Goal: Task Accomplishment & Management: Use online tool/utility

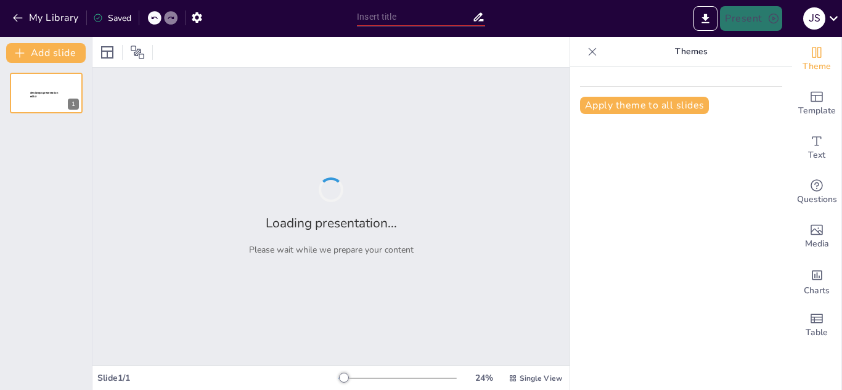
type input "Transformando Ideas en Resultados: El Poder de un Prompt Bien Estructurado"
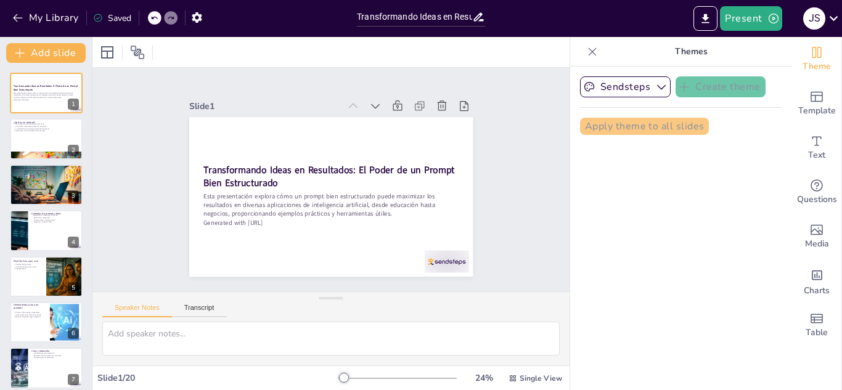
checkbox input "true"
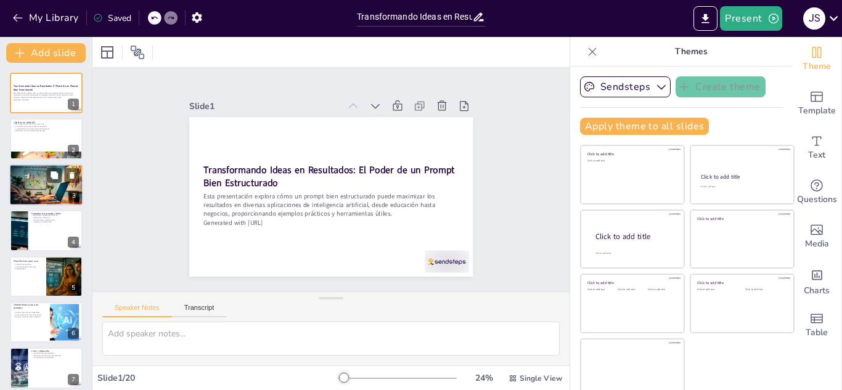
checkbox input "true"
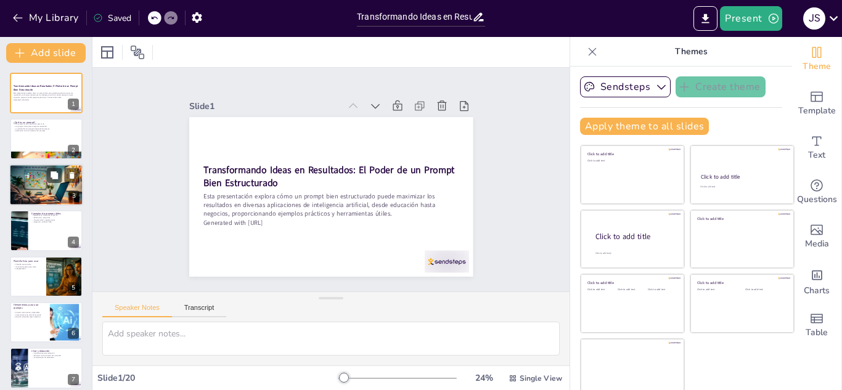
checkbox input "true"
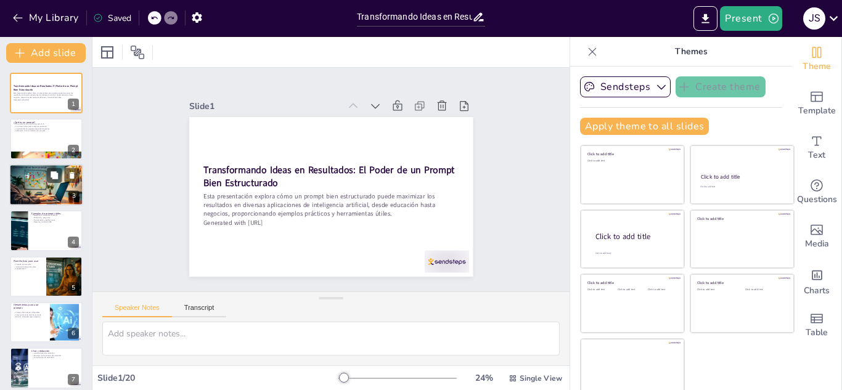
checkbox input "true"
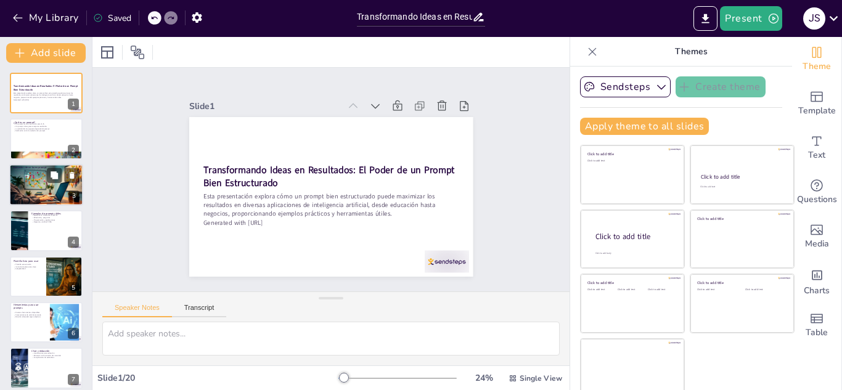
checkbox input "true"
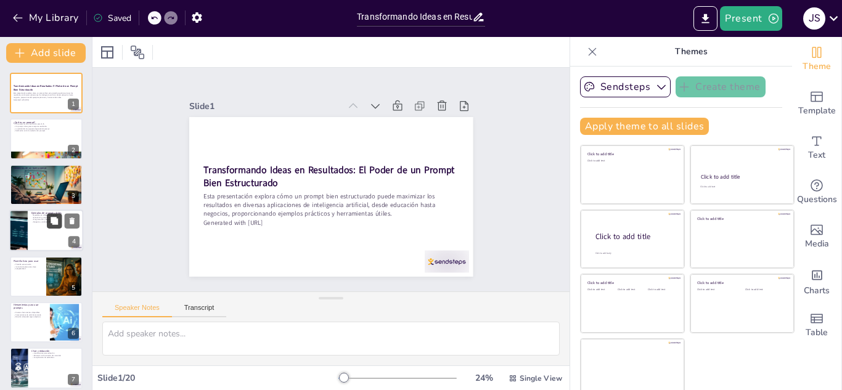
checkbox input "true"
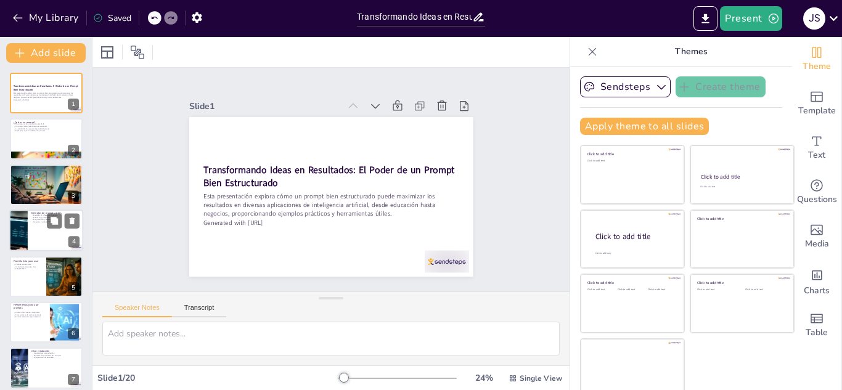
checkbox input "true"
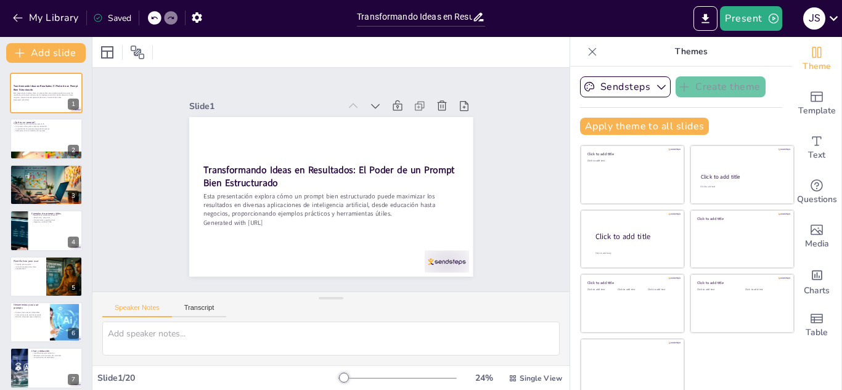
checkbox input "true"
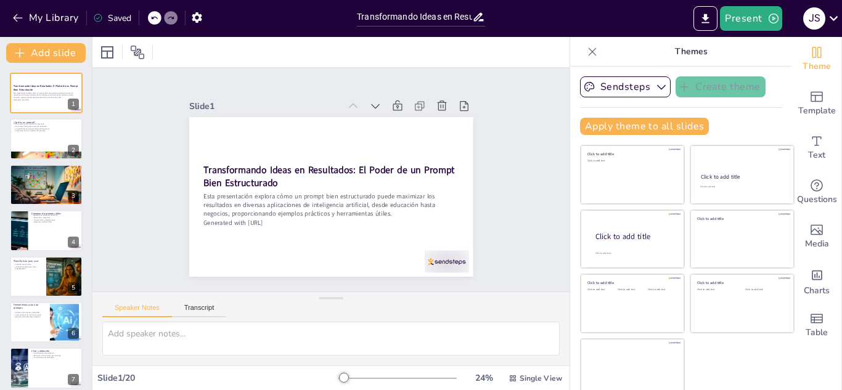
checkbox input "true"
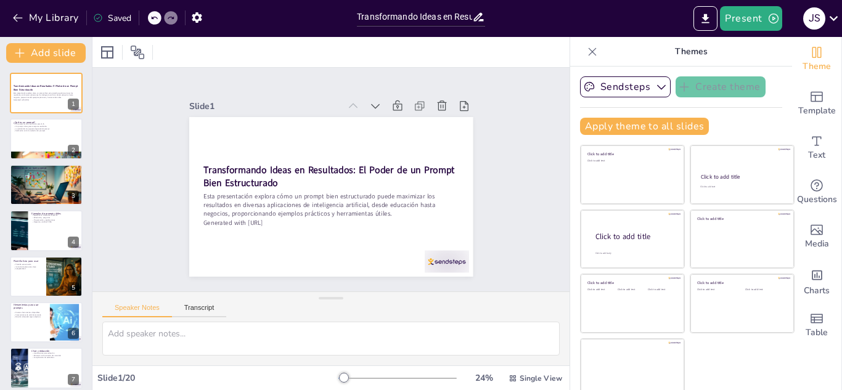
checkbox input "true"
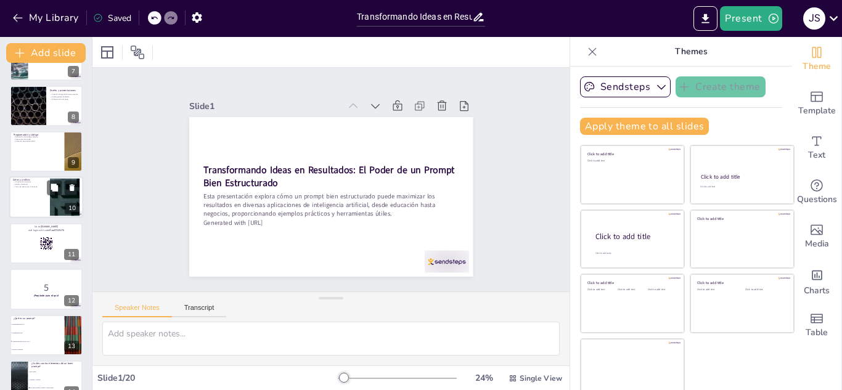
checkbox input "true"
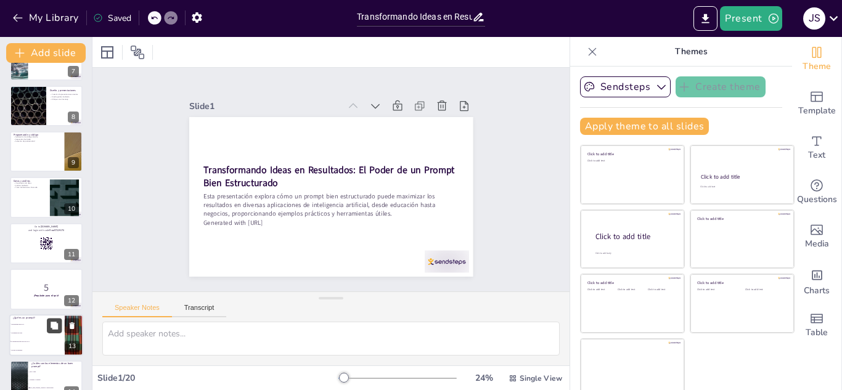
checkbox input "true"
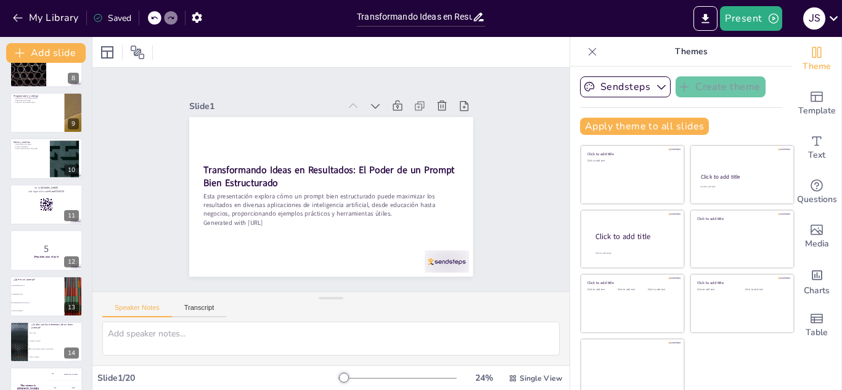
checkbox input "true"
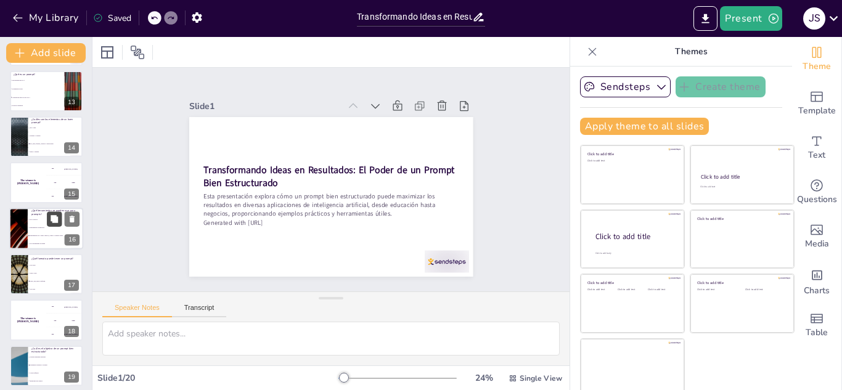
checkbox input "true"
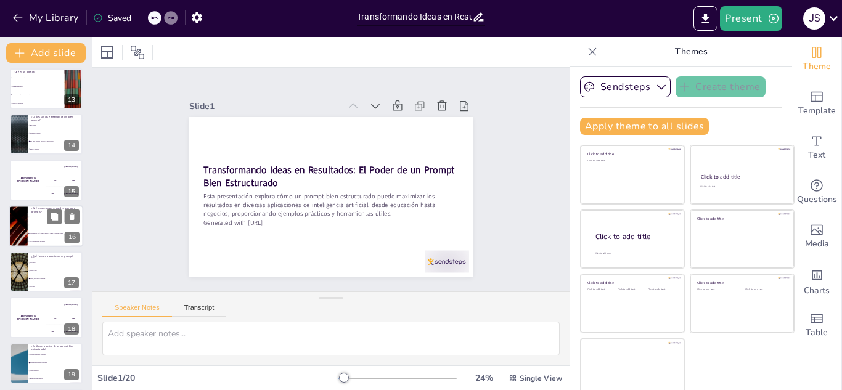
checkbox input "true"
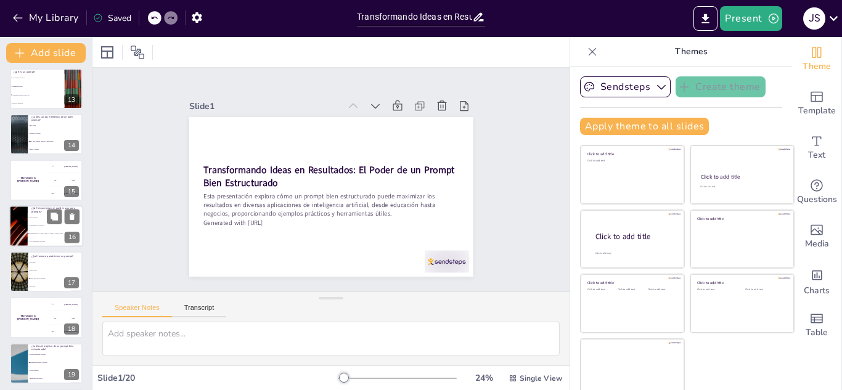
checkbox input "true"
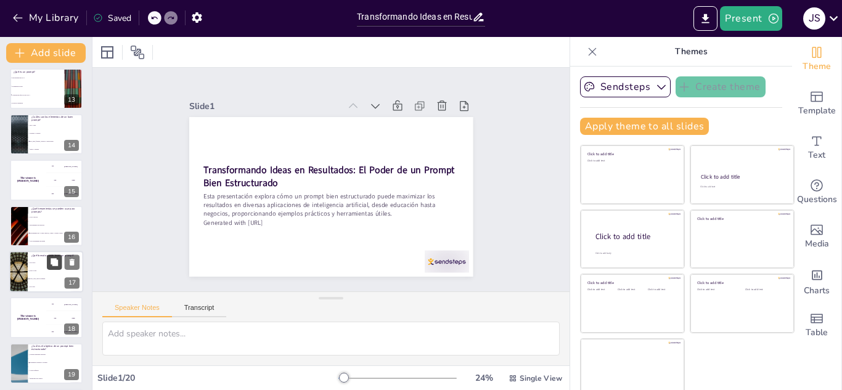
checkbox input "true"
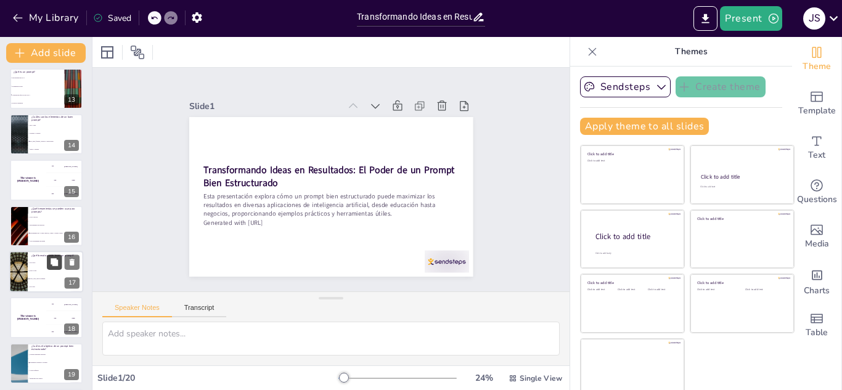
scroll to position [604, 0]
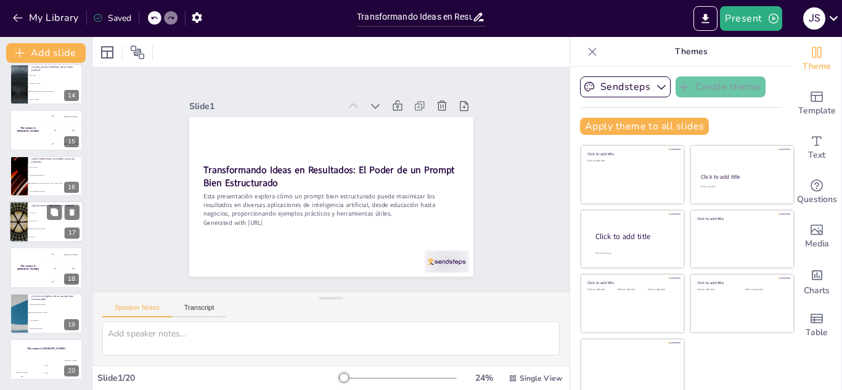
checkbox input "true"
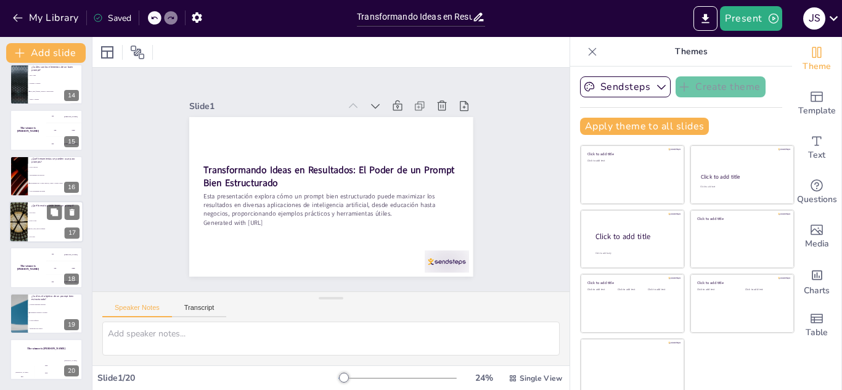
checkbox input "true"
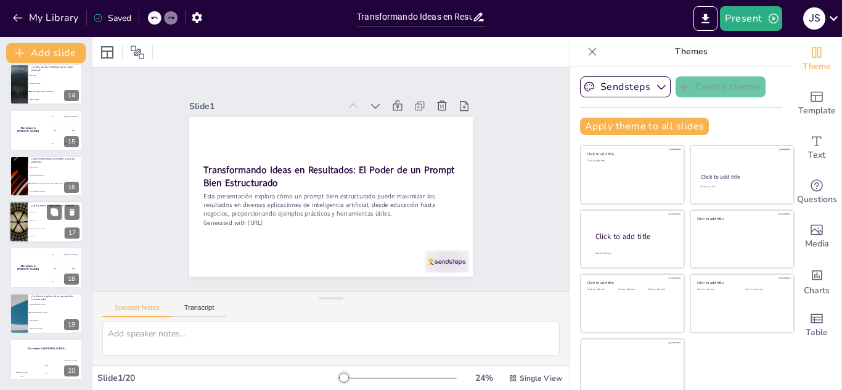
scroll to position [7, 0]
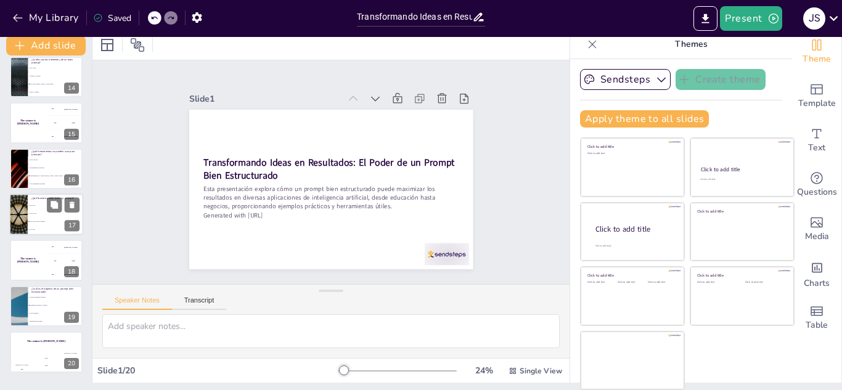
checkbox input "true"
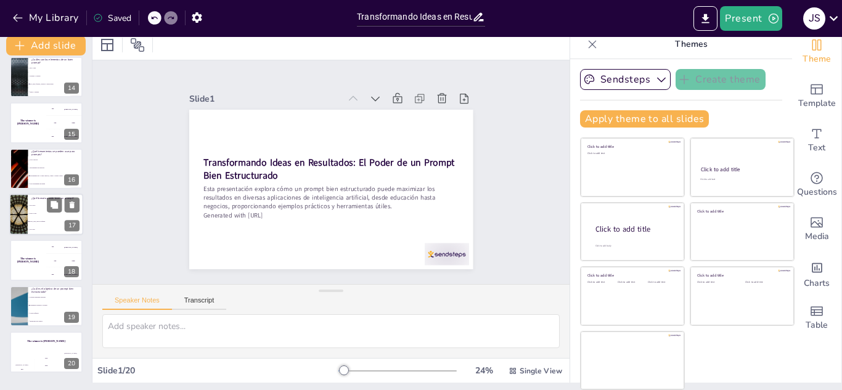
checkbox input "true"
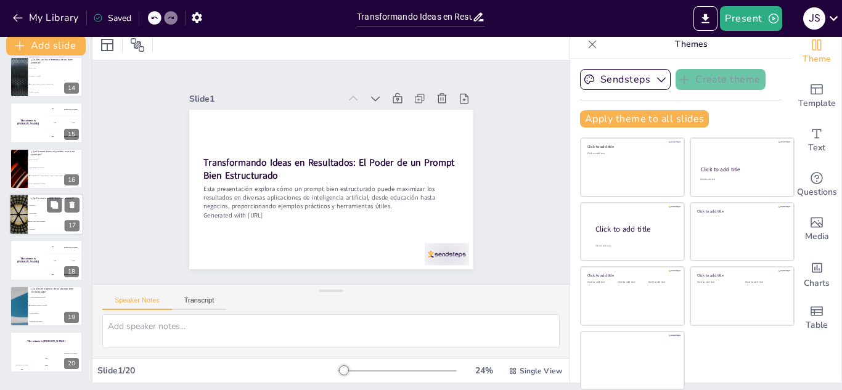
checkbox input "true"
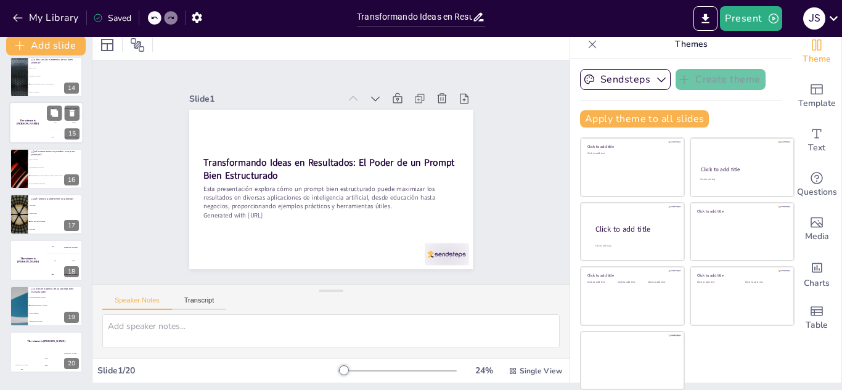
checkbox input "true"
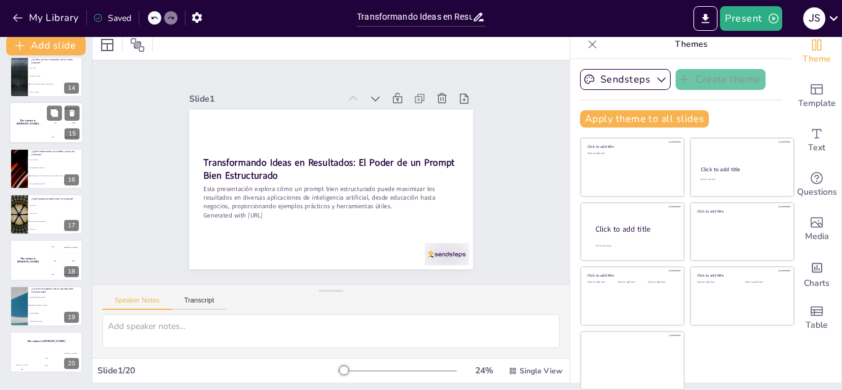
checkbox input "true"
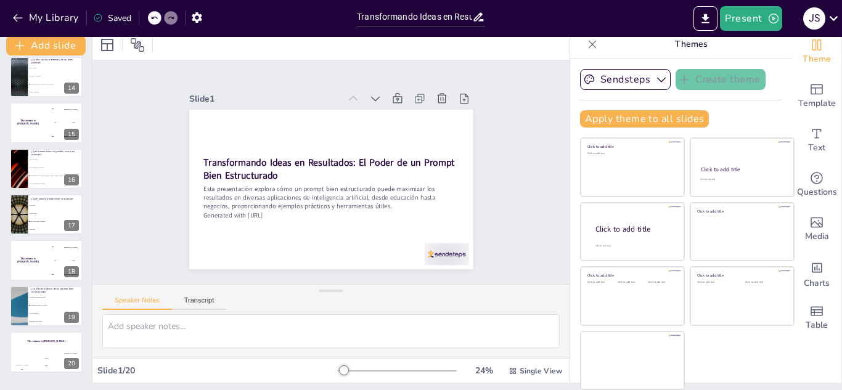
checkbox input "true"
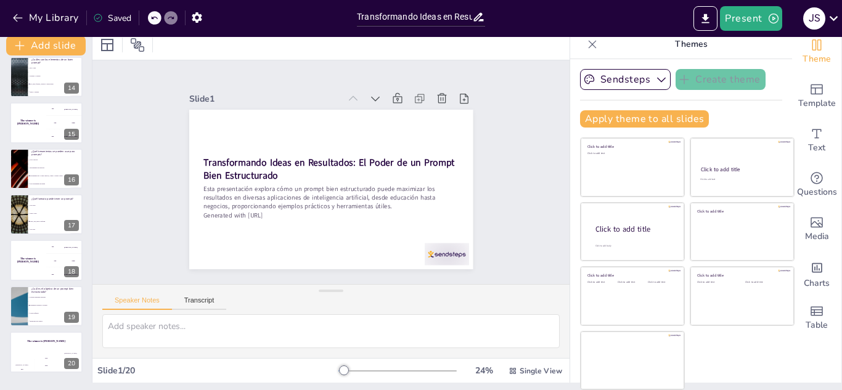
checkbox input "true"
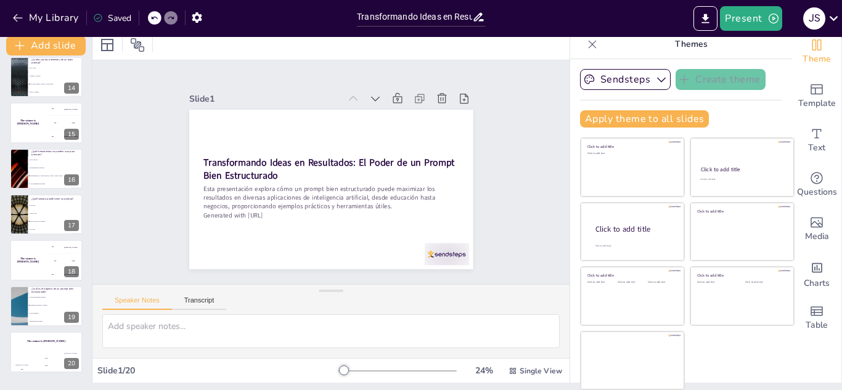
checkbox input "true"
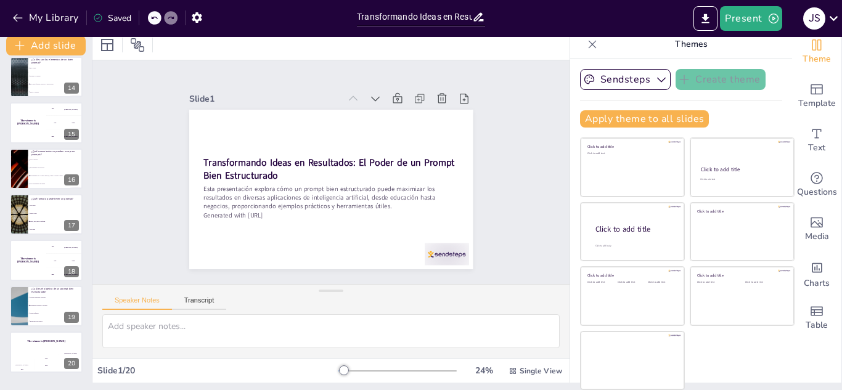
scroll to position [235, 0]
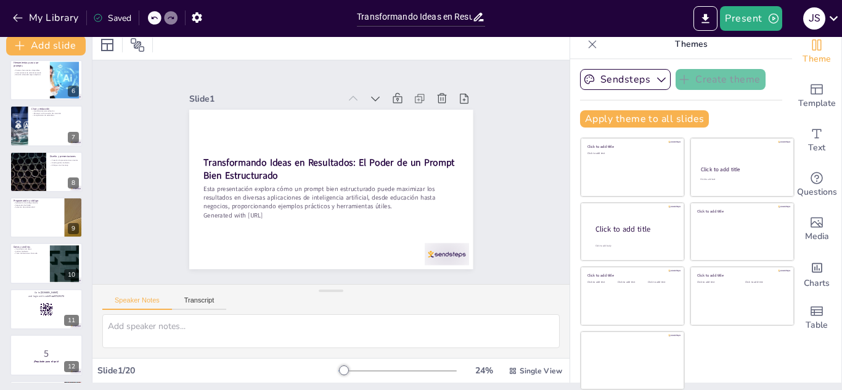
checkbox input "true"
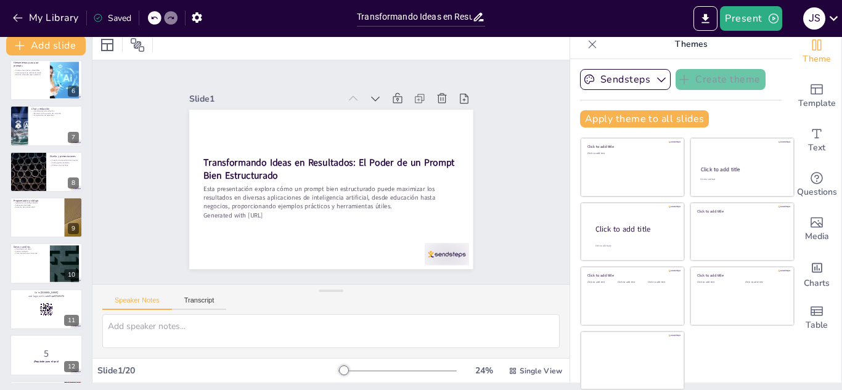
scroll to position [0, 0]
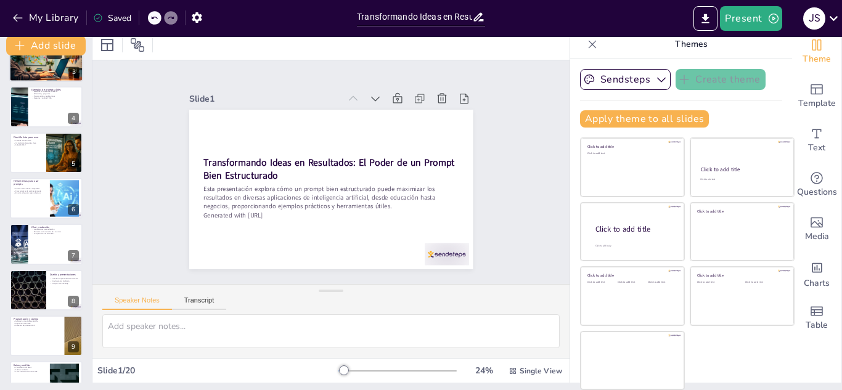
checkbox input "true"
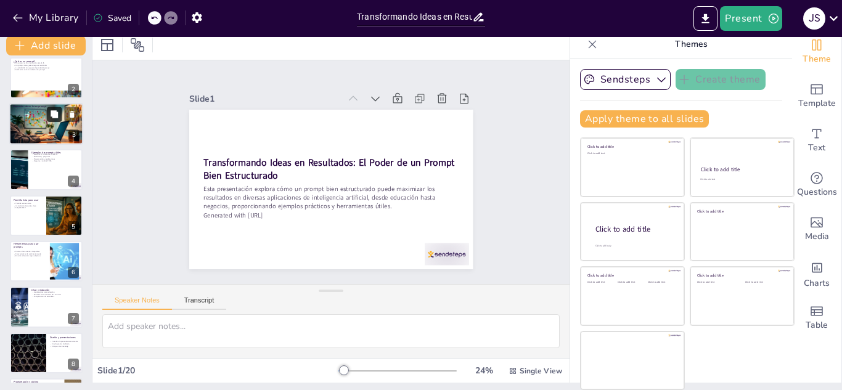
checkbox input "true"
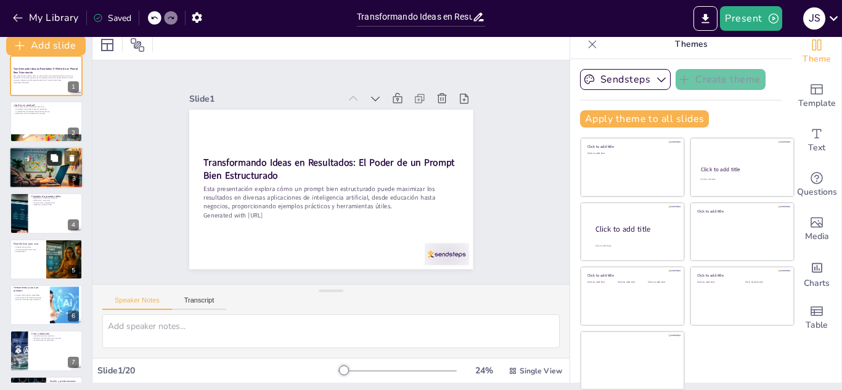
checkbox input "true"
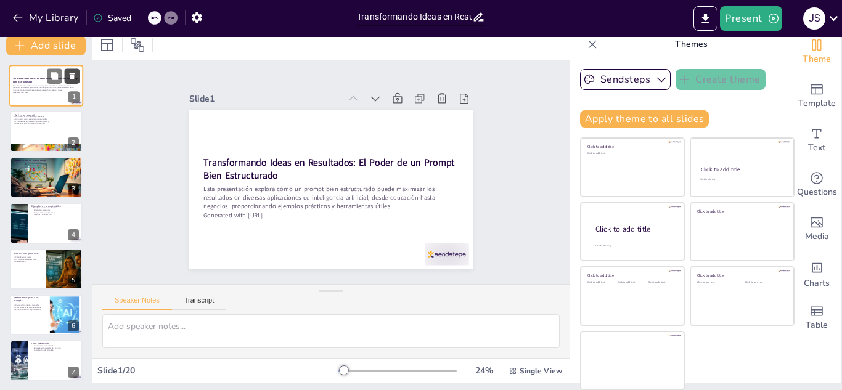
scroll to position [2, 0]
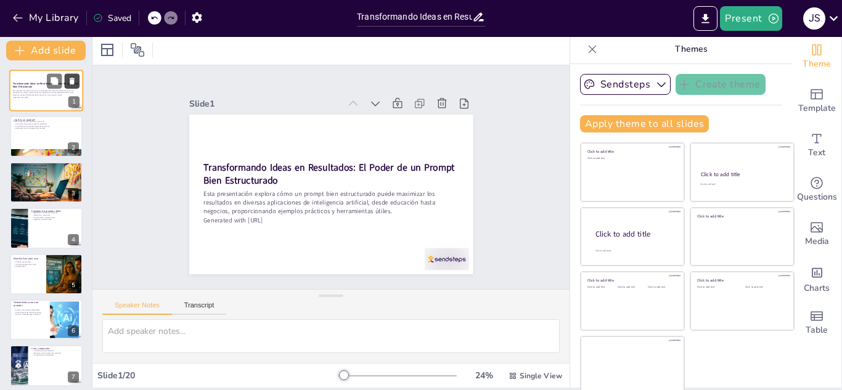
checkbox input "true"
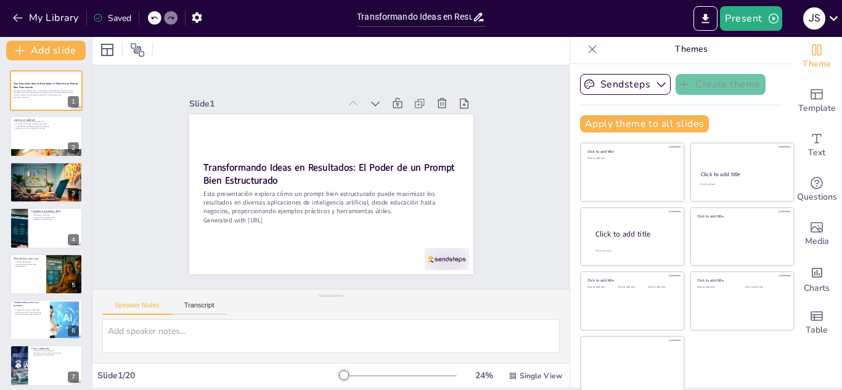
checkbox input "true"
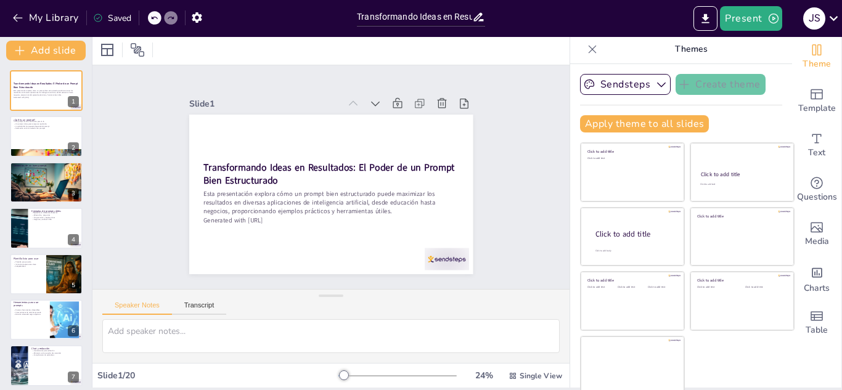
scroll to position [0, 0]
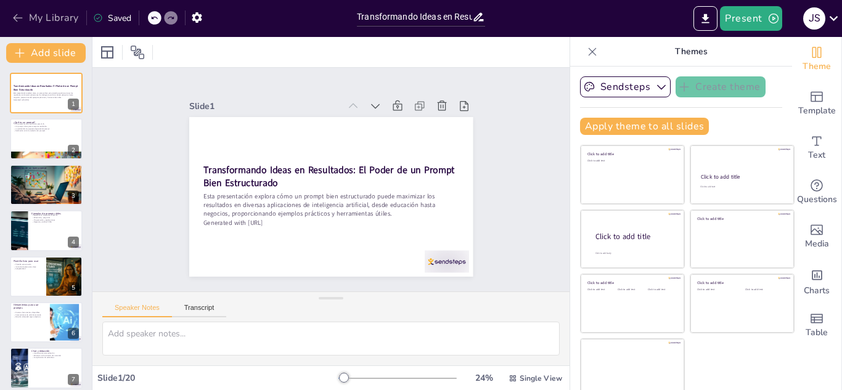
click at [15, 17] on icon "button" at bounding box center [17, 18] width 9 height 8
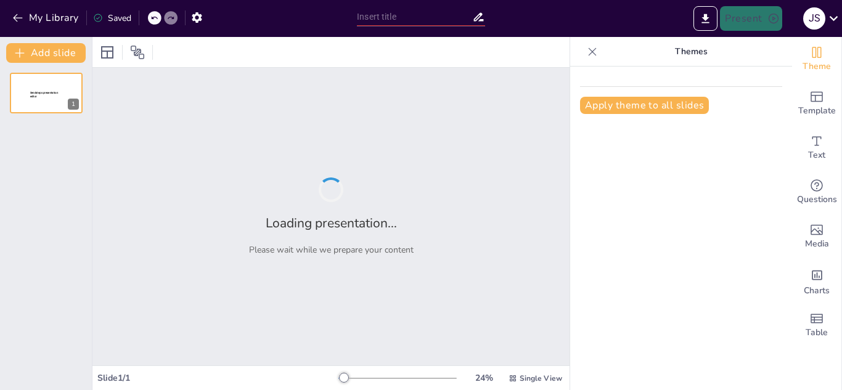
type input "La Importancia de los Prompts en la Interacción con IA: Claves para una Comunic…"
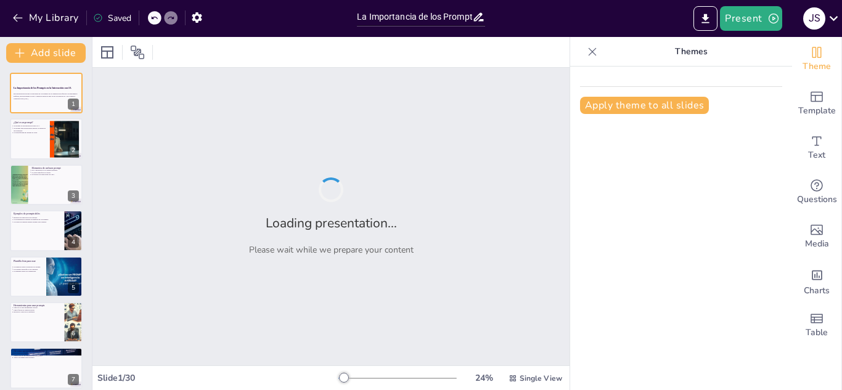
checkbox input "true"
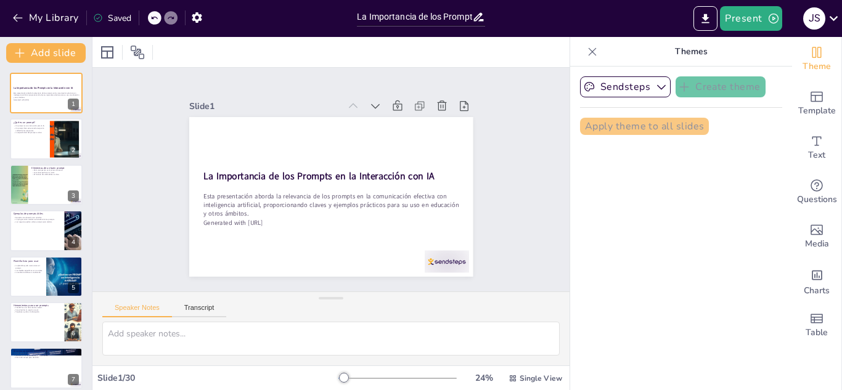
checkbox input "true"
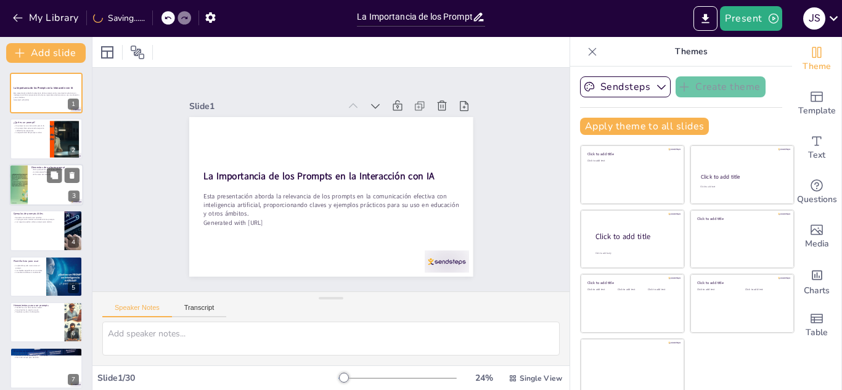
checkbox input "true"
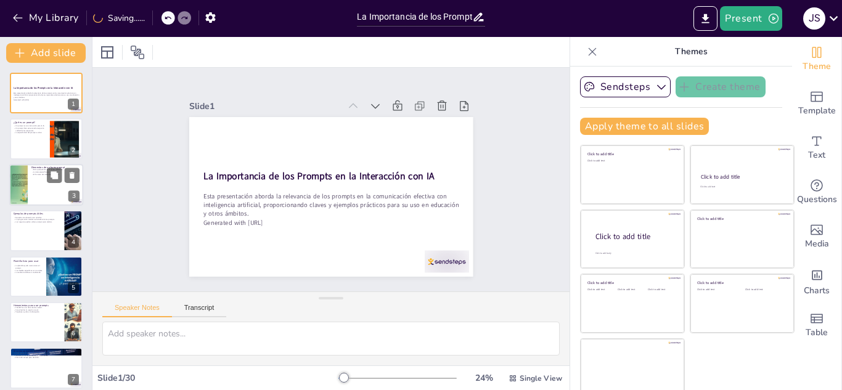
checkbox input "true"
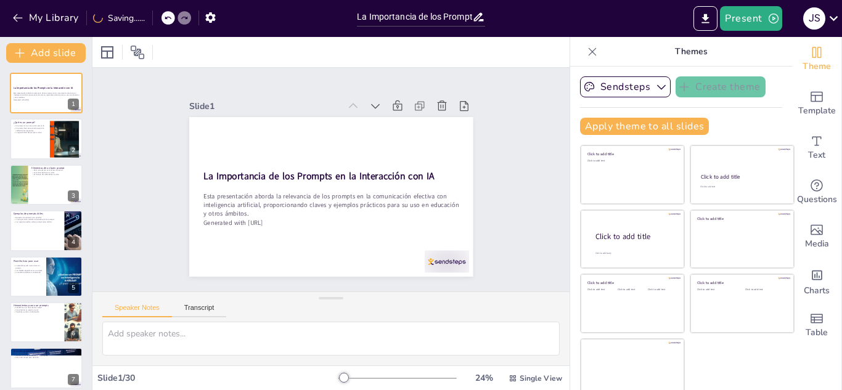
checkbox input "true"
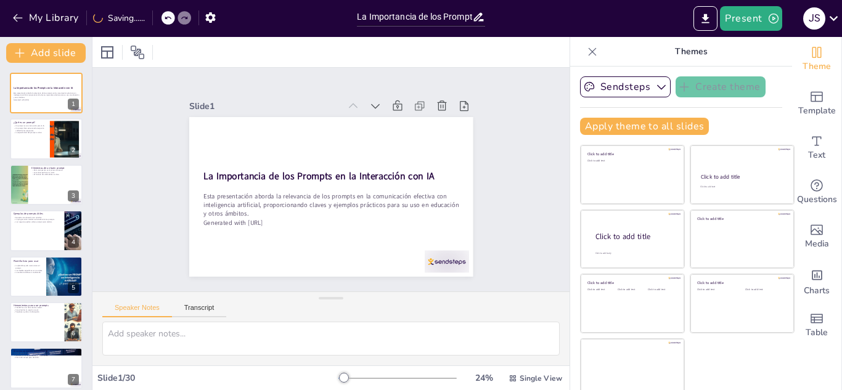
checkbox input "true"
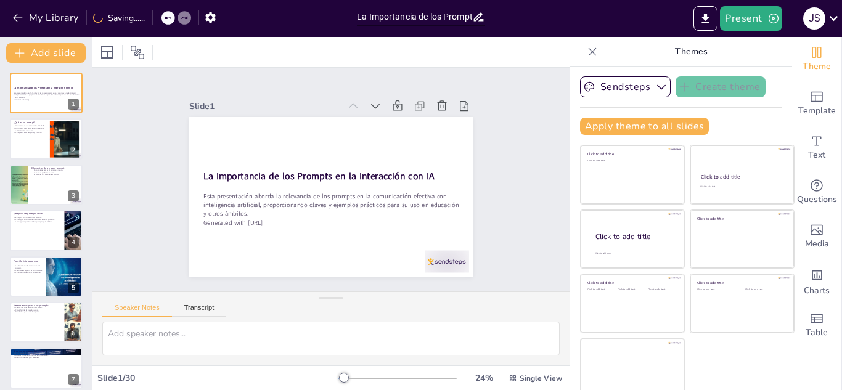
checkbox input "true"
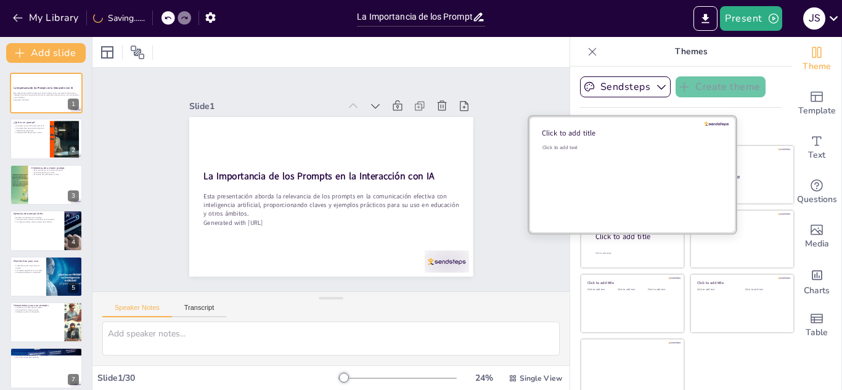
checkbox input "true"
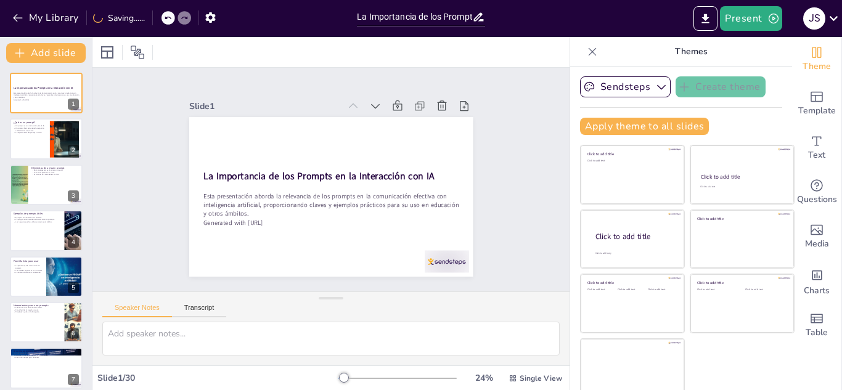
checkbox input "true"
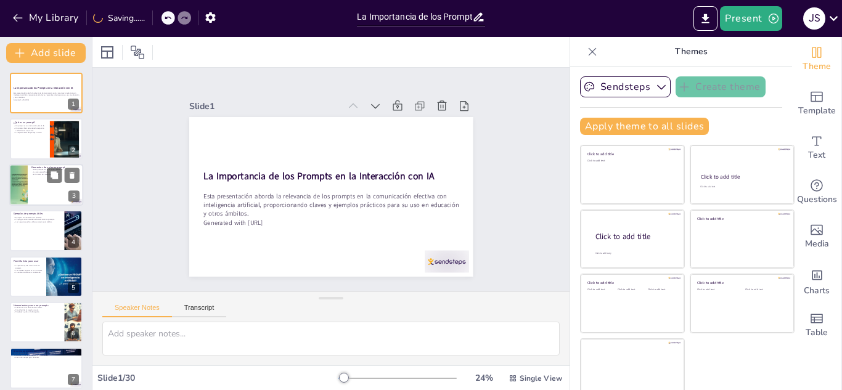
checkbox input "true"
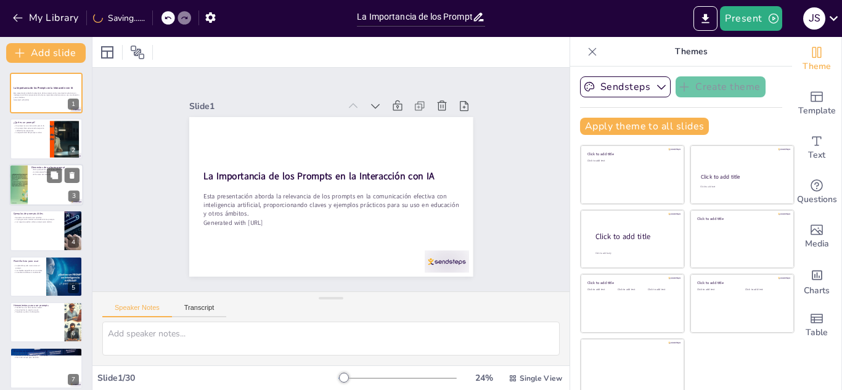
checkbox input "true"
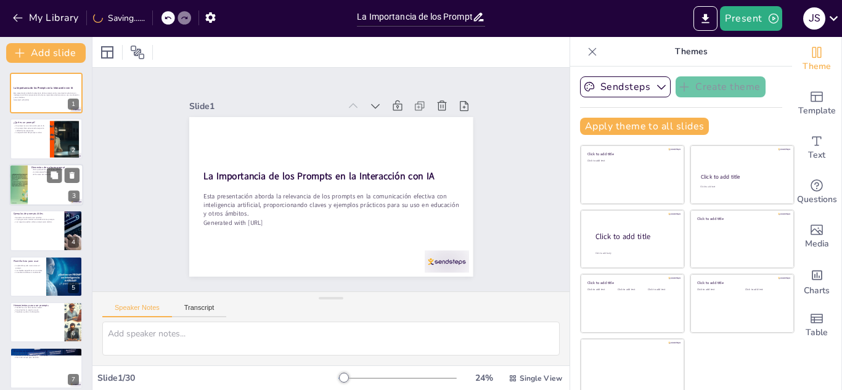
checkbox input "true"
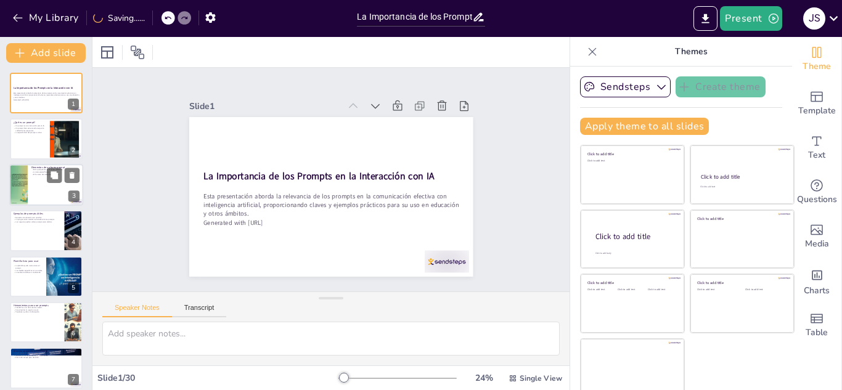
checkbox input "true"
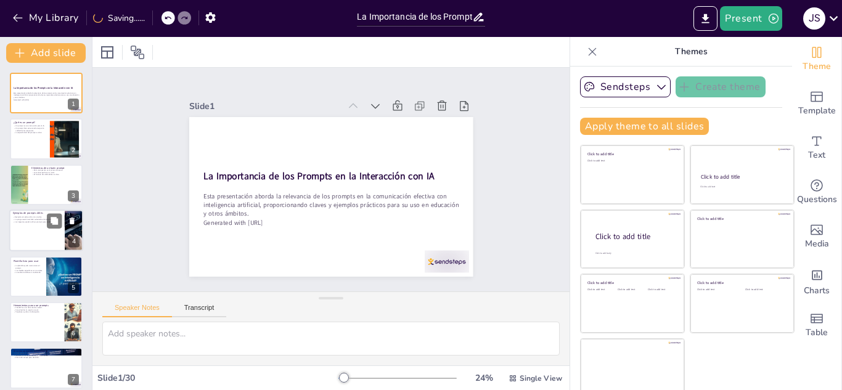
checkbox input "true"
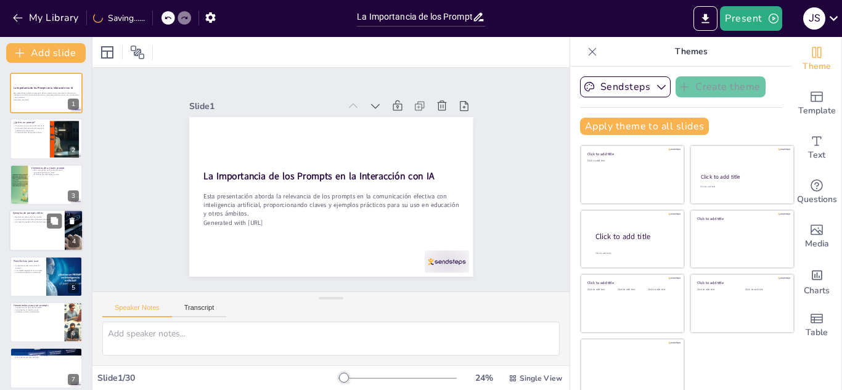
checkbox input "true"
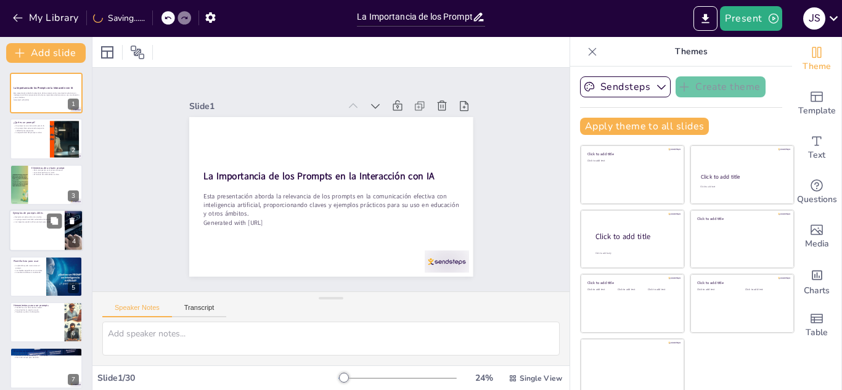
checkbox input "true"
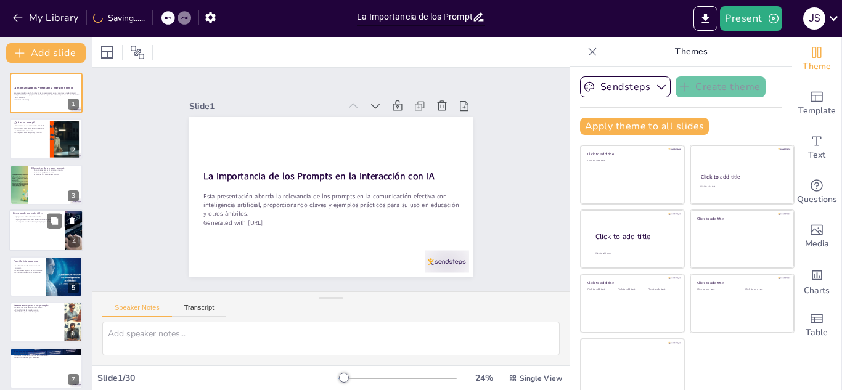
checkbox input "true"
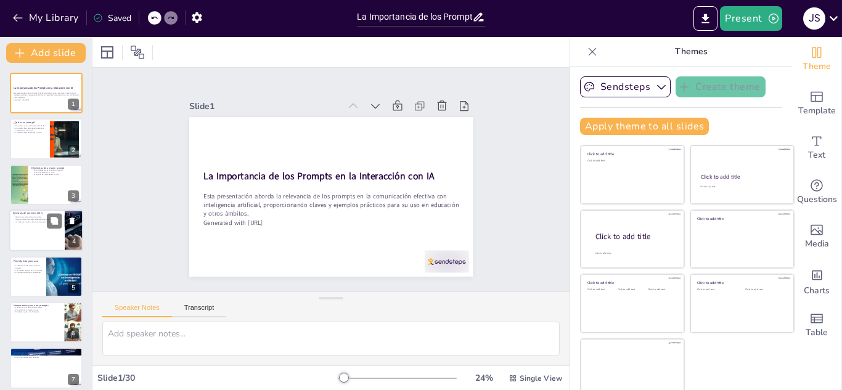
checkbox input "true"
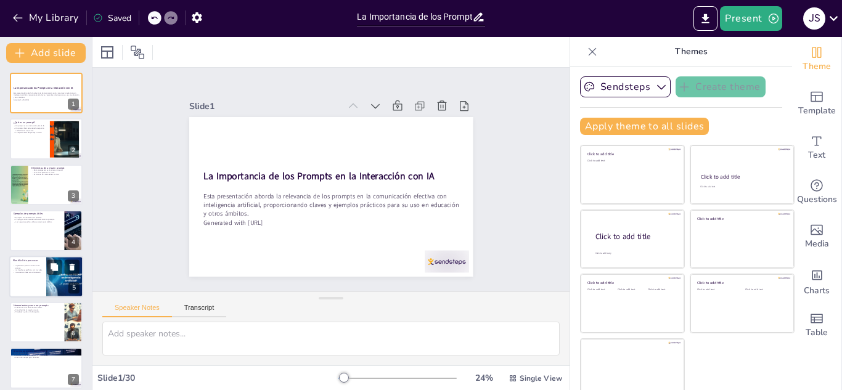
checkbox input "true"
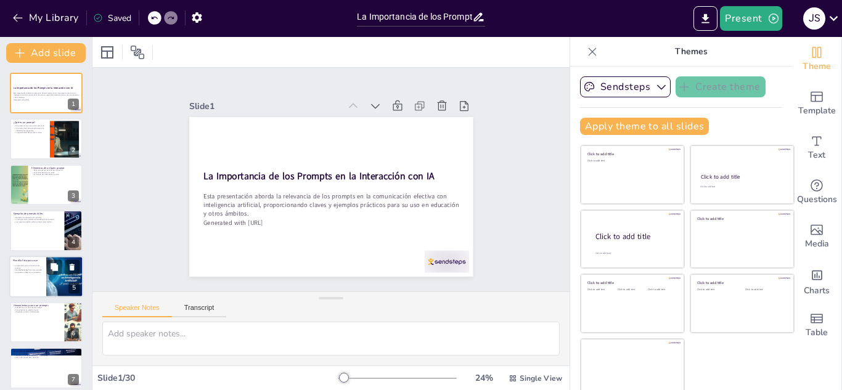
checkbox input "true"
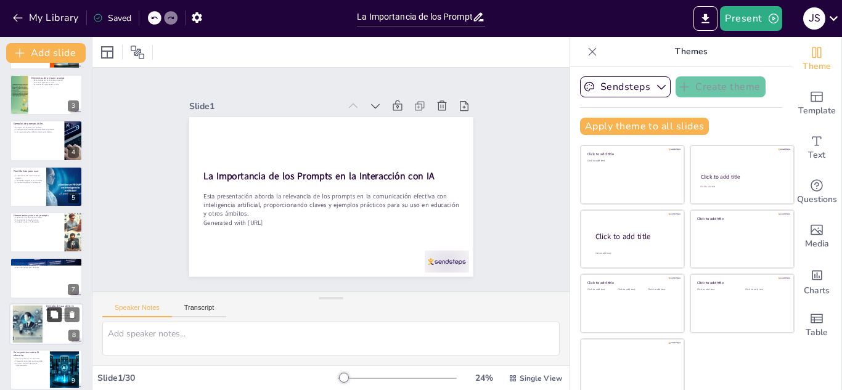
checkbox input "true"
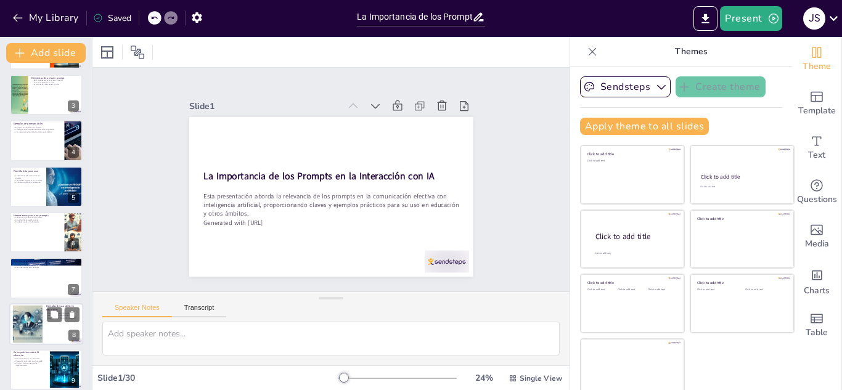
checkbox input "true"
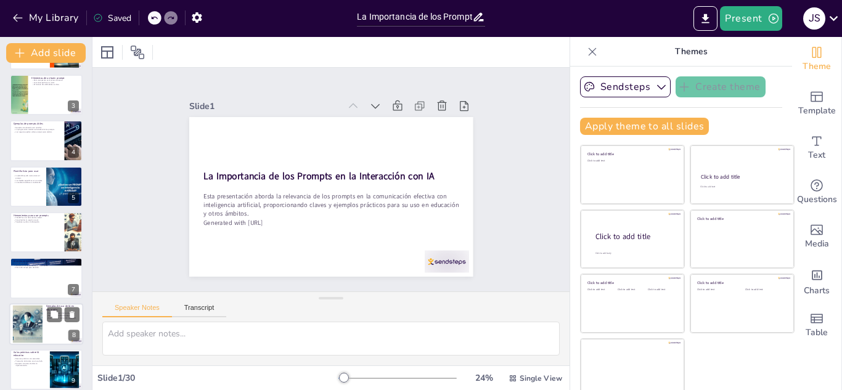
checkbox input "true"
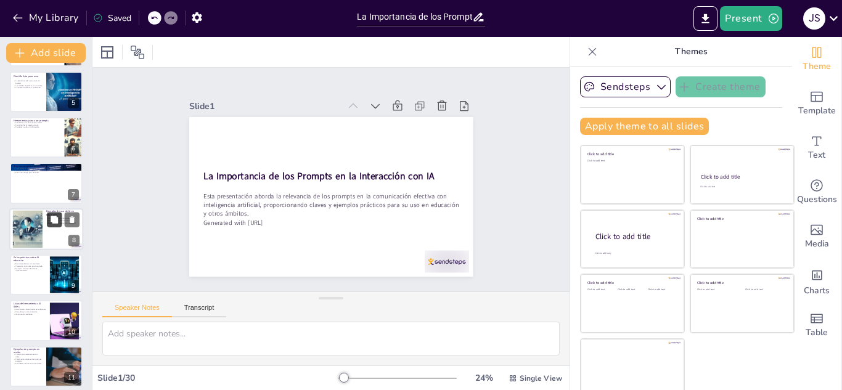
checkbox input "true"
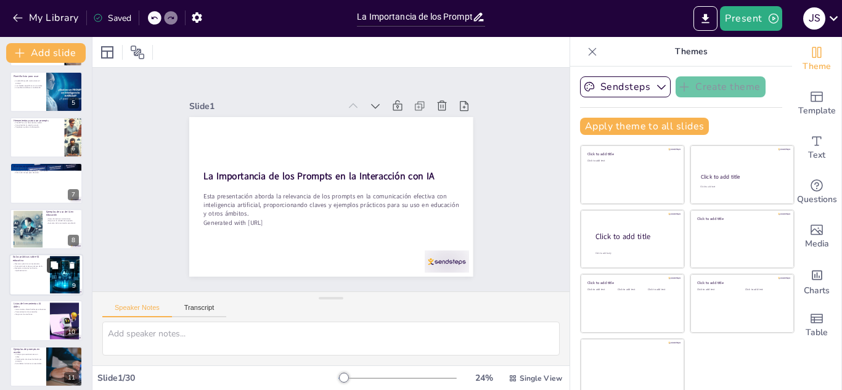
checkbox input "true"
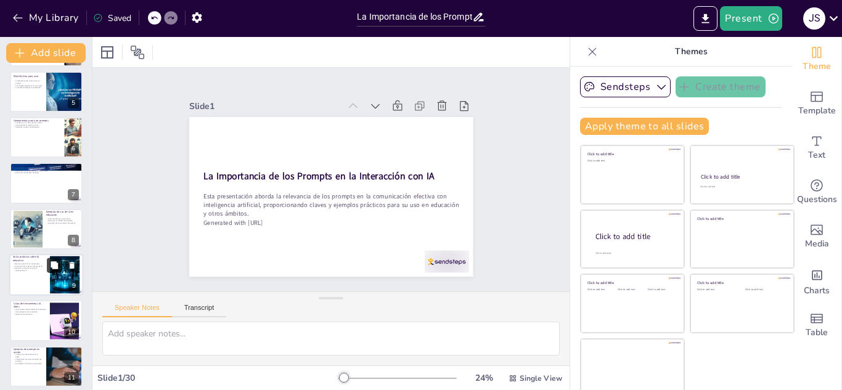
checkbox input "true"
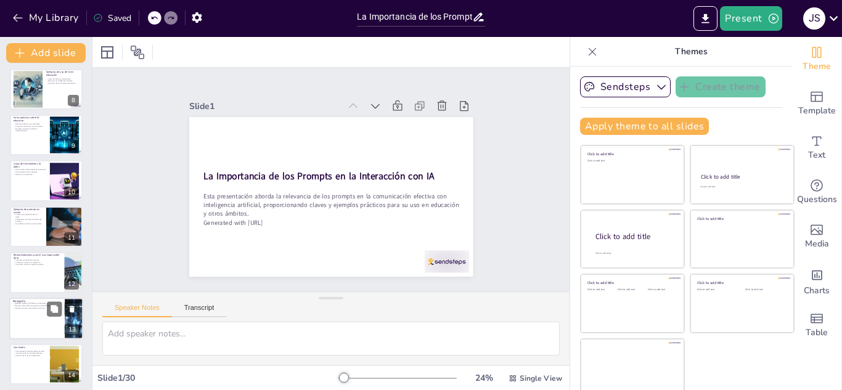
checkbox input "true"
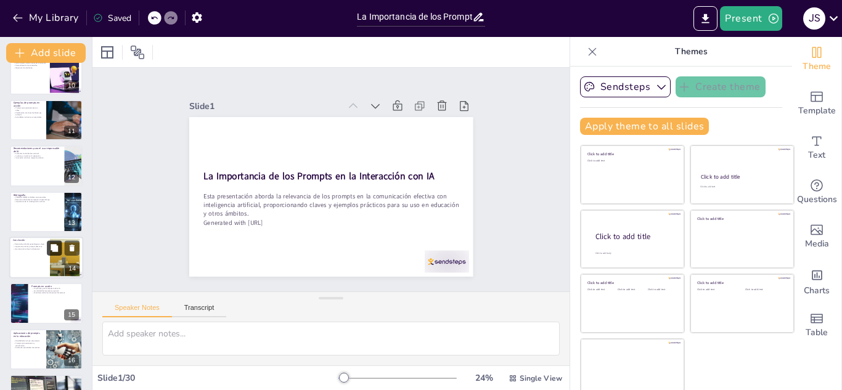
checkbox input "true"
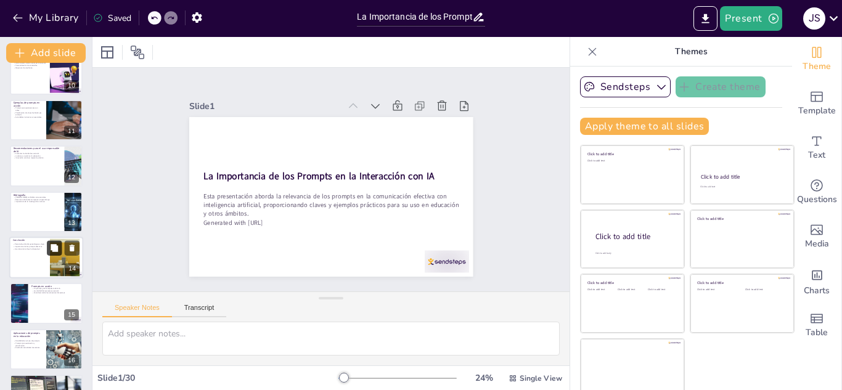
checkbox input "true"
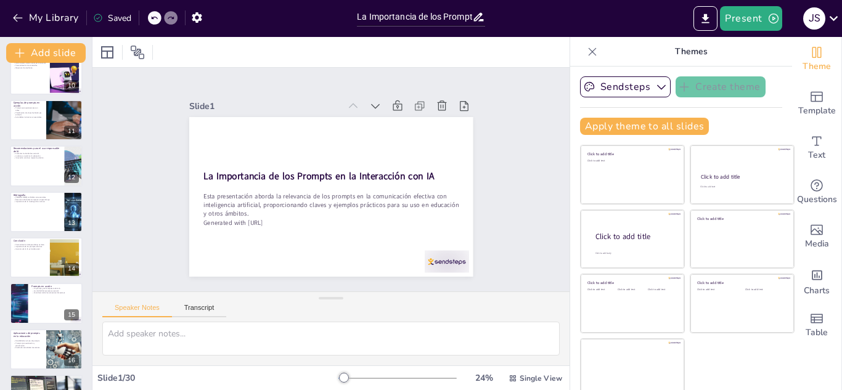
checkbox input "true"
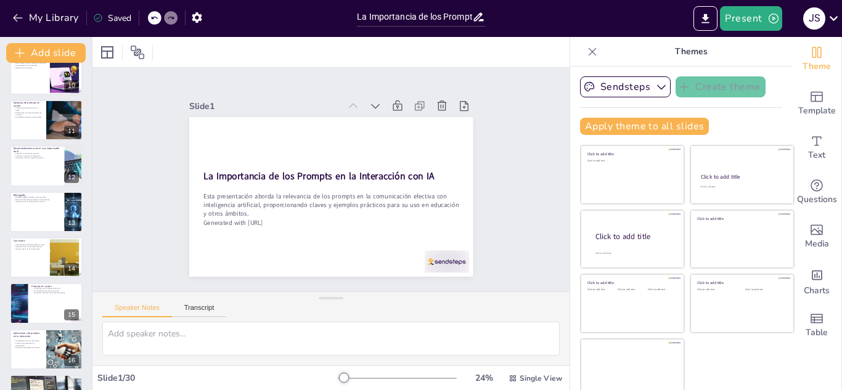
checkbox input "true"
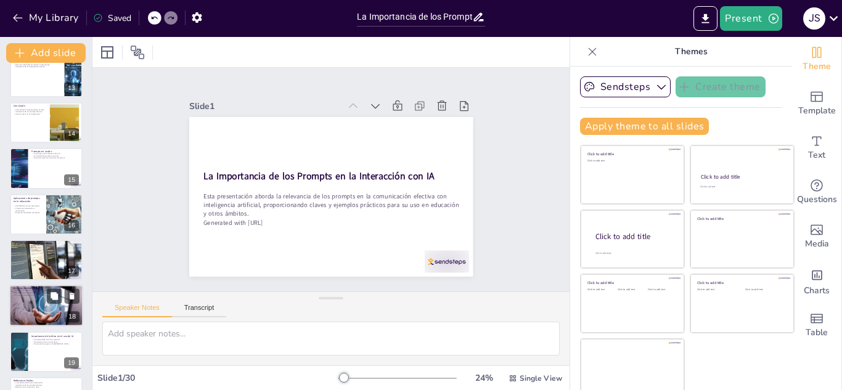
checkbox input "true"
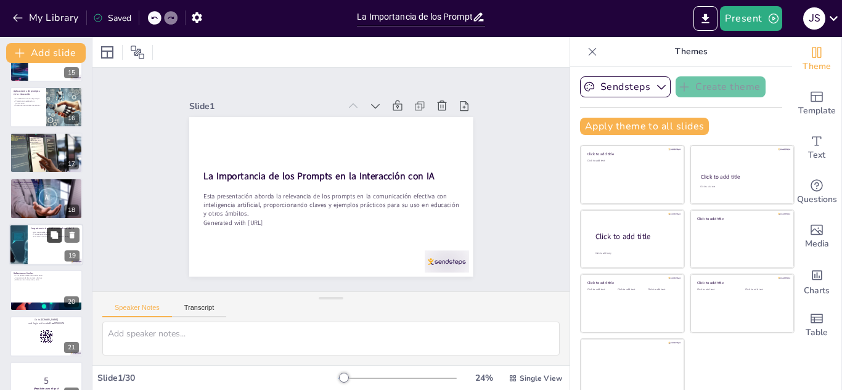
checkbox input "true"
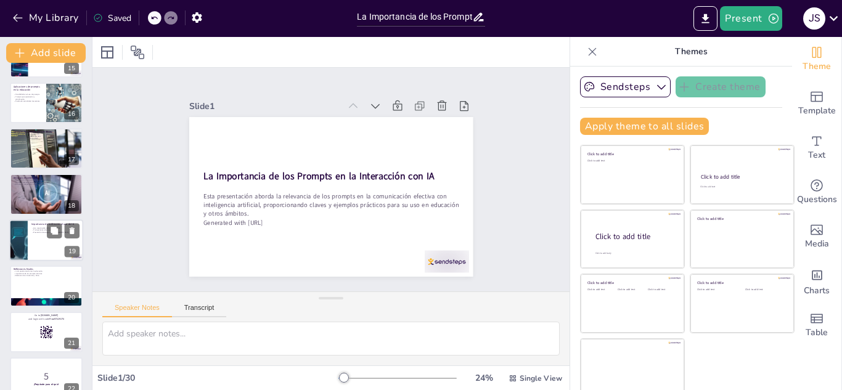
checkbox input "true"
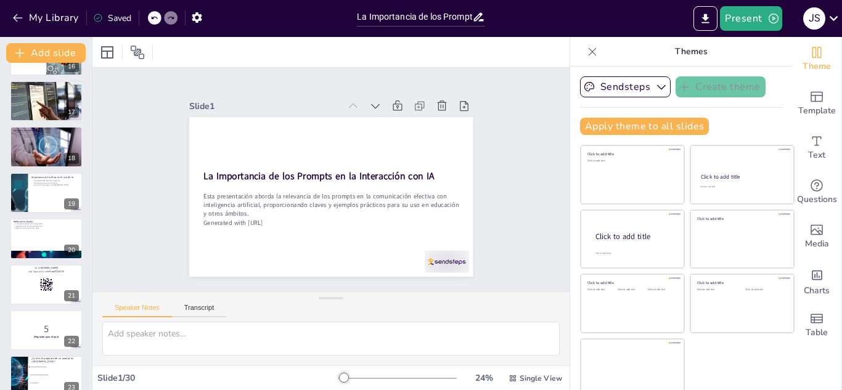
checkbox input "true"
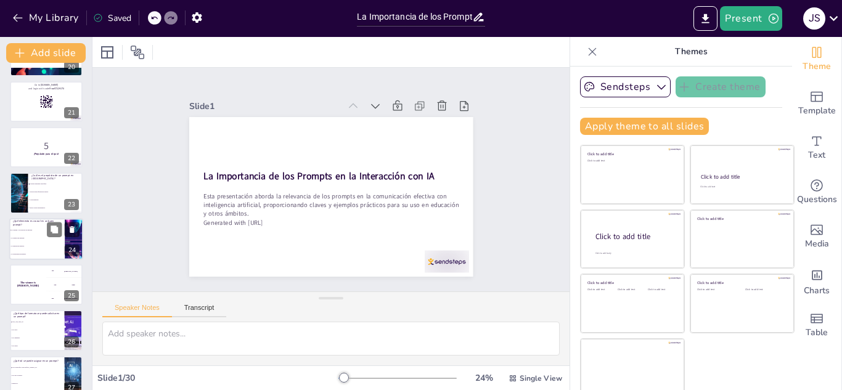
checkbox input "true"
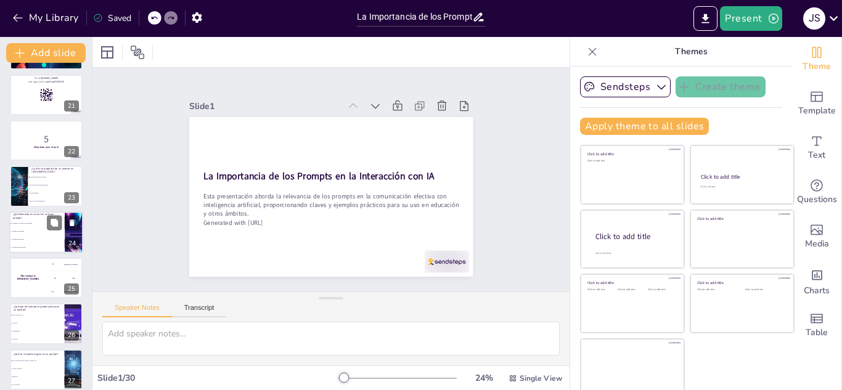
checkbox input "true"
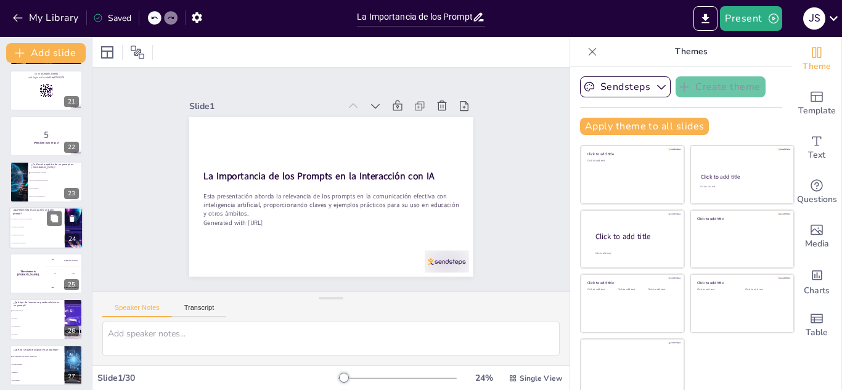
checkbox input "true"
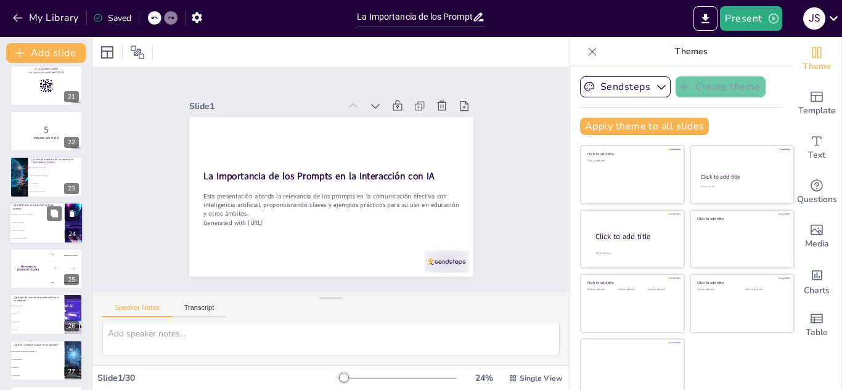
checkbox input "true"
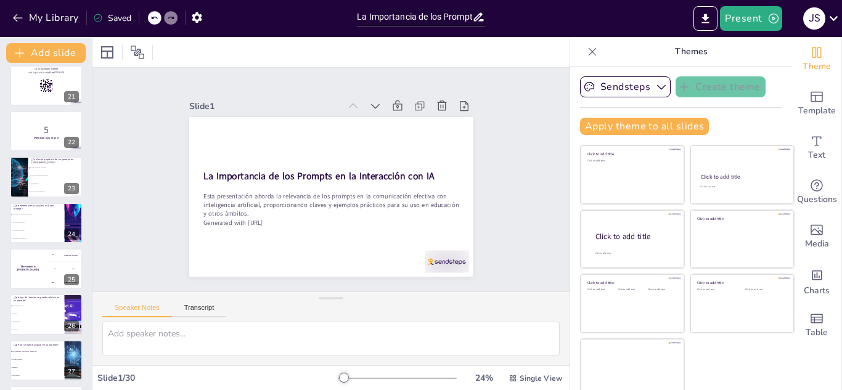
checkbox input "true"
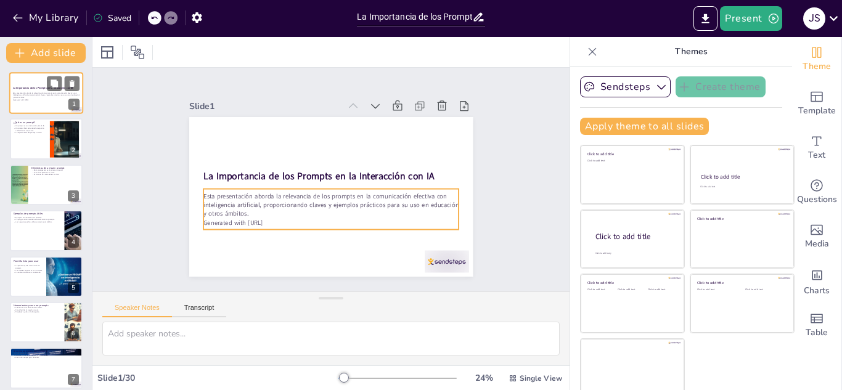
click at [52, 92] on p "Esta presentación aborda la relevancia de los prompts en la comunicación efecti…" at bounding box center [46, 95] width 67 height 7
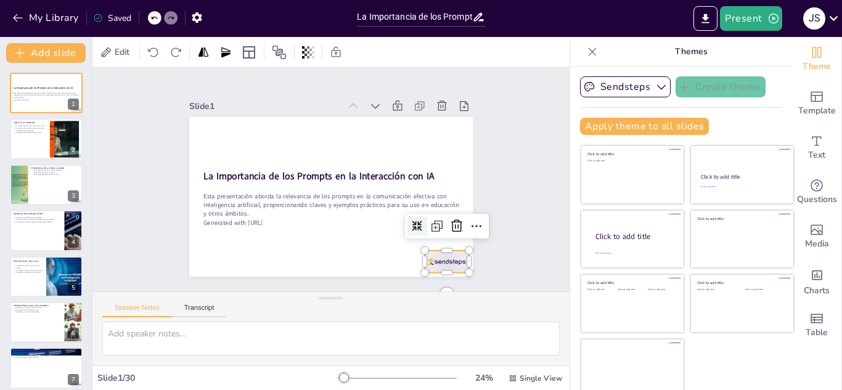
click at [428, 282] on div at bounding box center [402, 301] width 49 height 38
click at [442, 242] on icon at bounding box center [443, 250] width 17 height 17
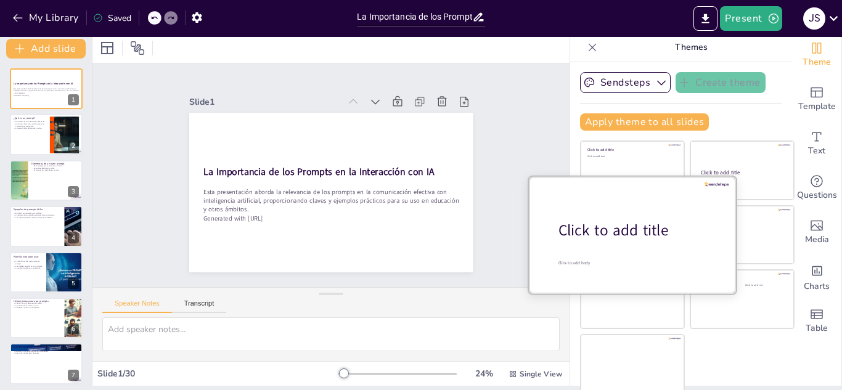
scroll to position [7, 0]
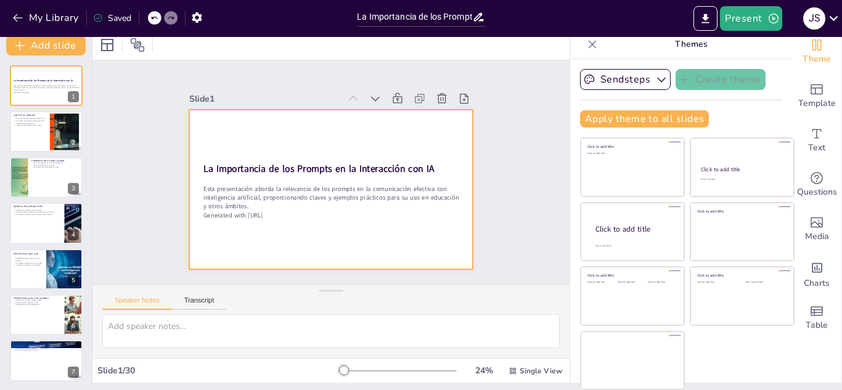
click at [346, 131] on div at bounding box center [330, 190] width 283 height 160
click at [346, 131] on div at bounding box center [329, 189] width 299 height 189
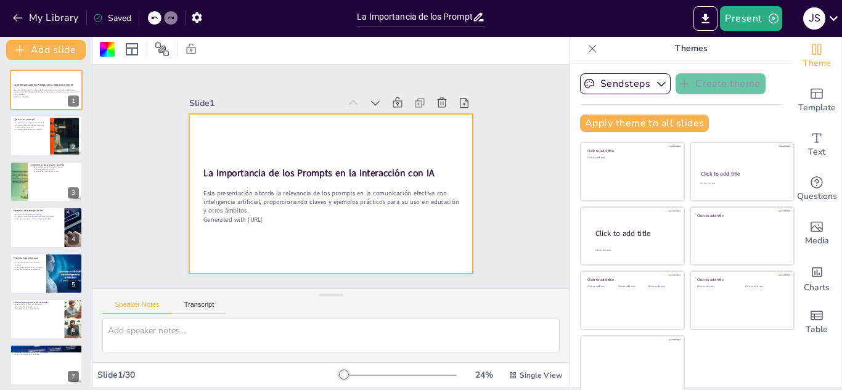
scroll to position [0, 0]
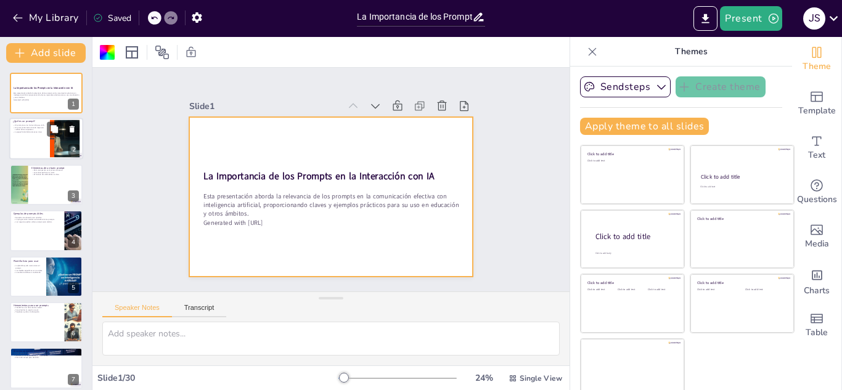
click at [62, 143] on div at bounding box center [64, 139] width 67 height 38
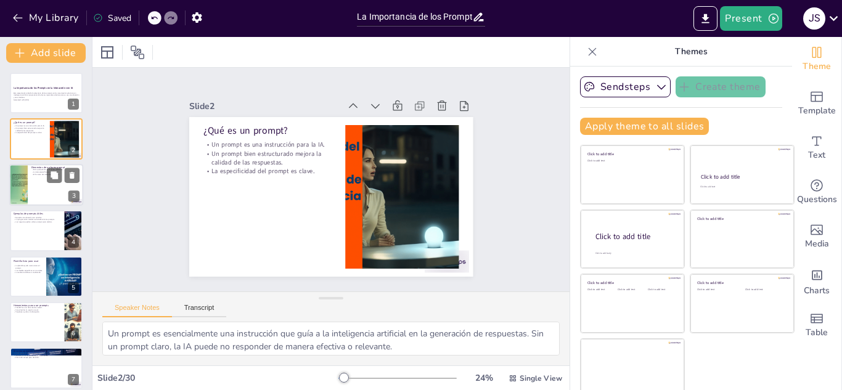
click at [47, 190] on div at bounding box center [46, 185] width 74 height 42
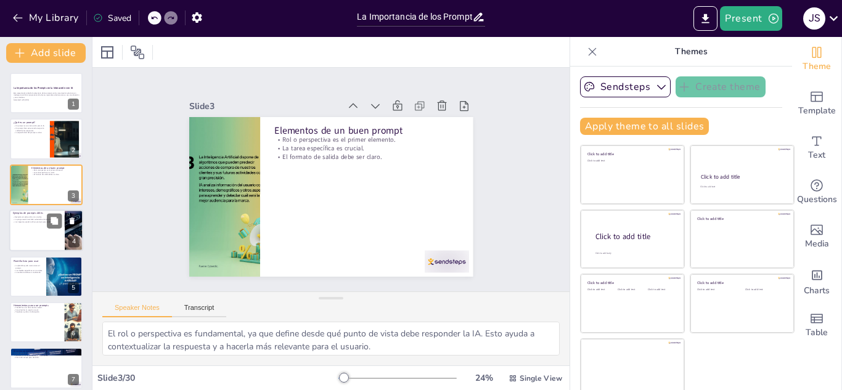
click at [44, 237] on div at bounding box center [46, 230] width 74 height 42
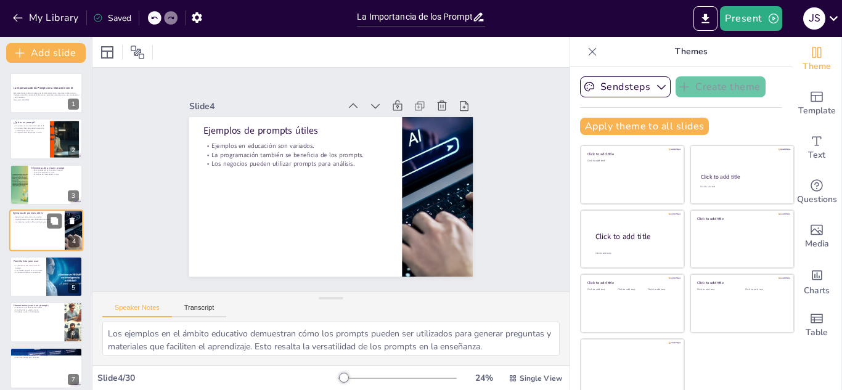
scroll to position [4, 0]
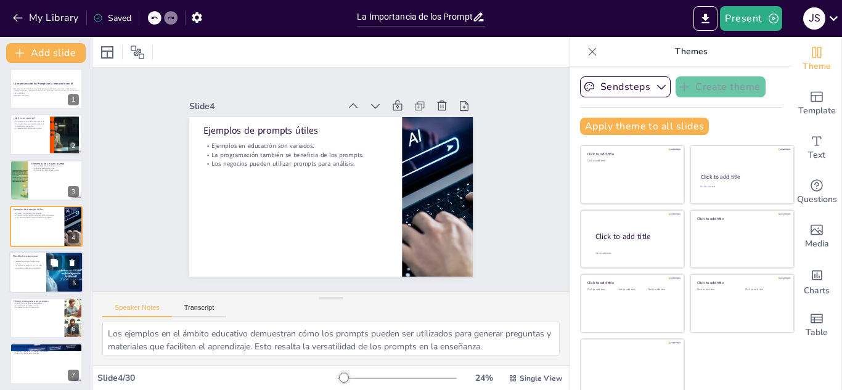
click at [36, 276] on div at bounding box center [46, 272] width 74 height 42
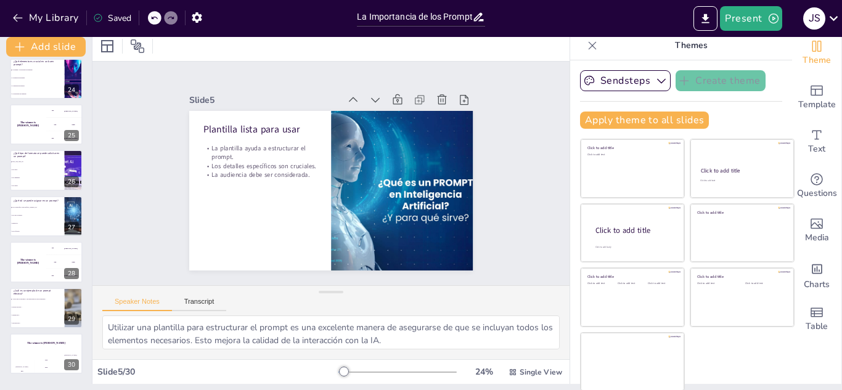
scroll to position [7, 0]
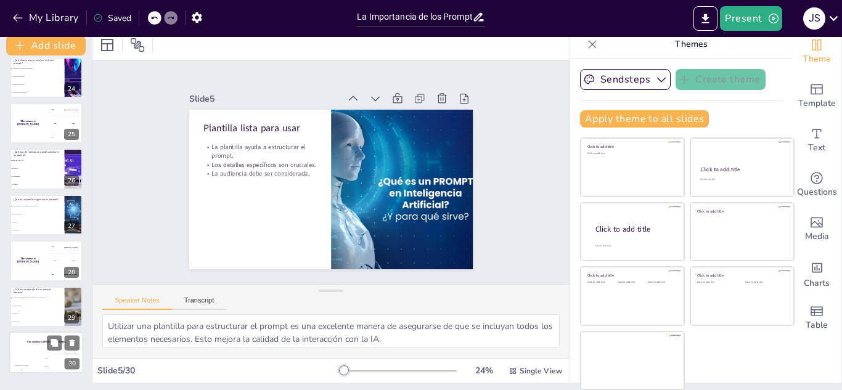
click at [40, 352] on div "The winner is Niels 🏆" at bounding box center [46, 341] width 74 height 21
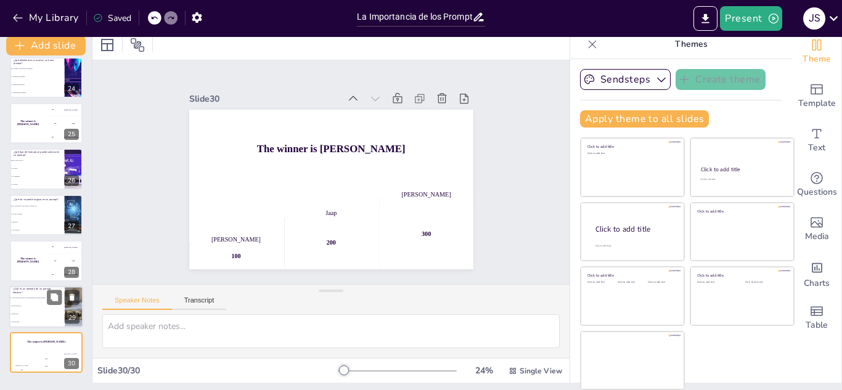
click at [46, 317] on li ""Dibuja algo."" at bounding box center [36, 314] width 55 height 8
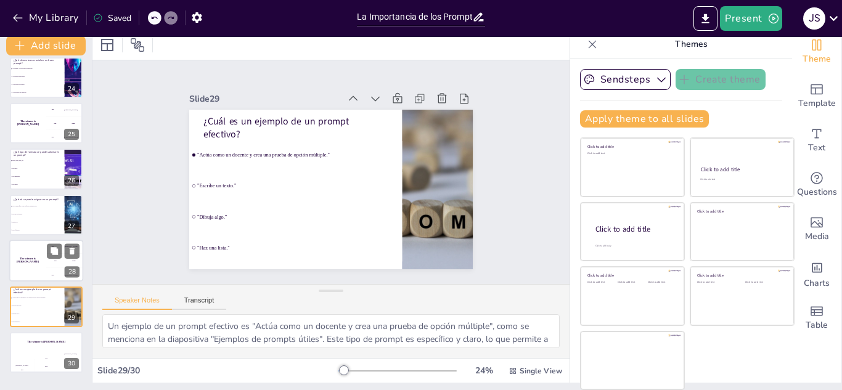
click at [30, 255] on div "The winner is Niels 🏆" at bounding box center [27, 261] width 37 height 42
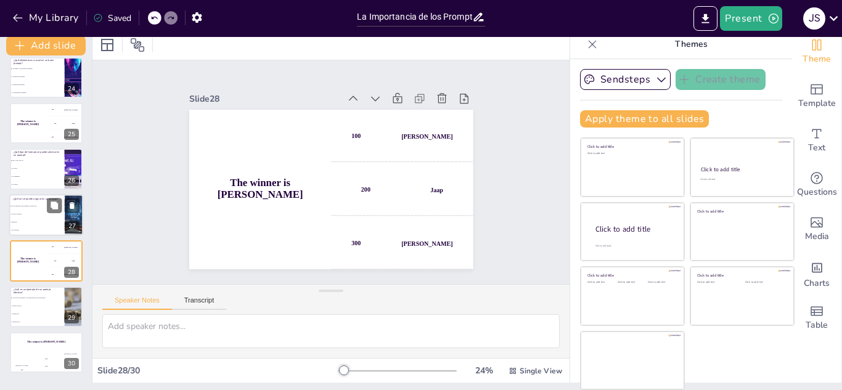
click at [36, 209] on li "Un rol específico como profesor, consultor, etc." at bounding box center [36, 206] width 55 height 8
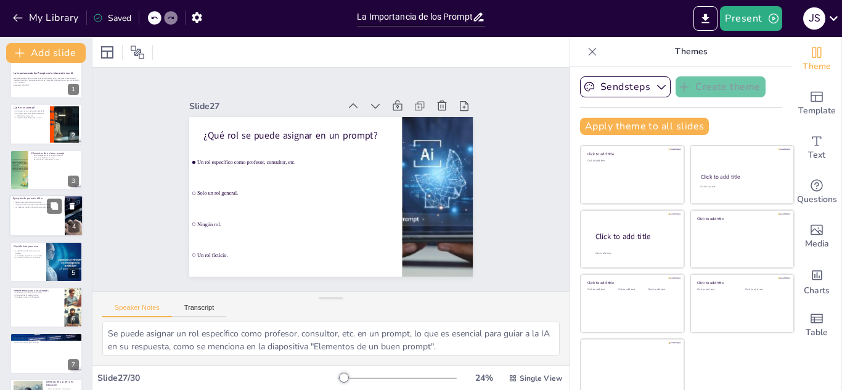
scroll to position [0, 0]
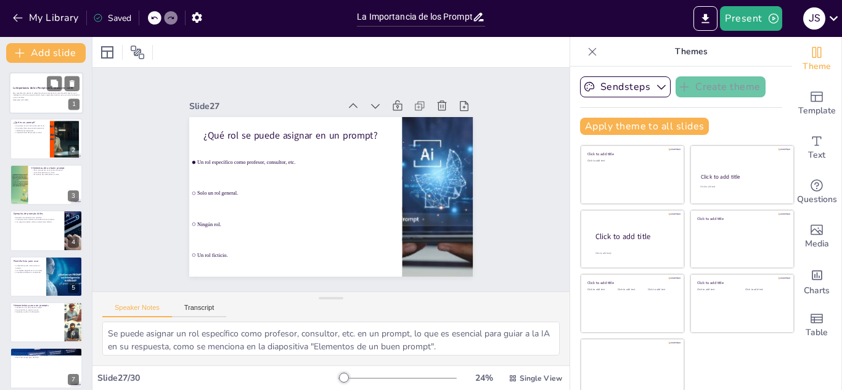
click at [30, 97] on p "Esta presentación aborda la relevancia de los prompts en la comunicación efecti…" at bounding box center [46, 95] width 67 height 7
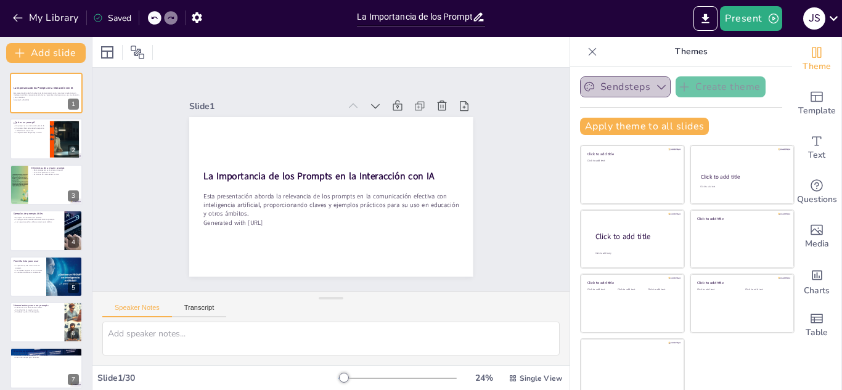
click at [624, 90] on button "Sendsteps" at bounding box center [625, 86] width 91 height 21
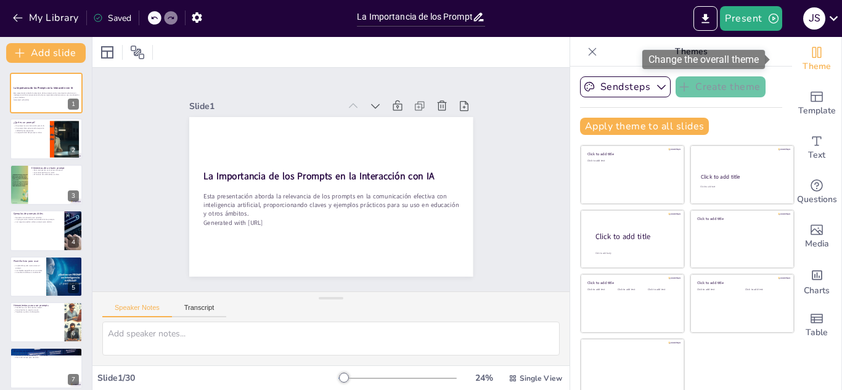
click at [809, 52] on icon "Change the overall theme" at bounding box center [816, 52] width 15 height 15
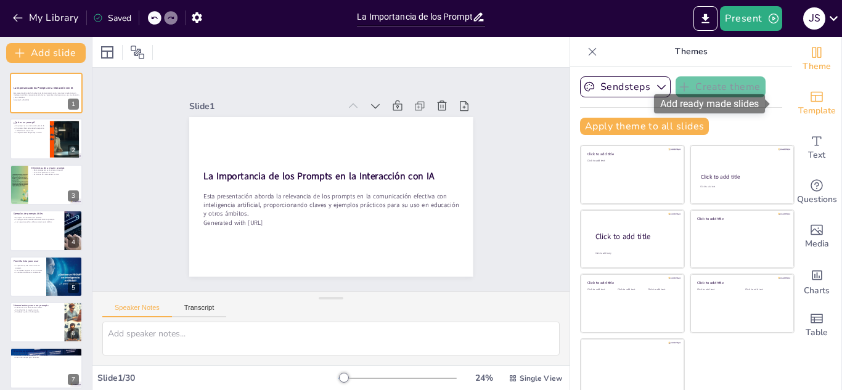
click at [798, 104] on span "Template" at bounding box center [817, 111] width 38 height 14
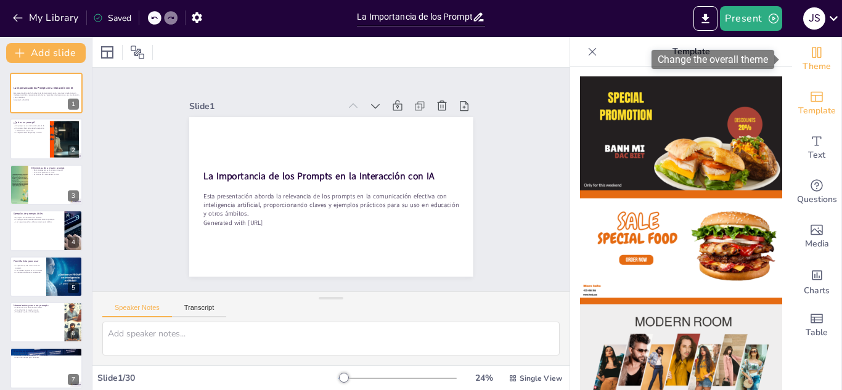
drag, startPoint x: 808, startPoint y: 61, endPoint x: 794, endPoint y: 63, distance: 15.0
click at [804, 62] on span "Theme" at bounding box center [816, 67] width 28 height 14
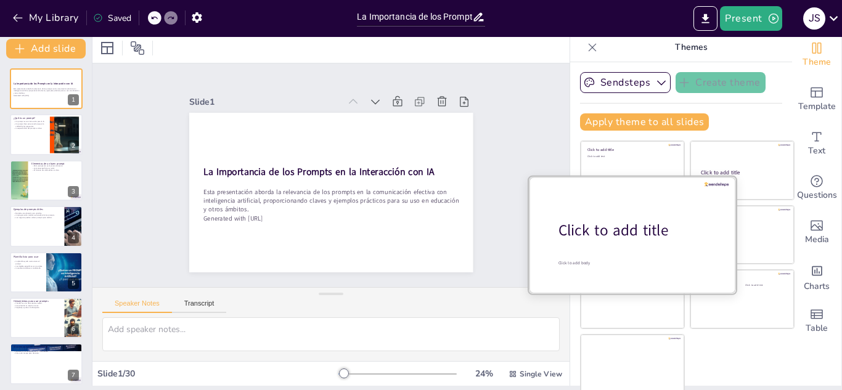
scroll to position [7, 0]
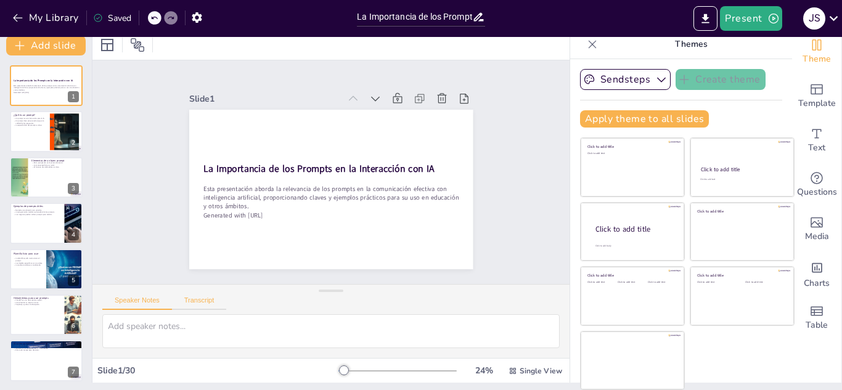
click at [199, 303] on button "Transcript" at bounding box center [199, 303] width 55 height 14
click at [490, 302] on button "Google US English (en-US)" at bounding box center [468, 302] width 123 height 20
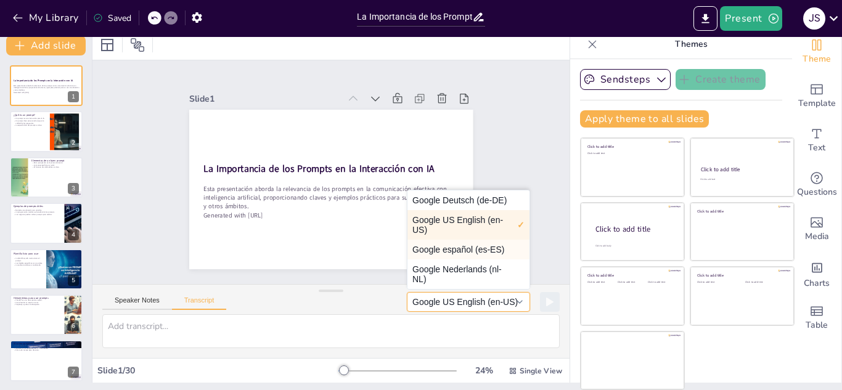
scroll to position [0, 0]
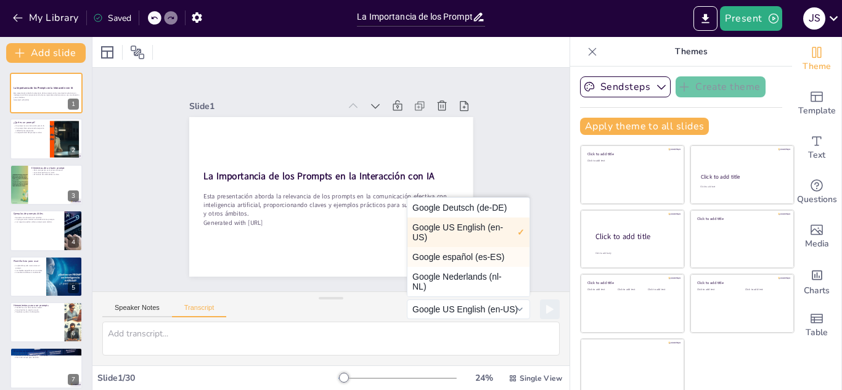
click at [474, 257] on button "Google español (es-ES)" at bounding box center [468, 257] width 122 height 20
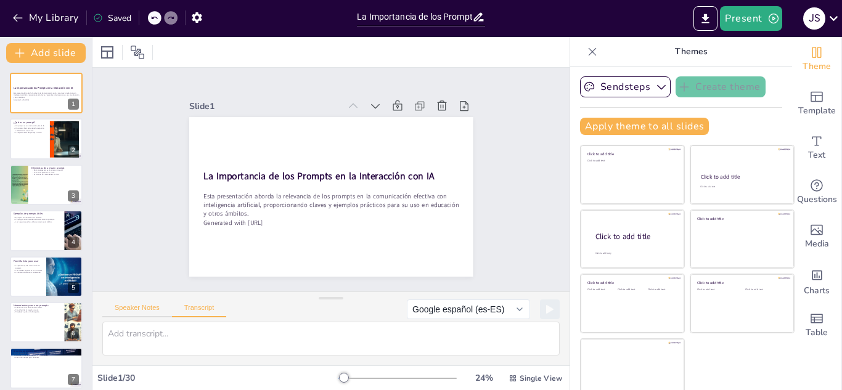
click at [126, 309] on button "Speaker Notes" at bounding box center [137, 311] width 70 height 14
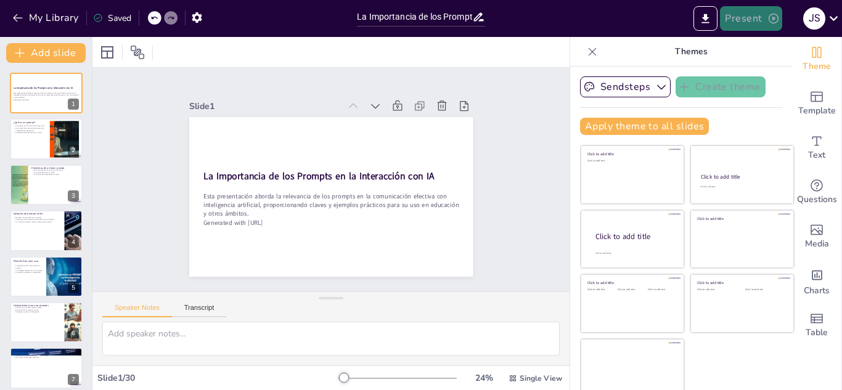
click at [755, 20] on button "Present" at bounding box center [751, 18] width 62 height 25
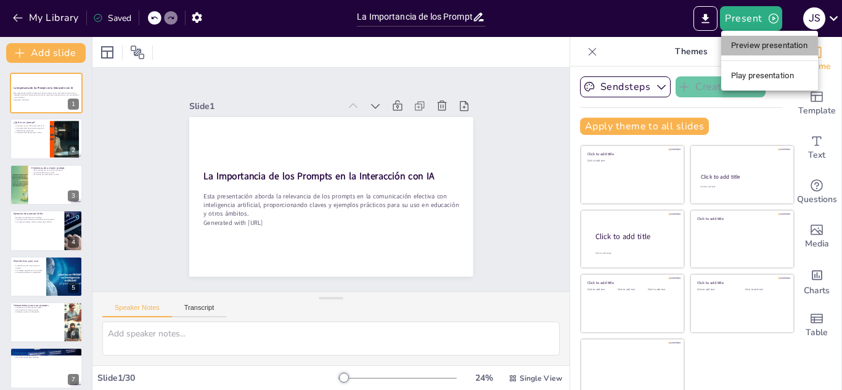
click at [776, 46] on li "Preview presentation" at bounding box center [769, 46] width 97 height 20
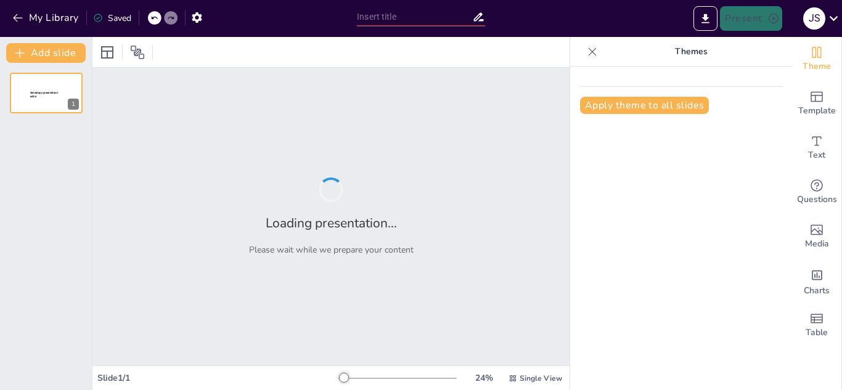
type input "La Importancia de los Prompts en la Interacción con IA: Claves para una Comunic…"
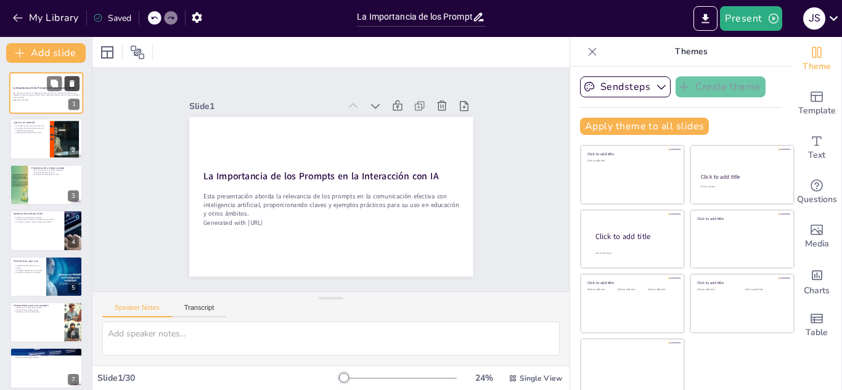
checkbox input "true"
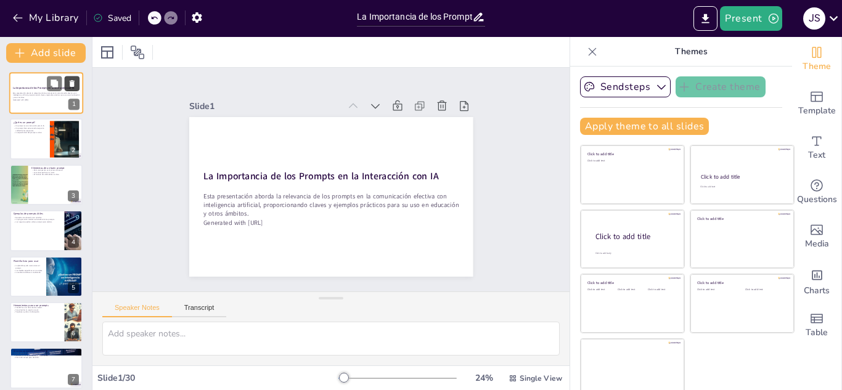
checkbox input "true"
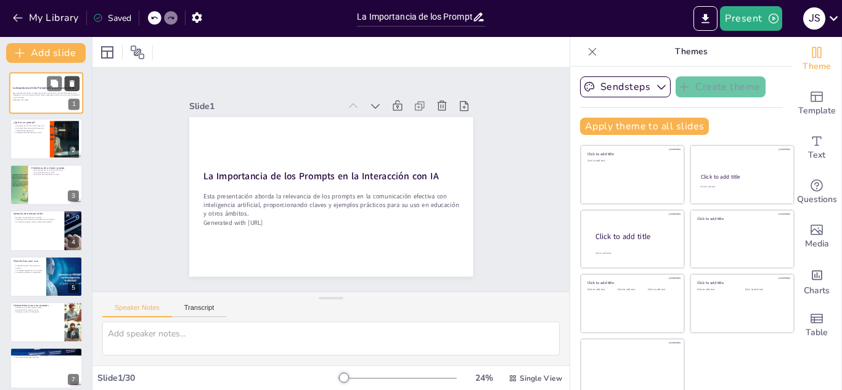
checkbox input "true"
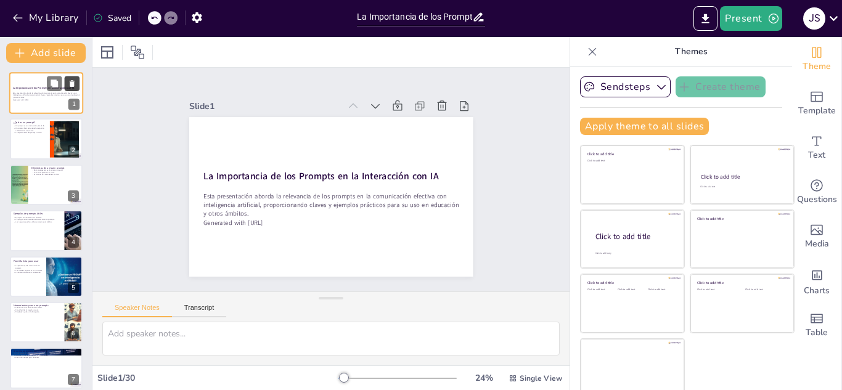
checkbox input "true"
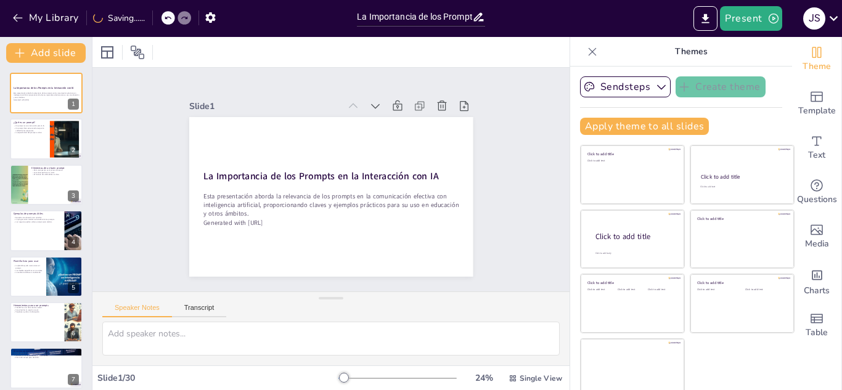
checkbox input "true"
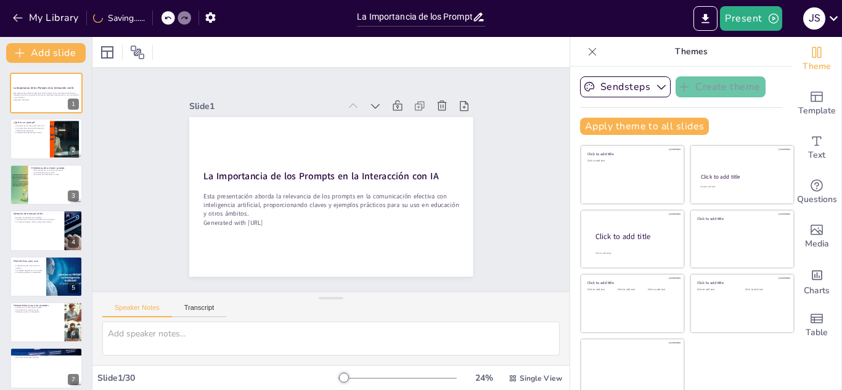
checkbox input "true"
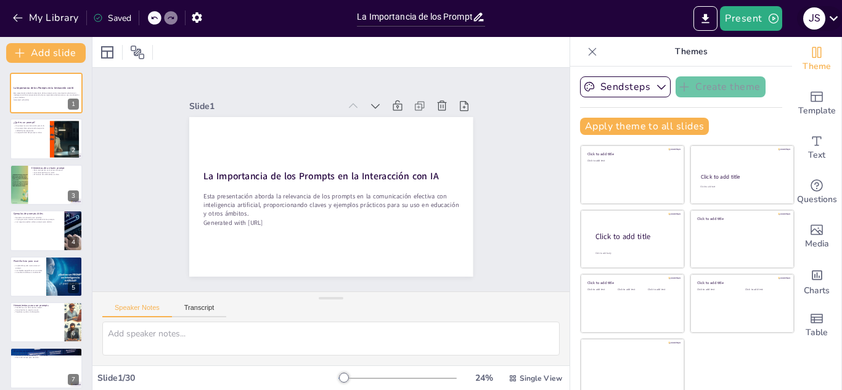
click at [827, 20] on icon at bounding box center [833, 18] width 17 height 17
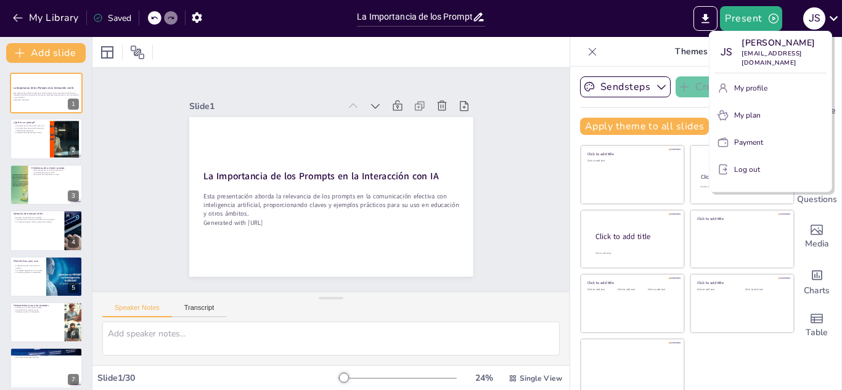
click at [490, 117] on div at bounding box center [421, 195] width 842 height 390
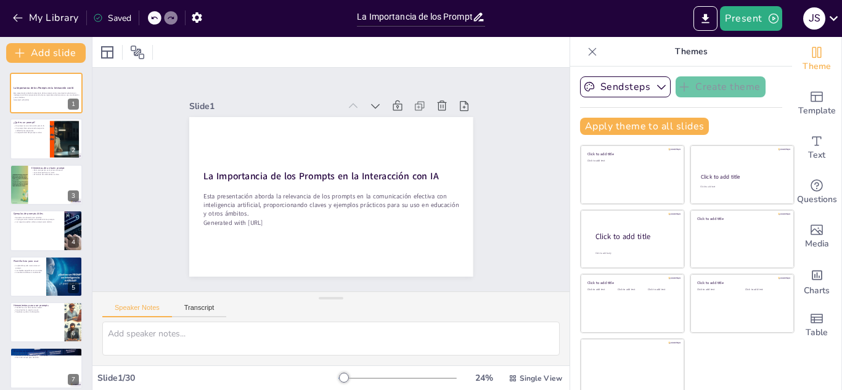
checkbox input "true"
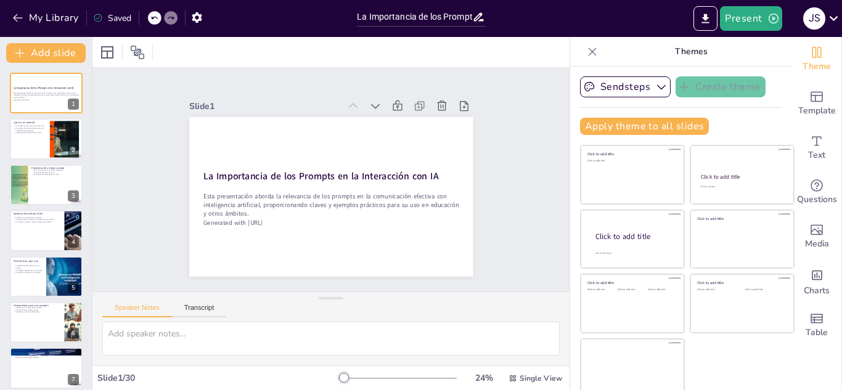
checkbox input "true"
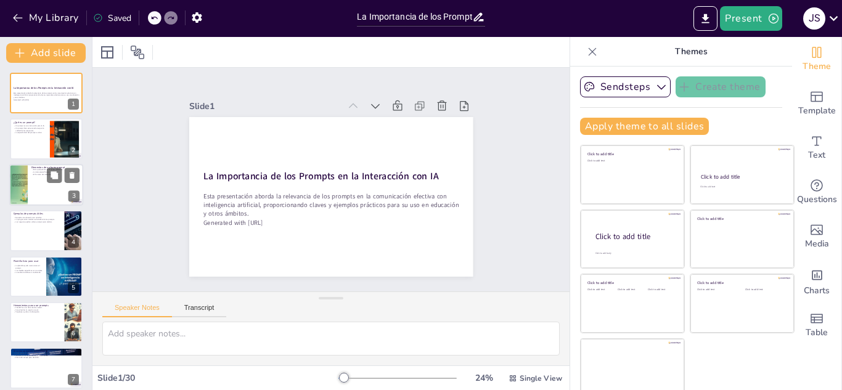
checkbox input "true"
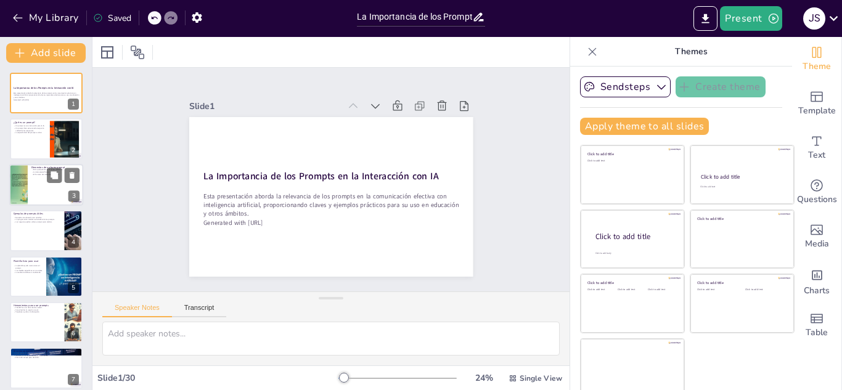
checkbox input "true"
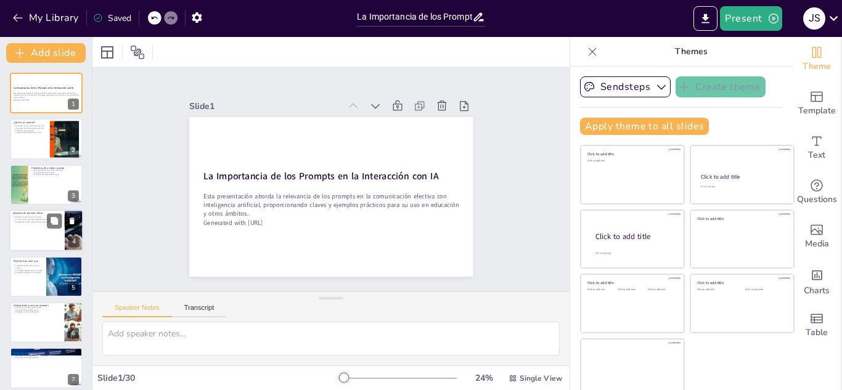
checkbox input "true"
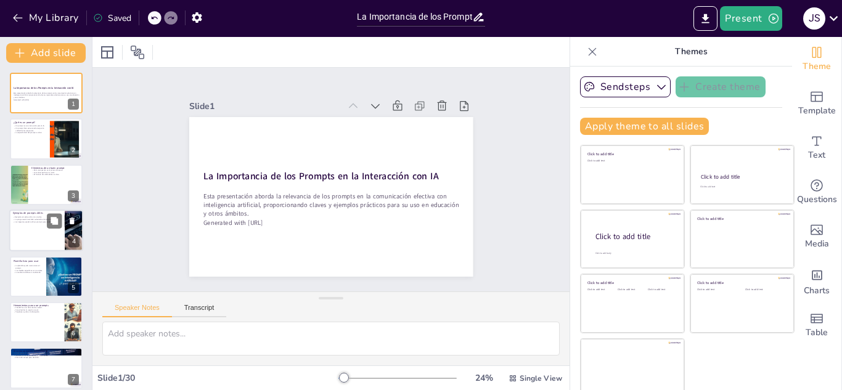
checkbox input "true"
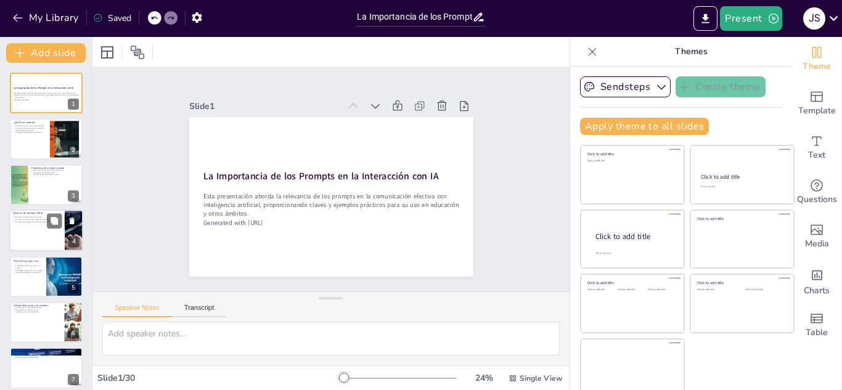
checkbox input "true"
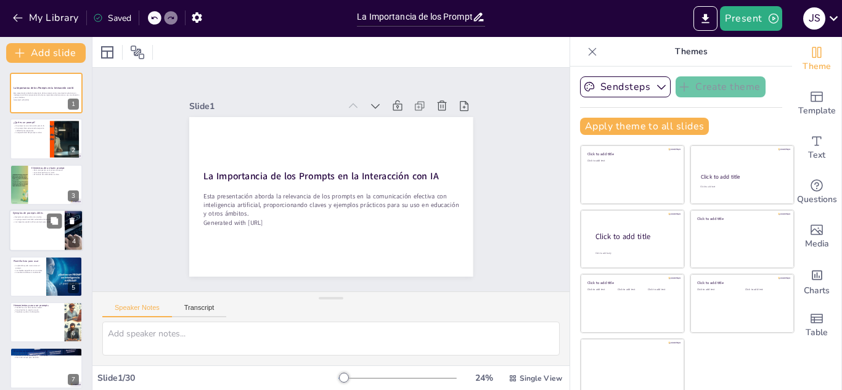
checkbox input "true"
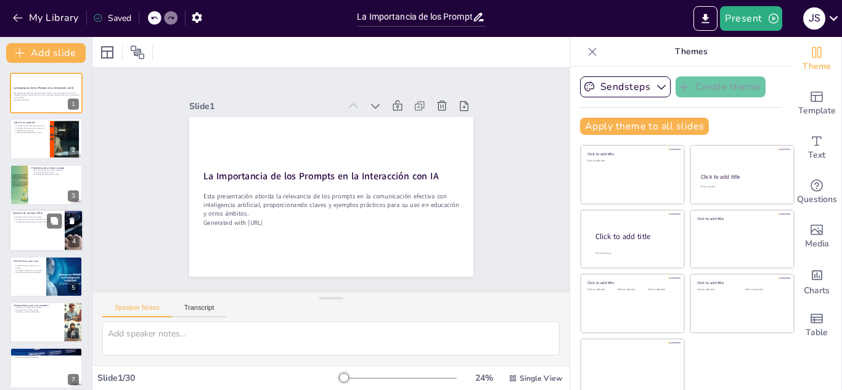
click at [47, 235] on div at bounding box center [46, 230] width 74 height 42
type textarea "Los ejemplos en el ámbito educativo demuestran cómo los prompts pueden ser util…"
checkbox input "true"
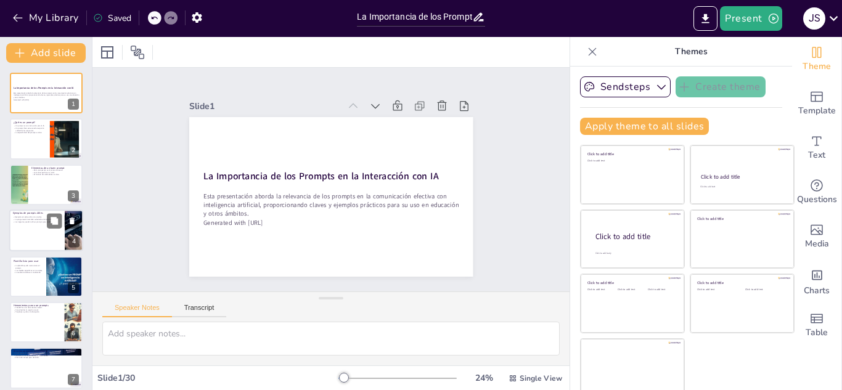
checkbox input "true"
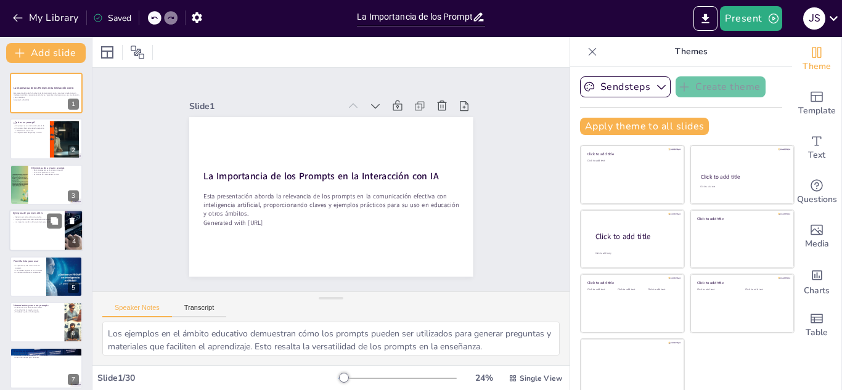
scroll to position [4, 0]
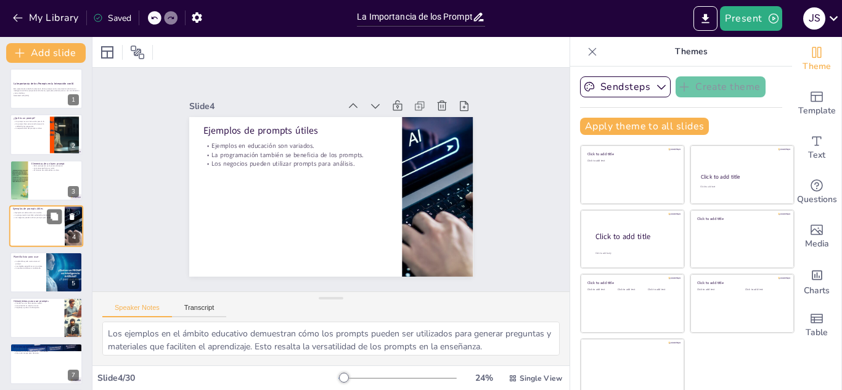
checkbox input "true"
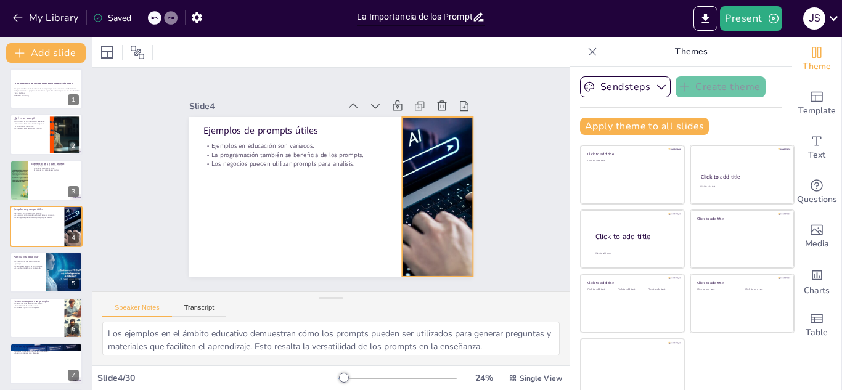
checkbox input "true"
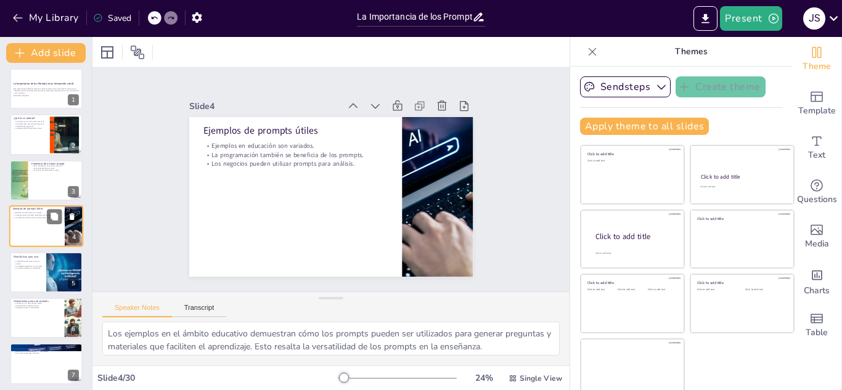
checkbox input "true"
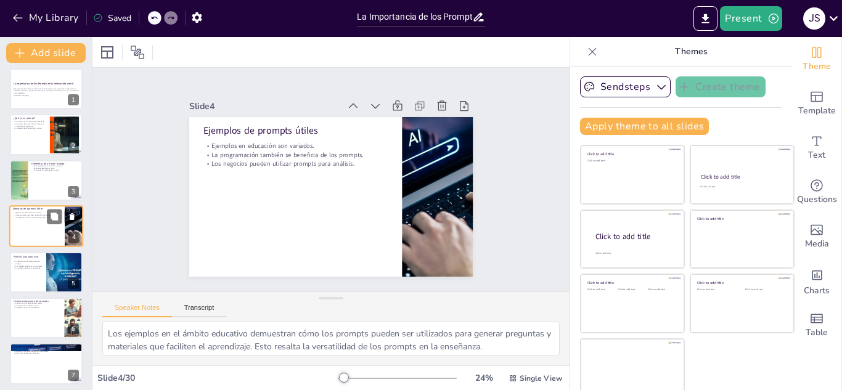
checkbox input "true"
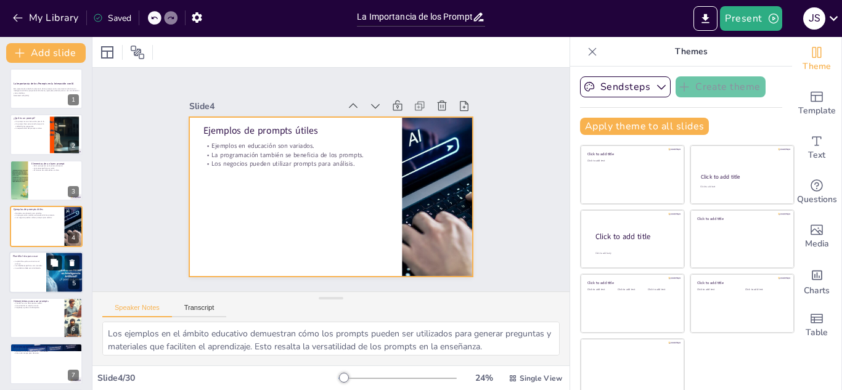
checkbox input "true"
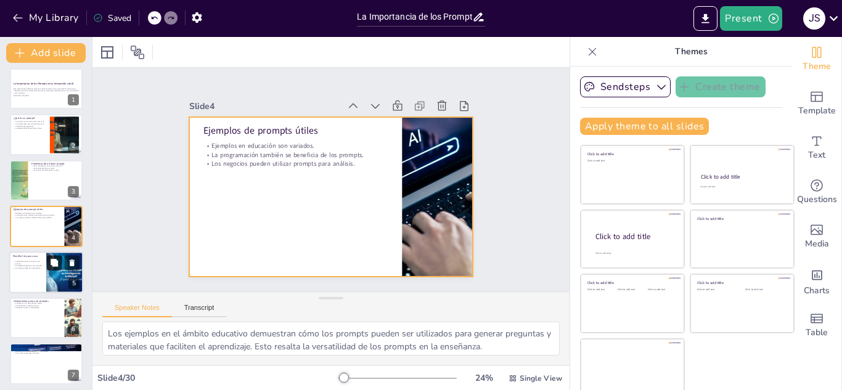
checkbox input "true"
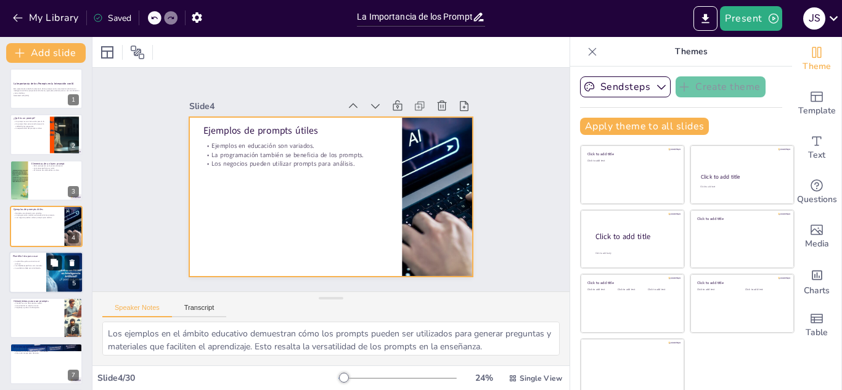
checkbox input "true"
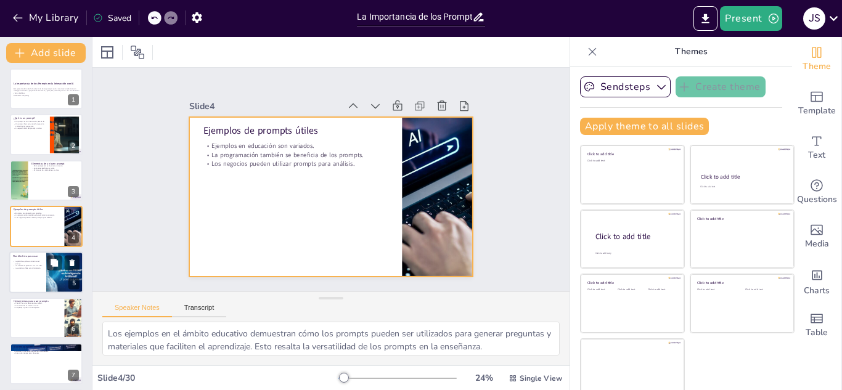
checkbox input "true"
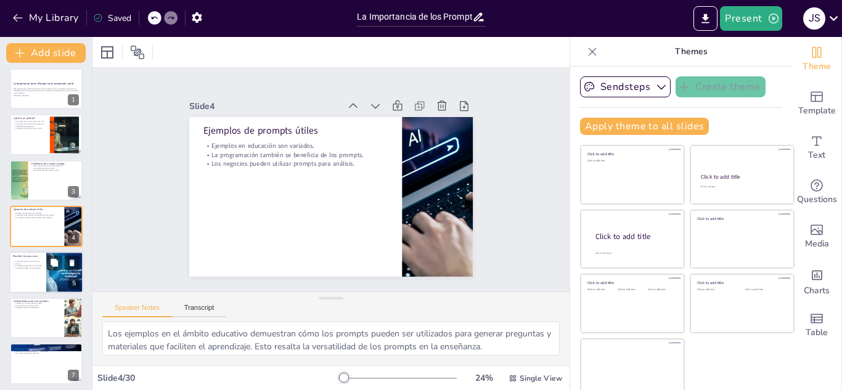
checkbox input "true"
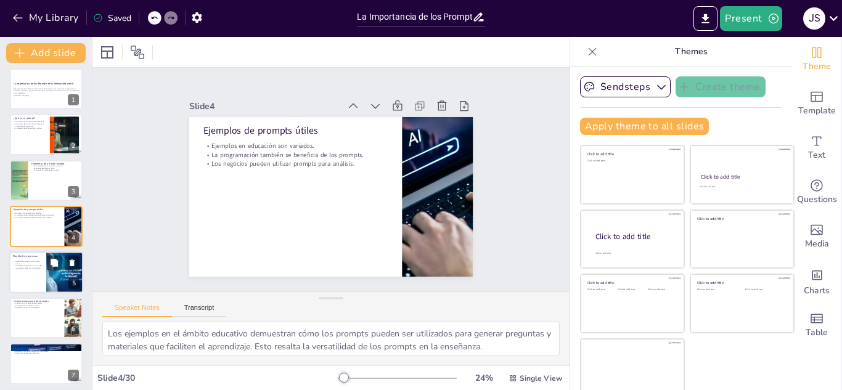
checkbox input "true"
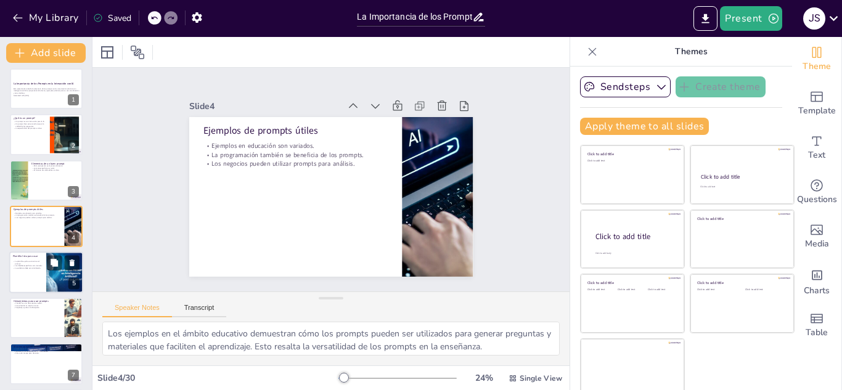
click at [41, 273] on div at bounding box center [46, 272] width 74 height 42
type textarea "Utilizar una plantilla para estructurar el prompt es una excelente manera de as…"
checkbox input "true"
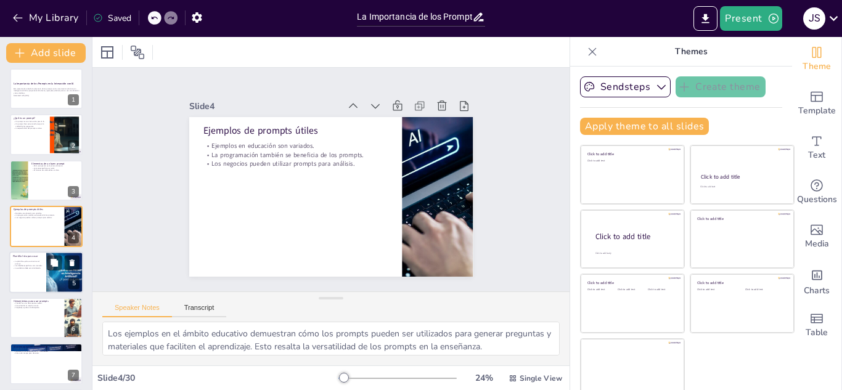
checkbox input "true"
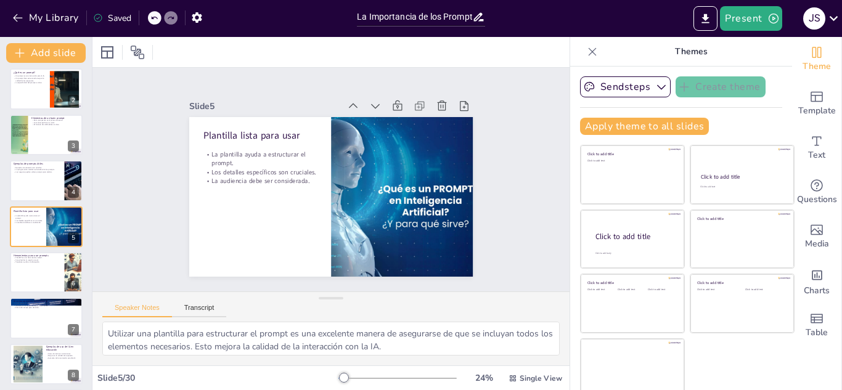
checkbox input "true"
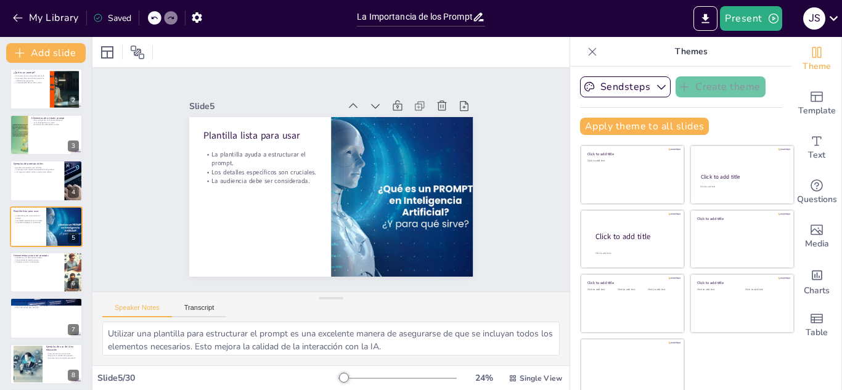
checkbox input "true"
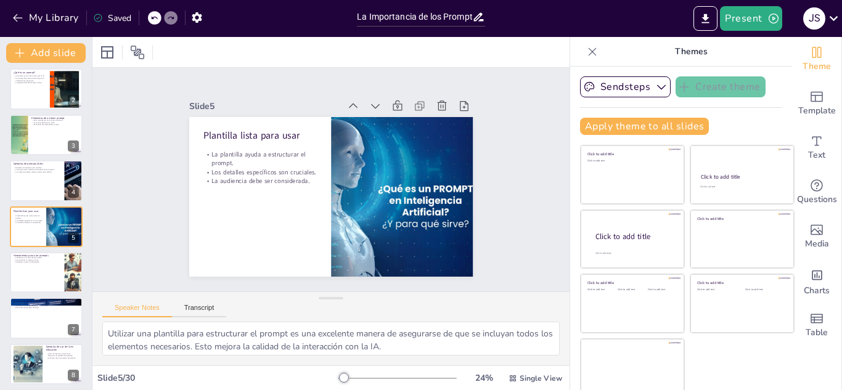
checkbox input "true"
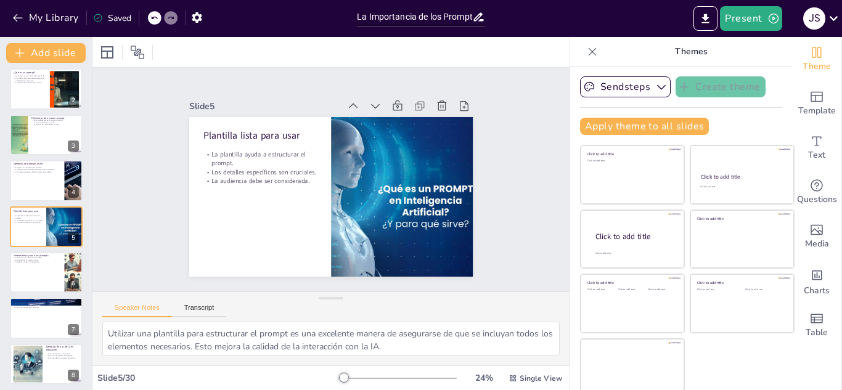
checkbox input "true"
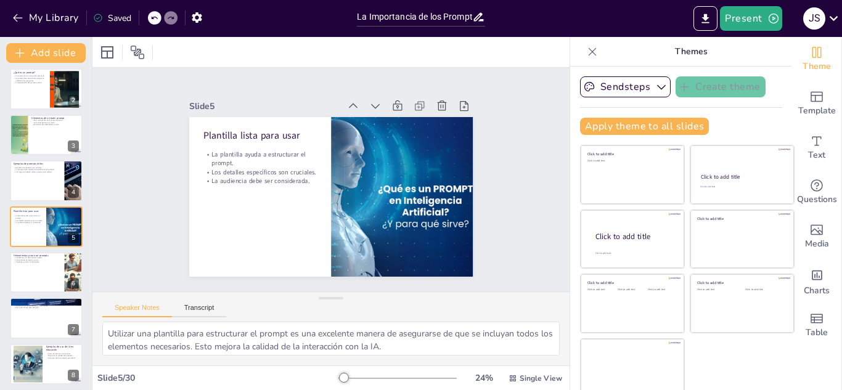
checkbox input "true"
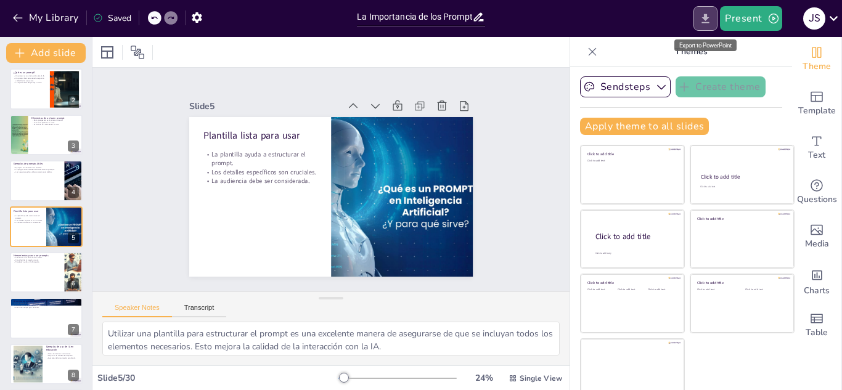
click at [709, 22] on icon "Export to PowerPoint" at bounding box center [705, 18] width 7 height 9
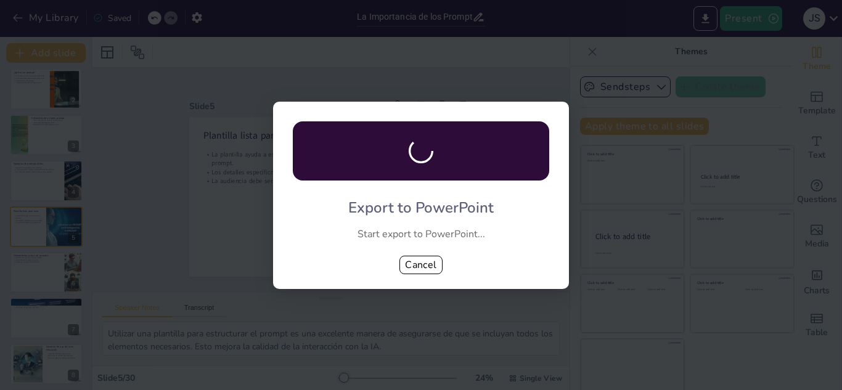
checkbox input "true"
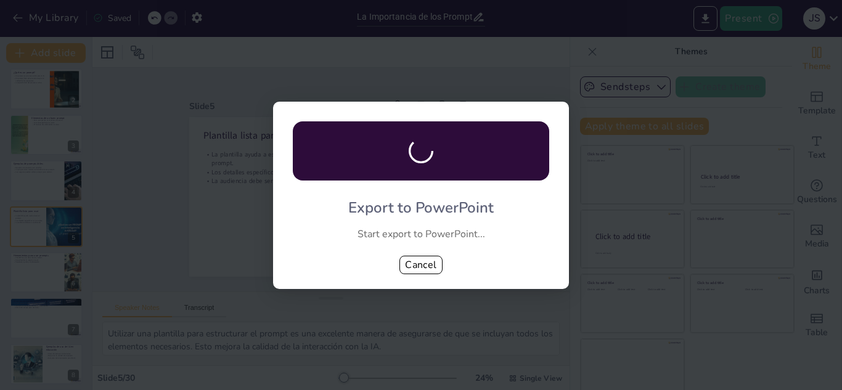
checkbox input "true"
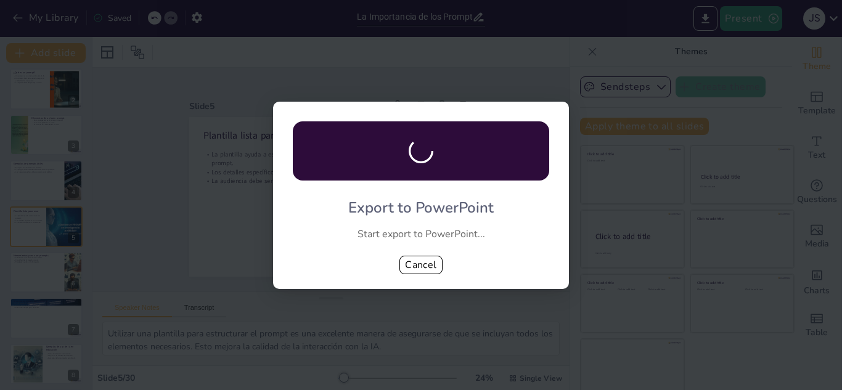
checkbox input "true"
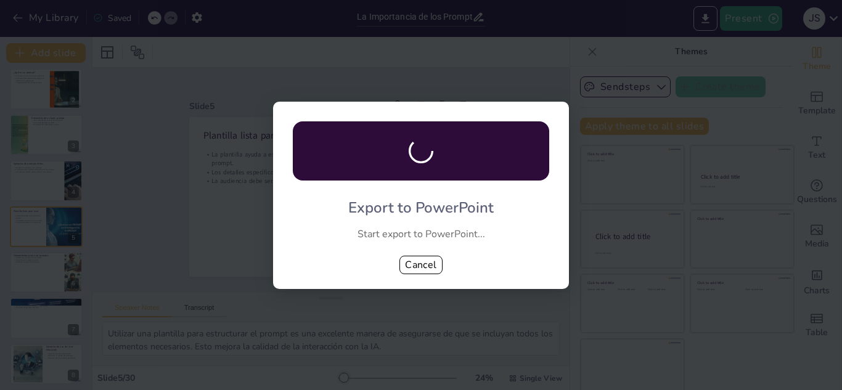
checkbox input "true"
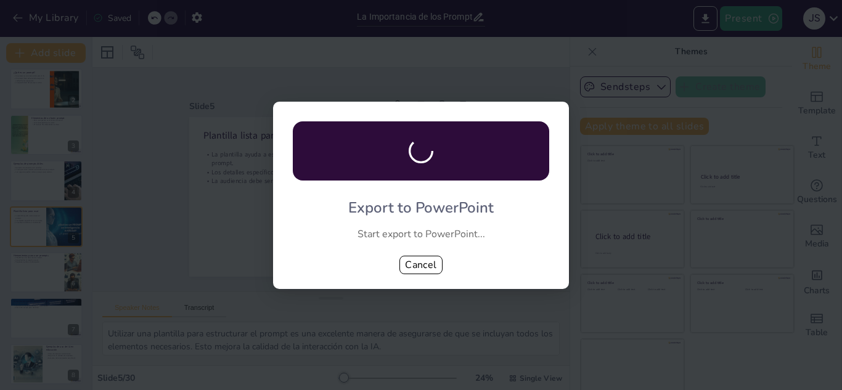
checkbox input "true"
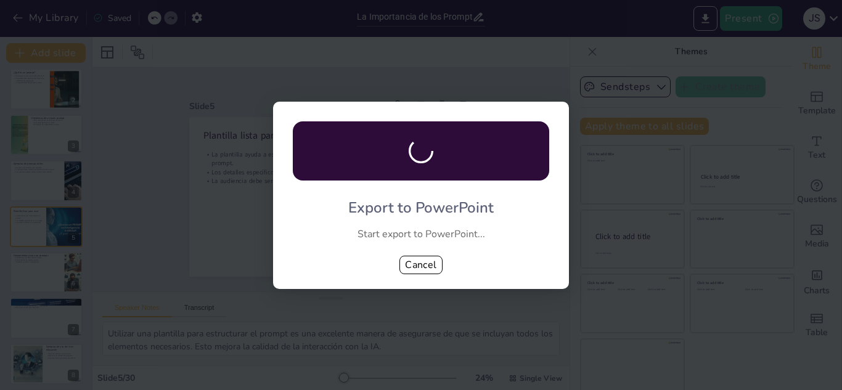
click at [393, 168] on div at bounding box center [421, 150] width 256 height 59
click at [393, 167] on div at bounding box center [421, 150] width 256 height 59
drag, startPoint x: 449, startPoint y: 218, endPoint x: 507, endPoint y: 9, distance: 216.2
click at [450, 213] on div "Export to PowerPoint Start export to PowerPoint... Cancel" at bounding box center [421, 195] width 296 height 187
checkbox input "true"
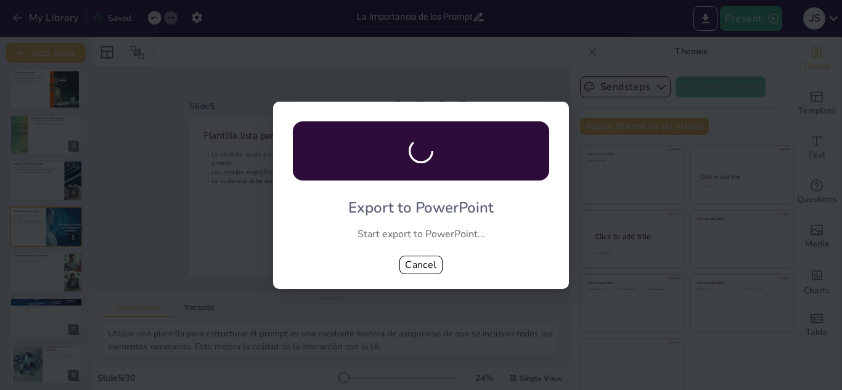
checkbox input "true"
drag, startPoint x: 412, startPoint y: 259, endPoint x: 400, endPoint y: 255, distance: 12.5
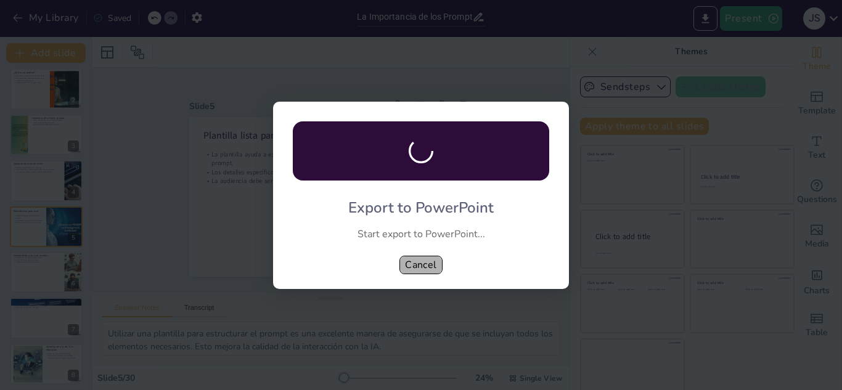
click at [404, 256] on button "Cancel" at bounding box center [420, 265] width 43 height 18
checkbox input "true"
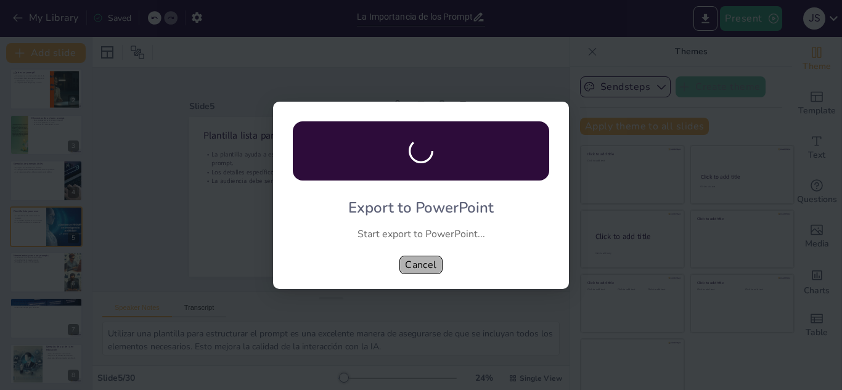
checkbox input "true"
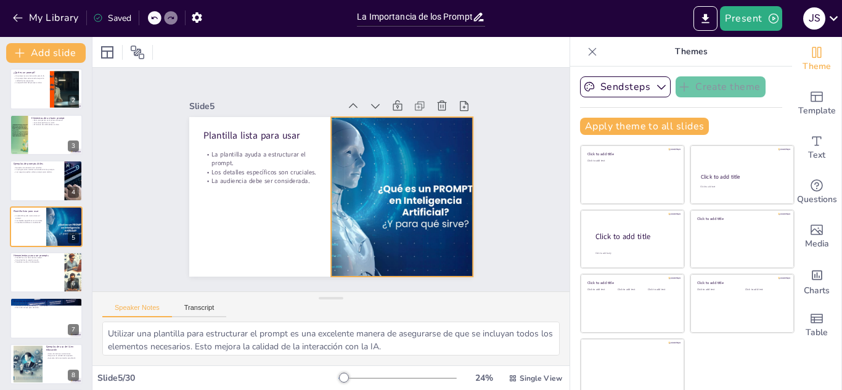
checkbox input "true"
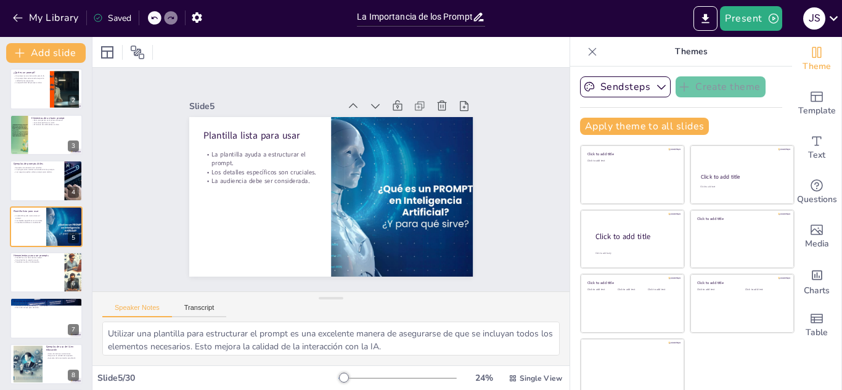
checkbox input "true"
click at [30, 134] on div at bounding box center [46, 135] width 74 height 42
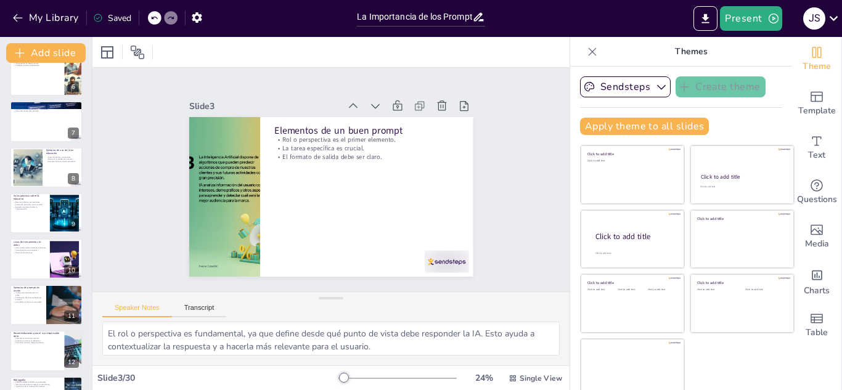
scroll to position [431, 0]
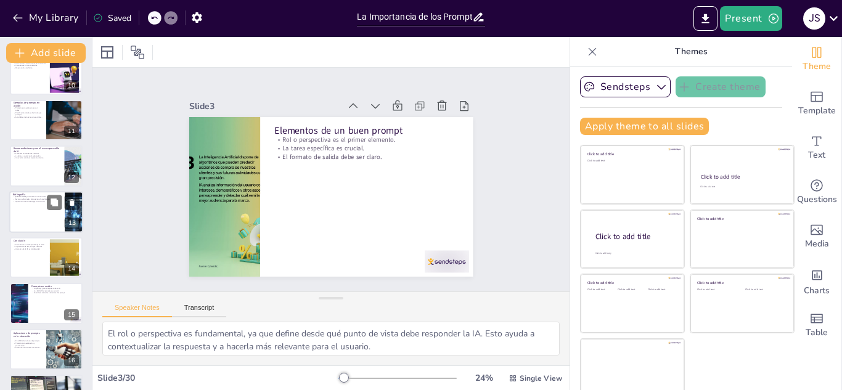
click at [29, 213] on div at bounding box center [46, 212] width 74 height 42
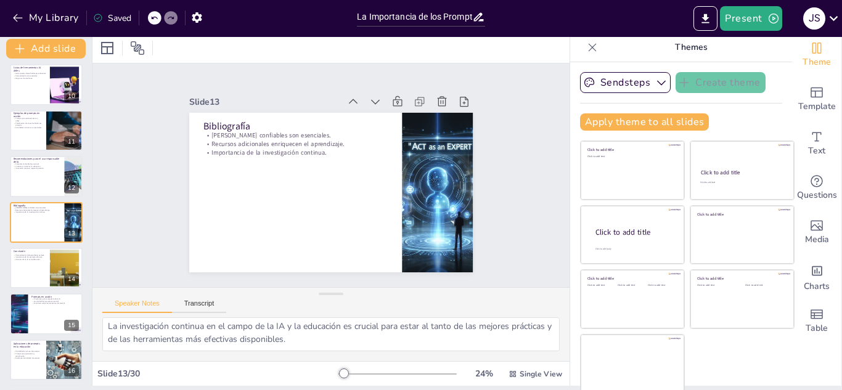
scroll to position [7, 0]
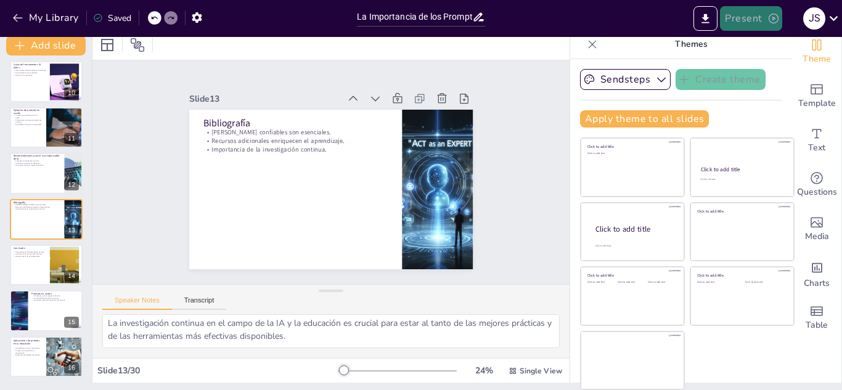
click at [769, 20] on icon "button" at bounding box center [773, 19] width 10 height 10
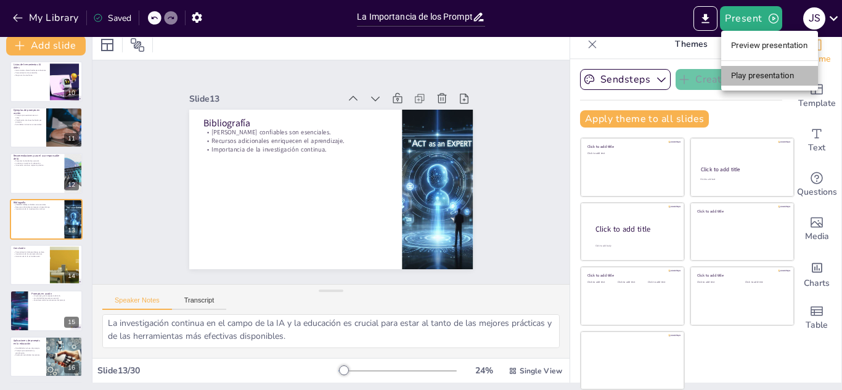
click at [762, 75] on li "Play presentation" at bounding box center [769, 76] width 97 height 20
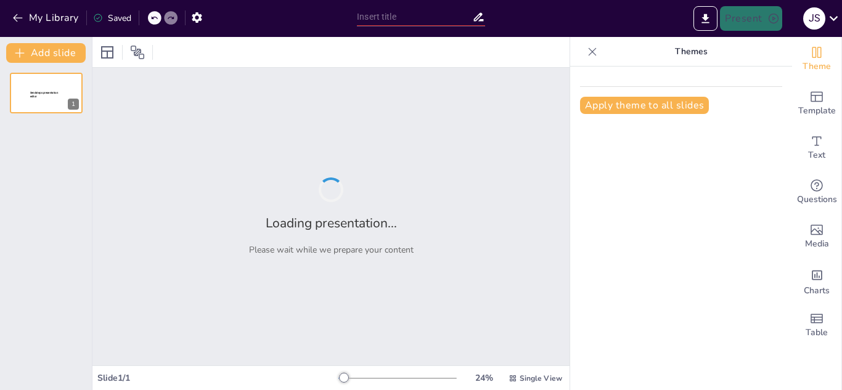
type input "Innovación Educativa: La Sinergia entre IA y Docencia"
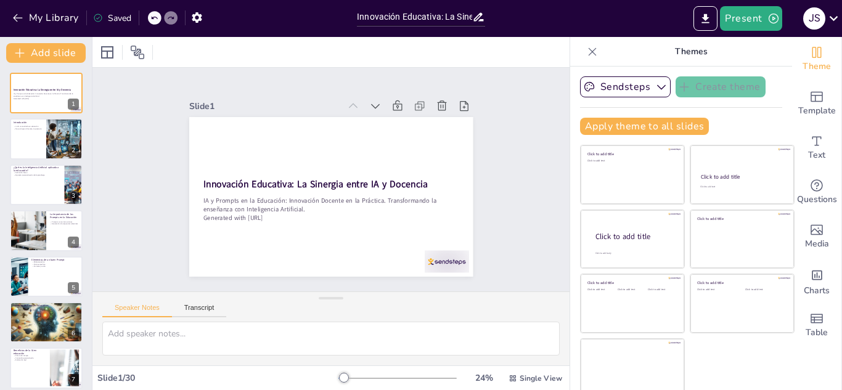
checkbox input "true"
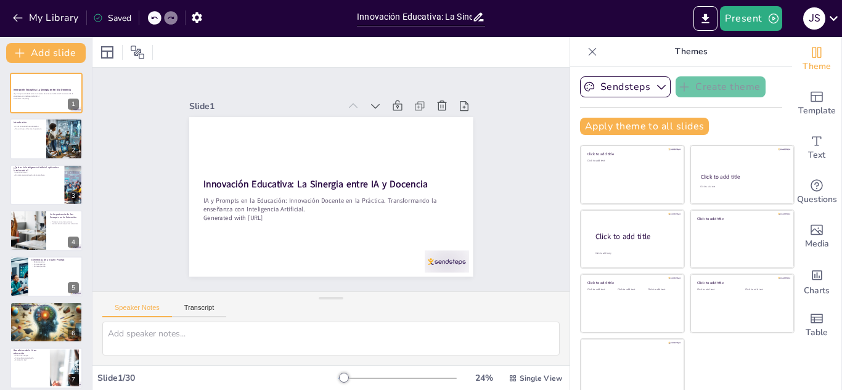
checkbox input "true"
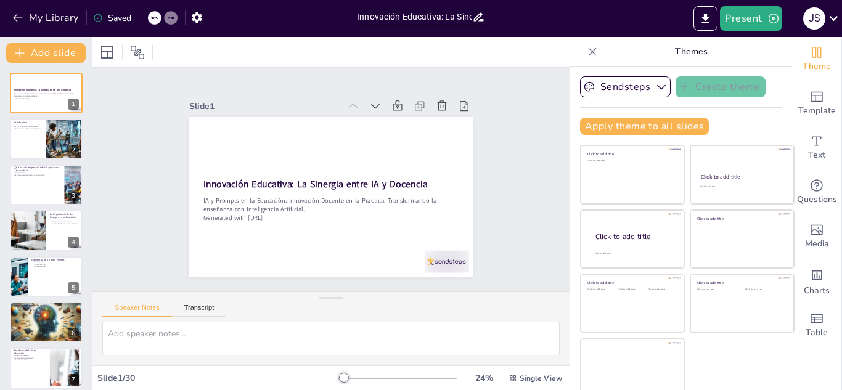
checkbox input "true"
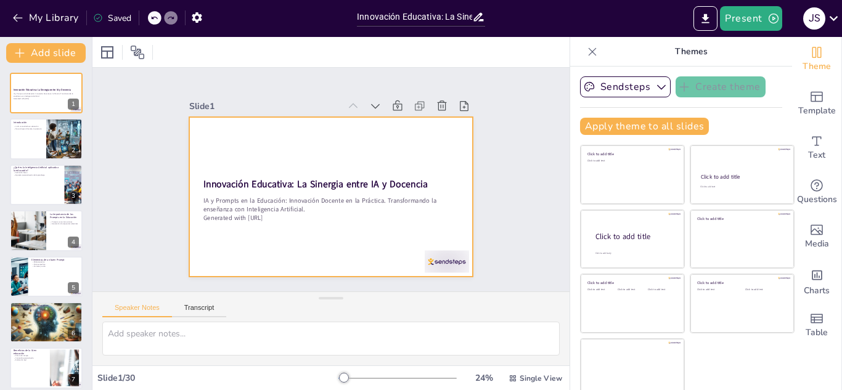
checkbox input "true"
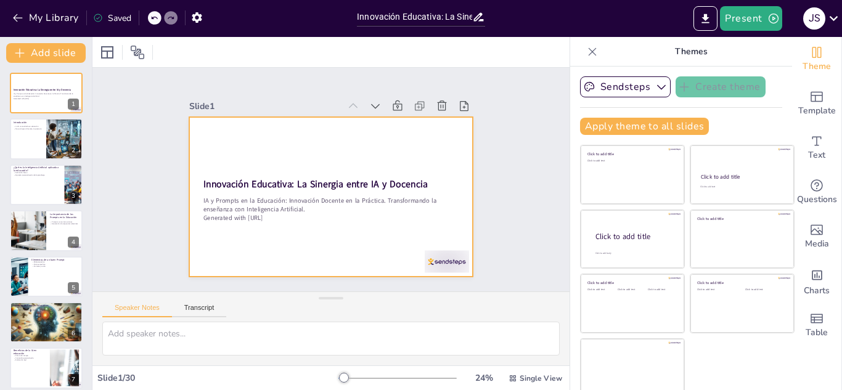
checkbox input "true"
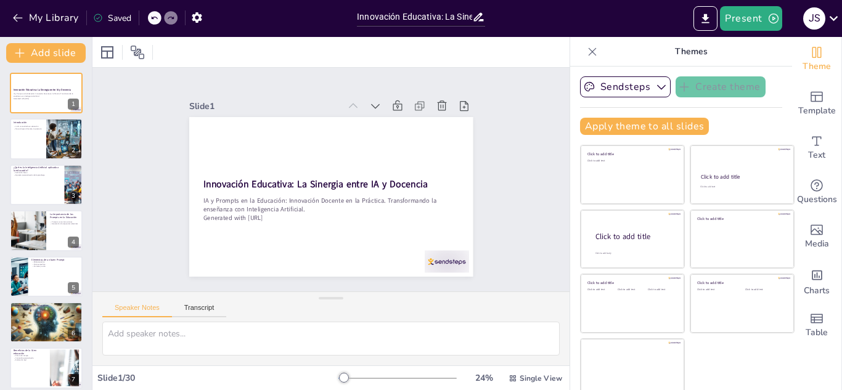
checkbox input "true"
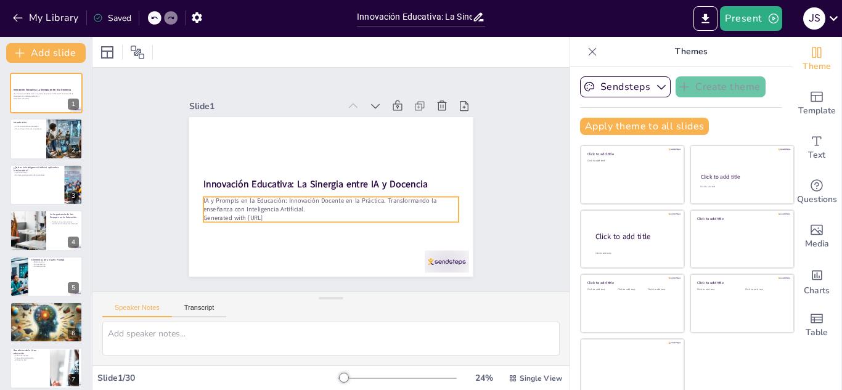
checkbox input "true"
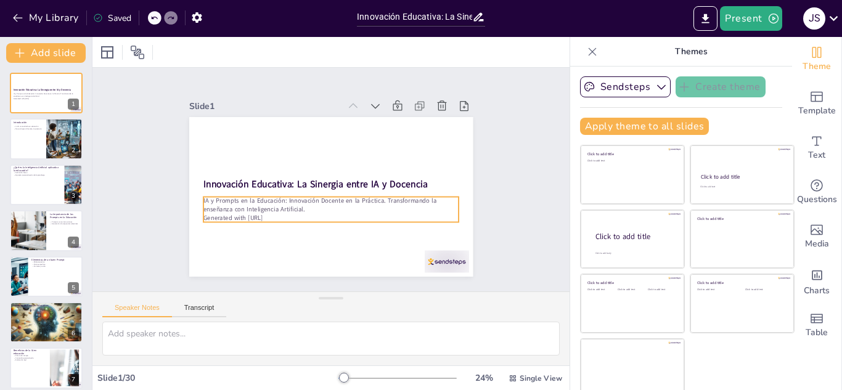
checkbox input "true"
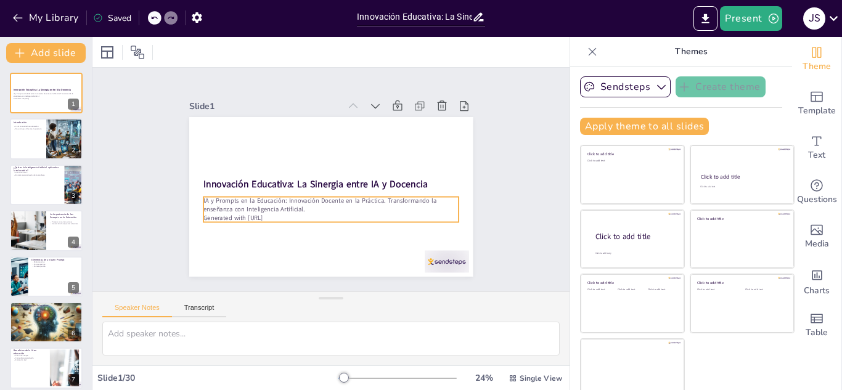
checkbox input "true"
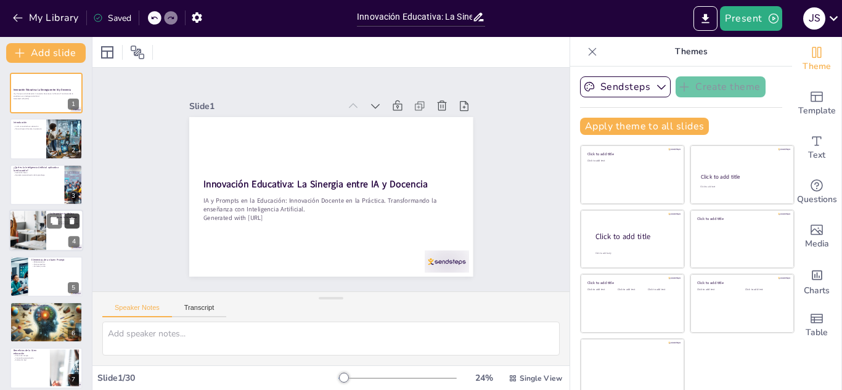
checkbox input "true"
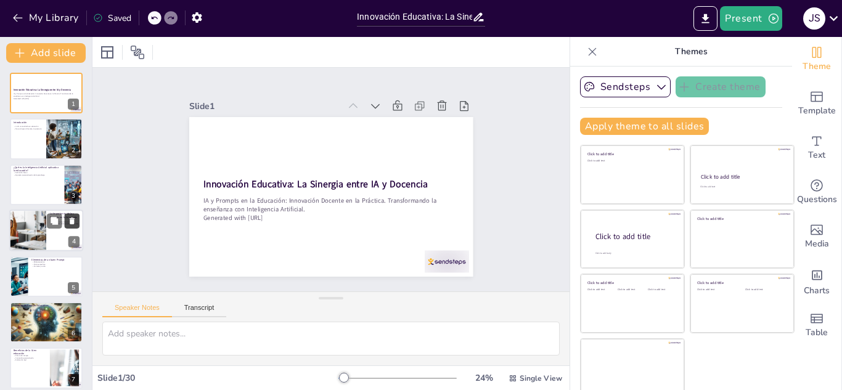
checkbox input "true"
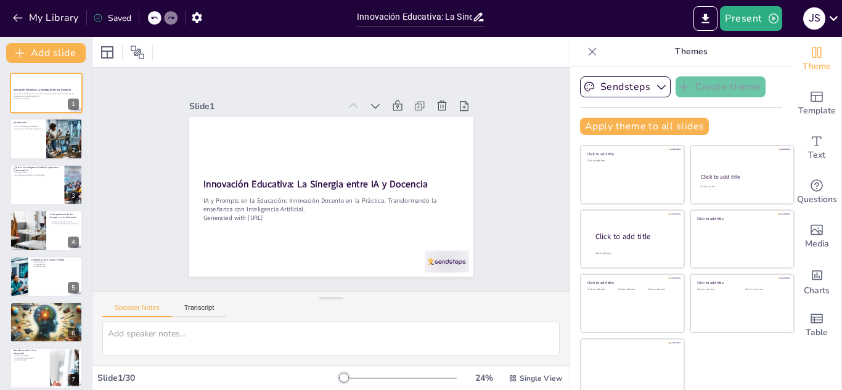
checkbox input "true"
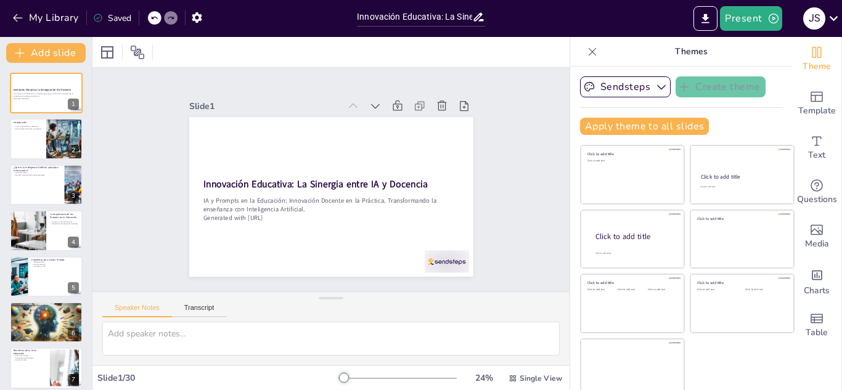
checkbox input "true"
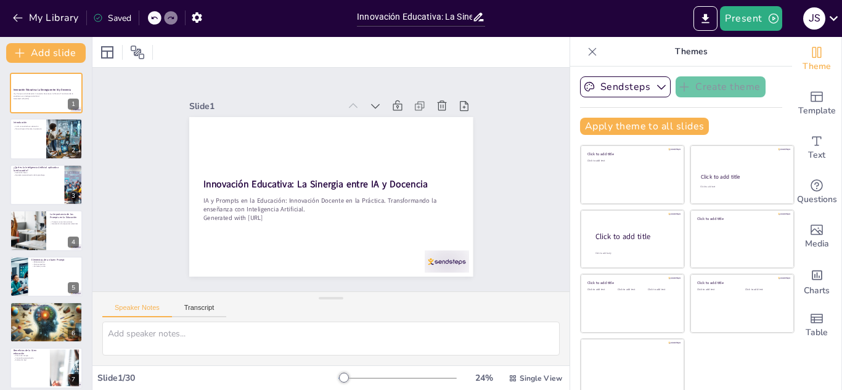
checkbox input "true"
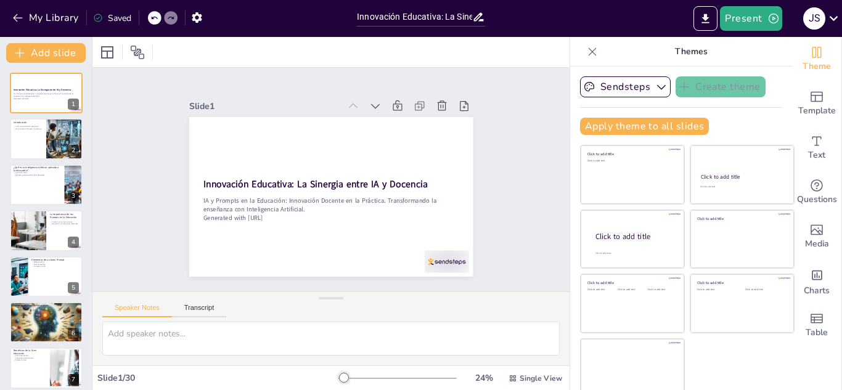
checkbox input "true"
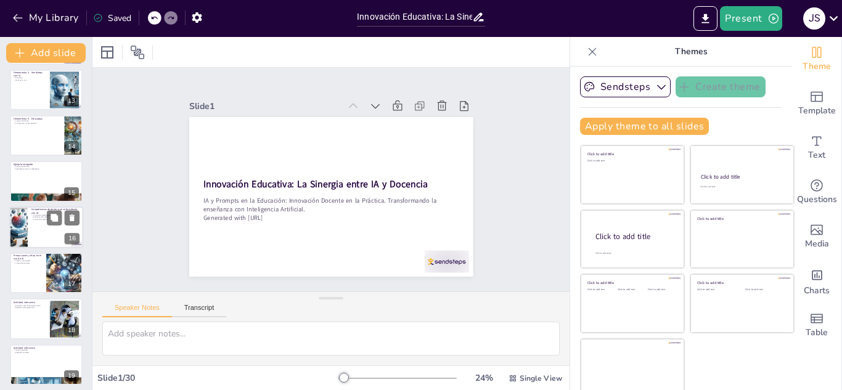
checkbox input "true"
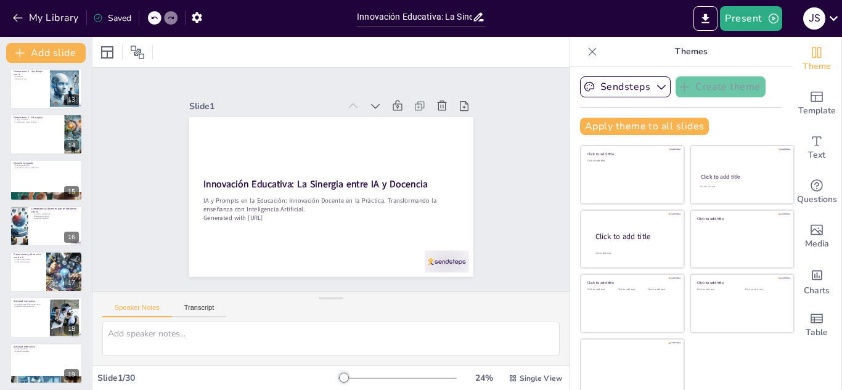
checkbox input "true"
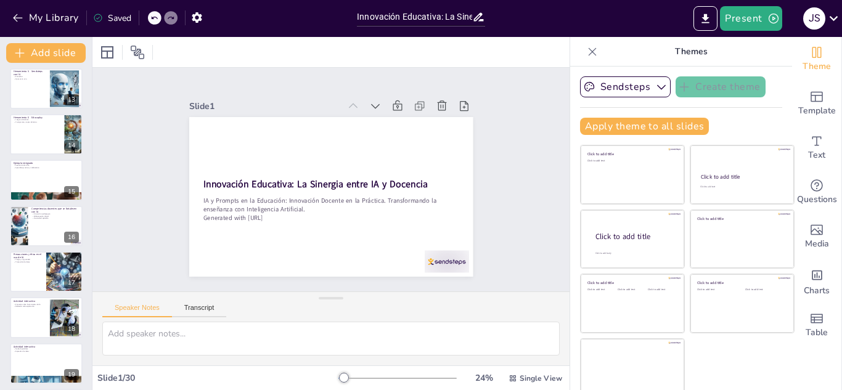
checkbox input "true"
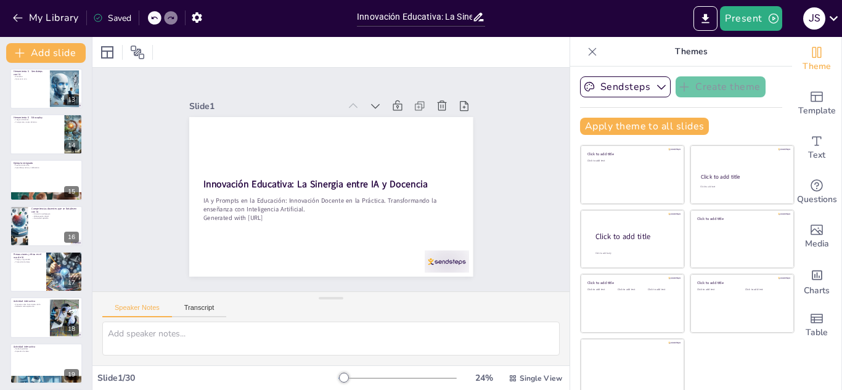
checkbox input "true"
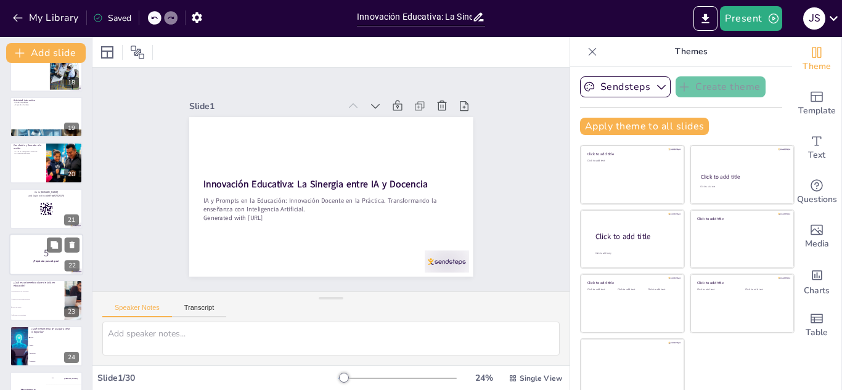
checkbox input "true"
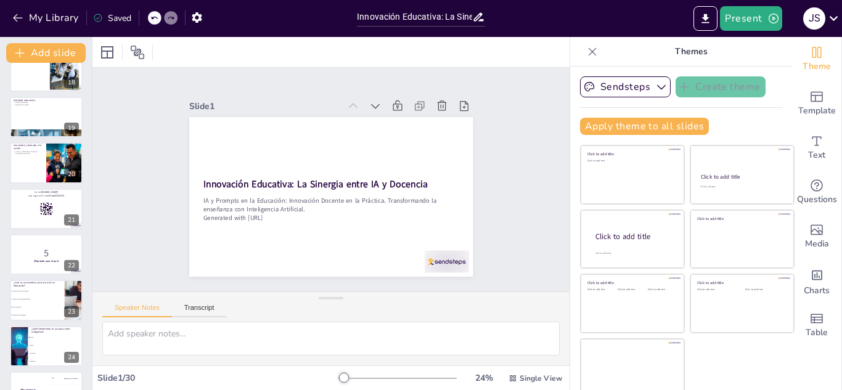
checkbox input "true"
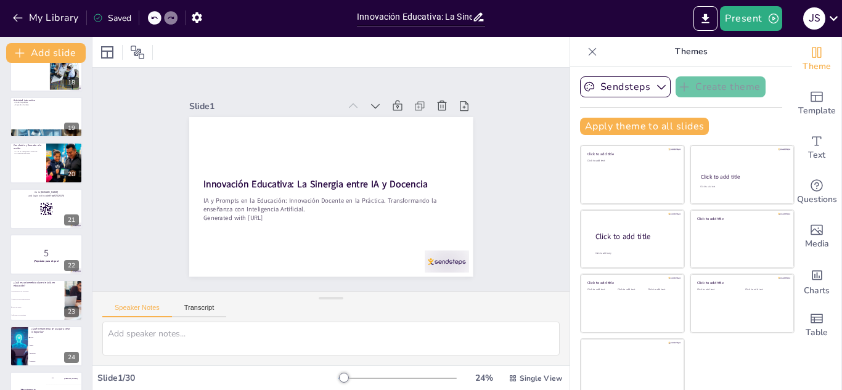
checkbox input "true"
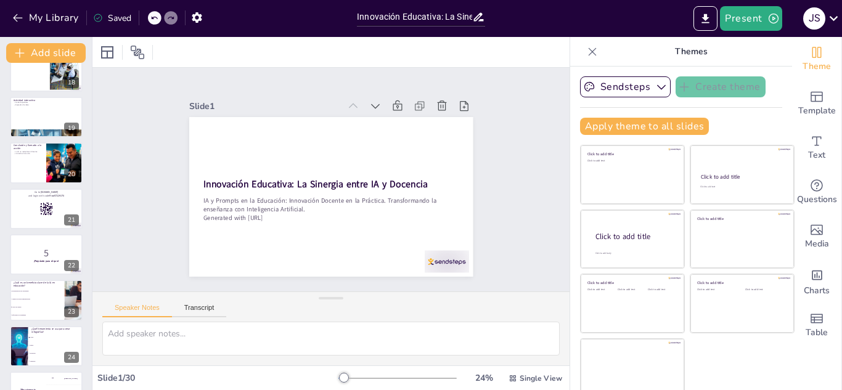
checkbox input "true"
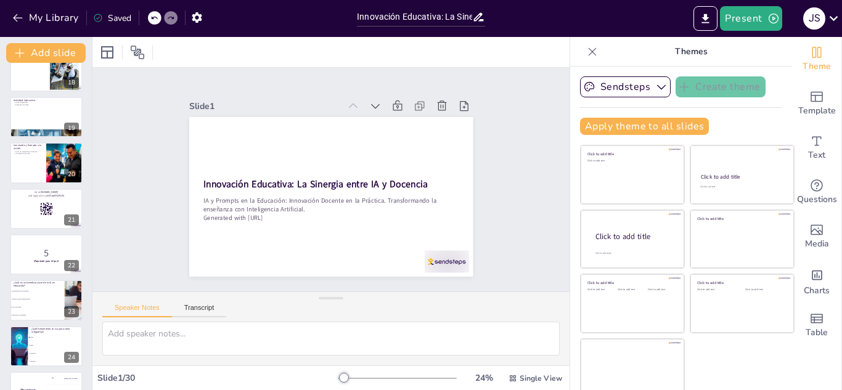
scroll to position [1062, 0]
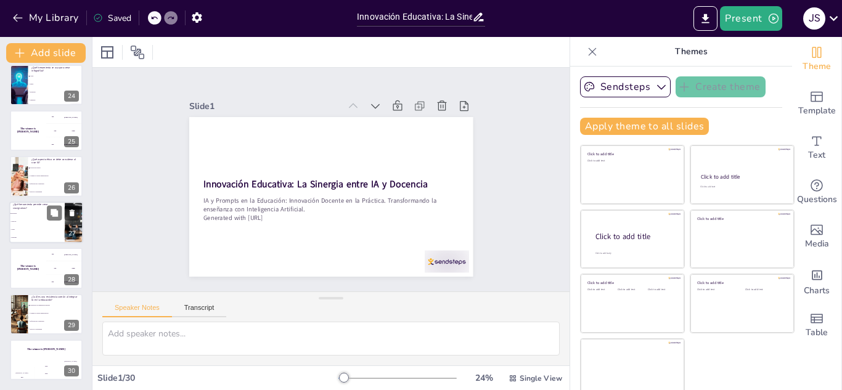
checkbox input "true"
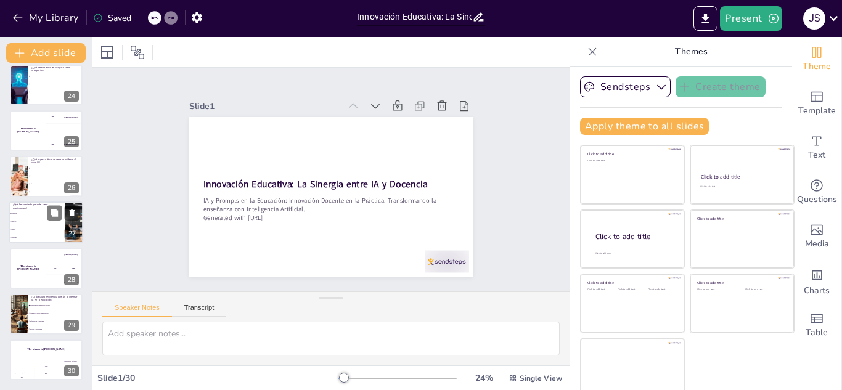
checkbox input "true"
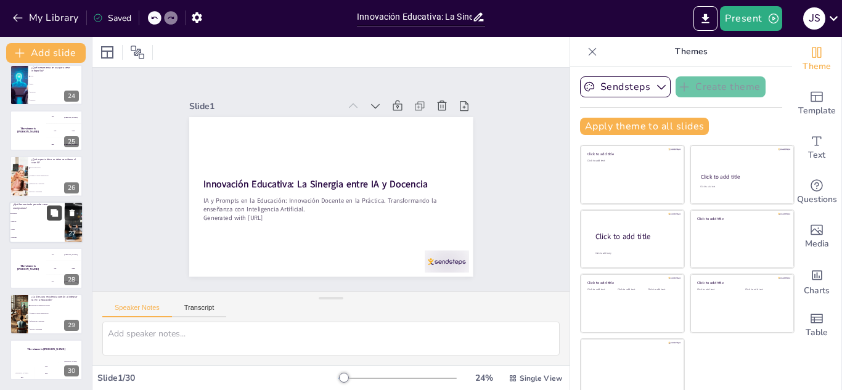
checkbox input "true"
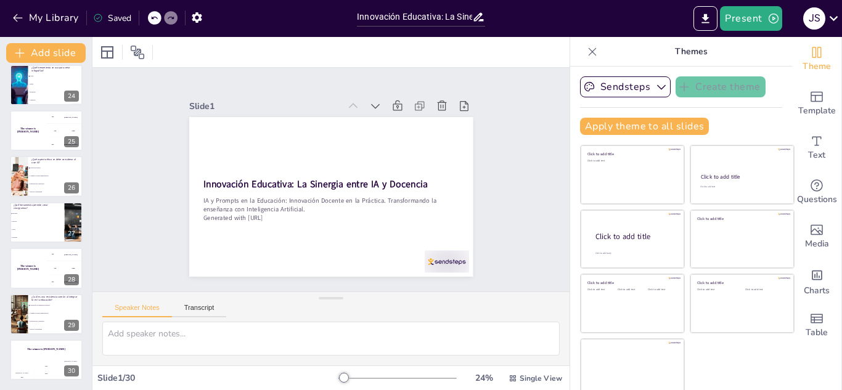
checkbox input "true"
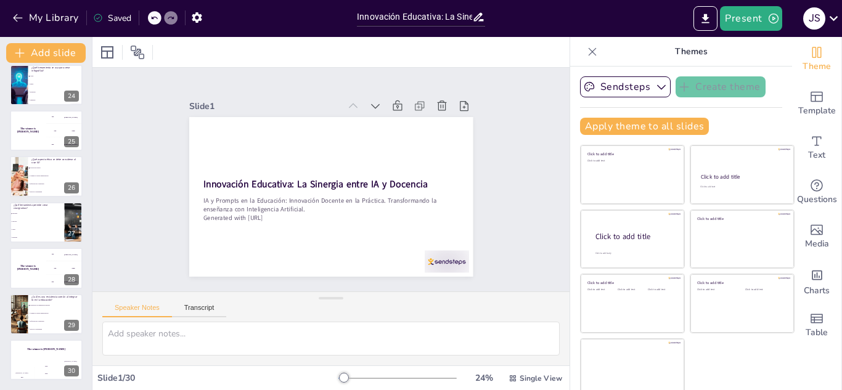
checkbox input "true"
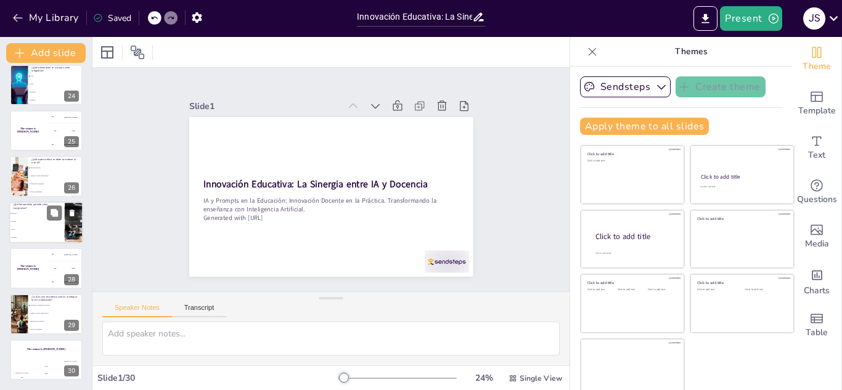
checkbox input "true"
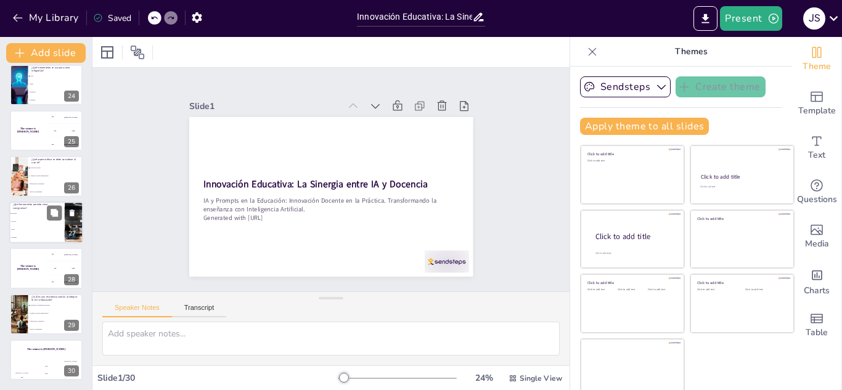
checkbox input "true"
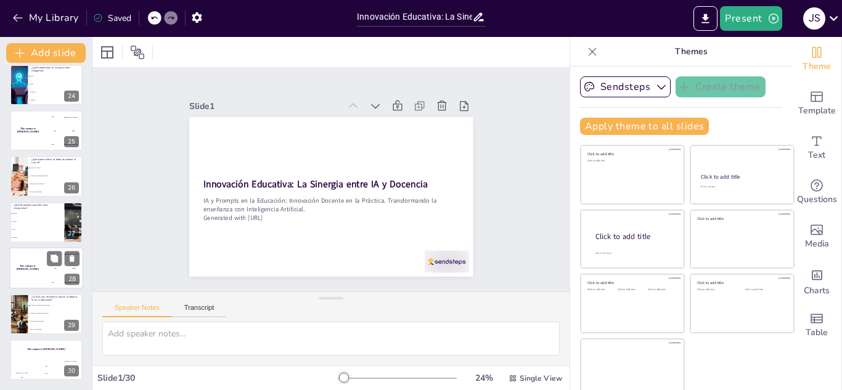
checkbox input "true"
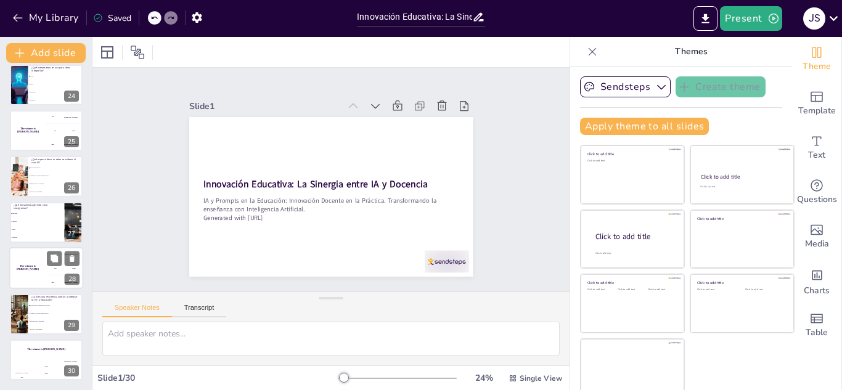
checkbox input "true"
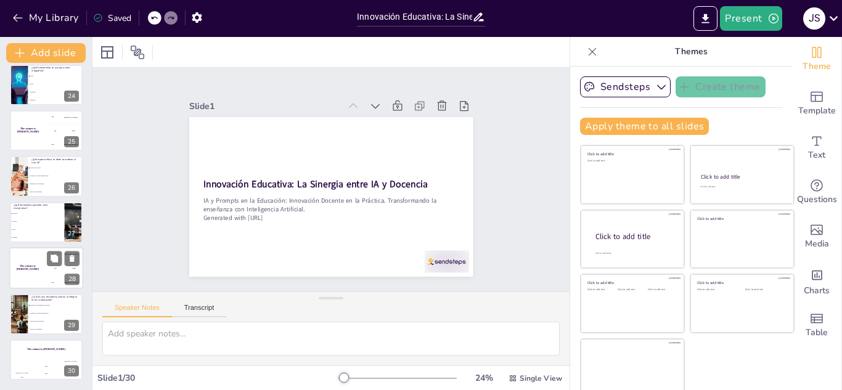
scroll to position [7, 0]
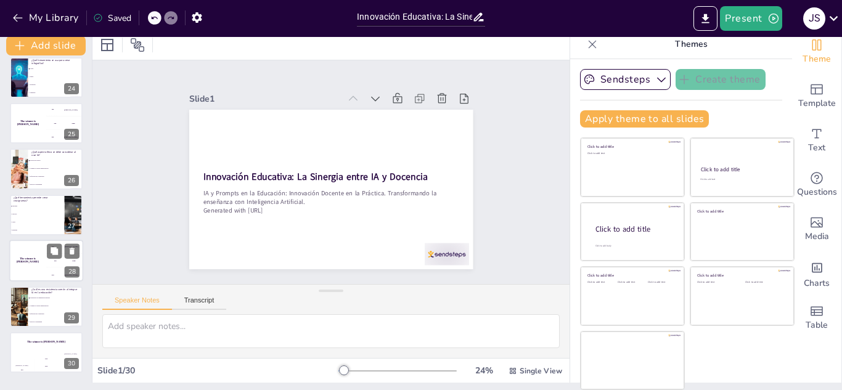
checkbox input "true"
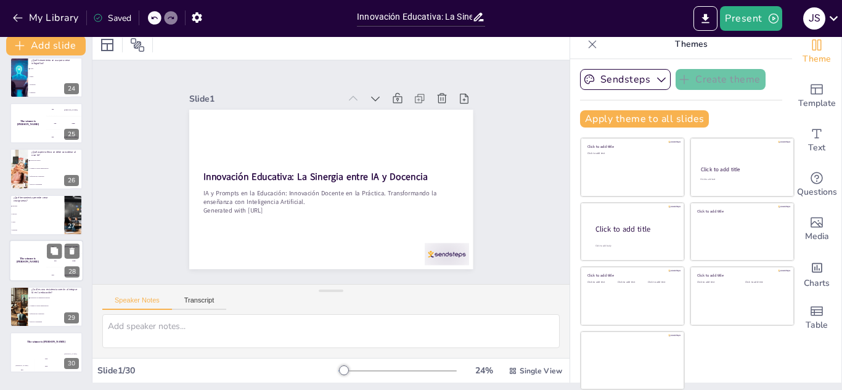
checkbox input "true"
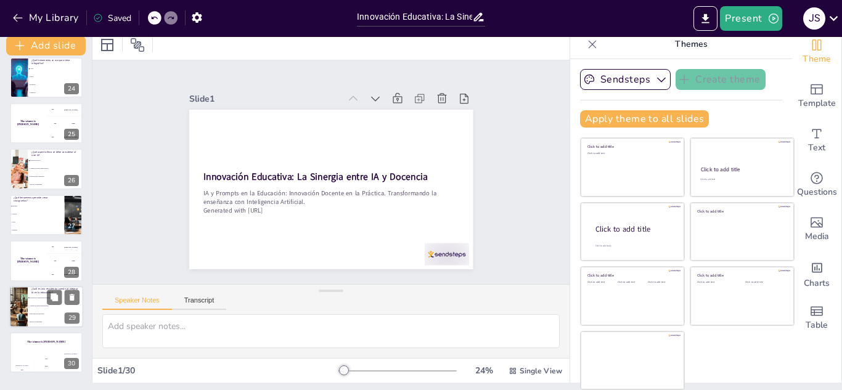
checkbox input "true"
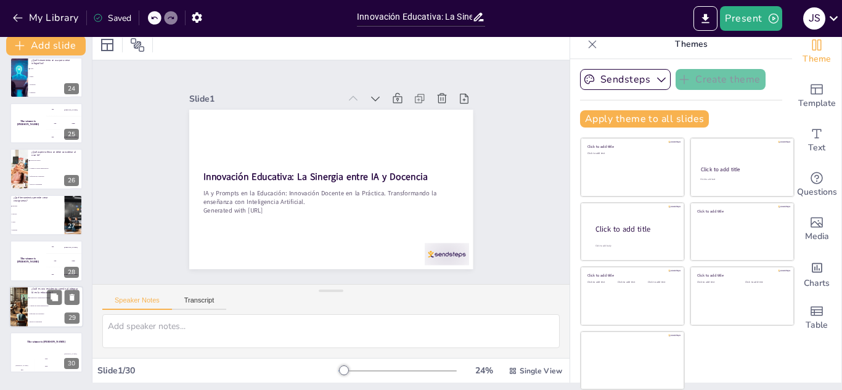
checkbox input "true"
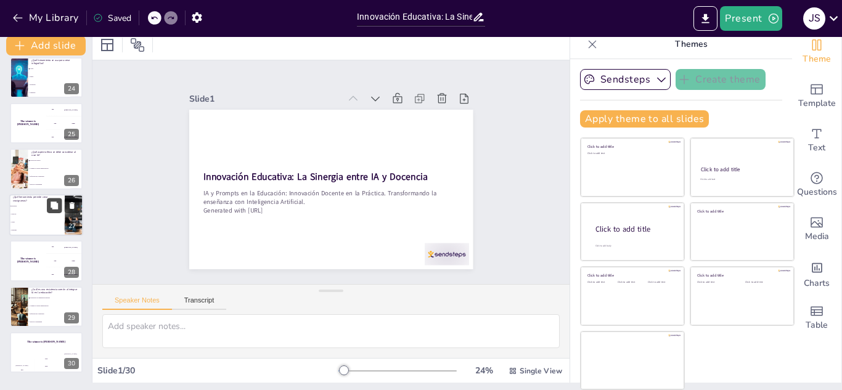
checkbox input "true"
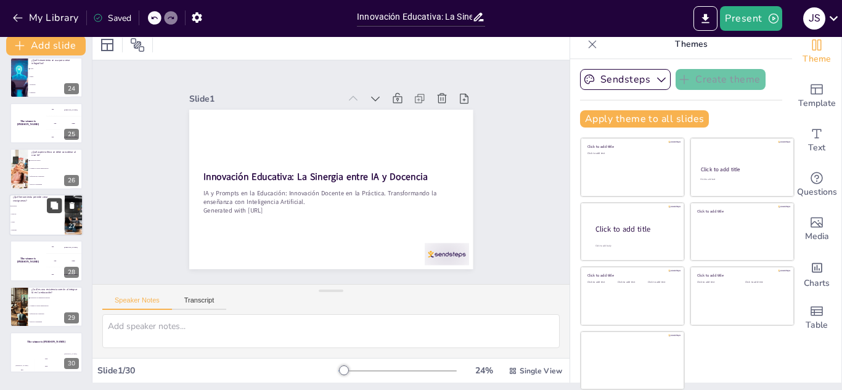
checkbox input "true"
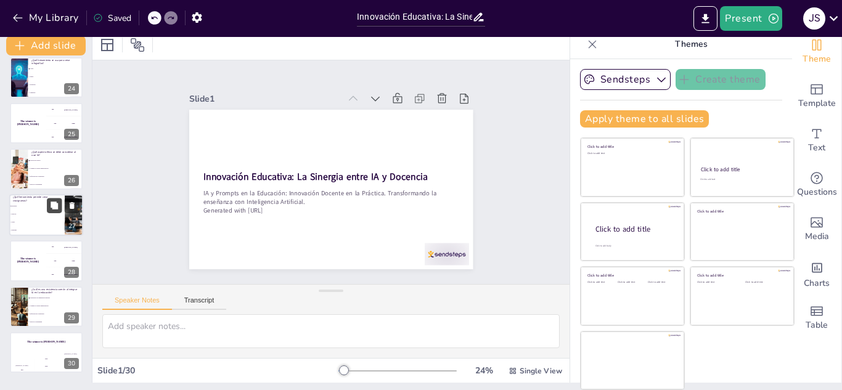
checkbox input "true"
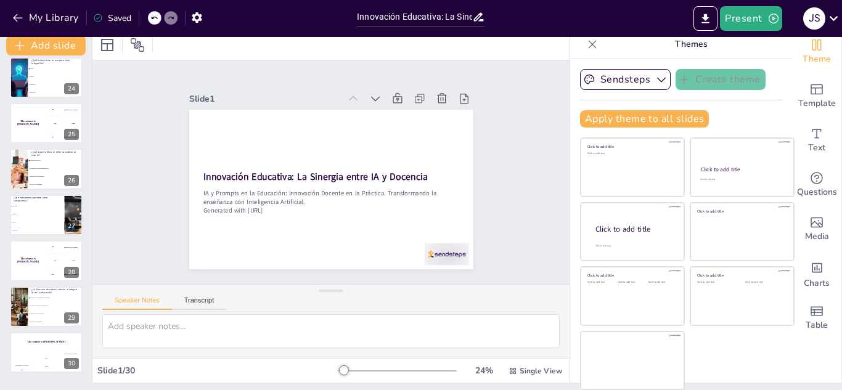
checkbox input "true"
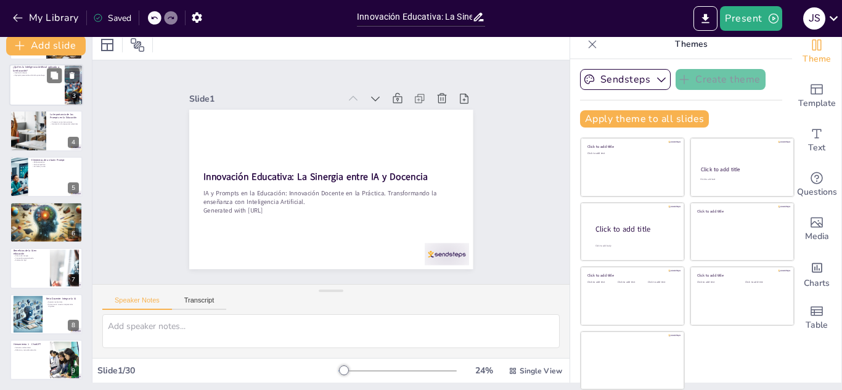
scroll to position [0, 0]
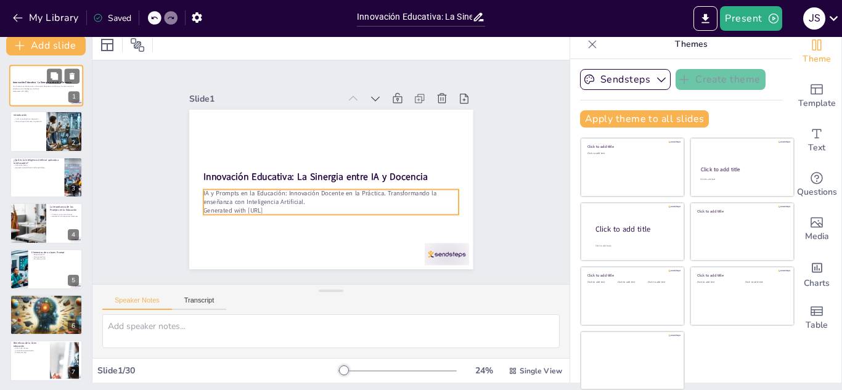
click at [46, 89] on p "IA y Prompts en la Educación: Innovación Docente en la Práctica. Transformando …" at bounding box center [46, 88] width 67 height 4
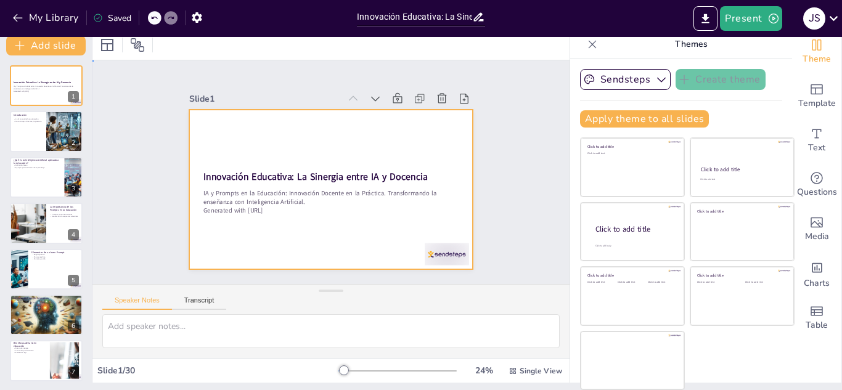
drag, startPoint x: 436, startPoint y: 128, endPoint x: 445, endPoint y: 118, distance: 14.4
click at [404, 137] on div at bounding box center [324, 156] width 324 height 261
click at [404, 137] on div at bounding box center [329, 190] width 299 height 189
click at [635, 77] on button "Sendsteps" at bounding box center [625, 79] width 91 height 21
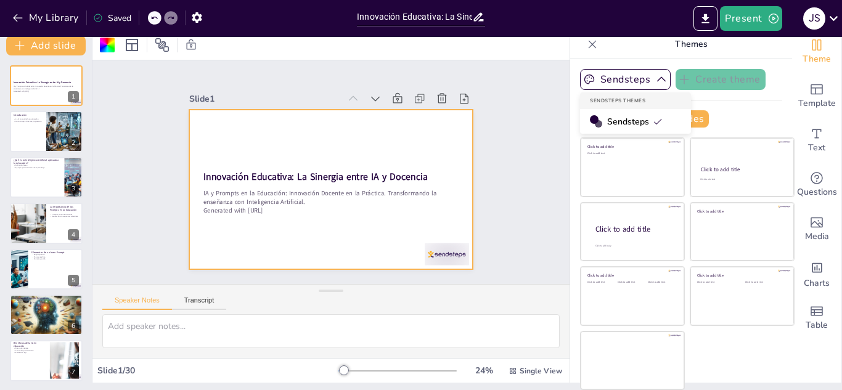
click at [653, 121] on icon at bounding box center [658, 121] width 10 height 10
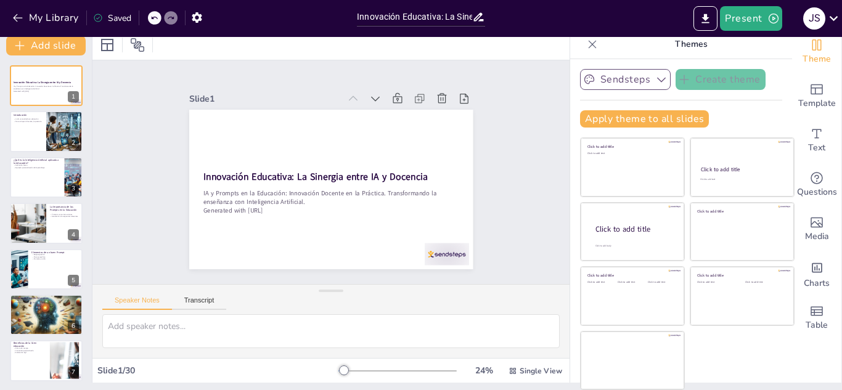
click at [655, 76] on icon "button" at bounding box center [661, 79] width 12 height 12
click at [809, 48] on icon "Change the overall theme" at bounding box center [816, 45] width 15 height 15
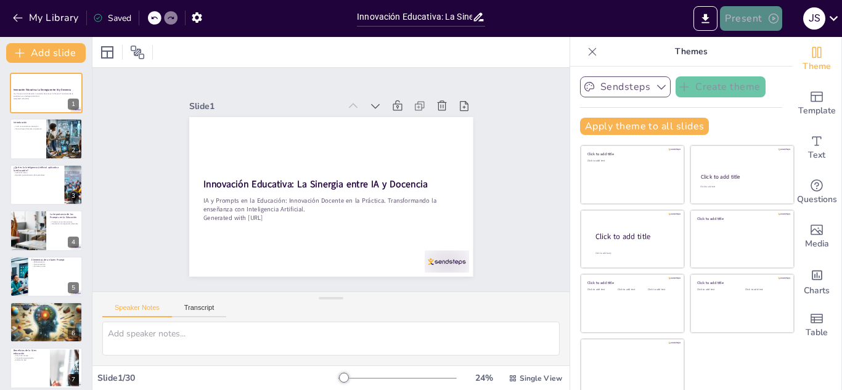
click at [747, 15] on button "Present" at bounding box center [751, 18] width 62 height 25
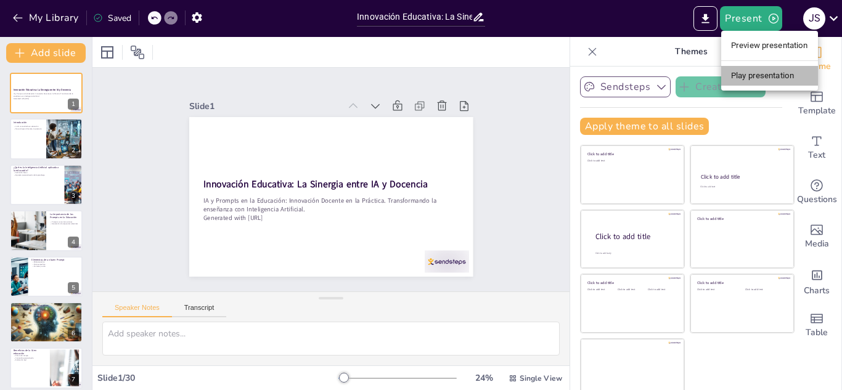
click at [761, 76] on li "Play presentation" at bounding box center [769, 76] width 97 height 20
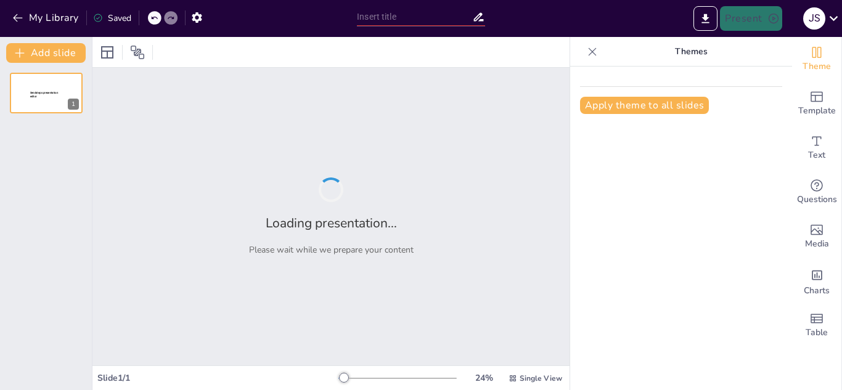
type input "Innovación Educativa: La Sinergia entre IA y Docencia"
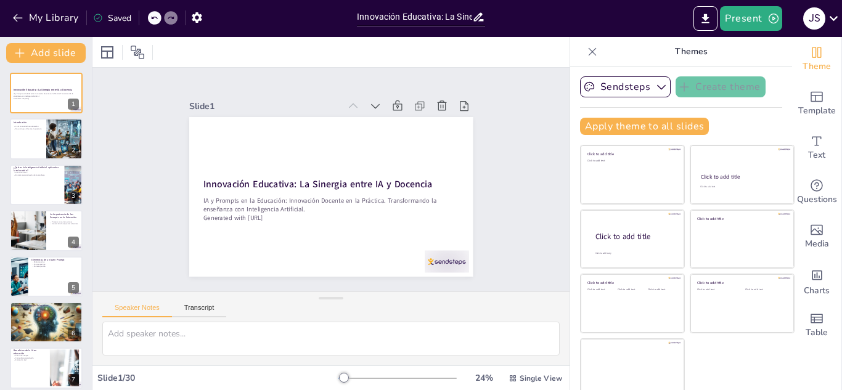
checkbox input "true"
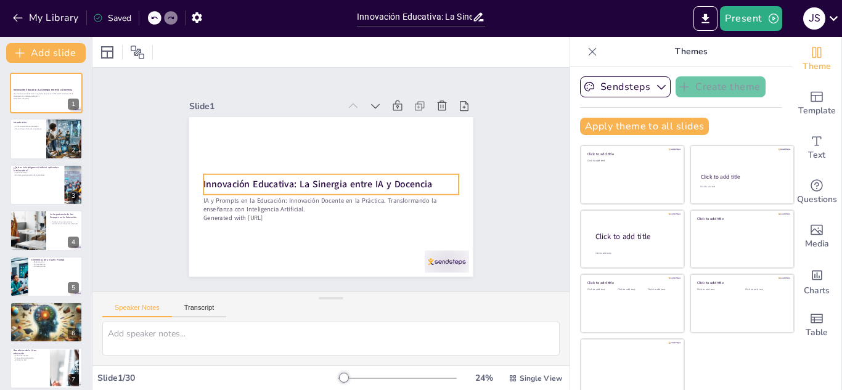
checkbox input "true"
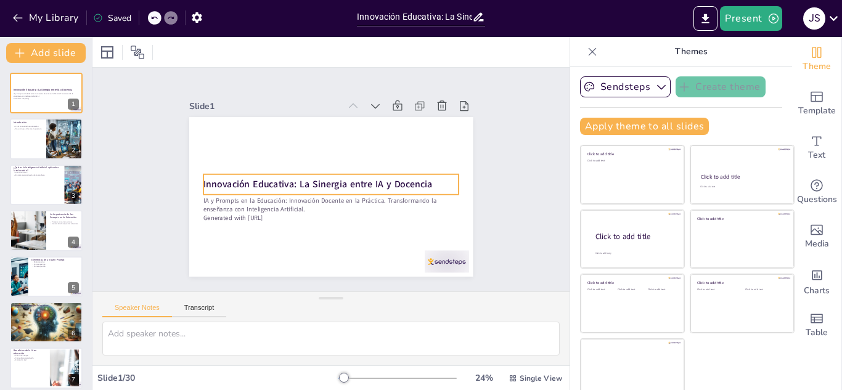
checkbox input "true"
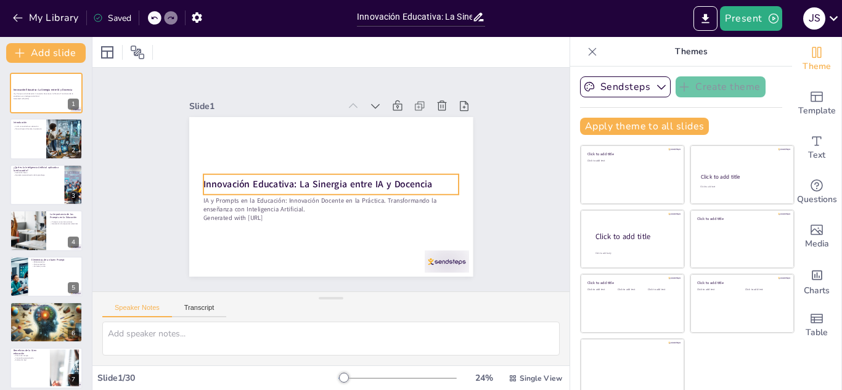
checkbox input "true"
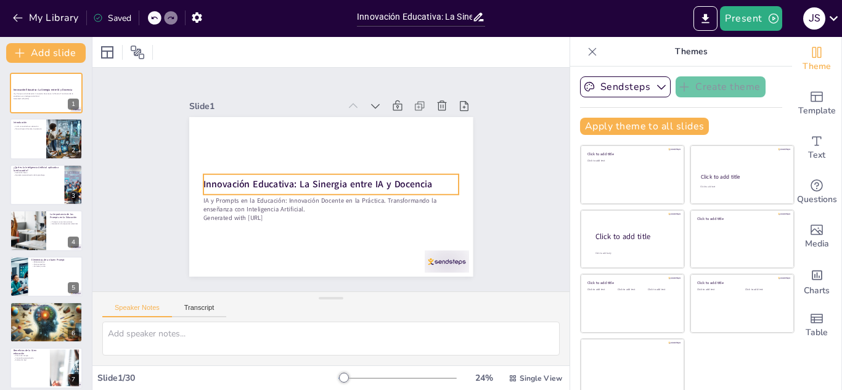
checkbox input "true"
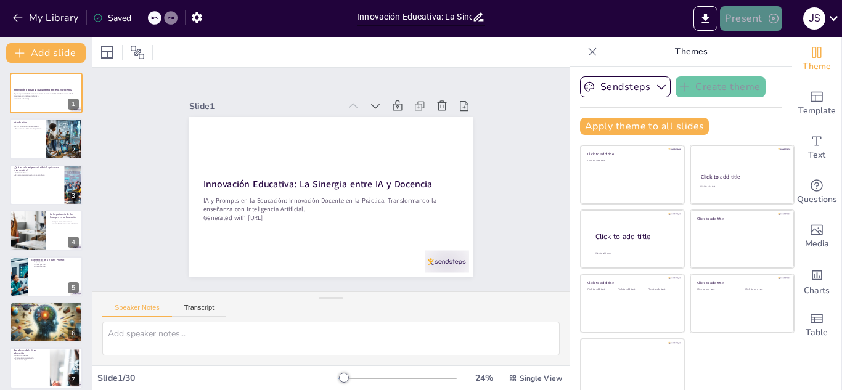
click at [762, 19] on button "Present" at bounding box center [751, 18] width 62 height 25
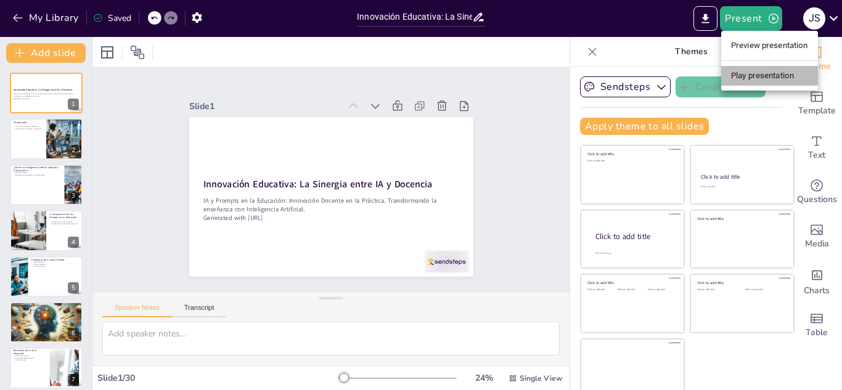
click at [763, 70] on li "Play presentation" at bounding box center [769, 76] width 97 height 20
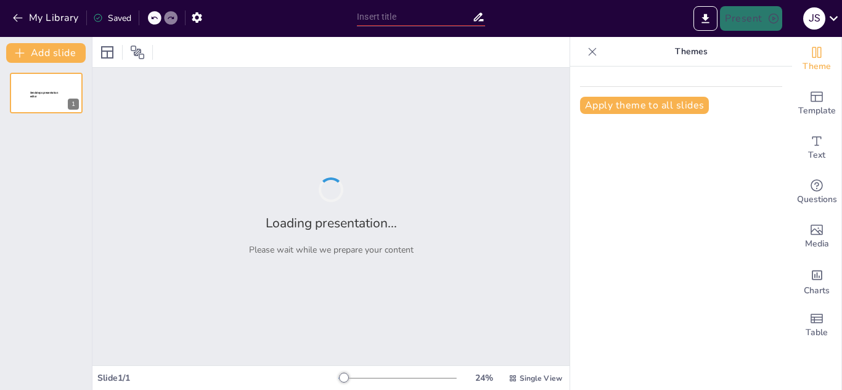
type input "Innovación Educativa: La Sinergia entre IA y Docencia"
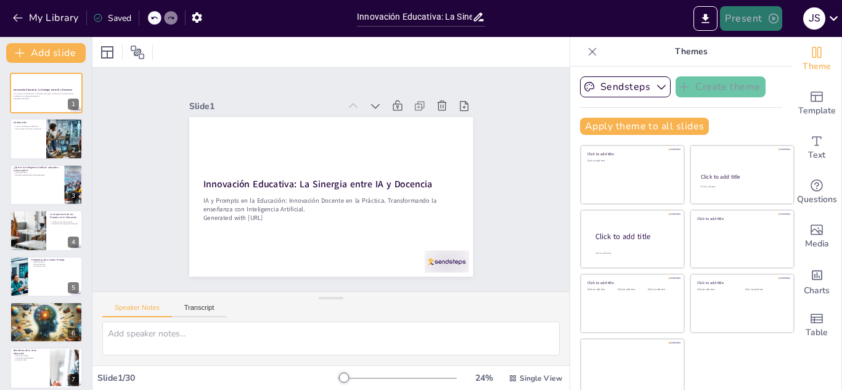
click at [770, 20] on icon "button" at bounding box center [773, 18] width 12 height 12
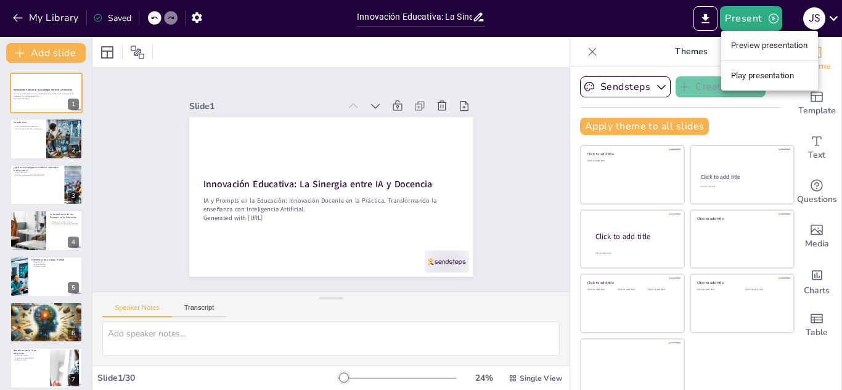
drag, startPoint x: 773, startPoint y: 45, endPoint x: 630, endPoint y: 38, distance: 143.1
click at [630, 38] on div "Preview presentation Play presentation" at bounding box center [421, 195] width 842 height 390
click at [617, 50] on div at bounding box center [421, 195] width 842 height 390
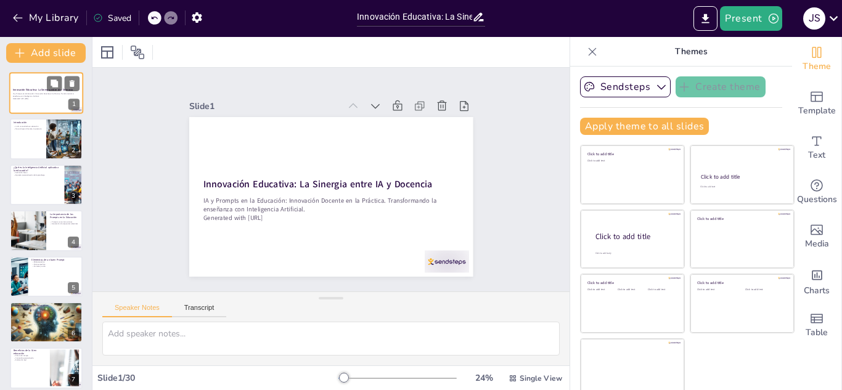
checkbox input "true"
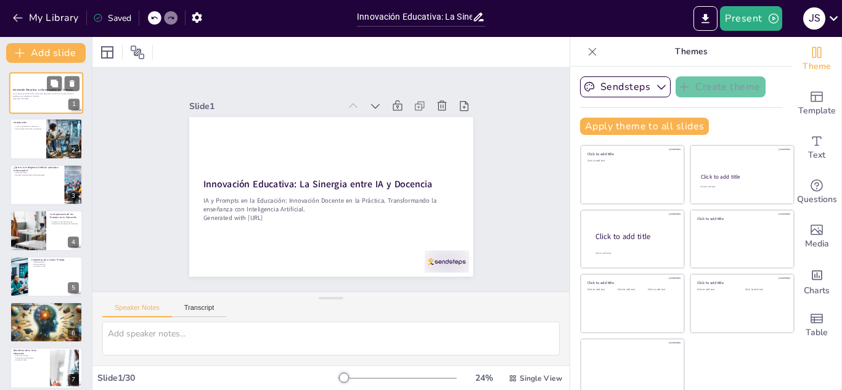
checkbox input "true"
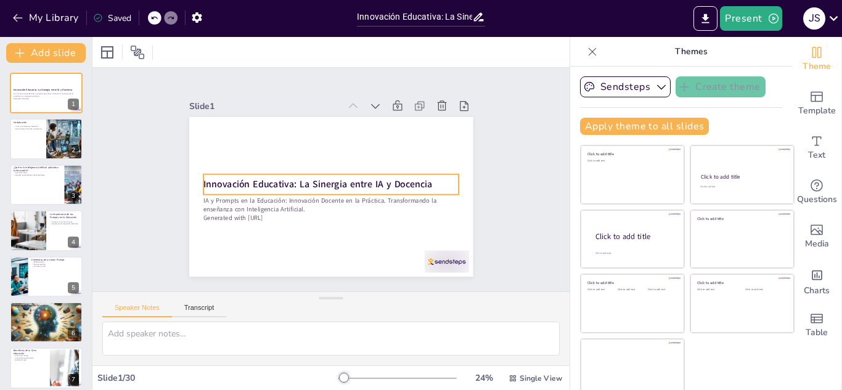
checkbox input "true"
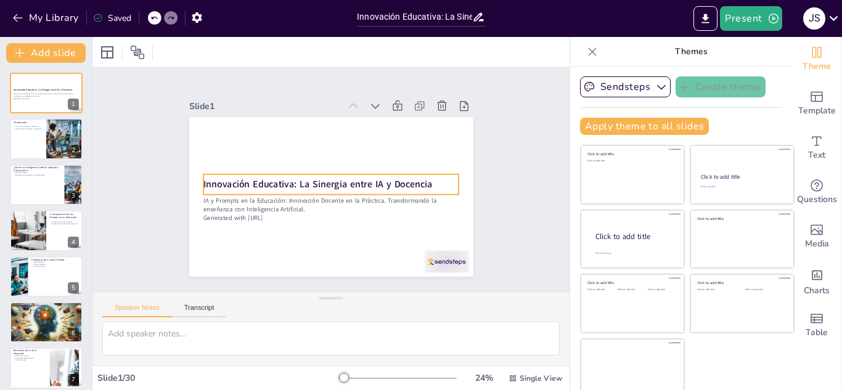
checkbox input "true"
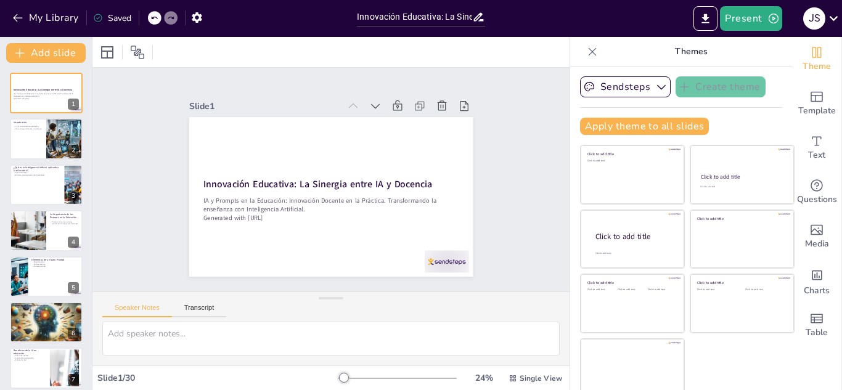
checkbox input "true"
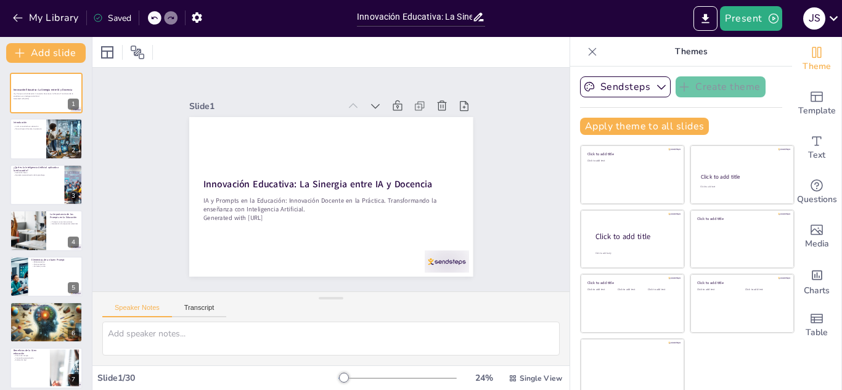
checkbox input "true"
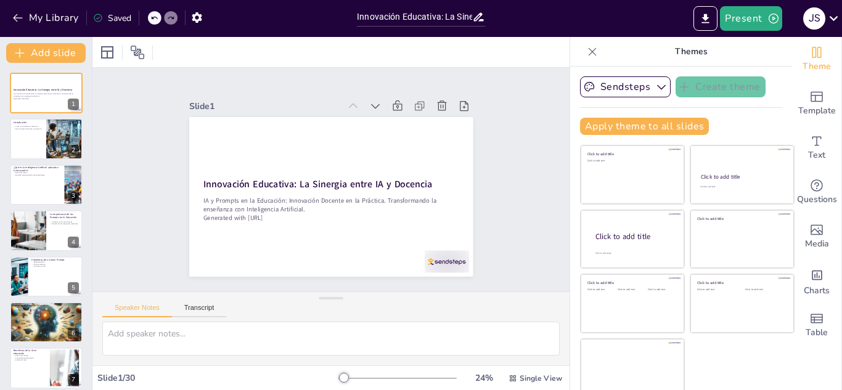
checkbox input "true"
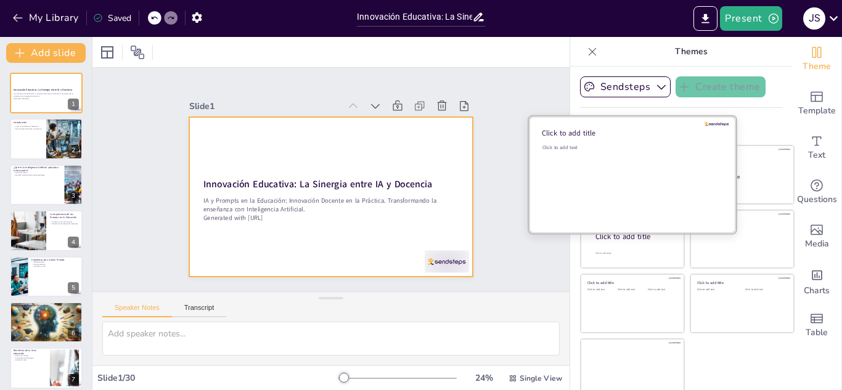
checkbox input "true"
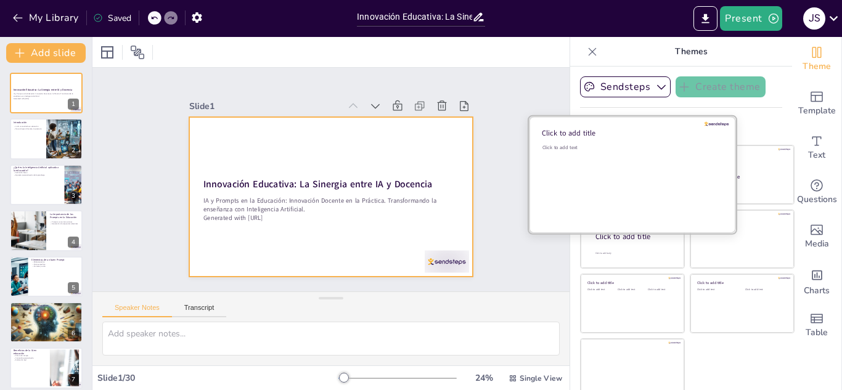
checkbox input "true"
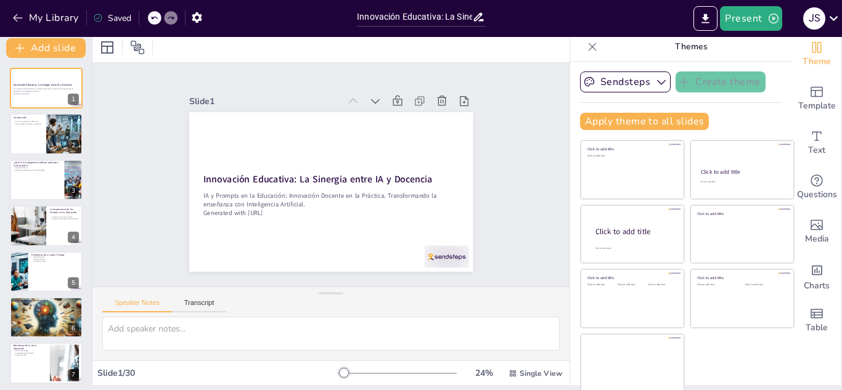
scroll to position [7, 0]
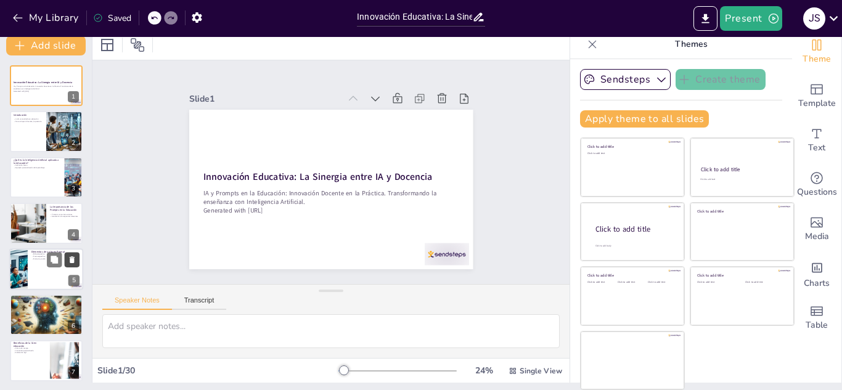
checkbox input "true"
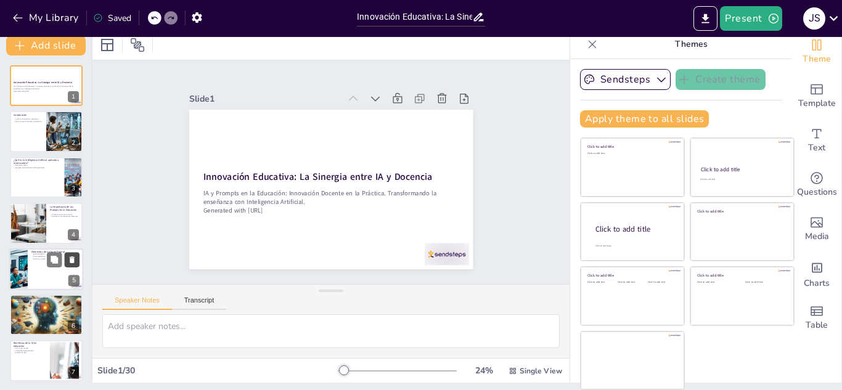
checkbox input "true"
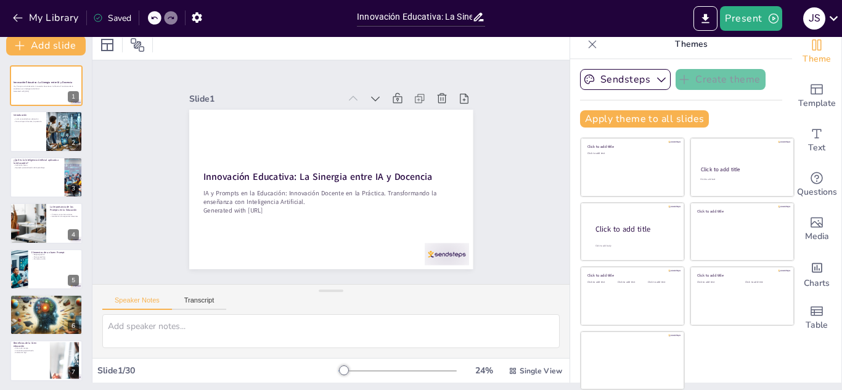
checkbox input "true"
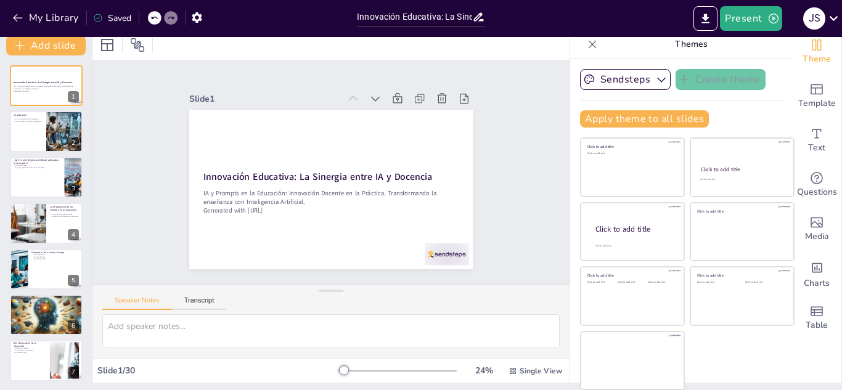
checkbox input "true"
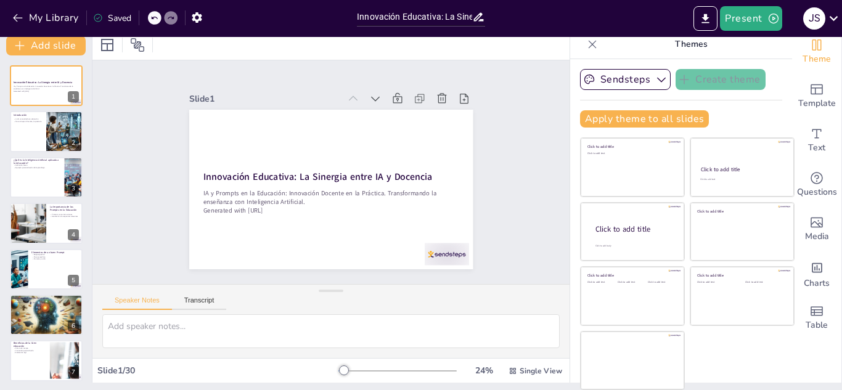
scroll to position [0, 0]
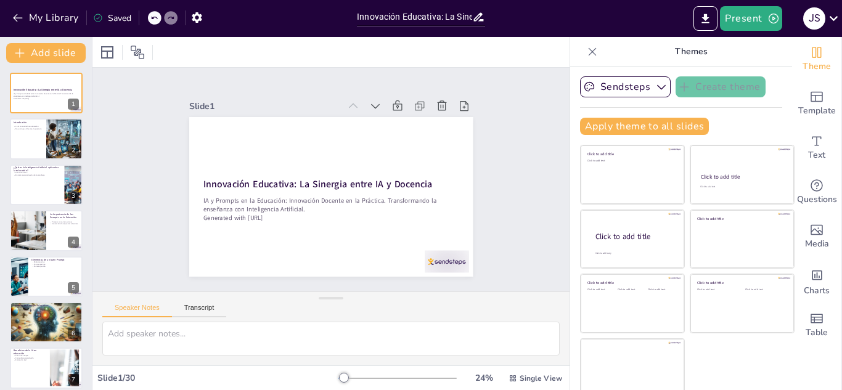
click at [113, 21] on div "Saved" at bounding box center [112, 18] width 38 height 12
checkbox input "true"
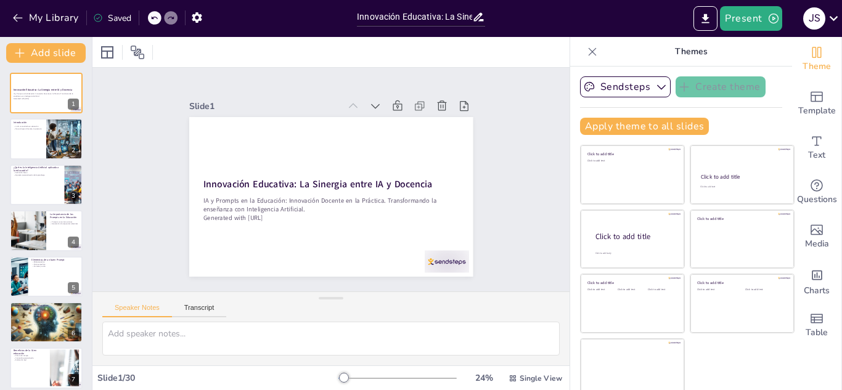
checkbox input "true"
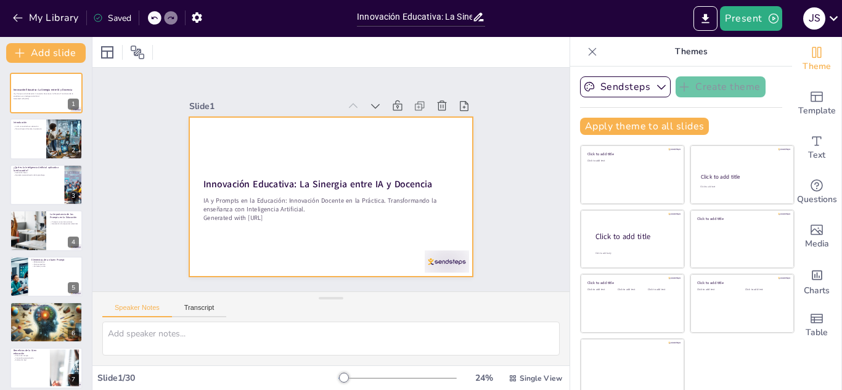
checkbox input "true"
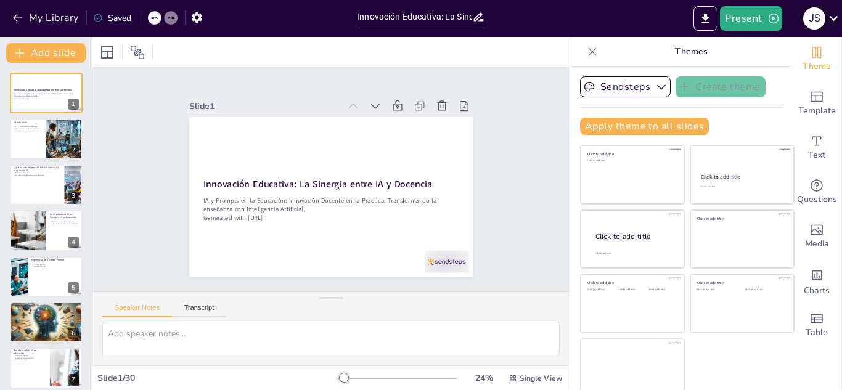
click at [817, 21] on div "J S" at bounding box center [814, 18] width 22 height 22
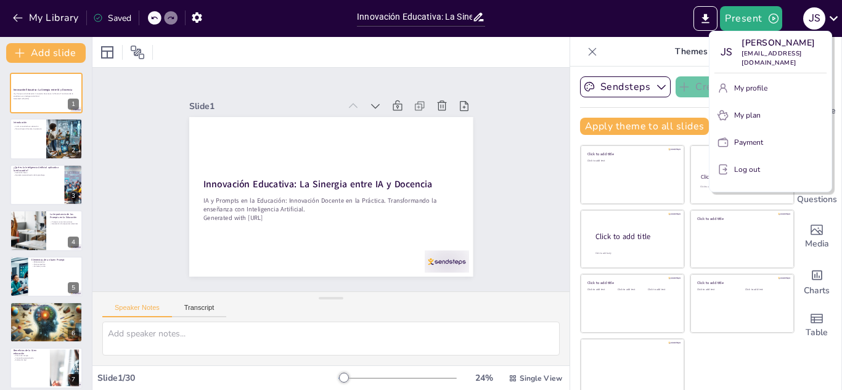
click at [612, 18] on div at bounding box center [421, 195] width 842 height 390
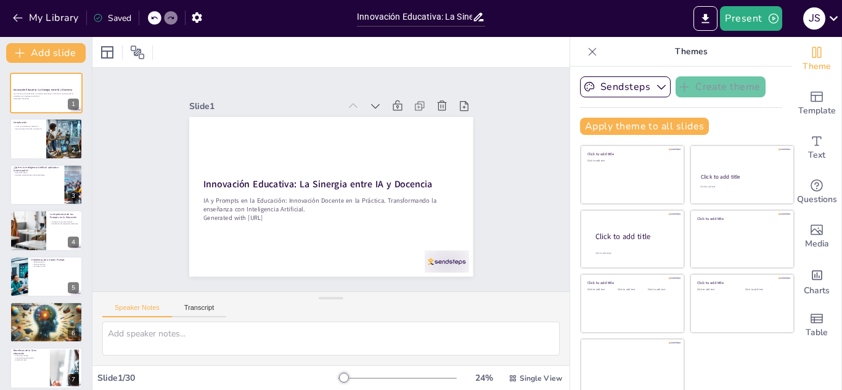
checkbox input "true"
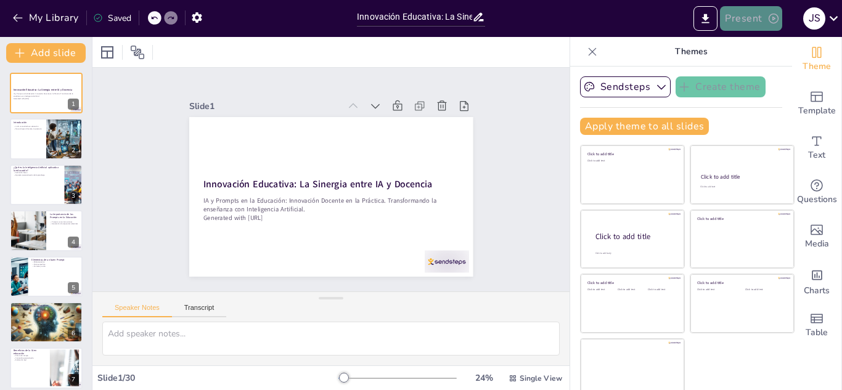
click at [768, 20] on icon "button" at bounding box center [773, 18] width 12 height 12
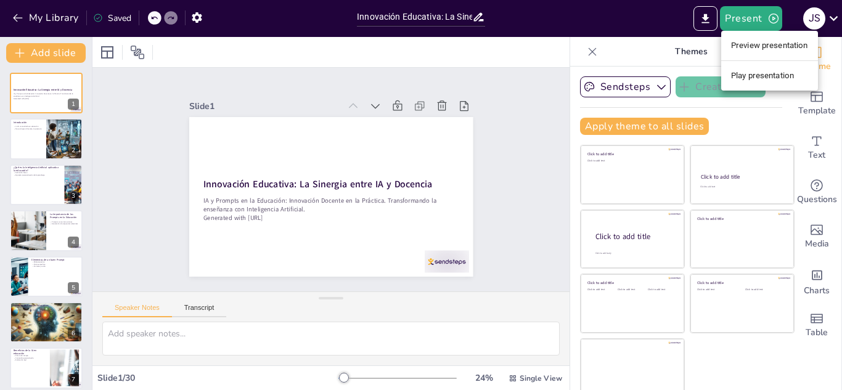
drag, startPoint x: 772, startPoint y: 46, endPoint x: 667, endPoint y: 30, distance: 106.6
click at [667, 30] on div "Preview presentation Play presentation" at bounding box center [421, 195] width 842 height 390
click at [765, 77] on li "Play presentation" at bounding box center [769, 76] width 97 height 20
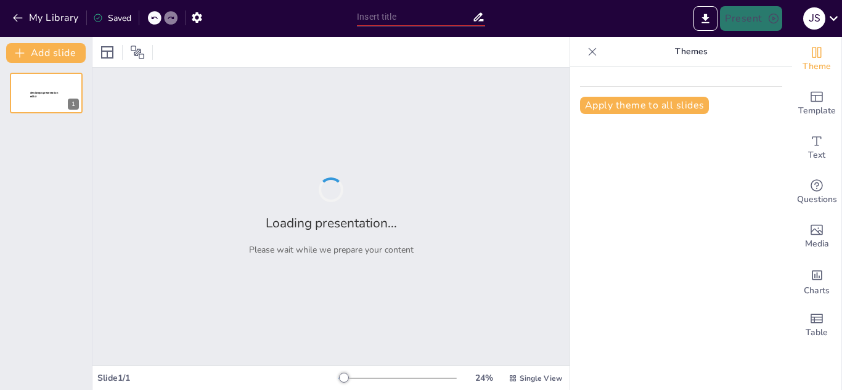
type input "Innovación Educativa: La Sinergia entre IA y Docencia"
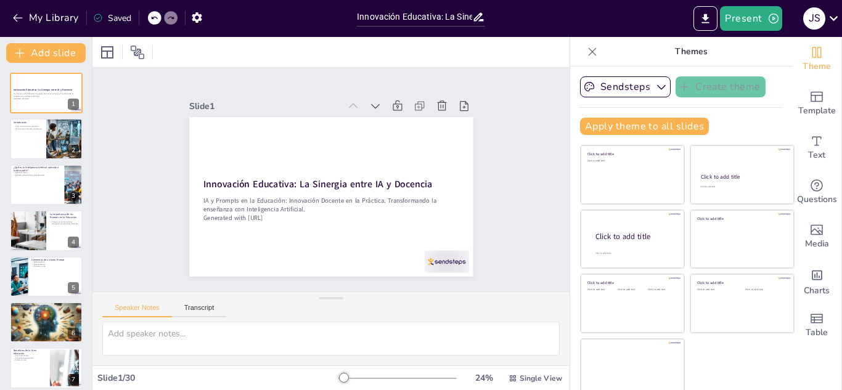
checkbox input "true"
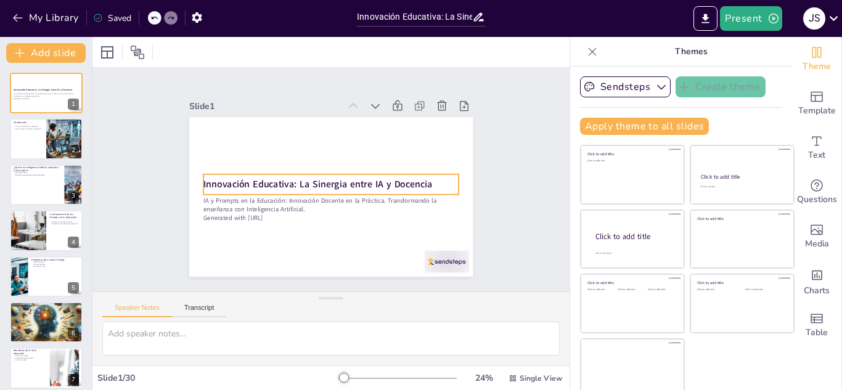
checkbox input "true"
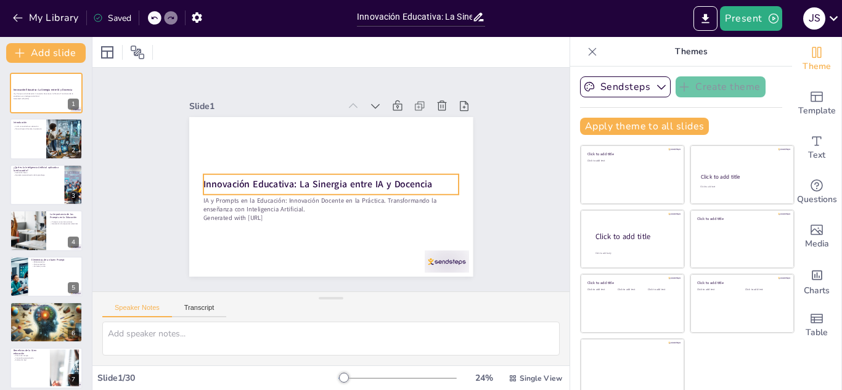
checkbox input "true"
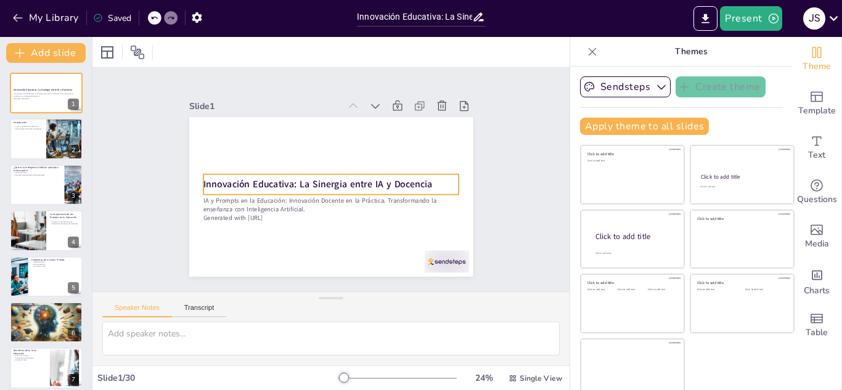
checkbox input "true"
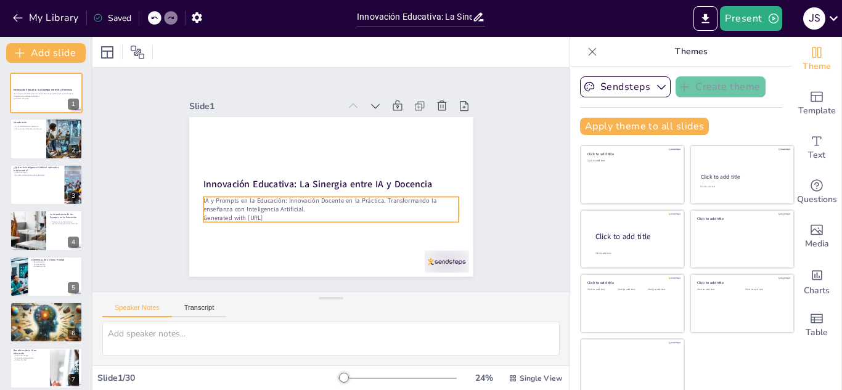
checkbox input "true"
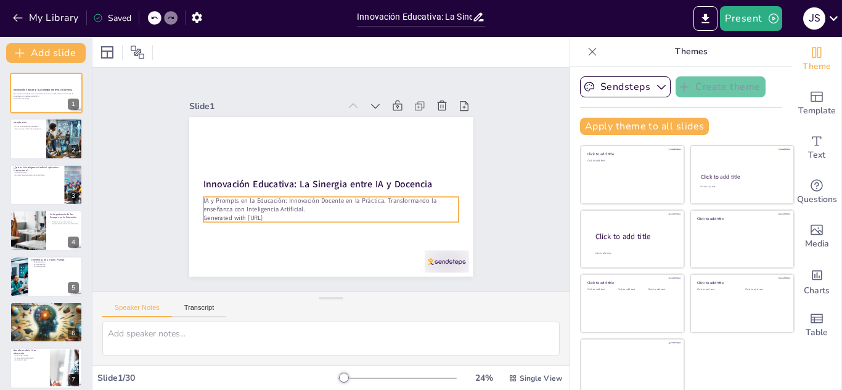
checkbox input "true"
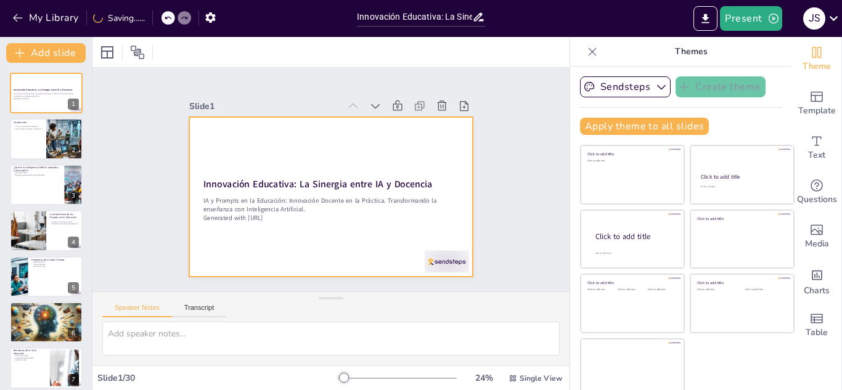
checkbox input "true"
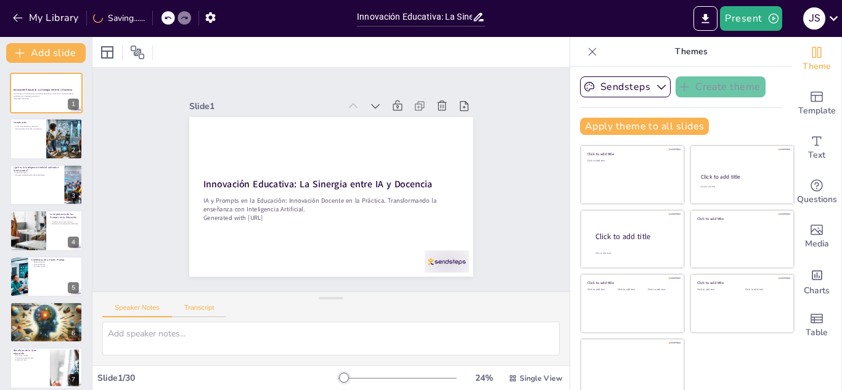
click at [202, 307] on button "Transcript" at bounding box center [199, 311] width 55 height 14
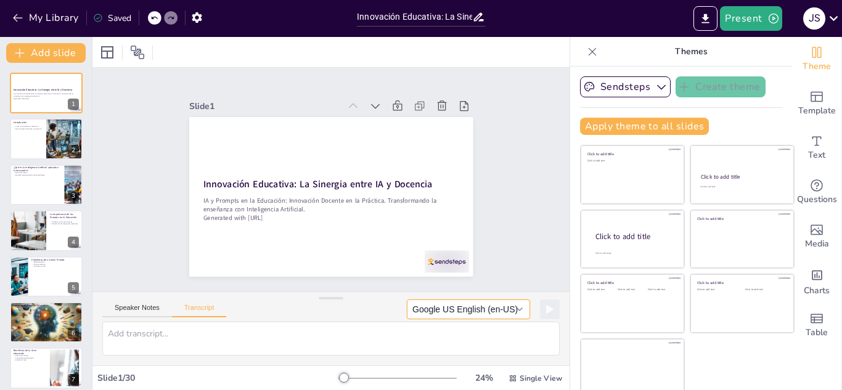
click at [504, 309] on button "Google US English (en-US)" at bounding box center [468, 309] width 123 height 20
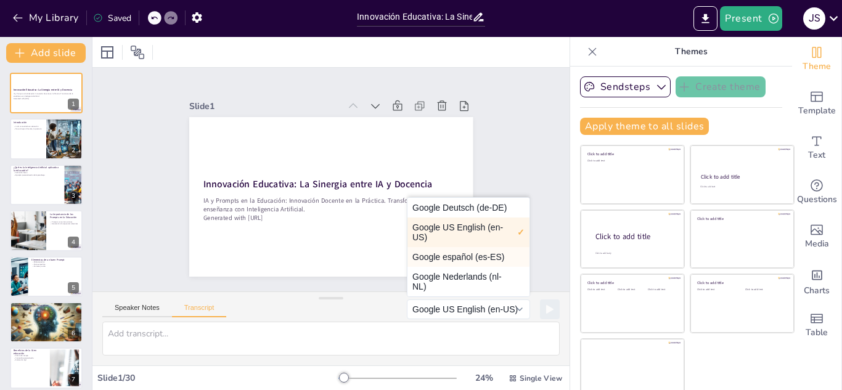
click at [476, 257] on button "Google español (es-ES)" at bounding box center [468, 257] width 122 height 20
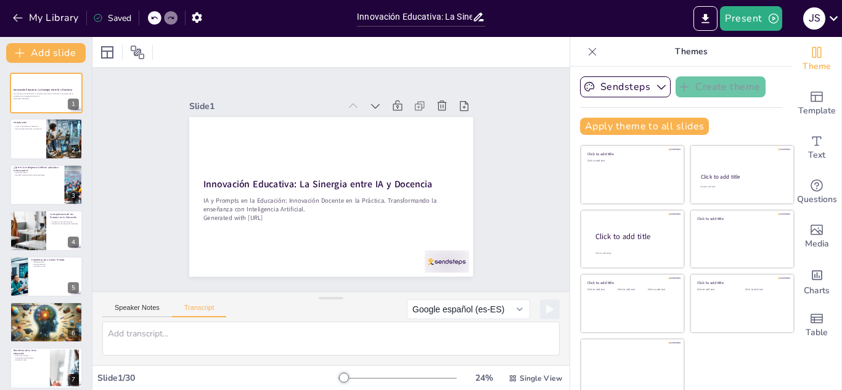
checkbox input "true"
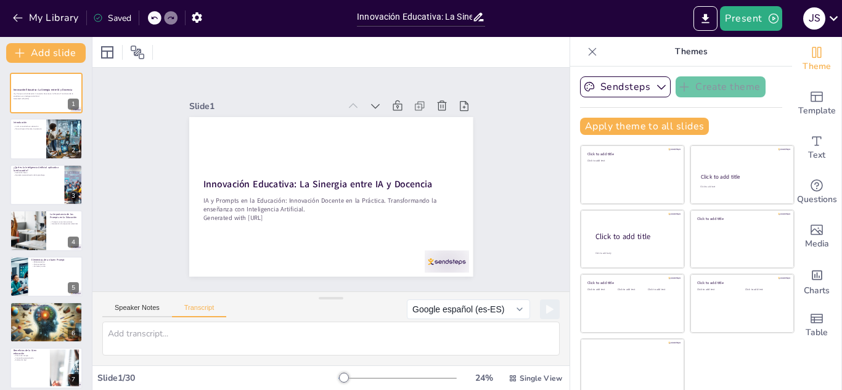
checkbox input "true"
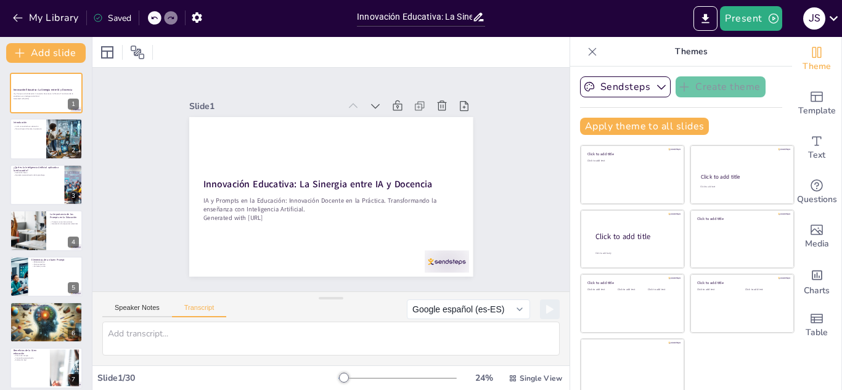
click at [126, 303] on div "Speaker Notes Transcript" at bounding box center [164, 309] width 124 height 16
click at [125, 306] on button "Speaker Notes" at bounding box center [137, 311] width 70 height 14
checkbox input "true"
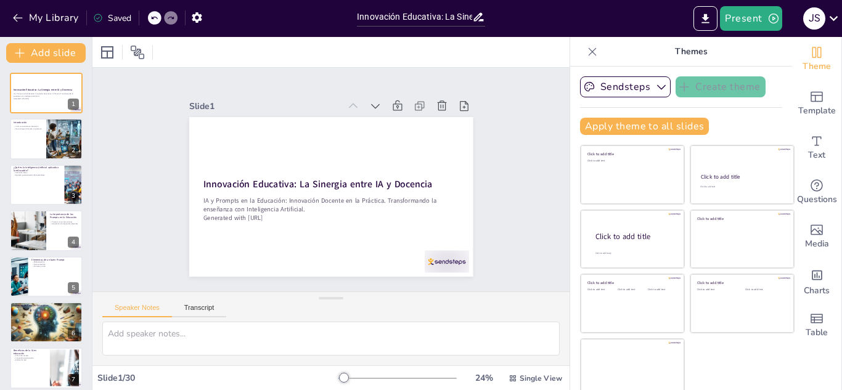
checkbox input "true"
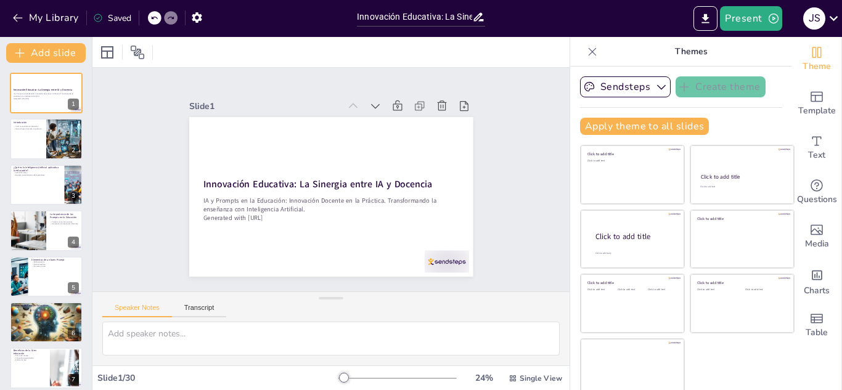
checkbox input "true"
click at [392, 331] on textarea at bounding box center [330, 339] width 457 height 34
click at [586, 56] on icon at bounding box center [592, 52] width 12 height 12
checkbox input "true"
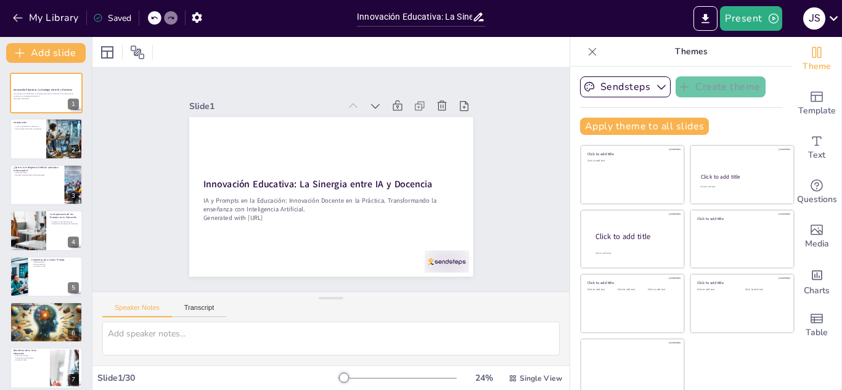
checkbox input "true"
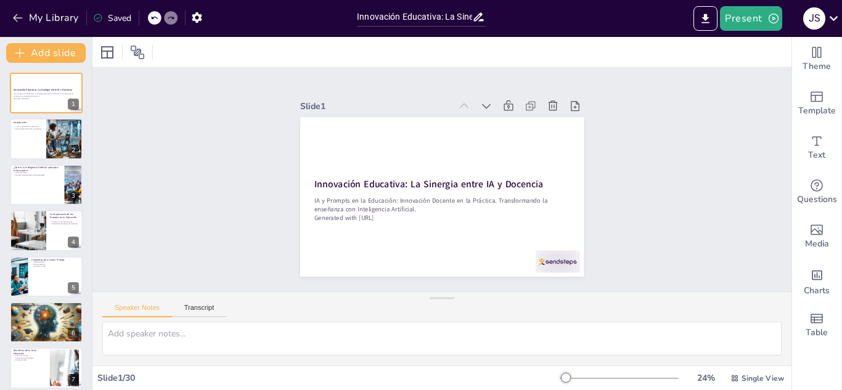
checkbox input "true"
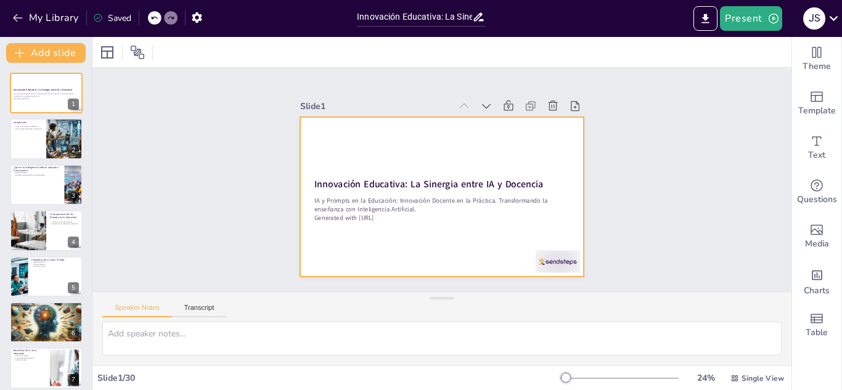
checkbox input "true"
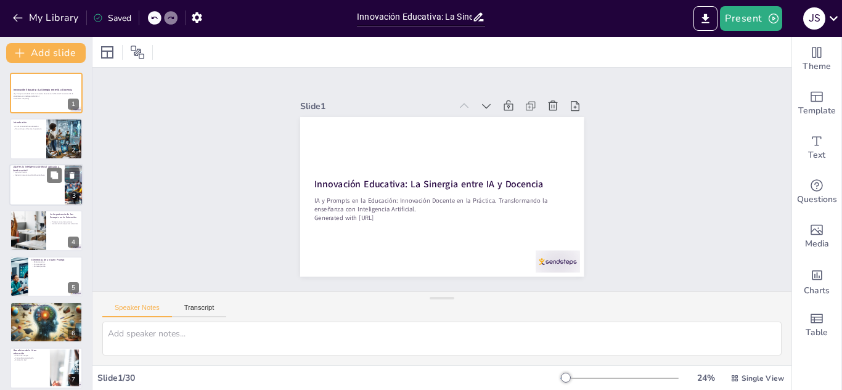
checkbox input "true"
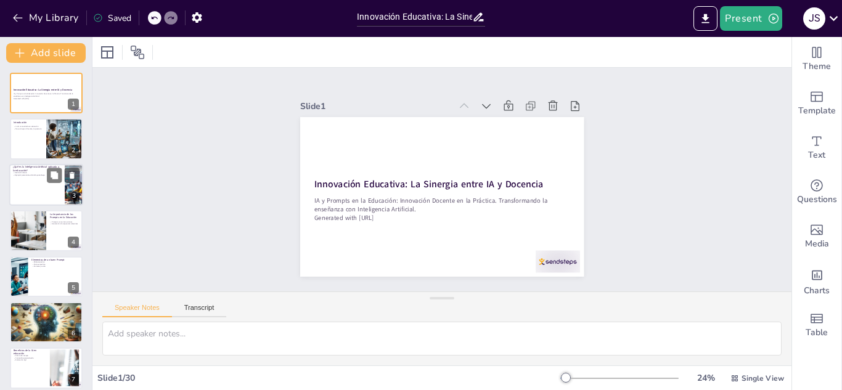
checkbox input "true"
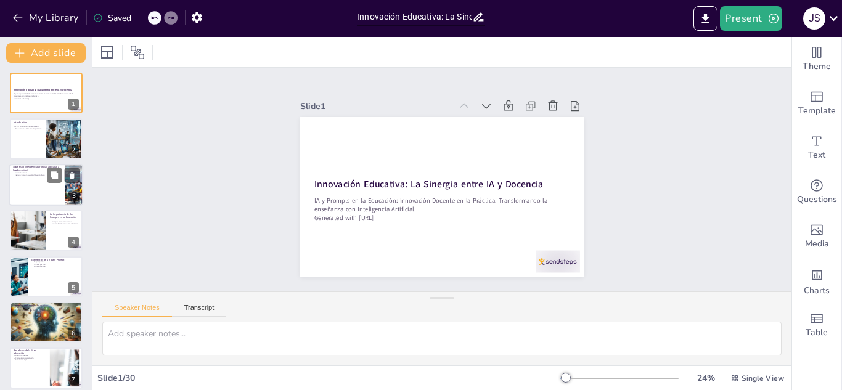
checkbox input "true"
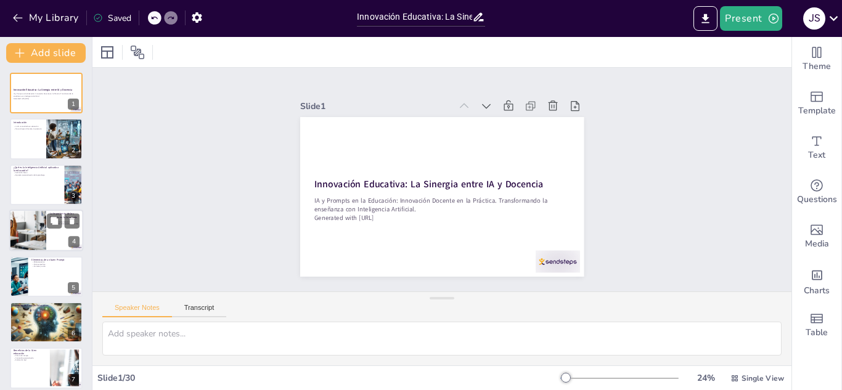
checkbox input "true"
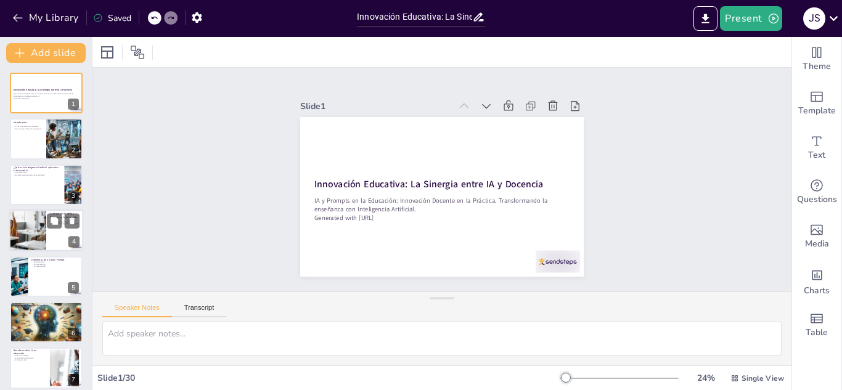
checkbox input "true"
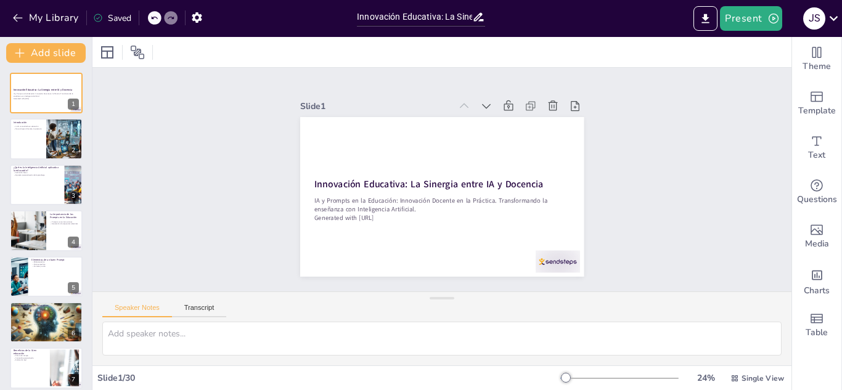
checkbox input "true"
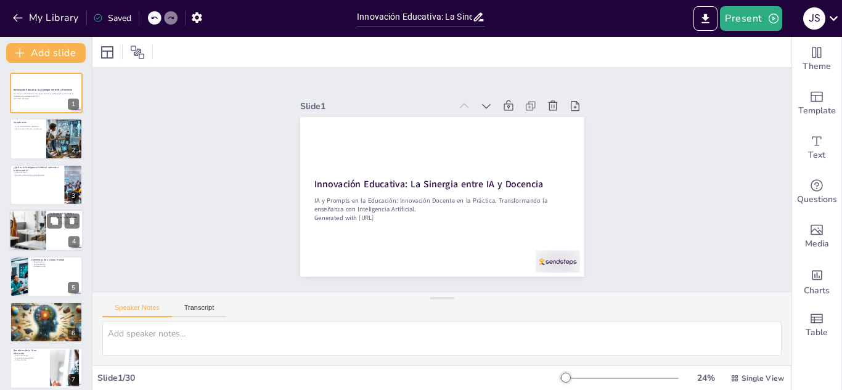
checkbox input "true"
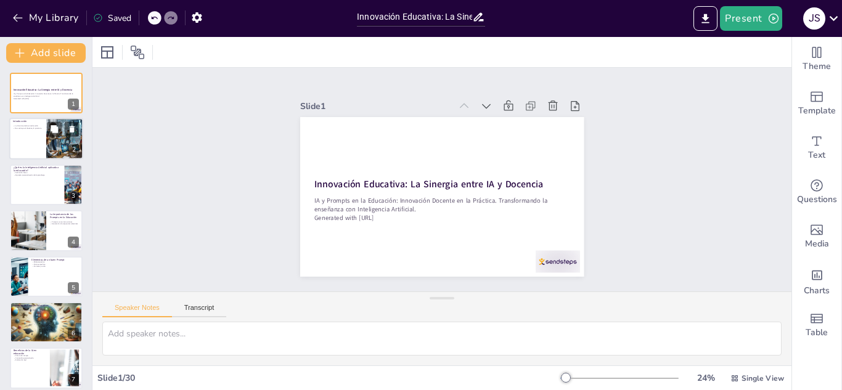
checkbox input "true"
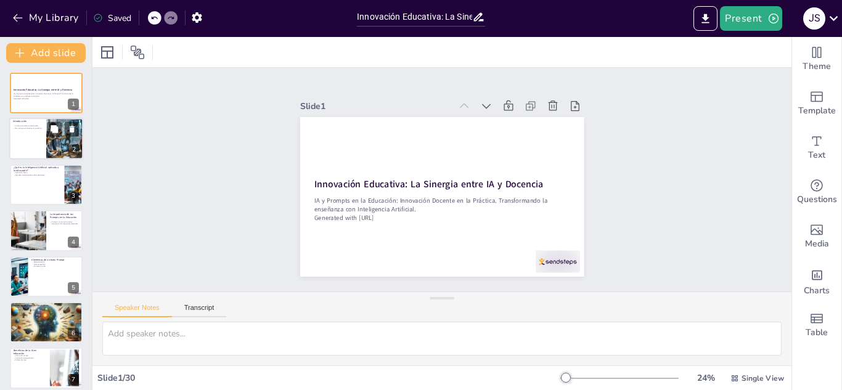
checkbox input "true"
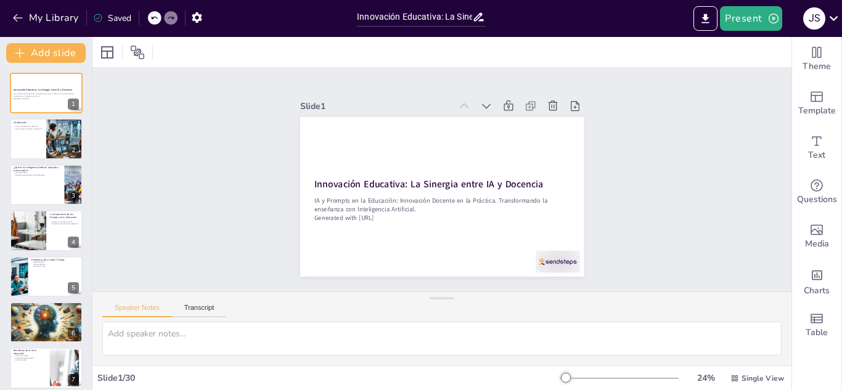
checkbox input "true"
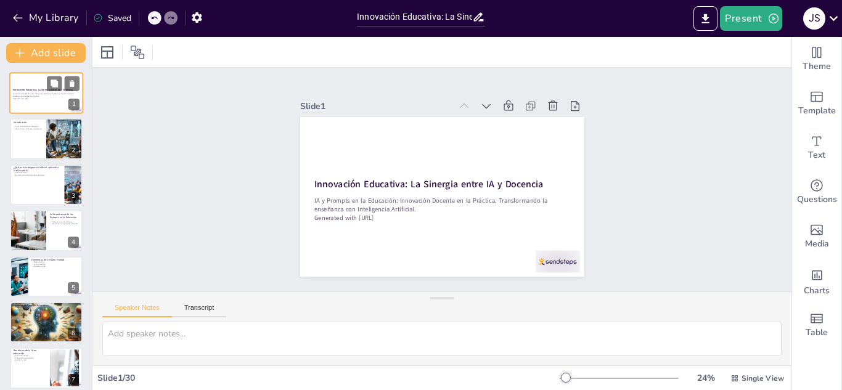
checkbox input "true"
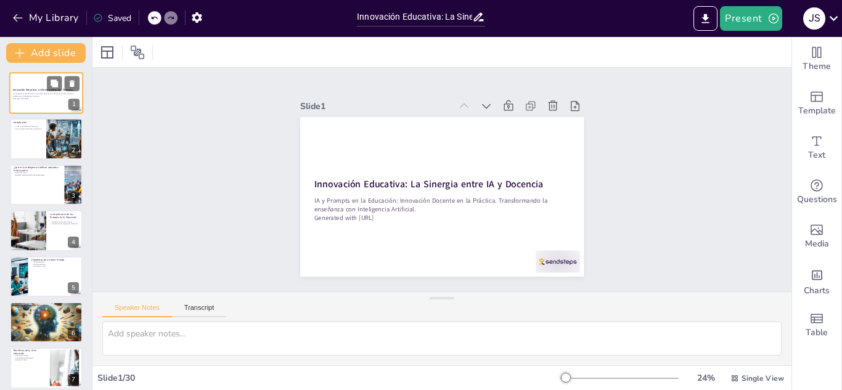
checkbox input "true"
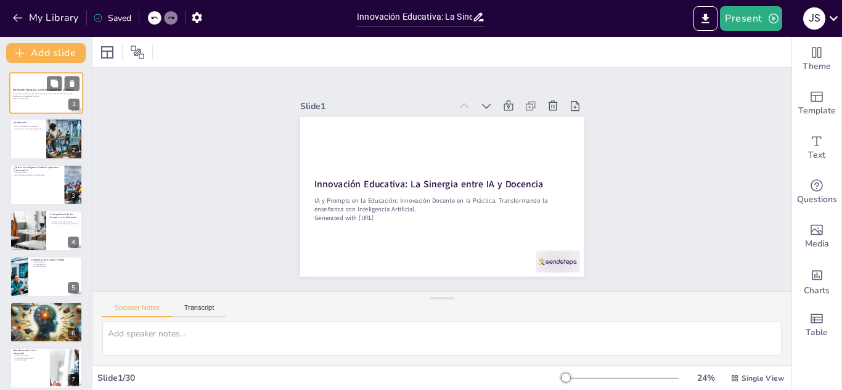
checkbox input "true"
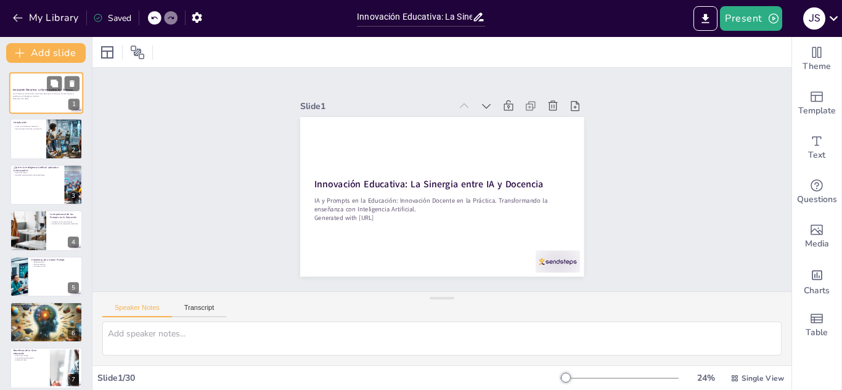
checkbox input "true"
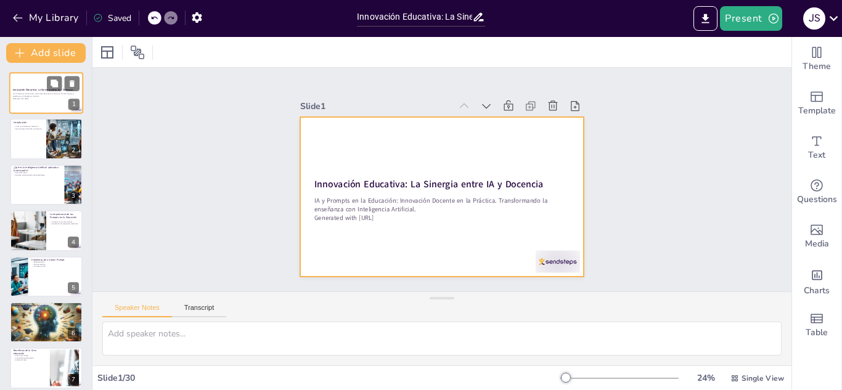
click at [44, 86] on div at bounding box center [46, 93] width 74 height 42
checkbox input "true"
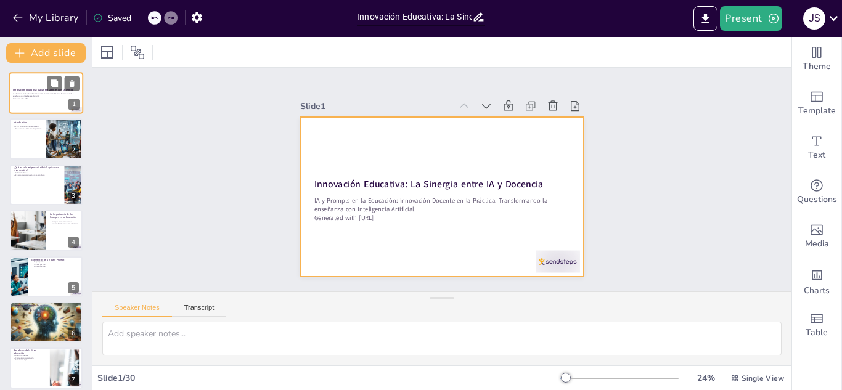
checkbox input "true"
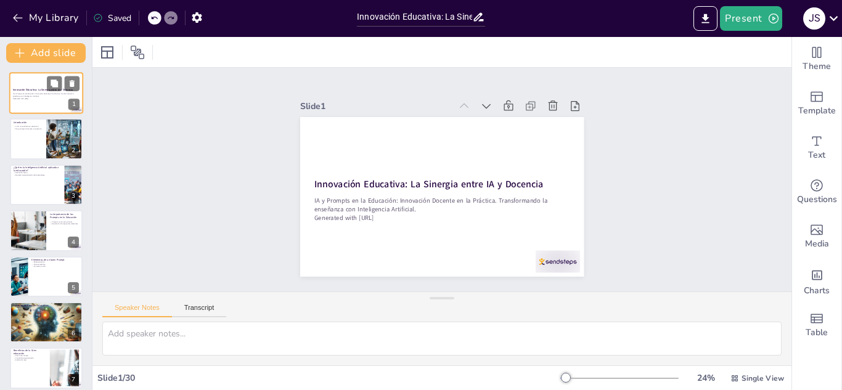
checkbox input "true"
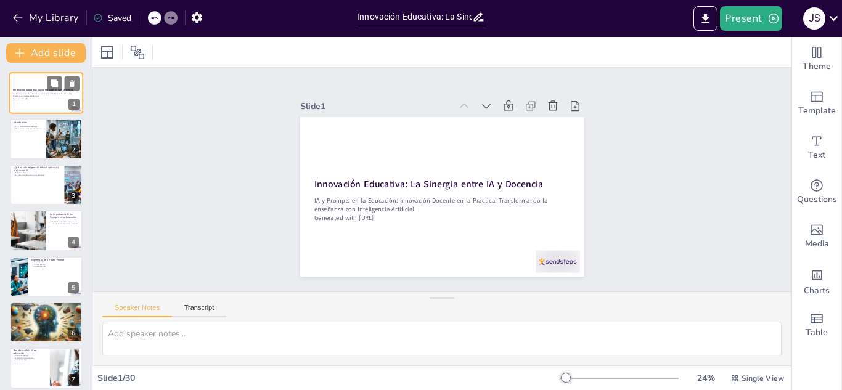
checkbox input "true"
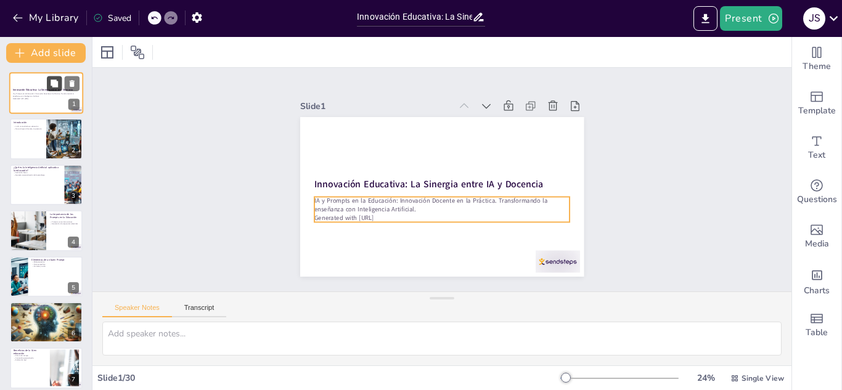
checkbox input "true"
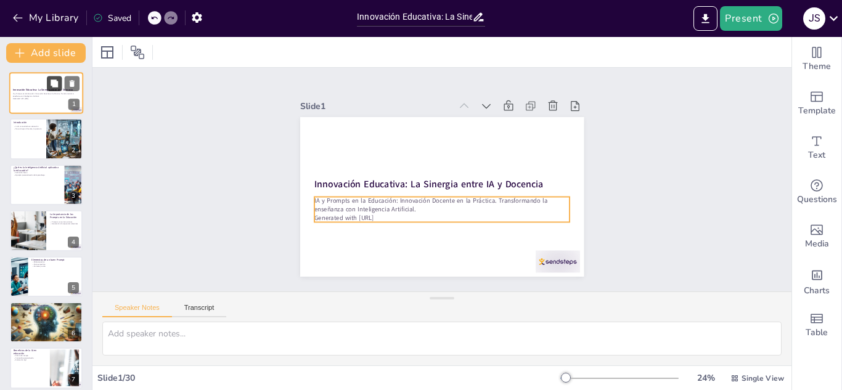
checkbox input "true"
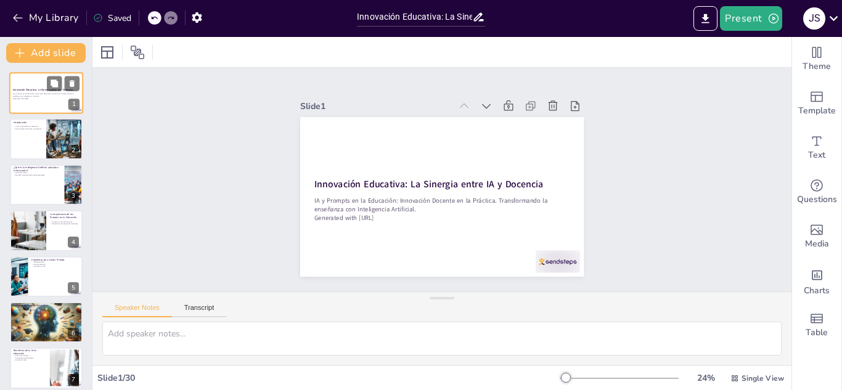
checkbox input "true"
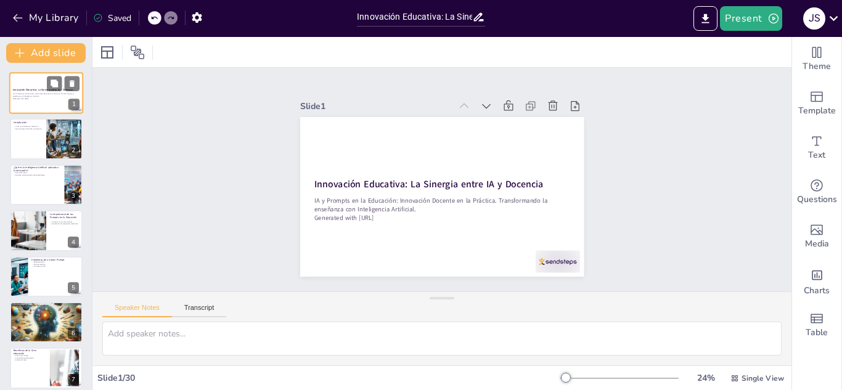
checkbox input "true"
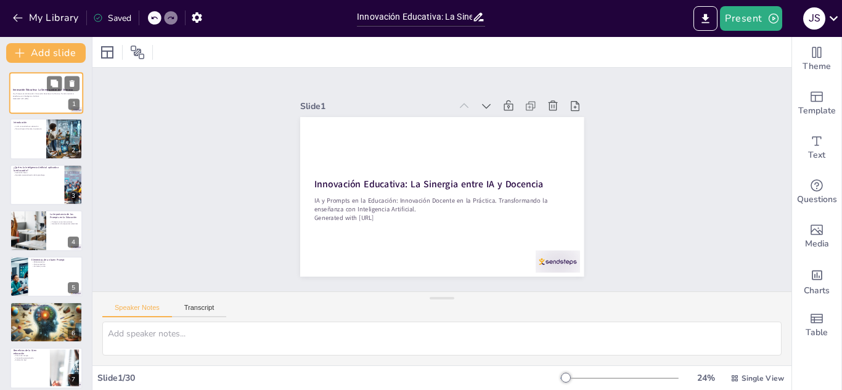
checkbox input "true"
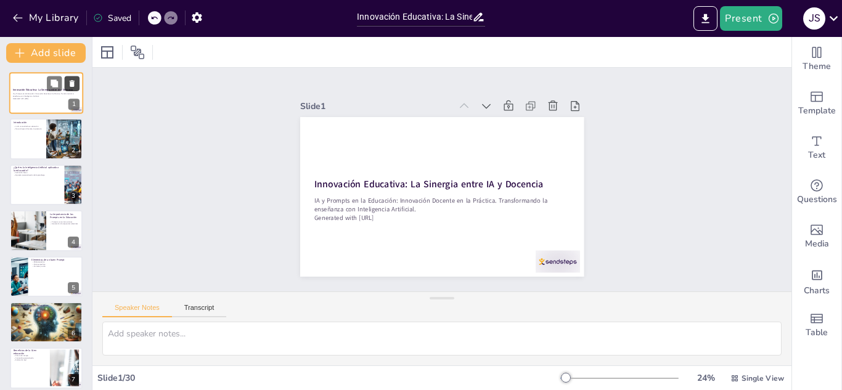
checkbox input "true"
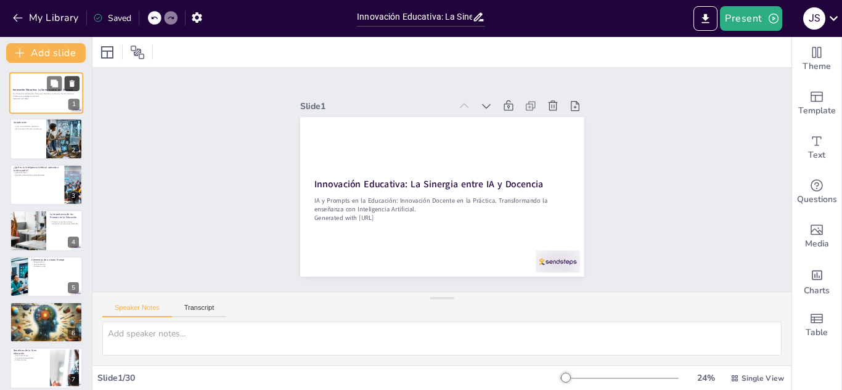
checkbox input "true"
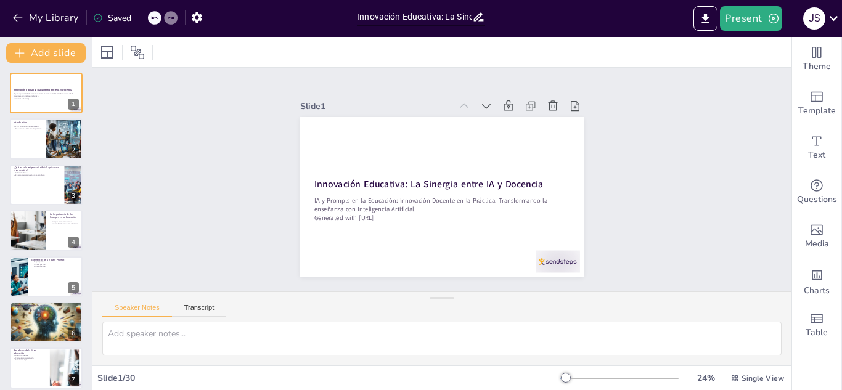
checkbox input "true"
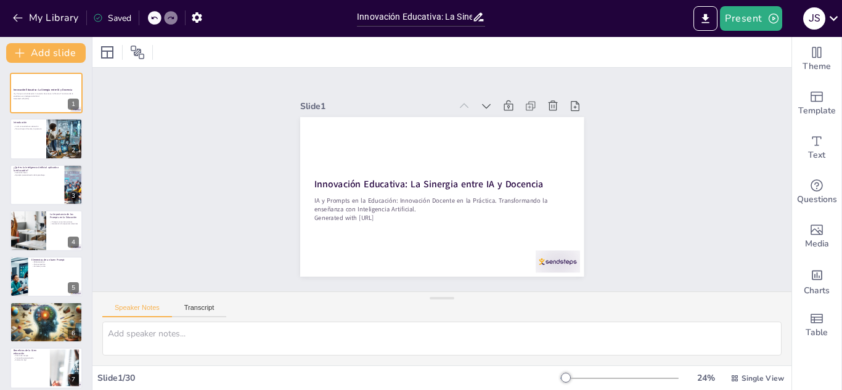
checkbox input "true"
click at [43, 140] on div at bounding box center [46, 139] width 74 height 42
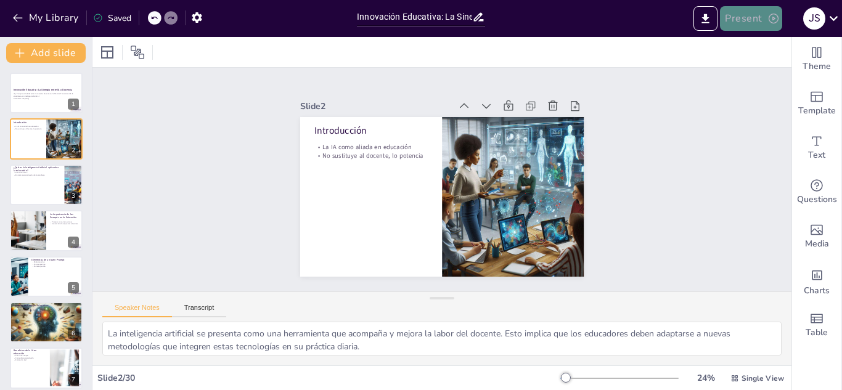
click at [763, 21] on button "Present" at bounding box center [751, 18] width 62 height 25
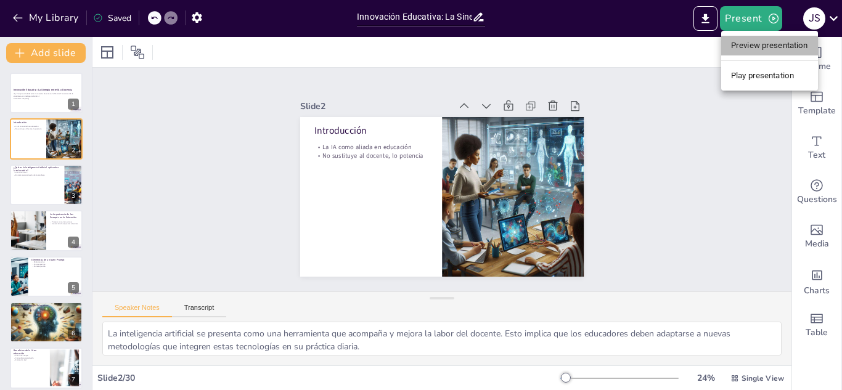
click at [755, 46] on li "Preview presentation" at bounding box center [769, 46] width 97 height 20
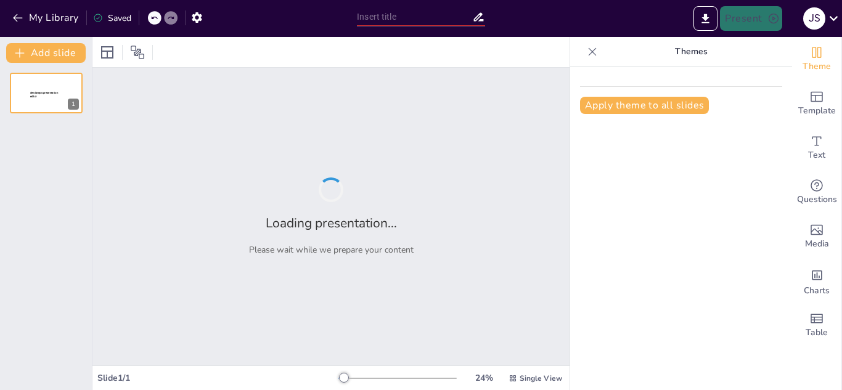
type input "Innovación Educativa: La Sinergia entre IA y Docencia"
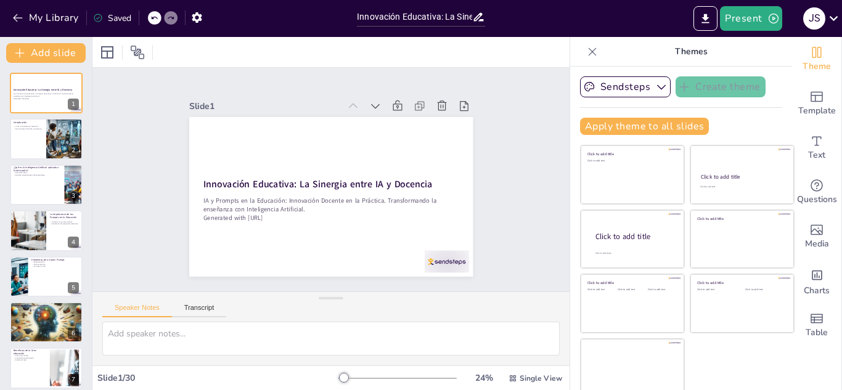
checkbox input "true"
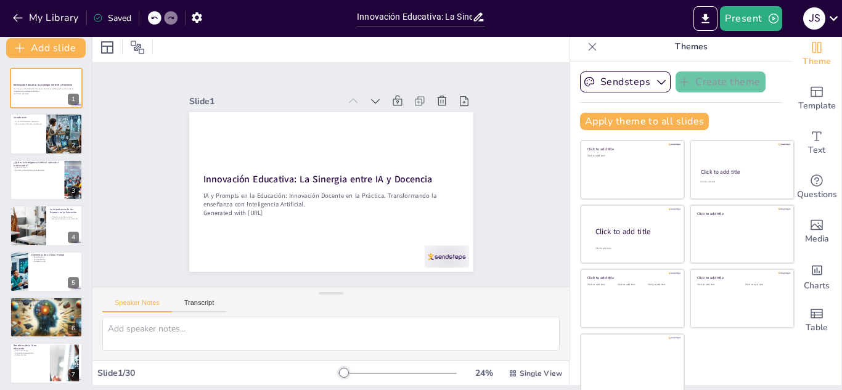
scroll to position [7, 0]
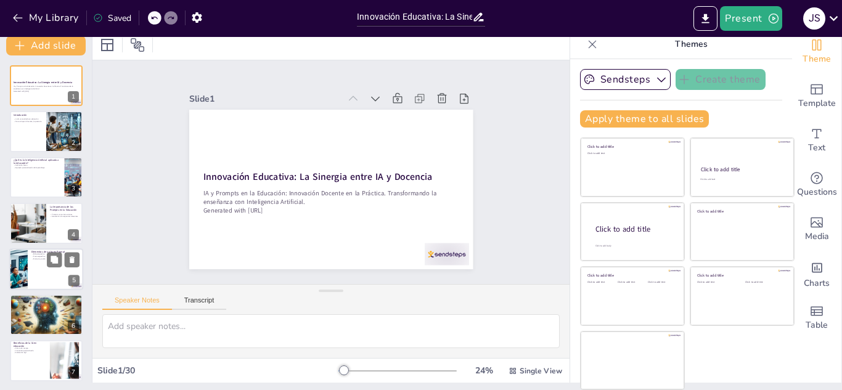
checkbox input "true"
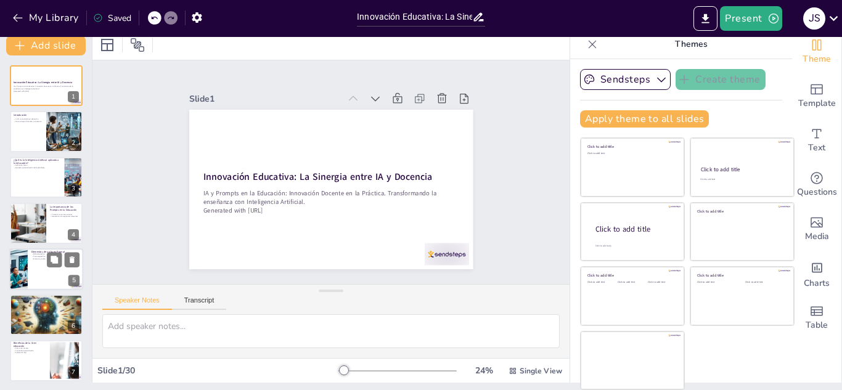
checkbox input "true"
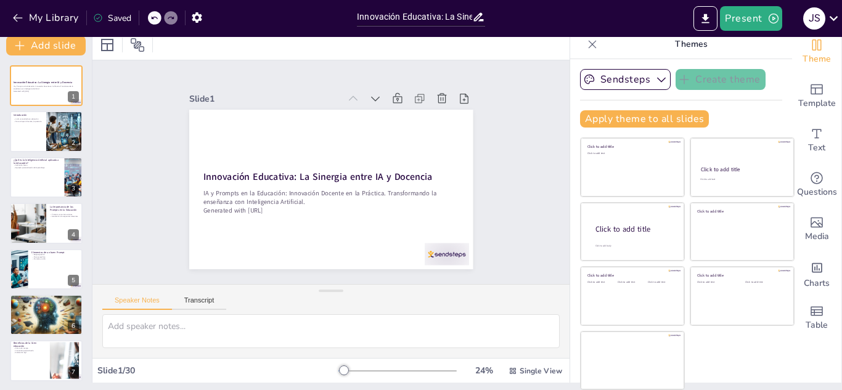
checkbox input "true"
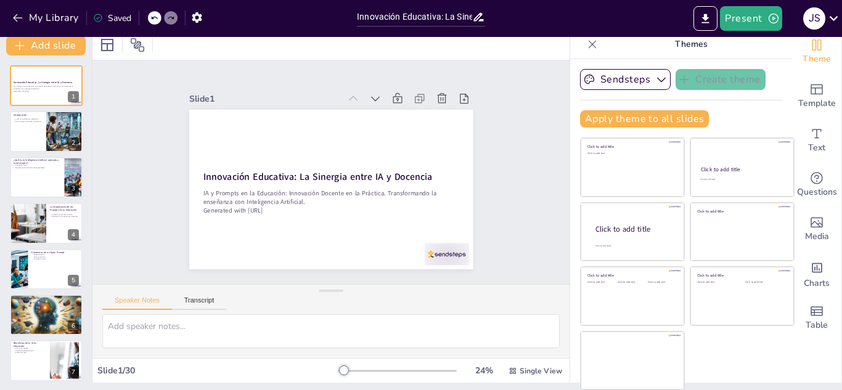
checkbox input "true"
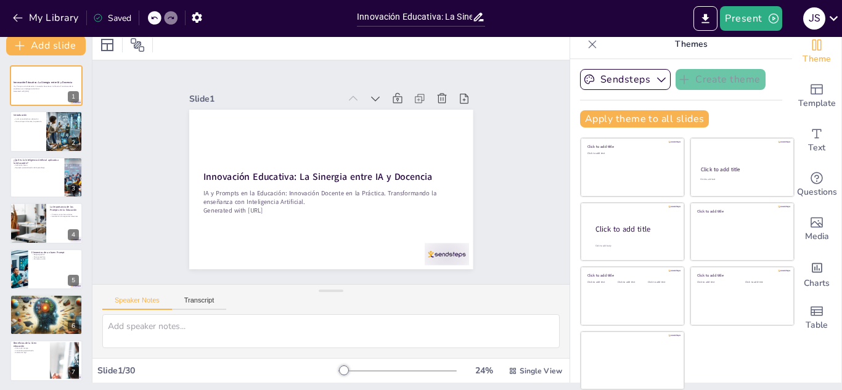
checkbox input "true"
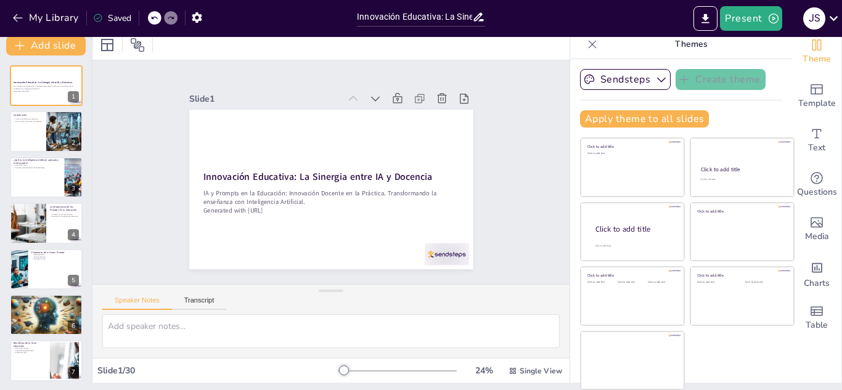
checkbox input "true"
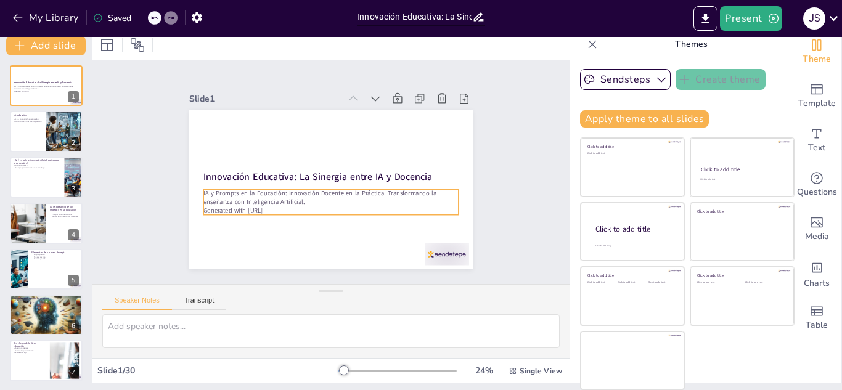
checkbox input "true"
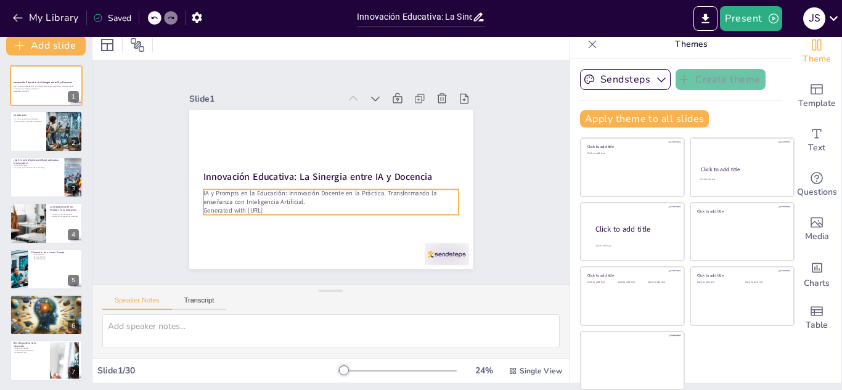
checkbox input "true"
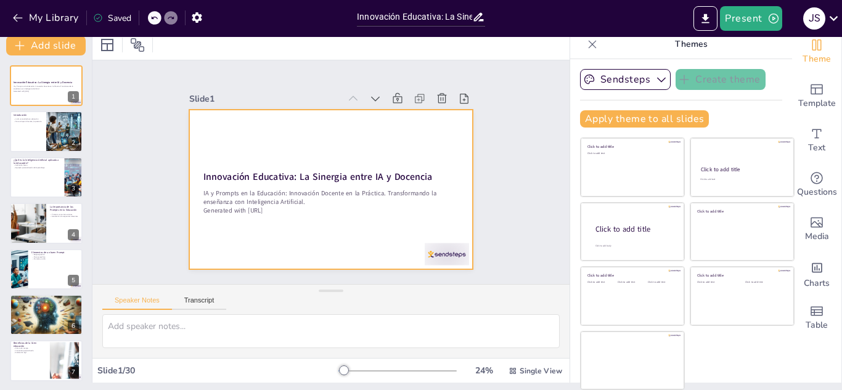
checkbox input "true"
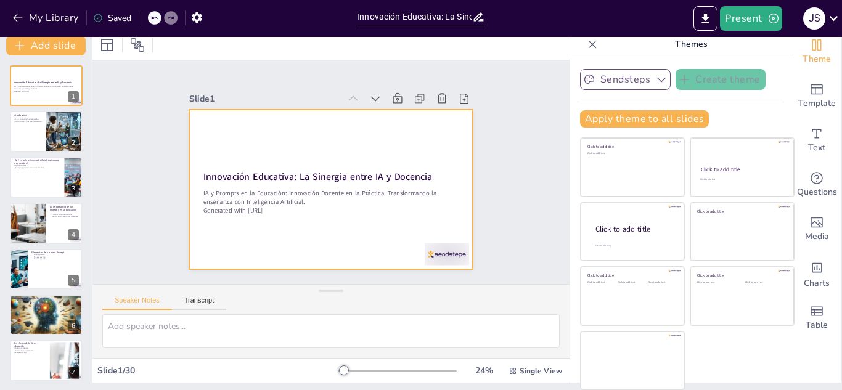
checkbox input "true"
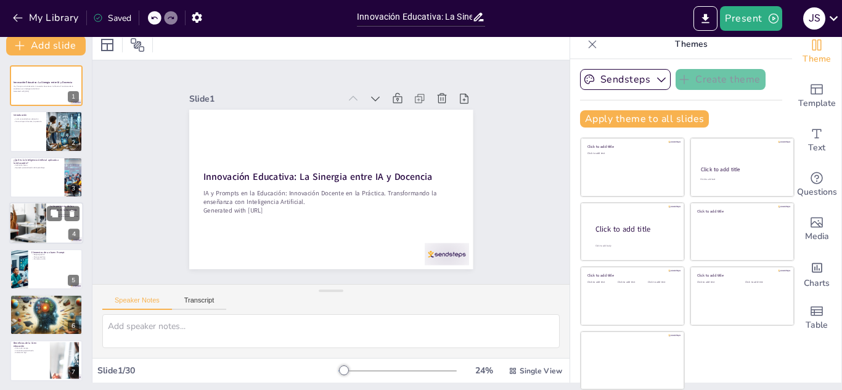
checkbox input "true"
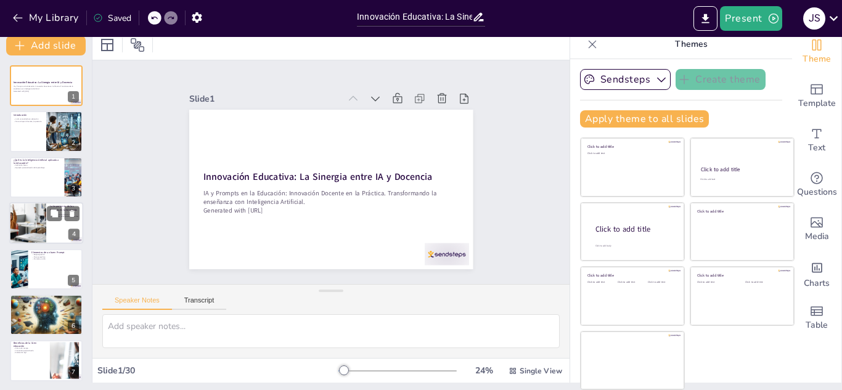
checkbox input "true"
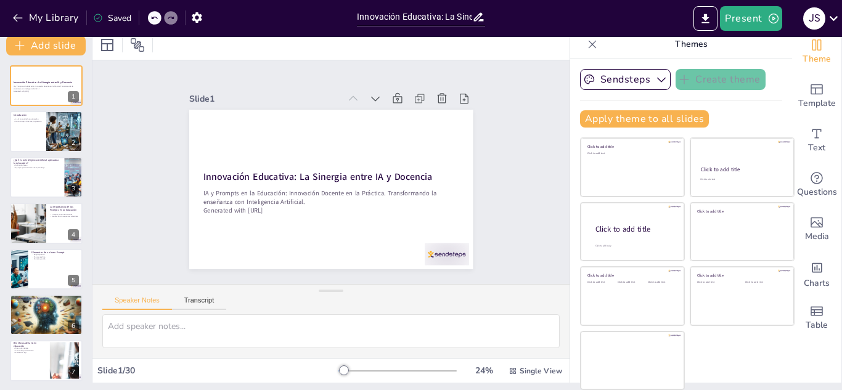
checkbox input "true"
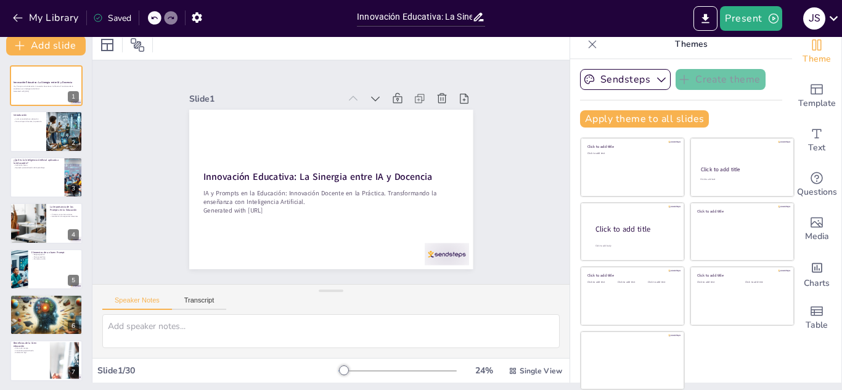
checkbox input "true"
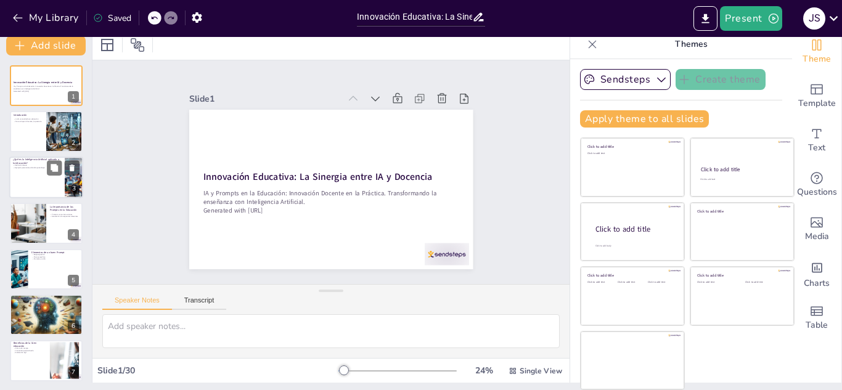
checkbox input "true"
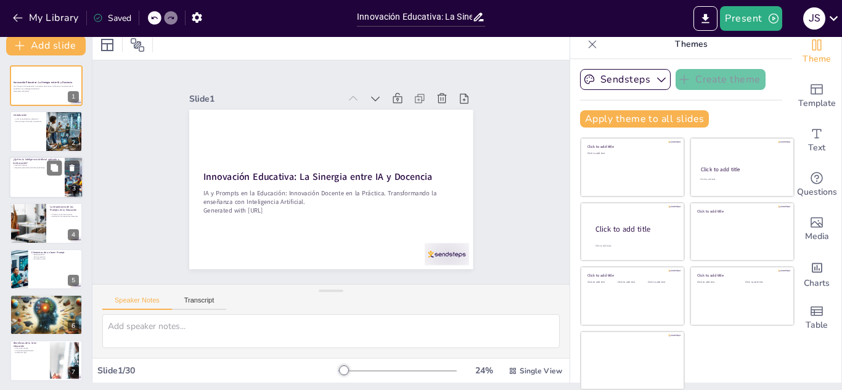
checkbox input "true"
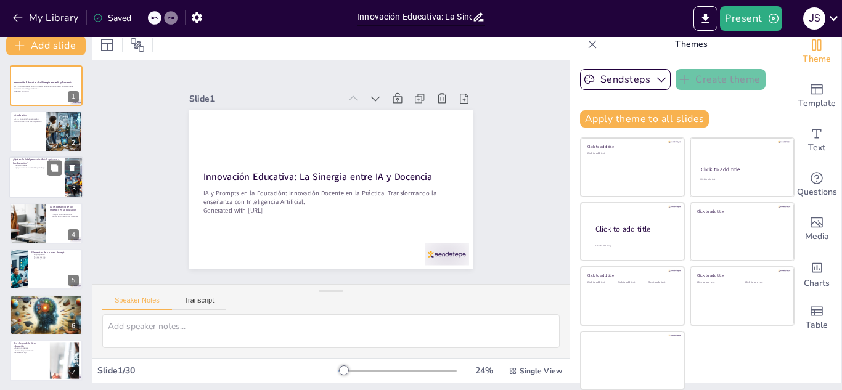
checkbox input "true"
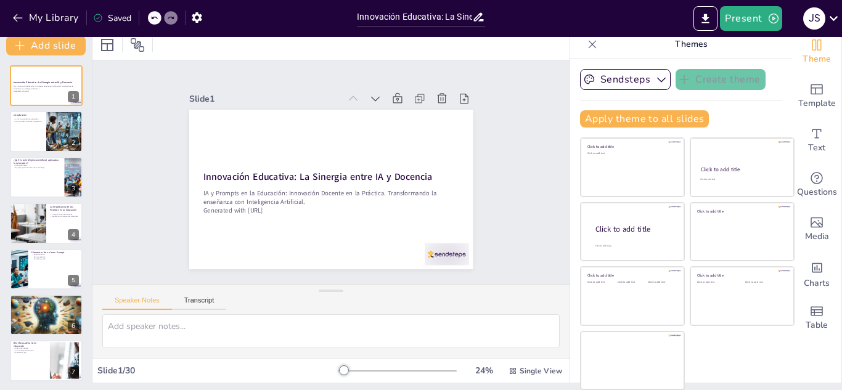
checkbox input "true"
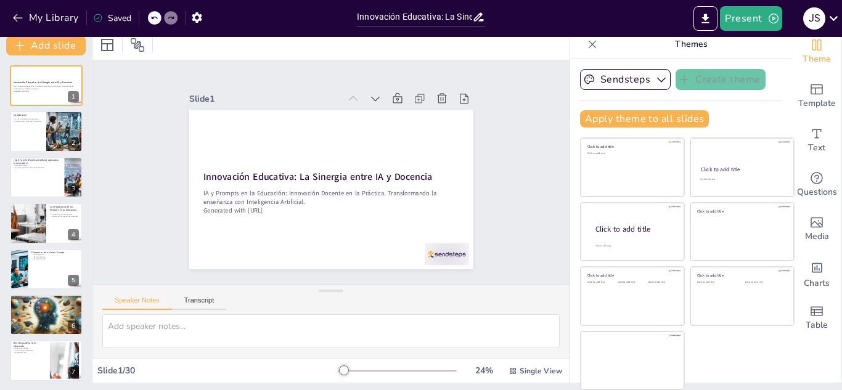
checkbox input "true"
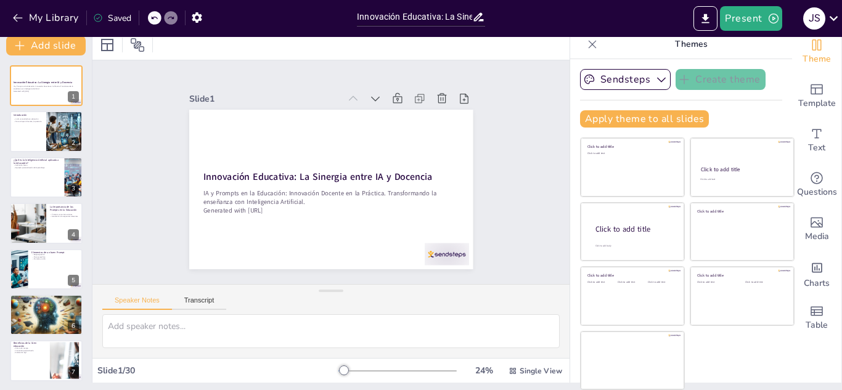
checkbox input "true"
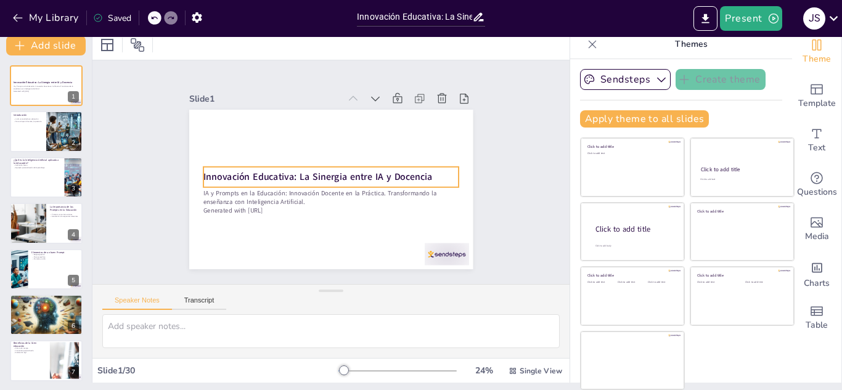
checkbox input "true"
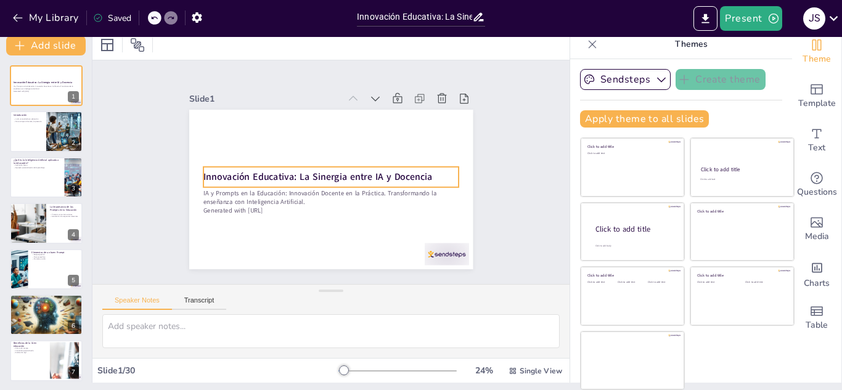
checkbox input "true"
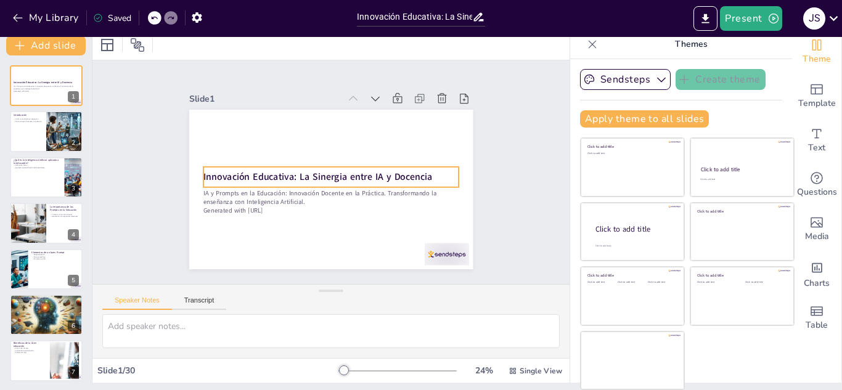
checkbox input "true"
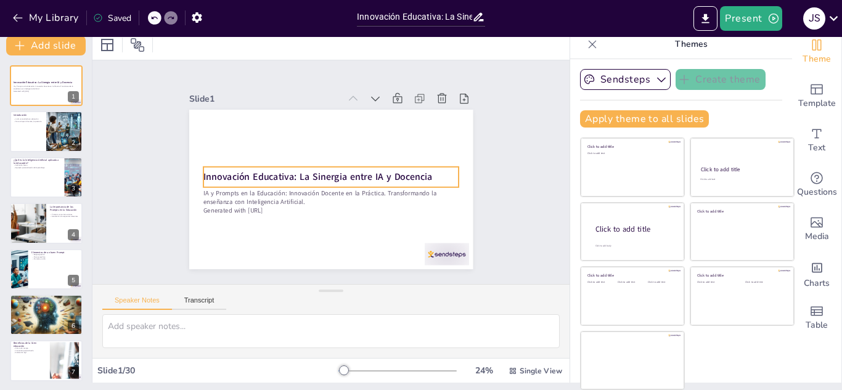
checkbox input "true"
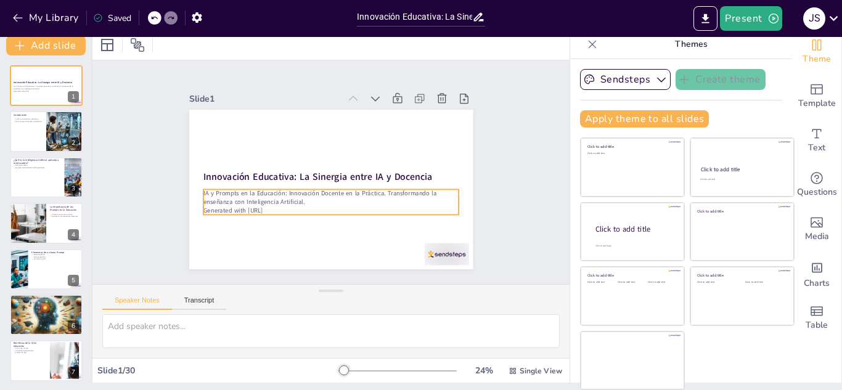
checkbox input "true"
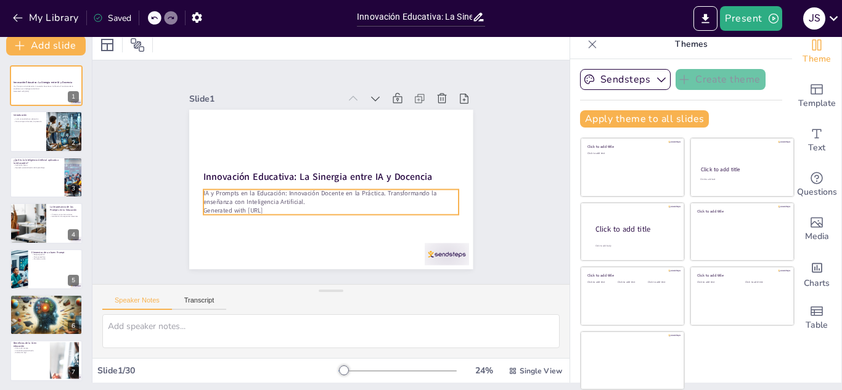
checkbox input "true"
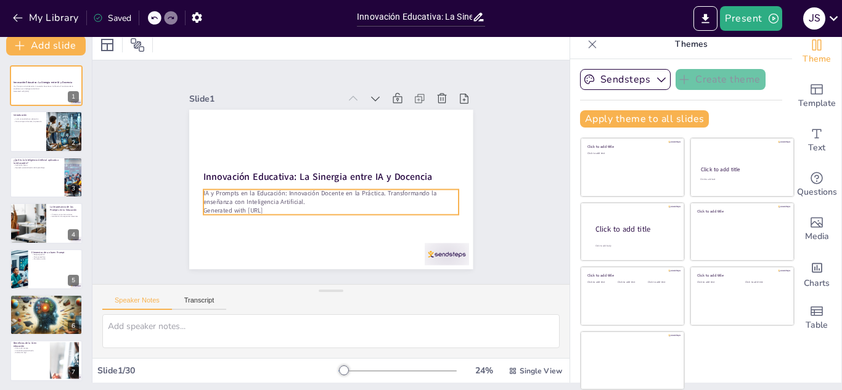
checkbox input "true"
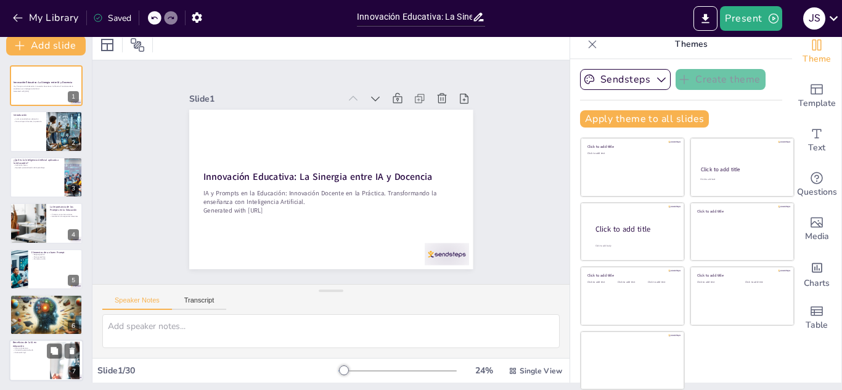
checkbox input "true"
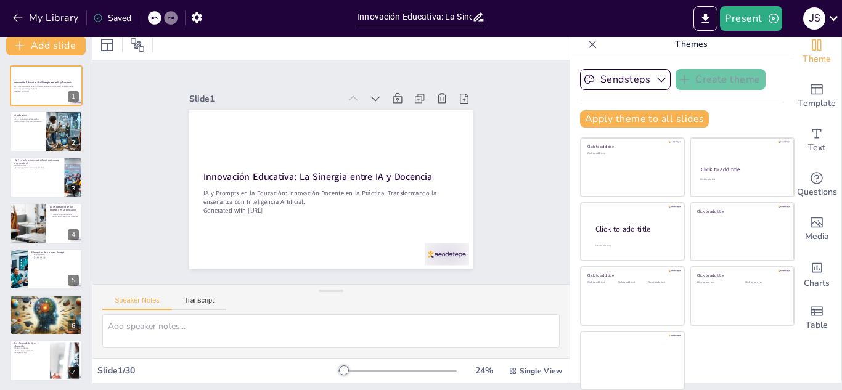
checkbox input "true"
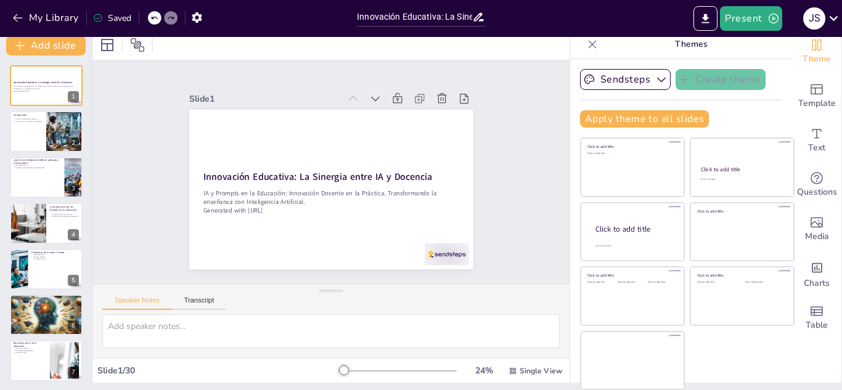
checkbox input "true"
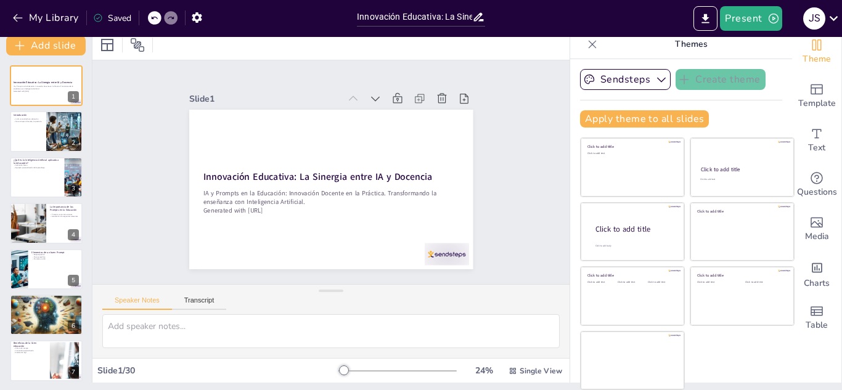
checkbox input "true"
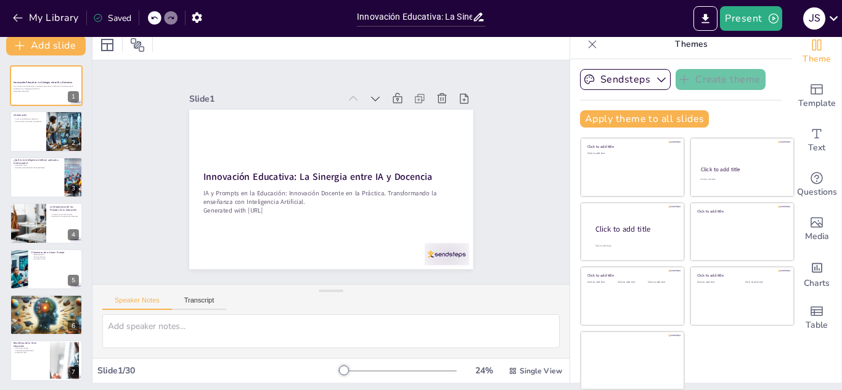
checkbox input "true"
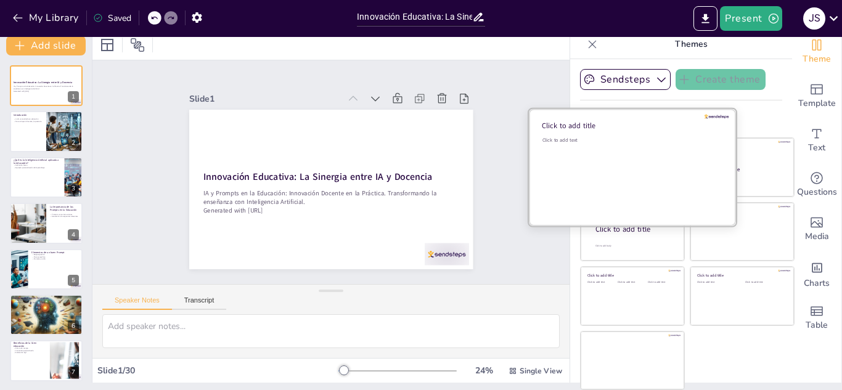
checkbox input "true"
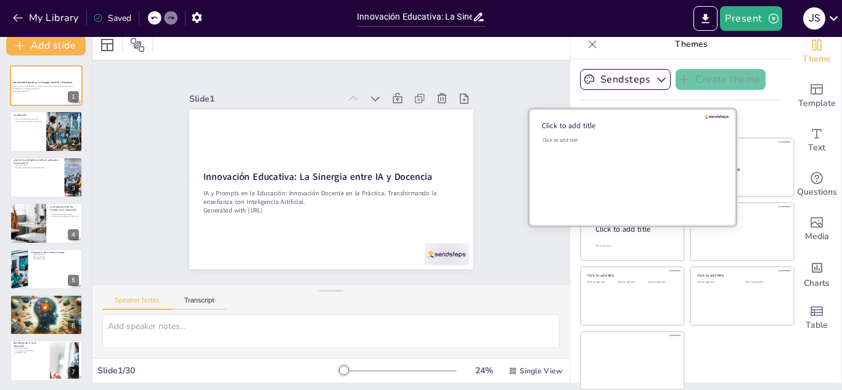
checkbox input "true"
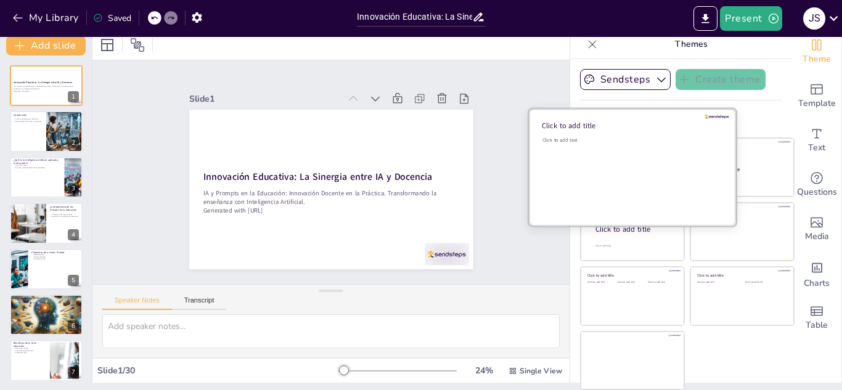
checkbox input "true"
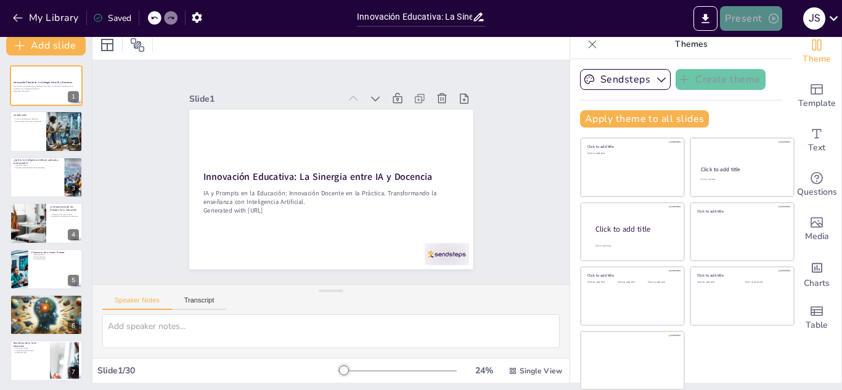
click at [757, 14] on button "Present" at bounding box center [751, 18] width 62 height 25
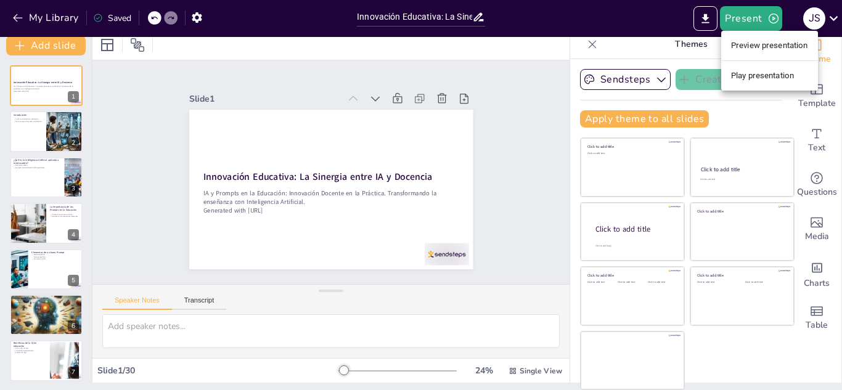
checkbox input "true"
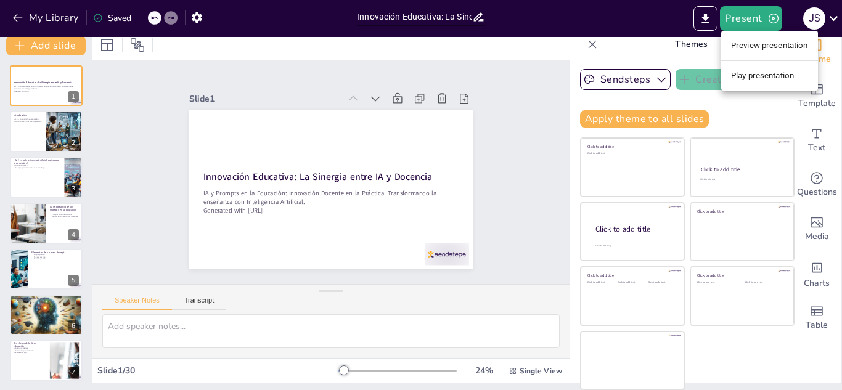
checkbox input "true"
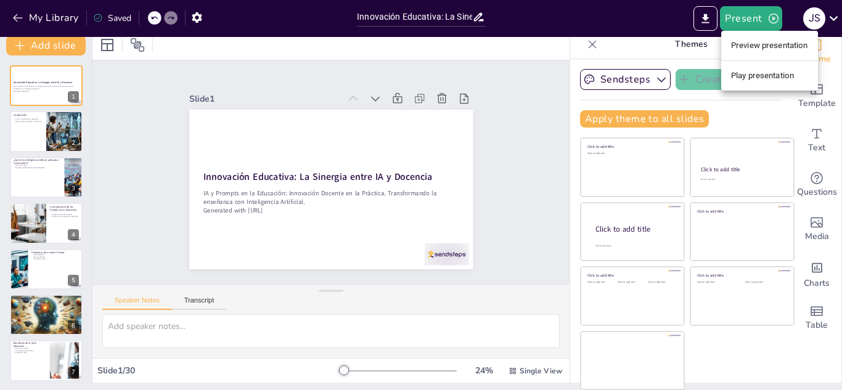
checkbox input "true"
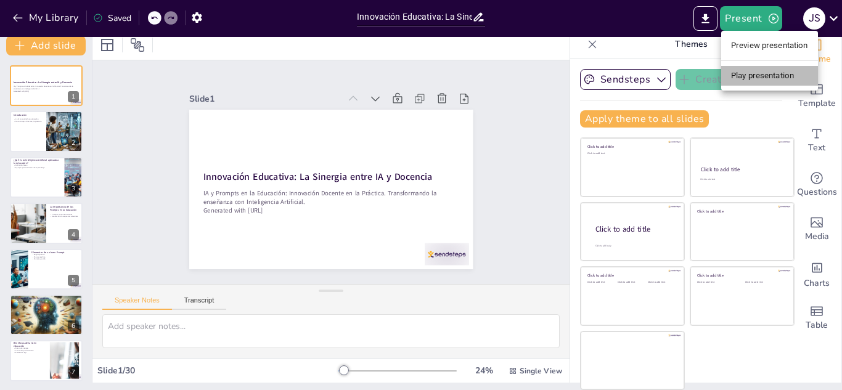
click at [776, 72] on li "Play presentation" at bounding box center [769, 76] width 97 height 20
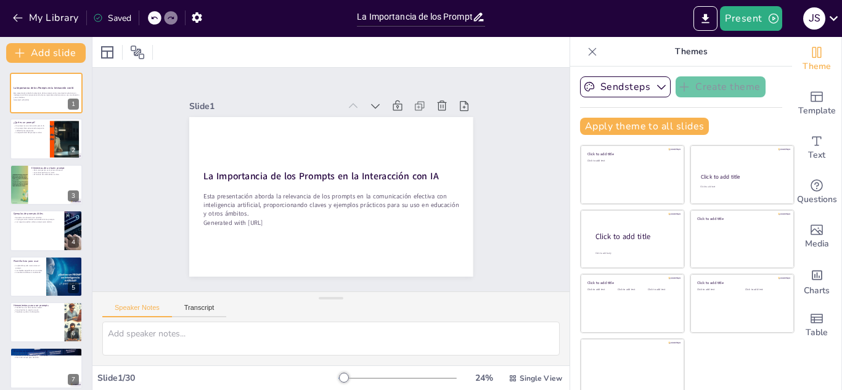
checkbox input "true"
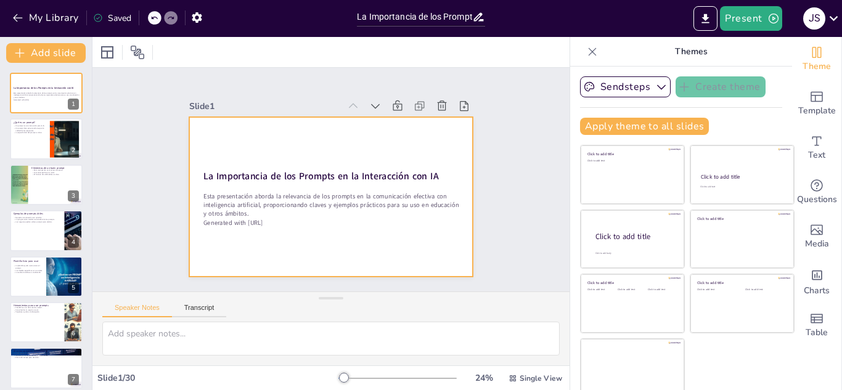
checkbox input "true"
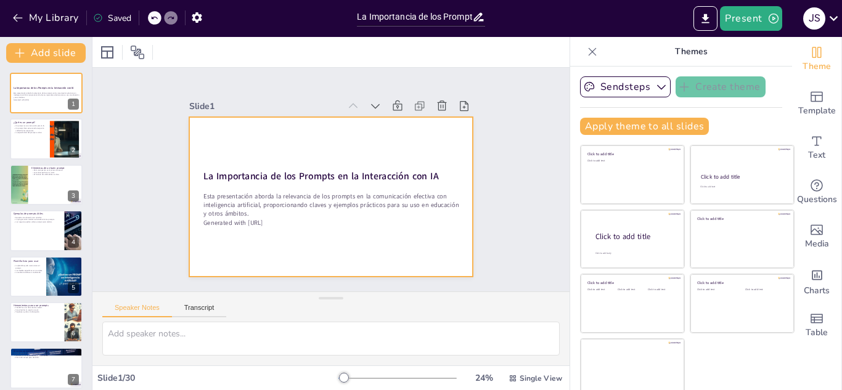
checkbox input "true"
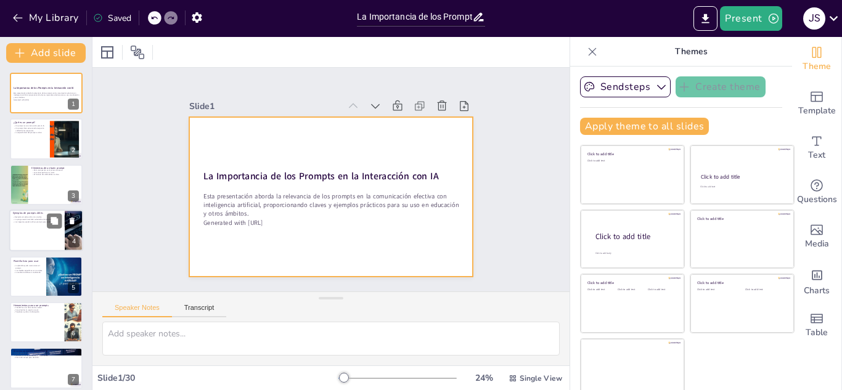
checkbox input "true"
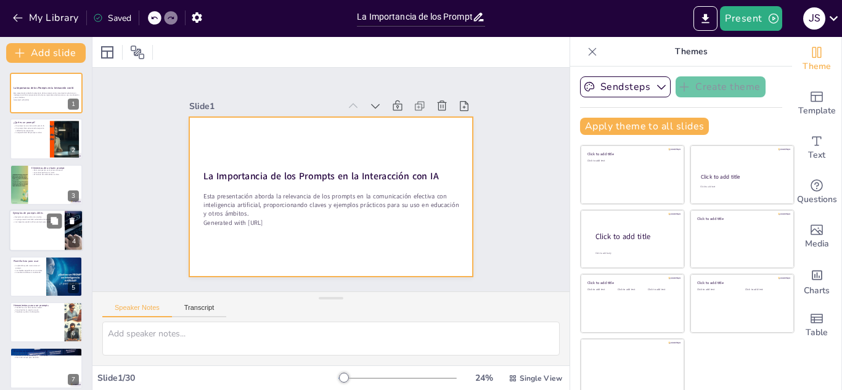
checkbox input "true"
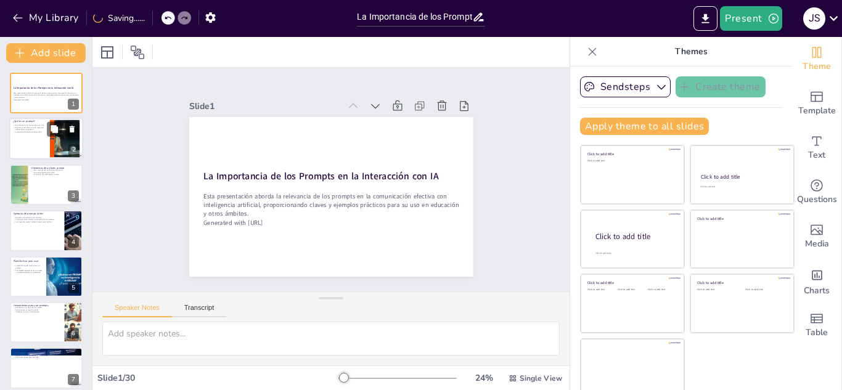
checkbox input "true"
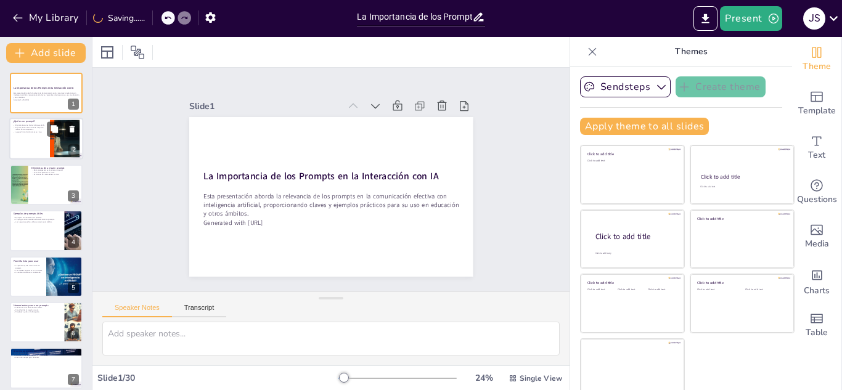
checkbox input "true"
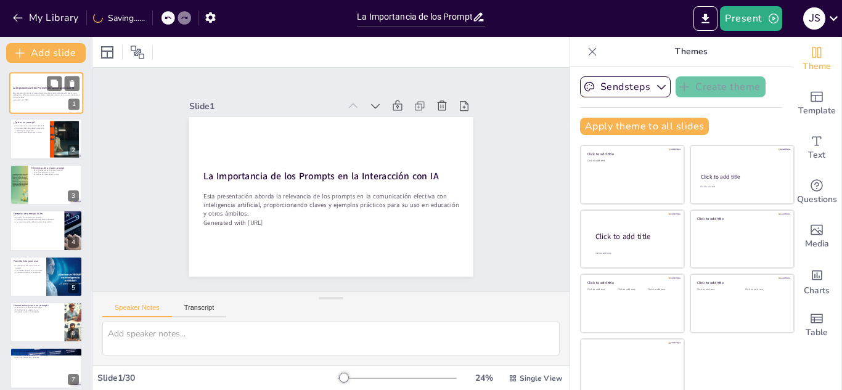
checkbox input "true"
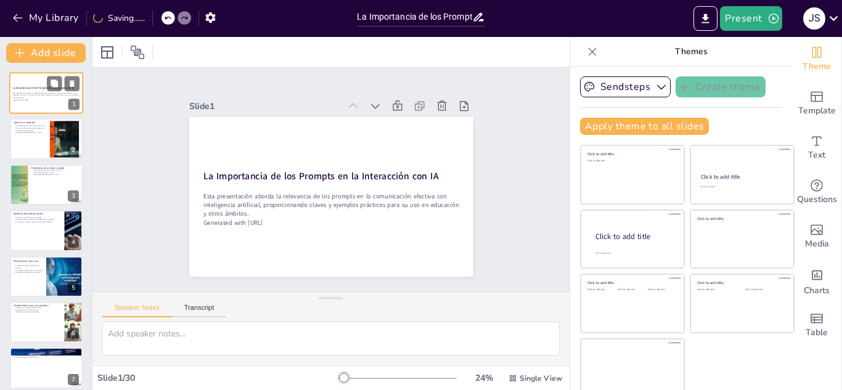
checkbox input "true"
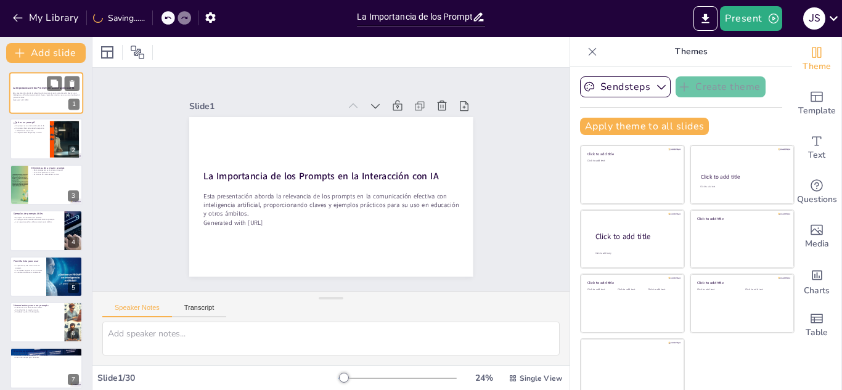
checkbox input "true"
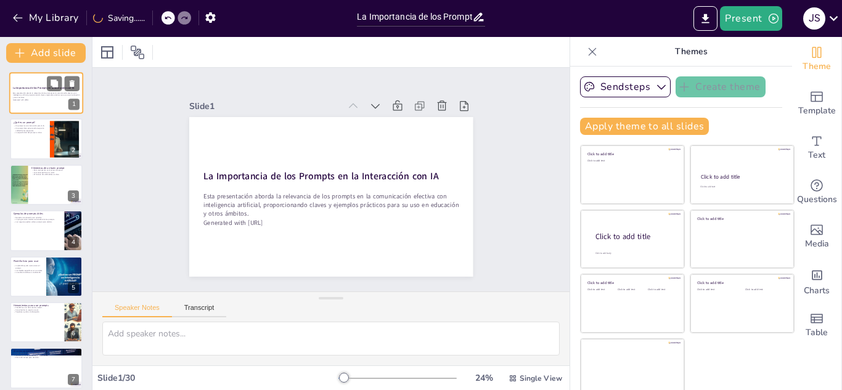
checkbox input "true"
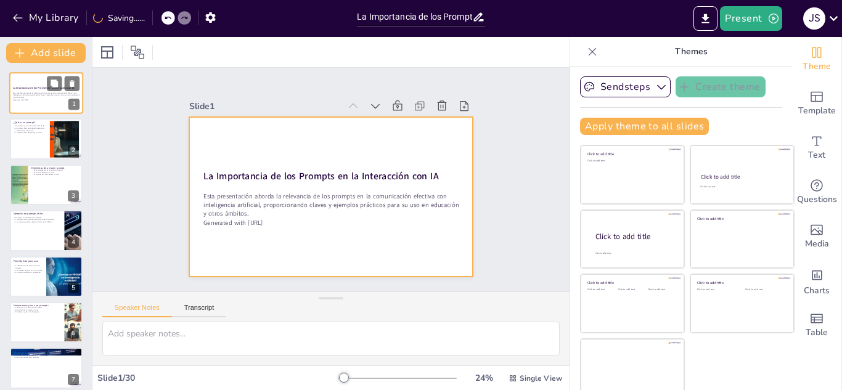
checkbox input "true"
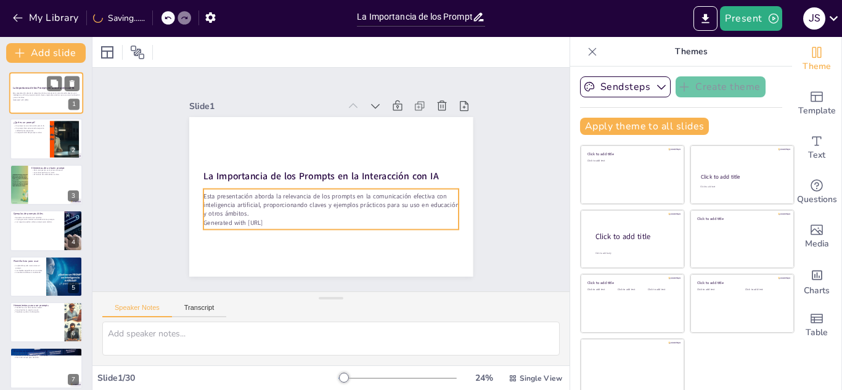
click at [40, 101] on div "Esta presentación aborda la relevancia de los prompts en la comunicación efecti…" at bounding box center [46, 96] width 67 height 10
checkbox input "true"
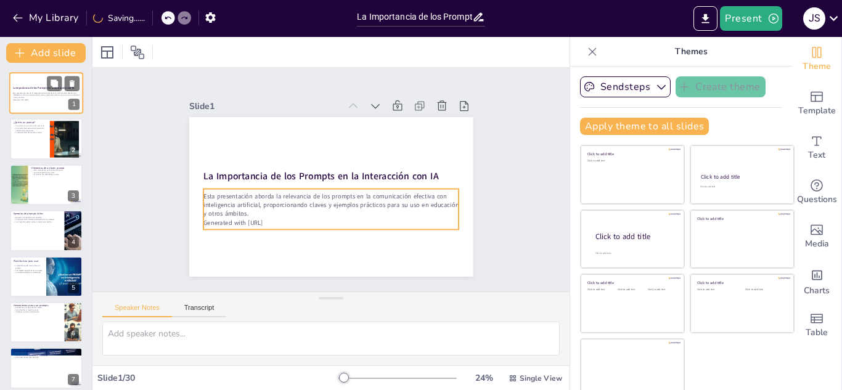
checkbox input "true"
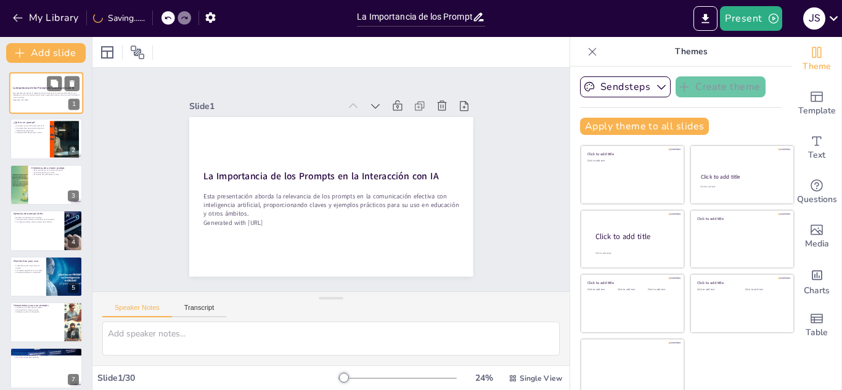
checkbox input "true"
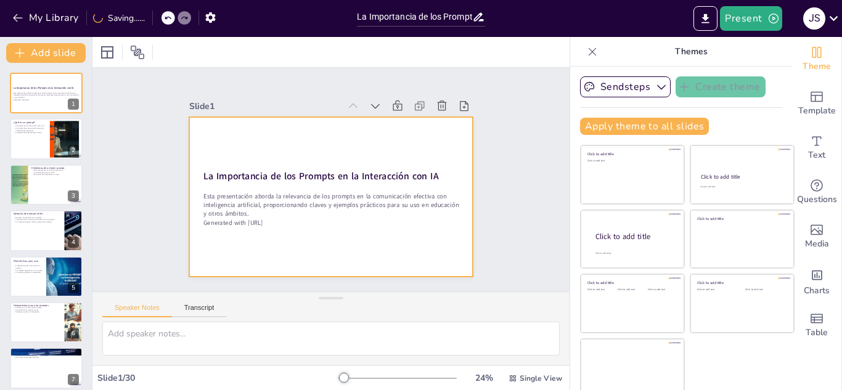
checkbox input "true"
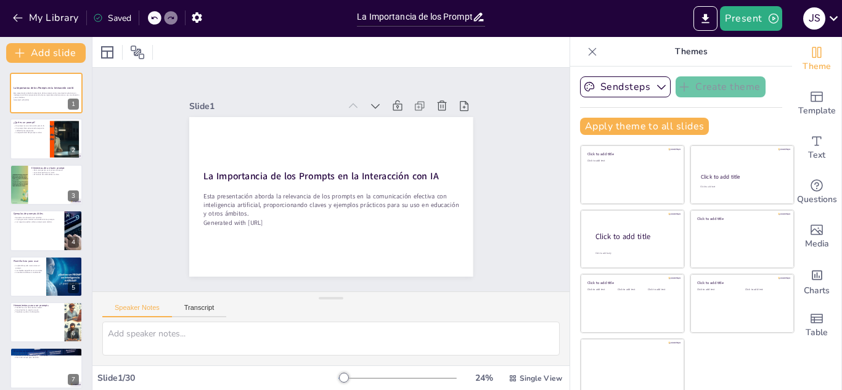
checkbox input "true"
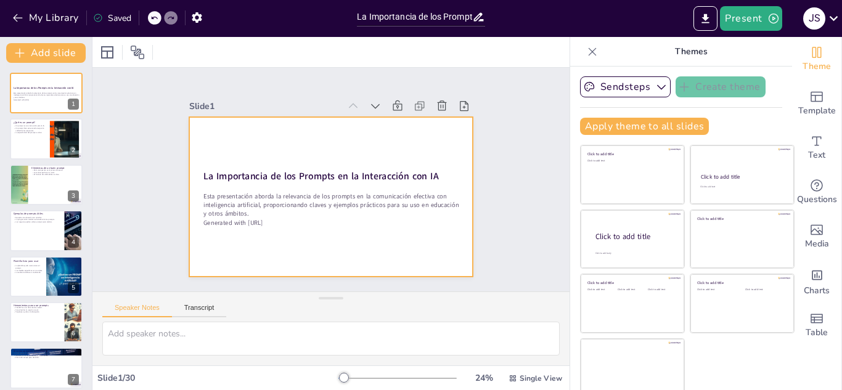
checkbox input "true"
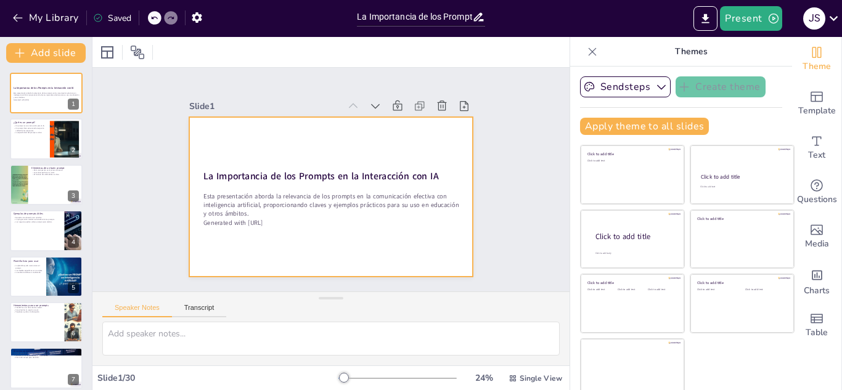
checkbox input "true"
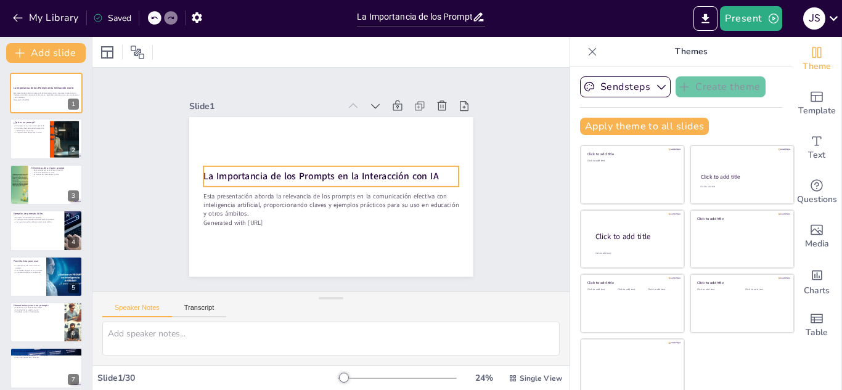
checkbox input "true"
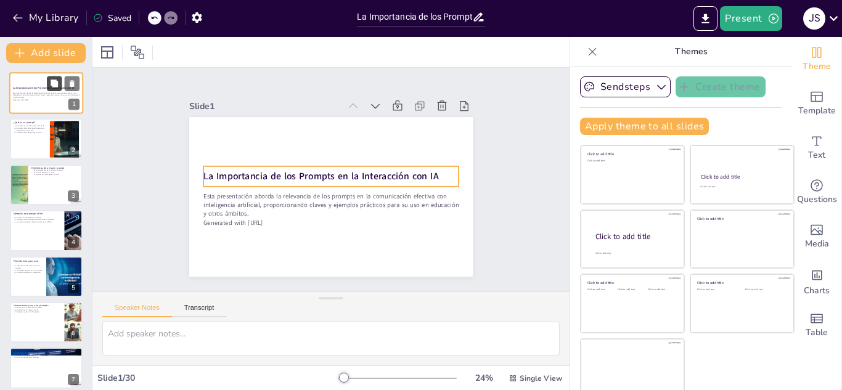
checkbox input "true"
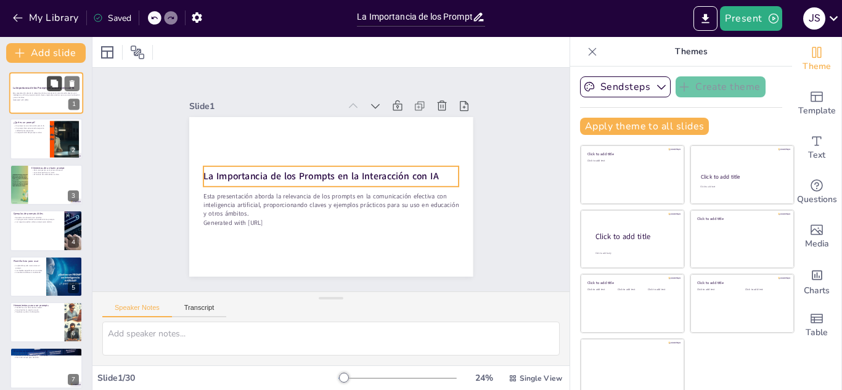
checkbox input "true"
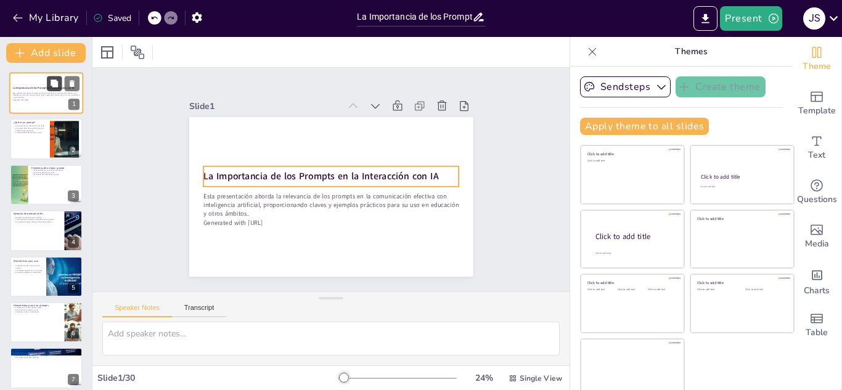
checkbox input "true"
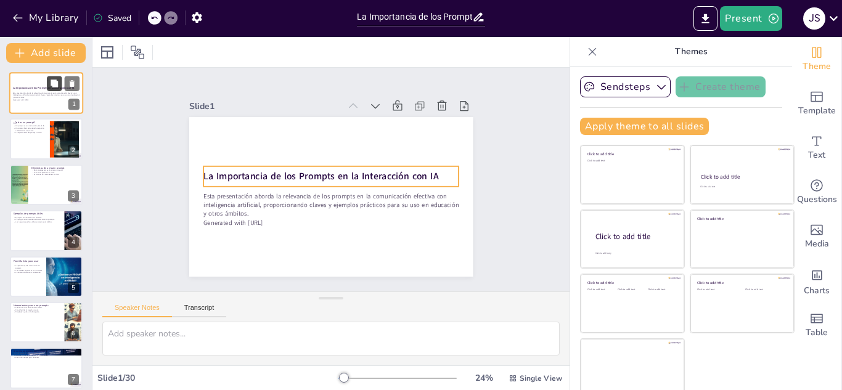
checkbox input "true"
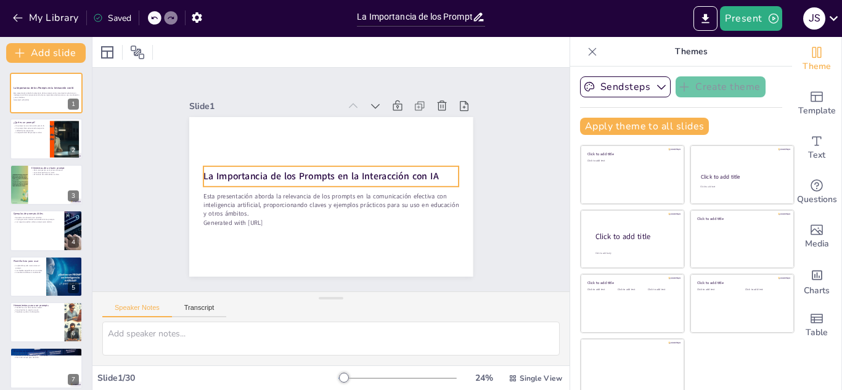
checkbox input "true"
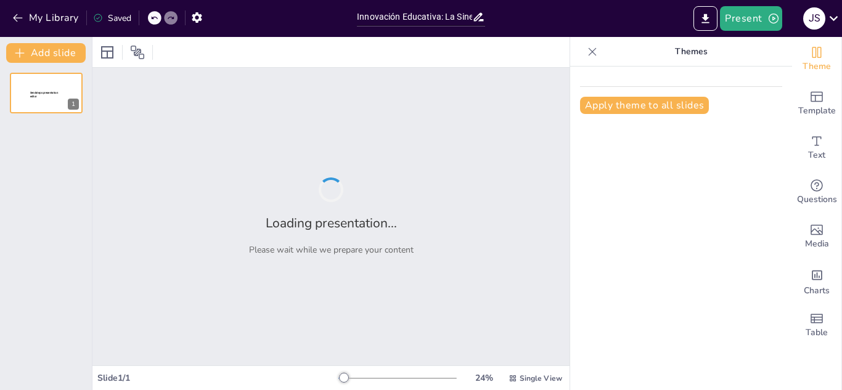
type input "Innovación Educativa: La Sinergia entre IA y Docencia"
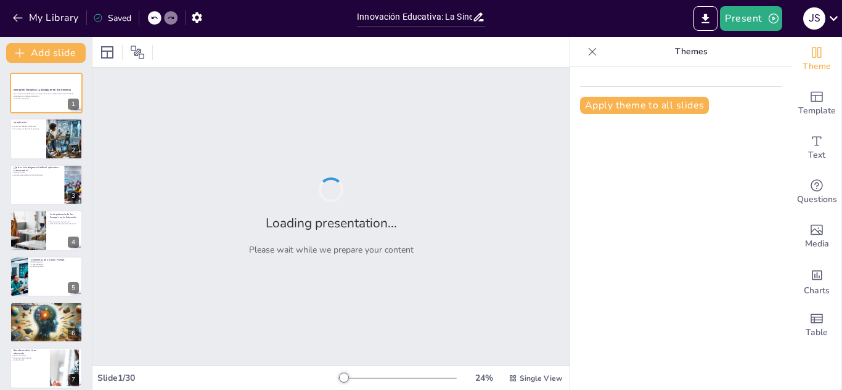
checkbox input "true"
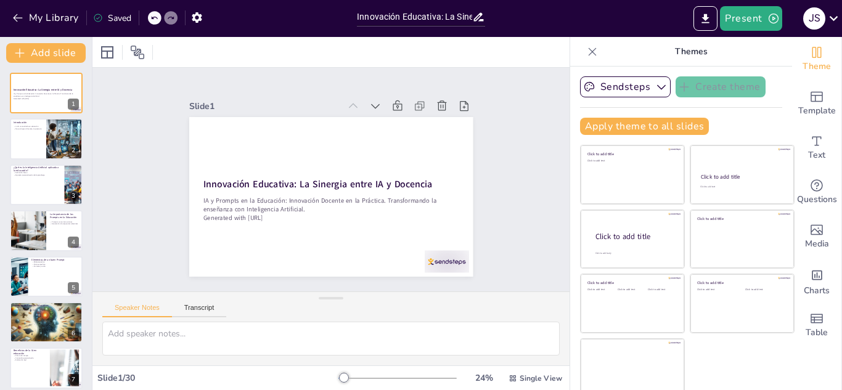
checkbox input "true"
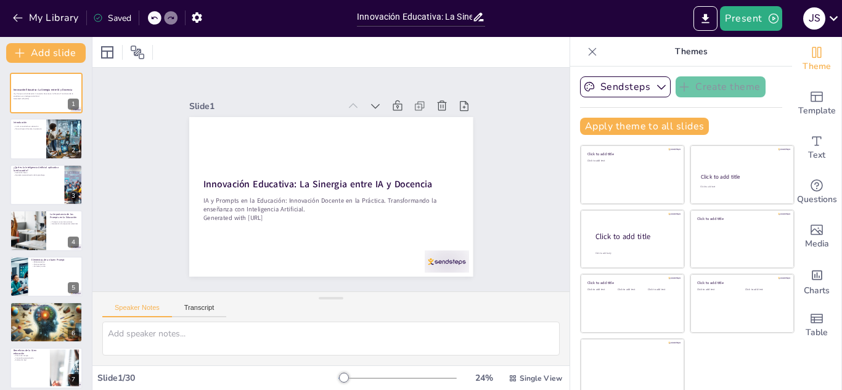
checkbox input "true"
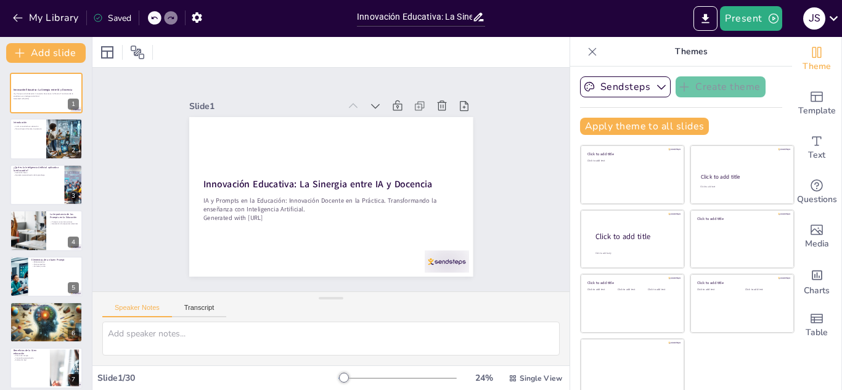
checkbox input "true"
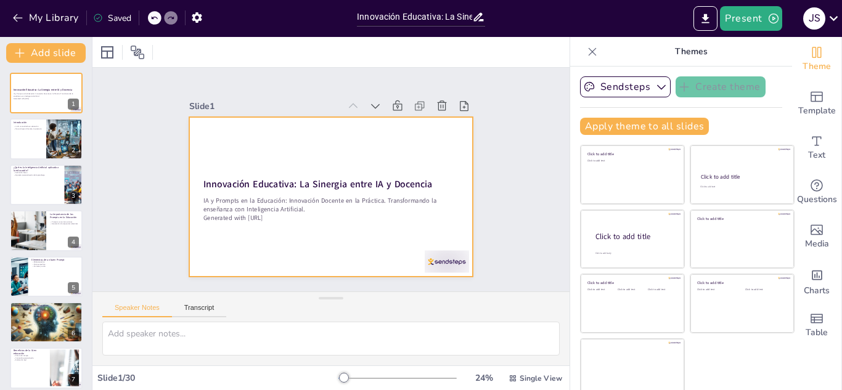
checkbox input "true"
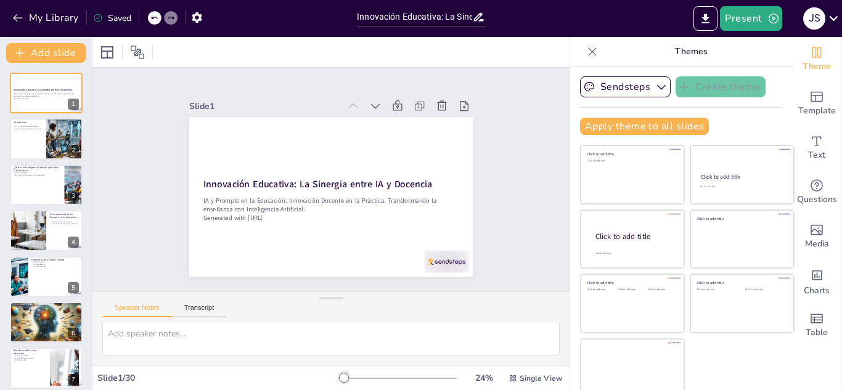
checkbox input "true"
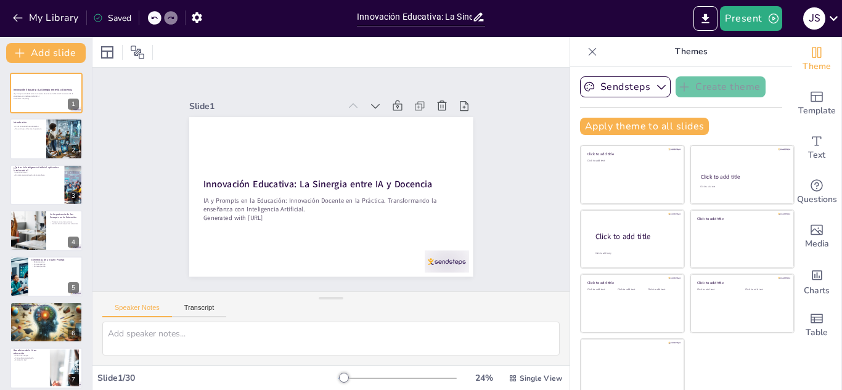
checkbox input "true"
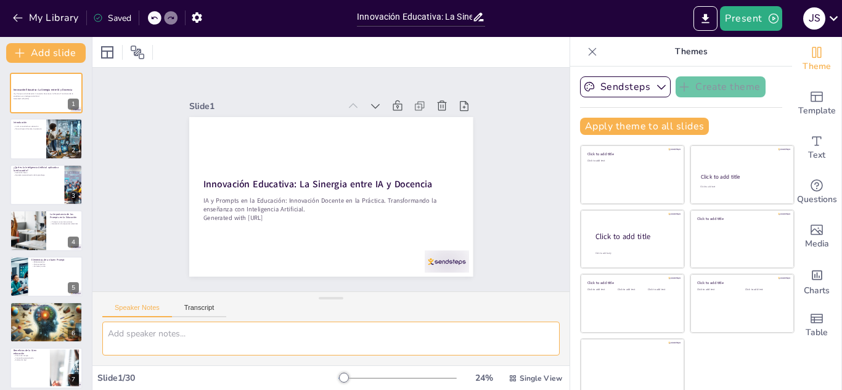
click at [182, 335] on textarea at bounding box center [330, 339] width 457 height 34
click at [206, 308] on button "Transcript" at bounding box center [199, 311] width 55 height 14
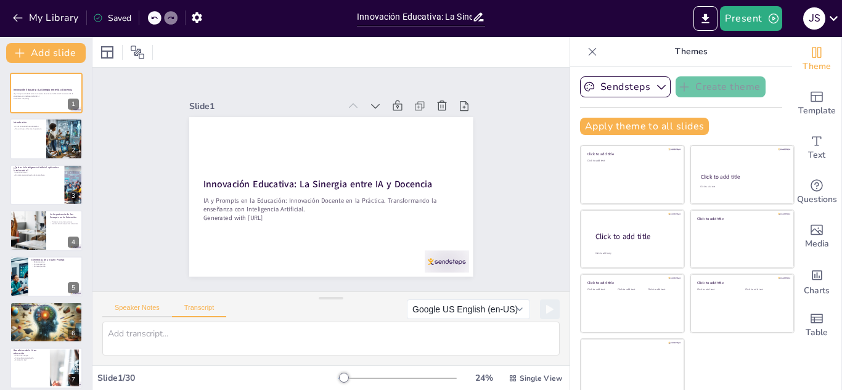
click at [137, 307] on button "Speaker Notes" at bounding box center [137, 311] width 70 height 14
click at [209, 307] on button "Transcript" at bounding box center [199, 311] width 55 height 14
click at [498, 307] on button "Google US English (en-US)" at bounding box center [468, 309] width 123 height 20
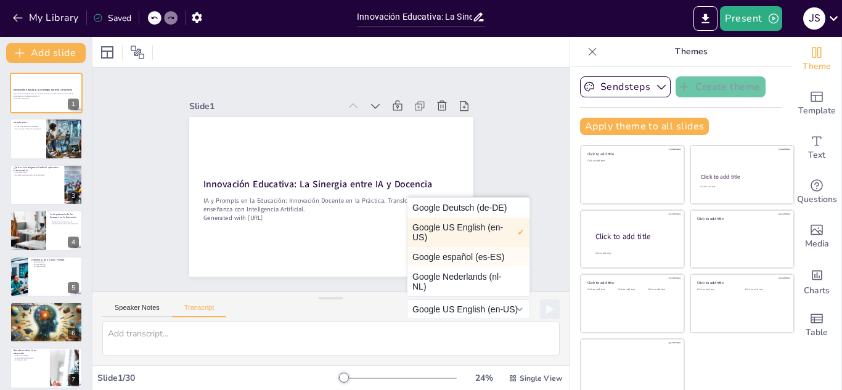
click at [468, 258] on button "Google español (es-ES)" at bounding box center [468, 257] width 122 height 20
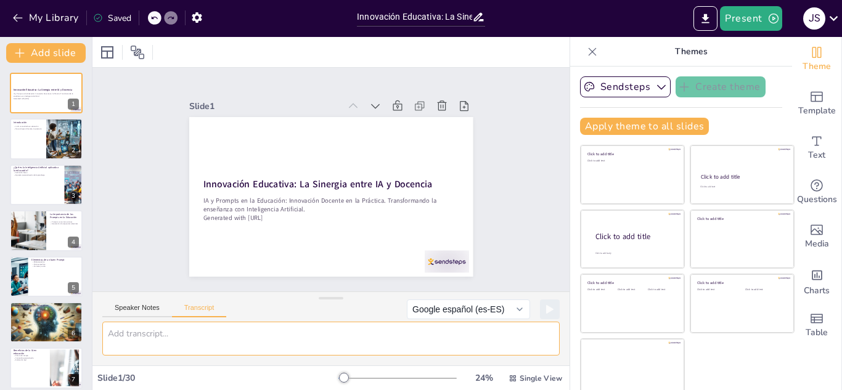
click at [463, 343] on textarea at bounding box center [330, 339] width 457 height 34
checkbox input "true"
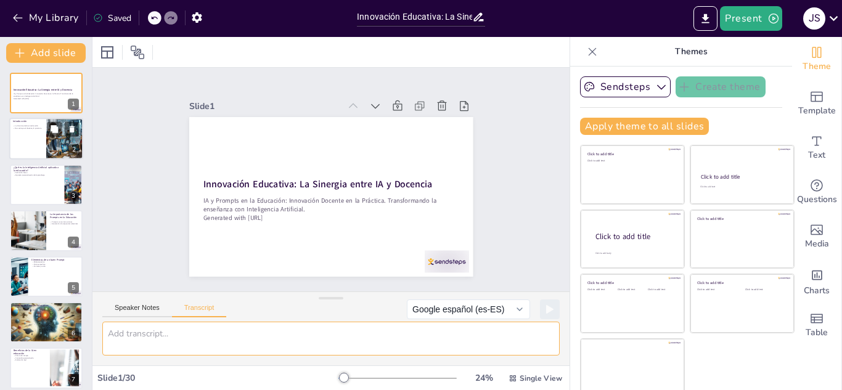
checkbox input "true"
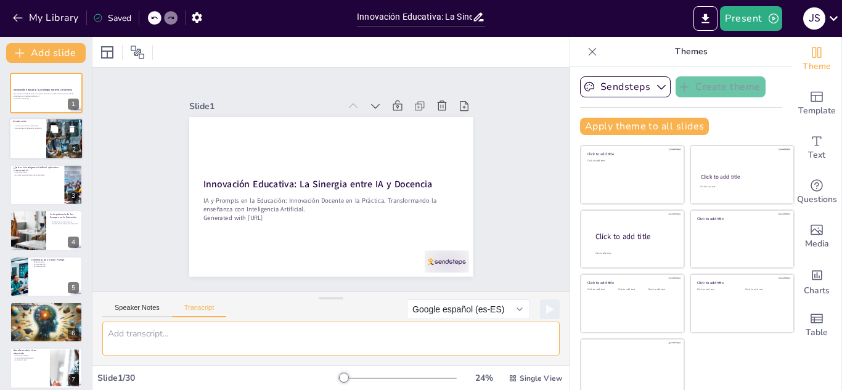
checkbox input "true"
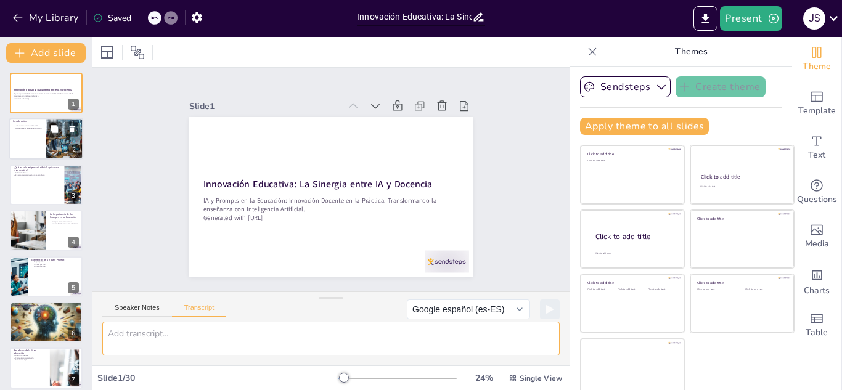
checkbox input "true"
click at [55, 148] on div at bounding box center [65, 139] width 42 height 42
checkbox input "true"
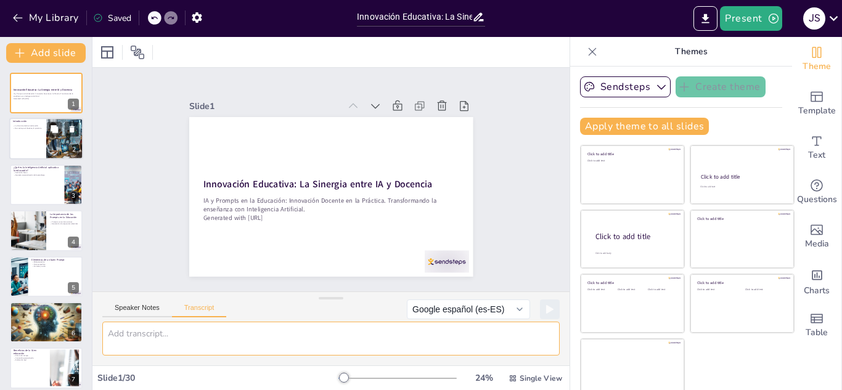
checkbox input "true"
type textarea "La IA se está convirtiendo en un aliado fundamental en el ámbito educativo. No …"
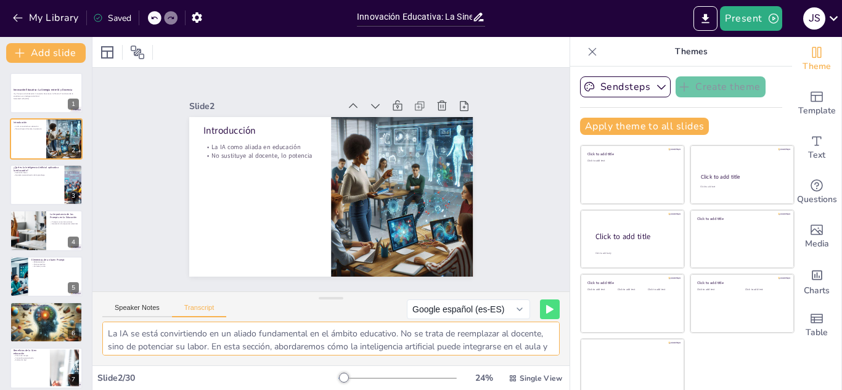
checkbox input "true"
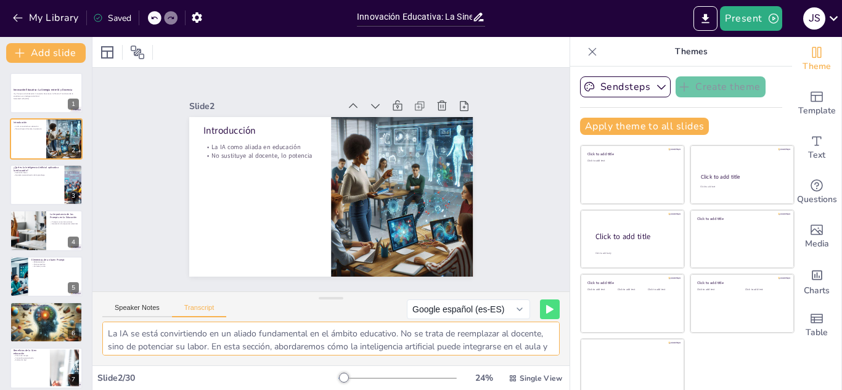
checkbox input "true"
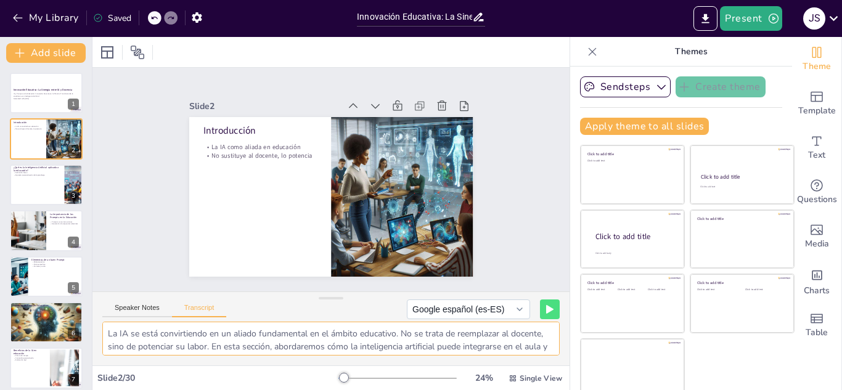
checkbox input "true"
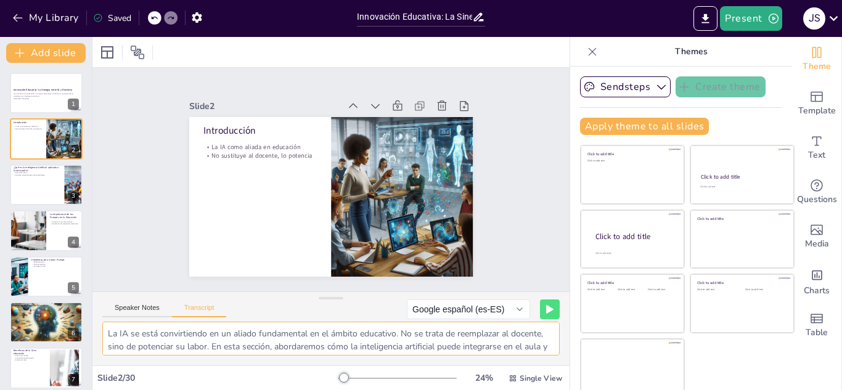
checkbox input "true"
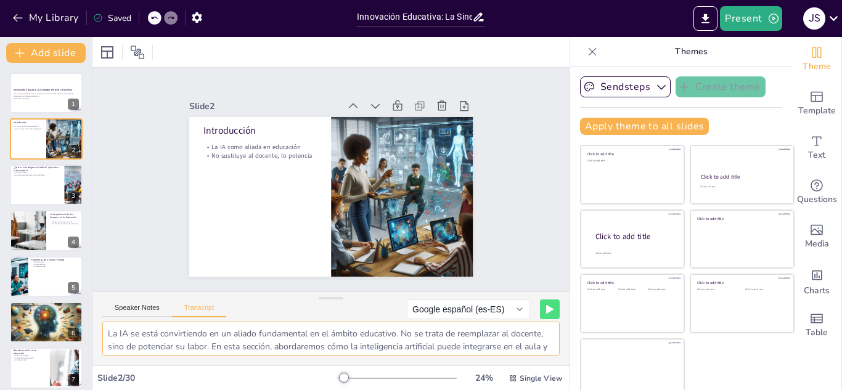
checkbox input "true"
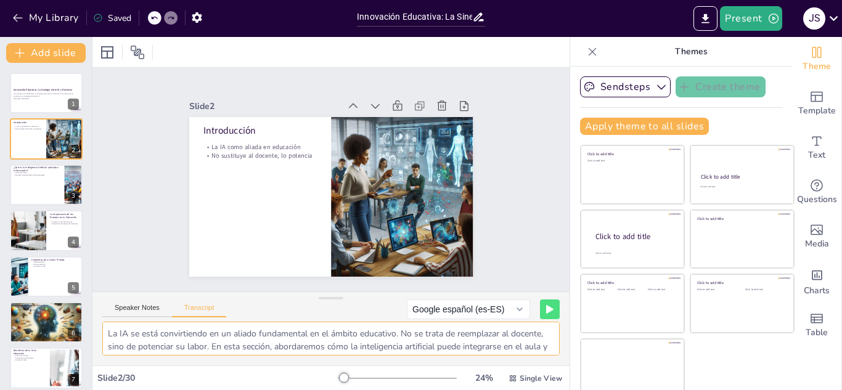
checkbox input "true"
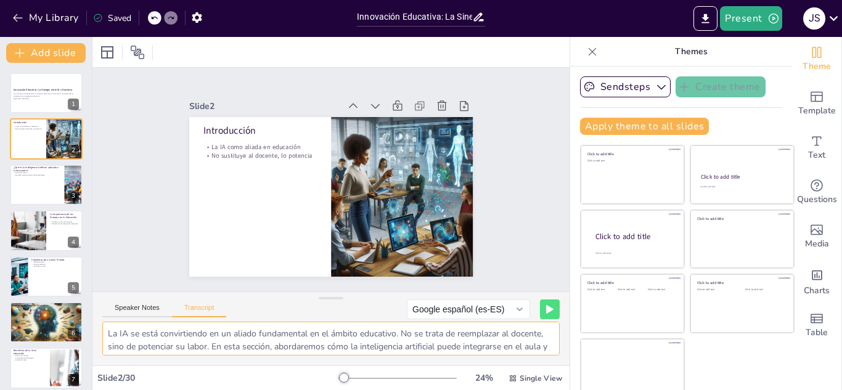
checkbox input "true"
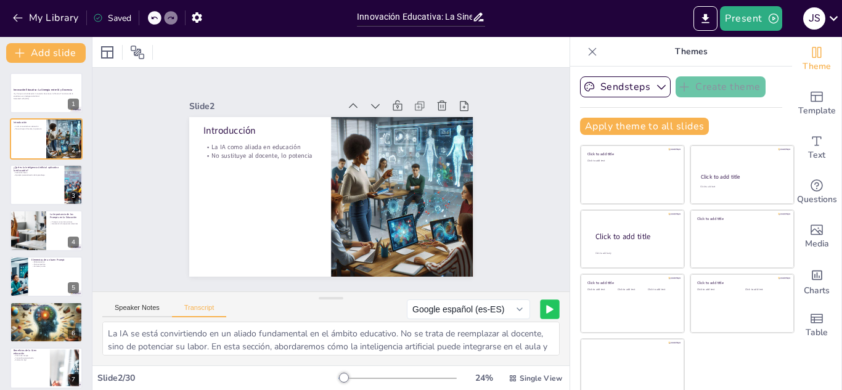
click at [547, 310] on icon at bounding box center [550, 309] width 6 height 7
checkbox input "true"
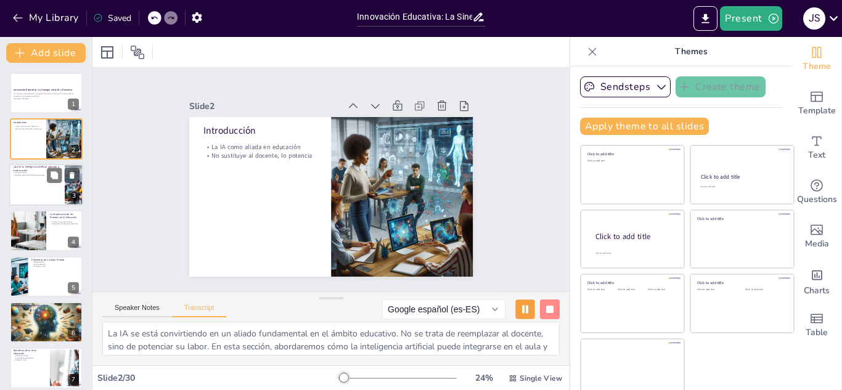
checkbox input "true"
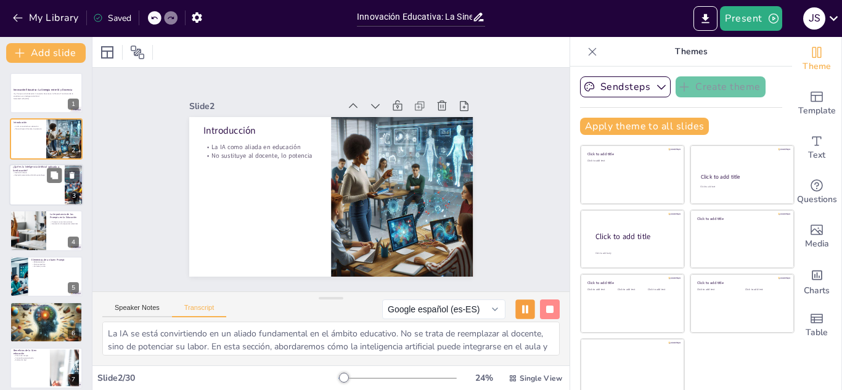
checkbox input "true"
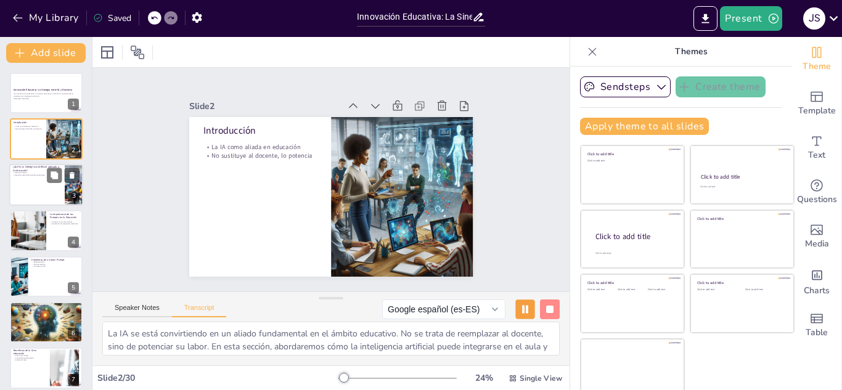
checkbox input "true"
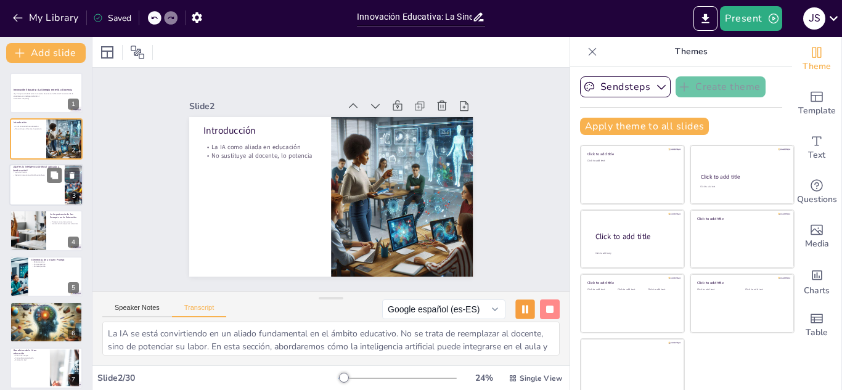
checkbox input "true"
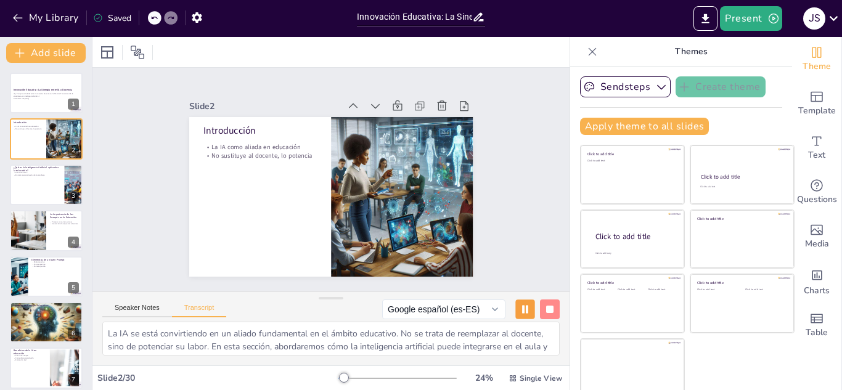
checkbox input "true"
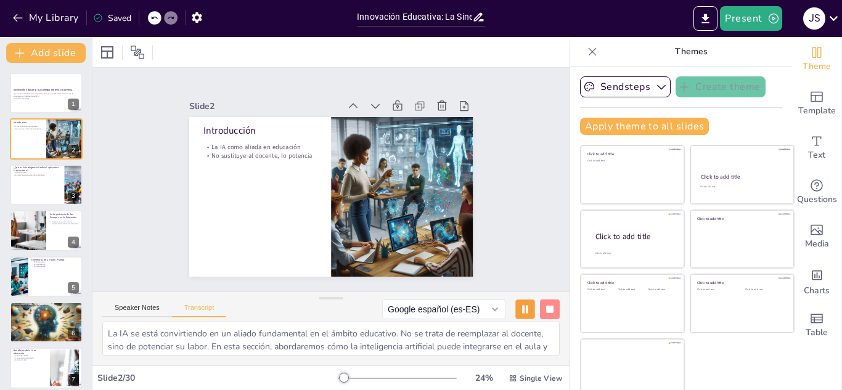
checkbox input "true"
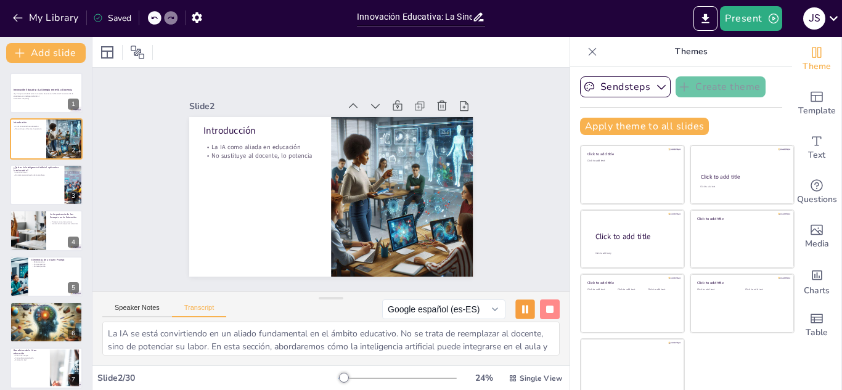
checkbox input "true"
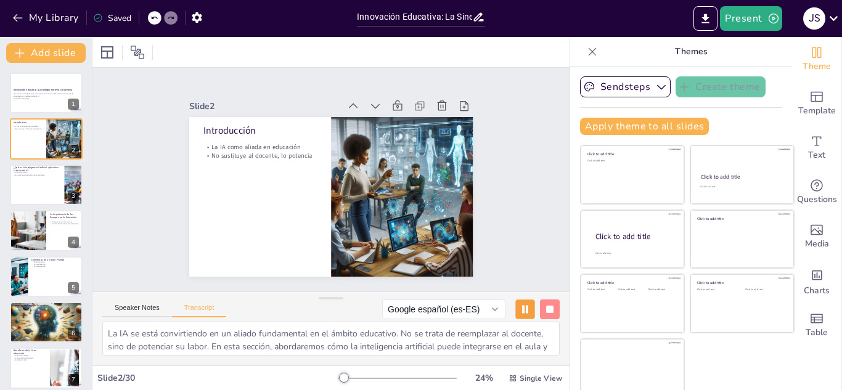
checkbox input "true"
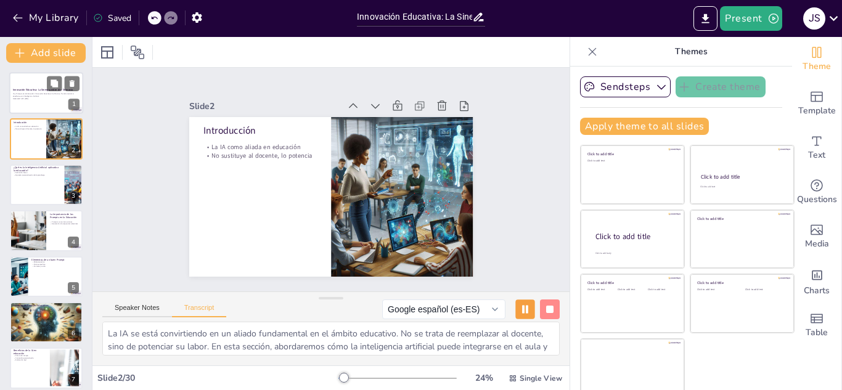
checkbox input "true"
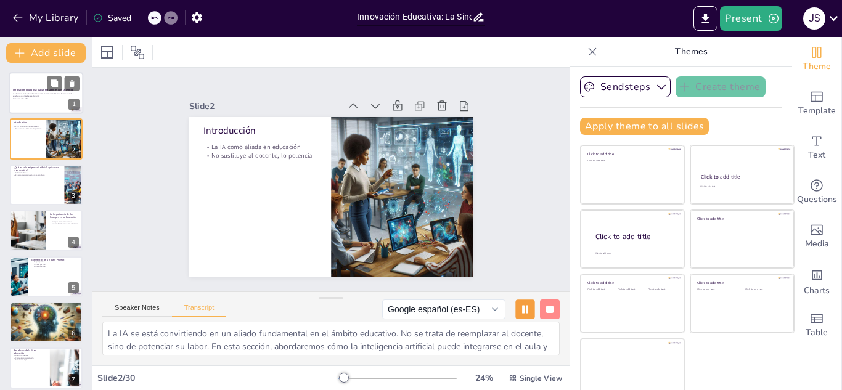
checkbox input "true"
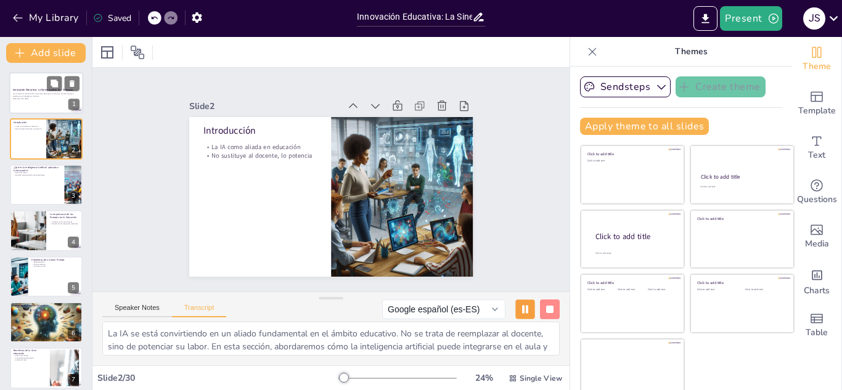
checkbox input "true"
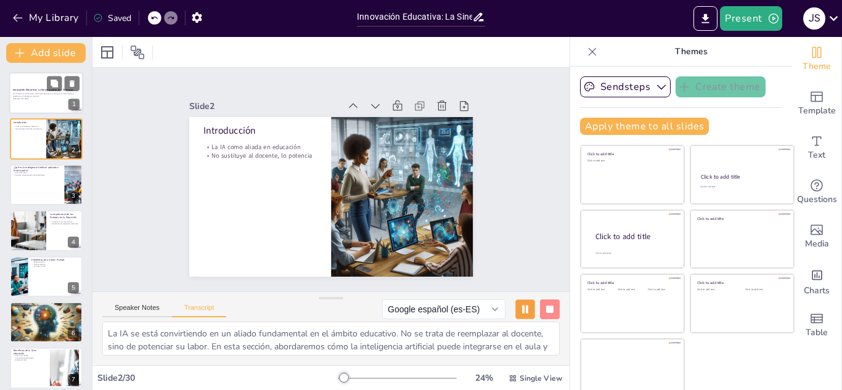
checkbox input "true"
click at [36, 101] on div at bounding box center [46, 93] width 74 height 42
checkbox input "true"
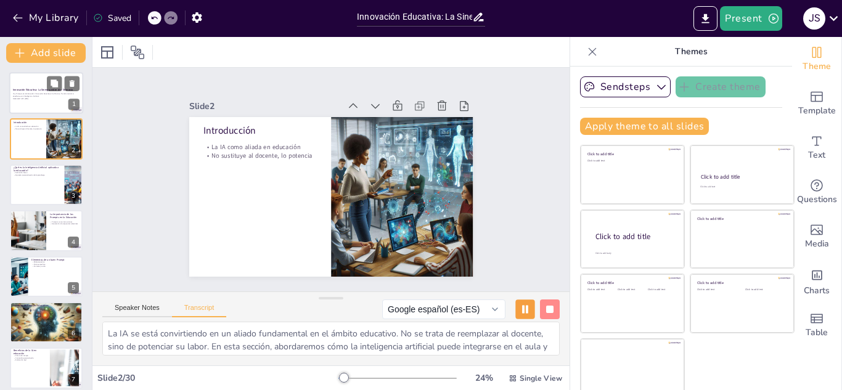
checkbox input "true"
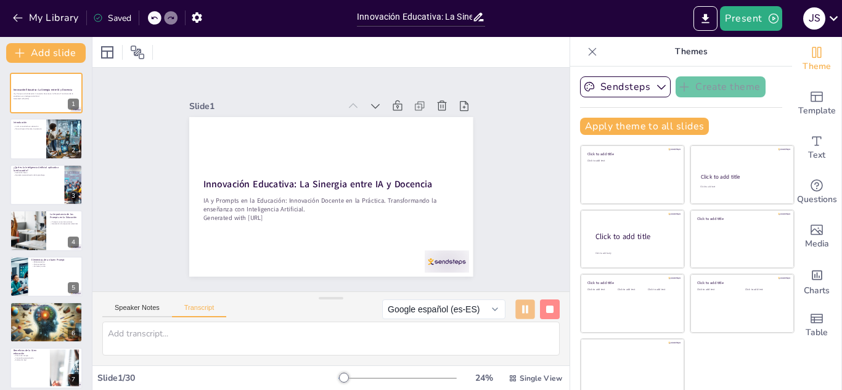
checkbox input "true"
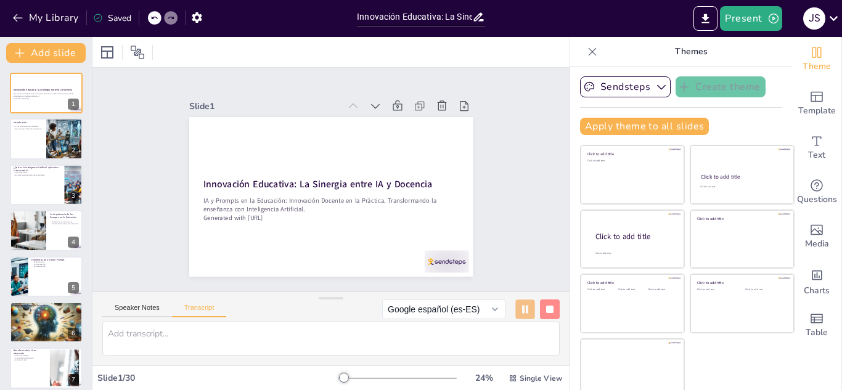
checkbox input "true"
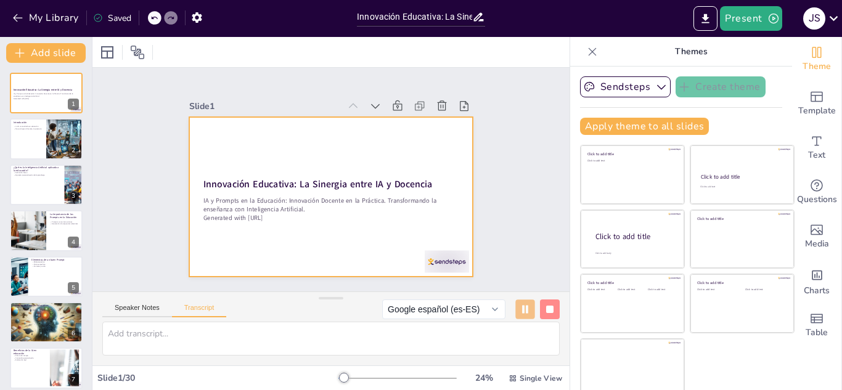
checkbox input "true"
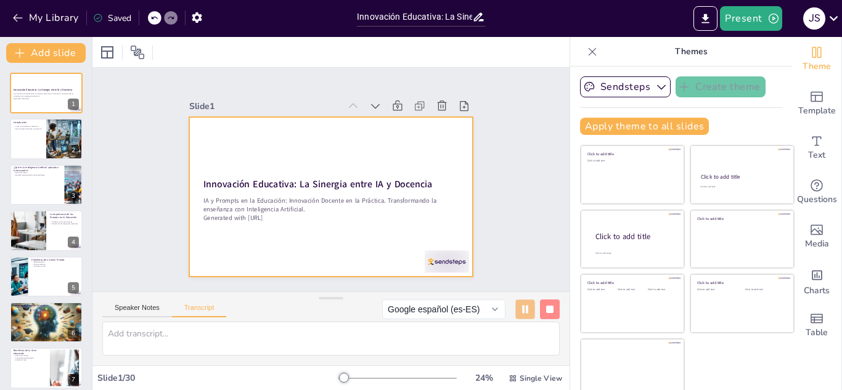
checkbox input "true"
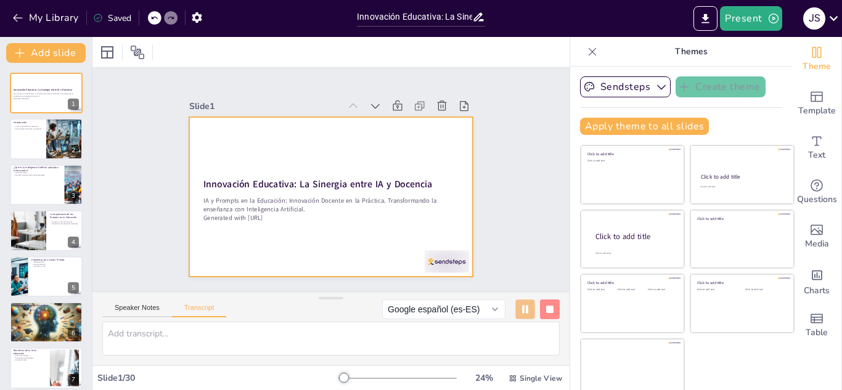
checkbox input "true"
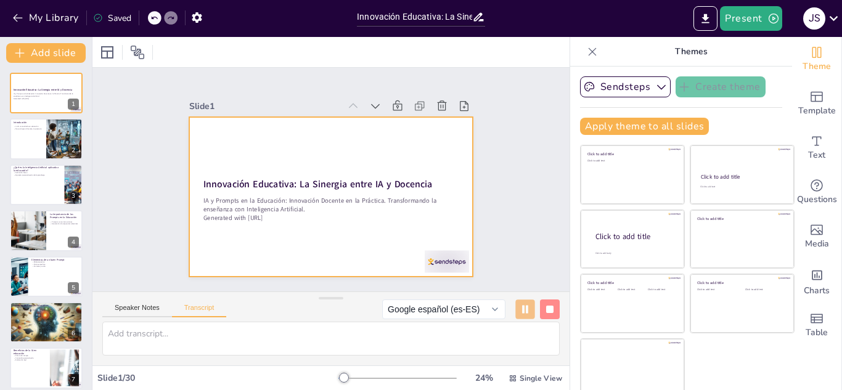
checkbox input "true"
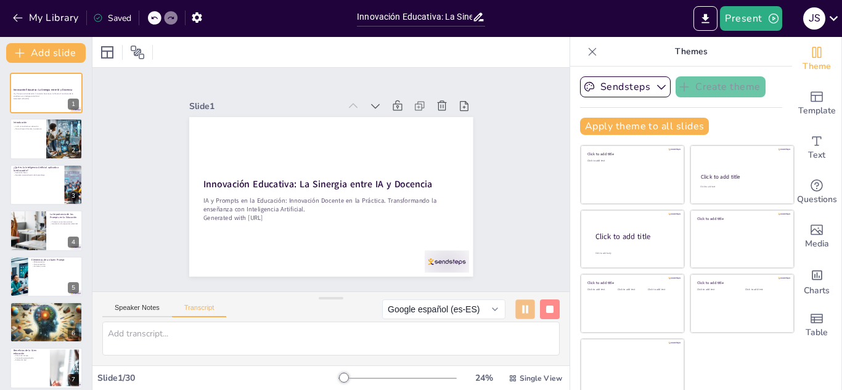
checkbox input "true"
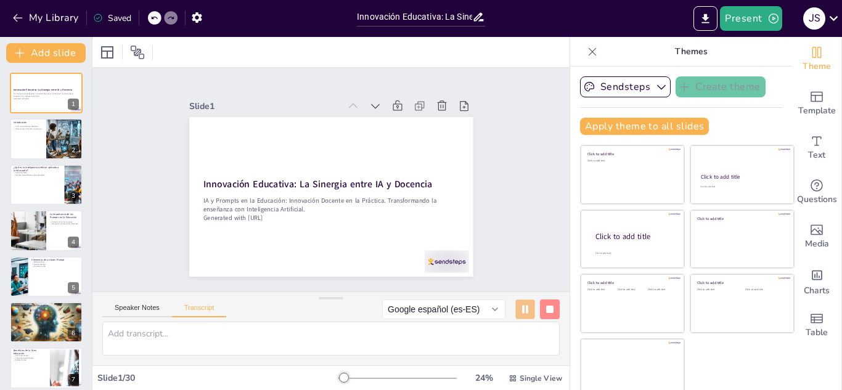
checkbox input "true"
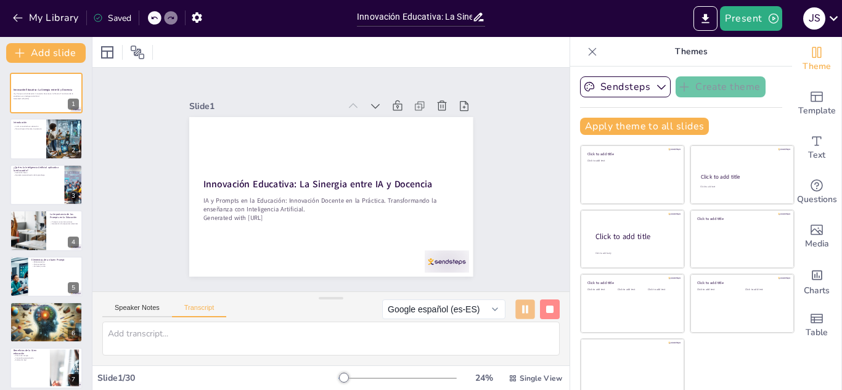
checkbox input "true"
click at [59, 193] on div at bounding box center [46, 185] width 74 height 42
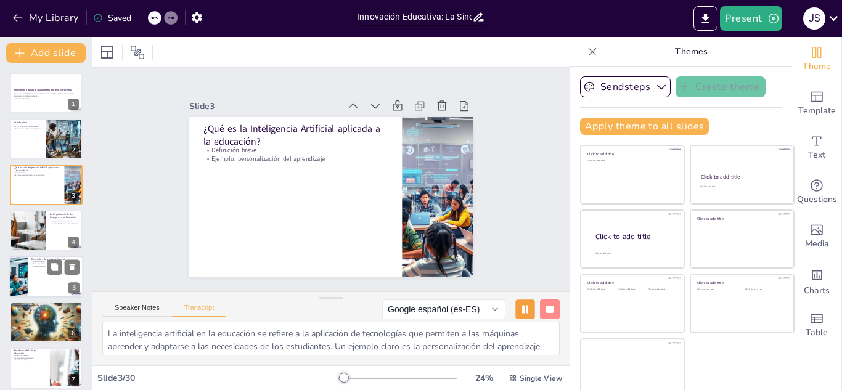
click at [38, 267] on div at bounding box center [46, 277] width 74 height 42
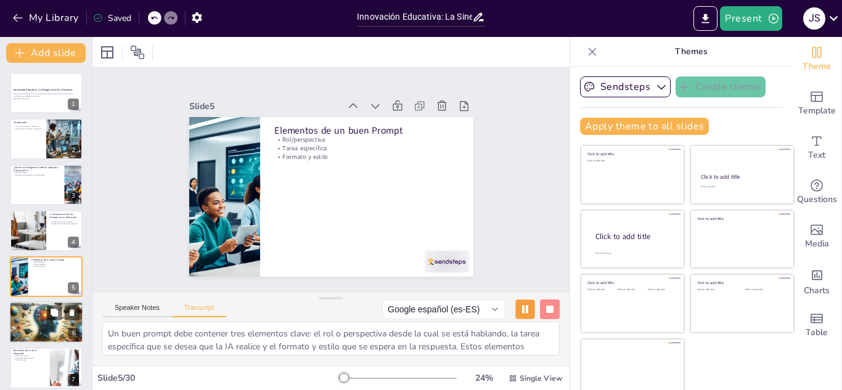
scroll to position [50, 0]
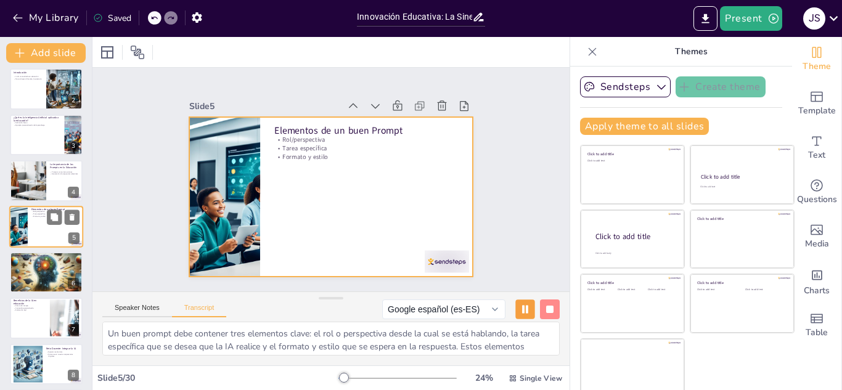
click at [30, 228] on div at bounding box center [46, 227] width 74 height 42
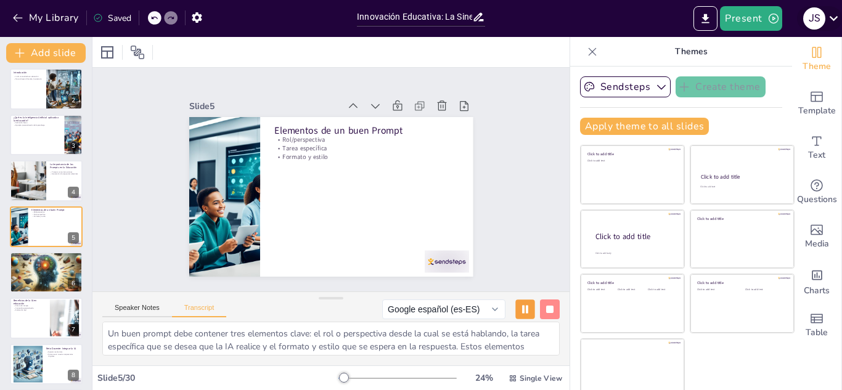
click at [828, 21] on icon at bounding box center [833, 18] width 17 height 17
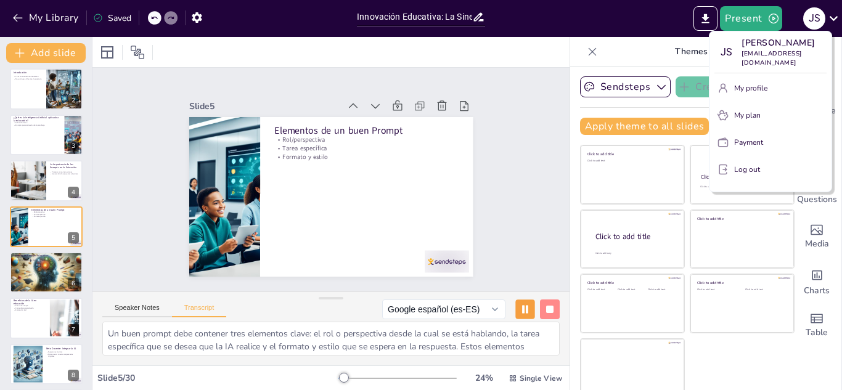
click at [510, 115] on div at bounding box center [421, 195] width 842 height 390
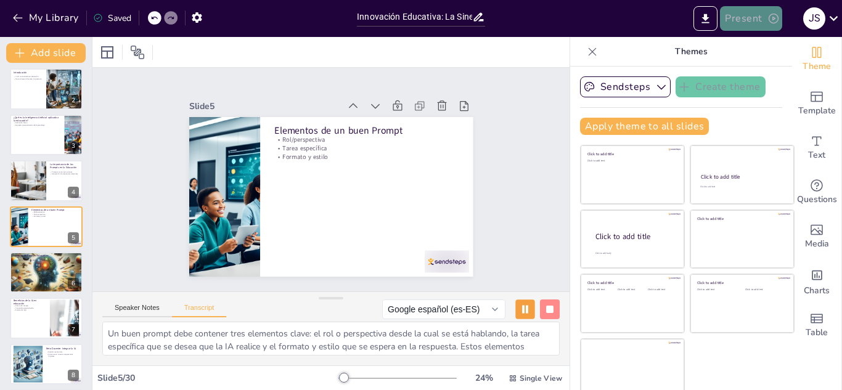
click at [755, 21] on button "Present" at bounding box center [751, 18] width 62 height 25
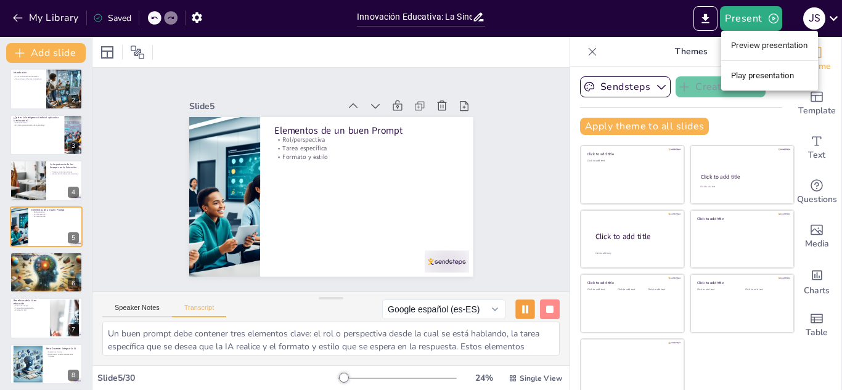
drag, startPoint x: 786, startPoint y: 47, endPoint x: 674, endPoint y: 44, distance: 111.6
click at [674, 44] on div "Preview presentation Play presentation" at bounding box center [421, 195] width 842 height 390
click at [755, 76] on li "Play presentation" at bounding box center [769, 76] width 97 height 20
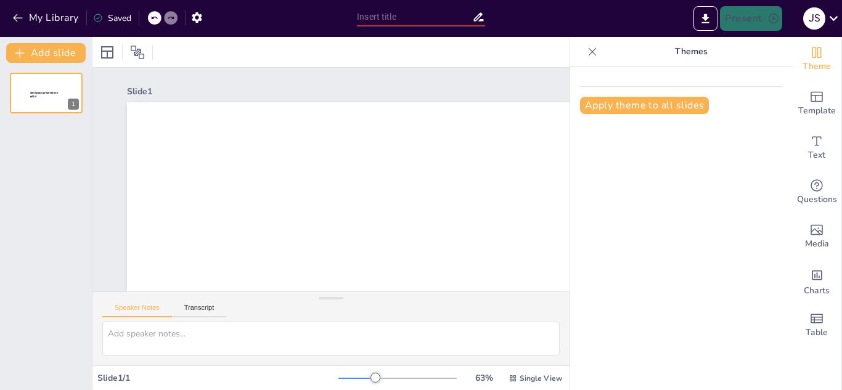
type input "La Importancia de los Prompts en la Interacción con IA: Claves para una Comunic…"
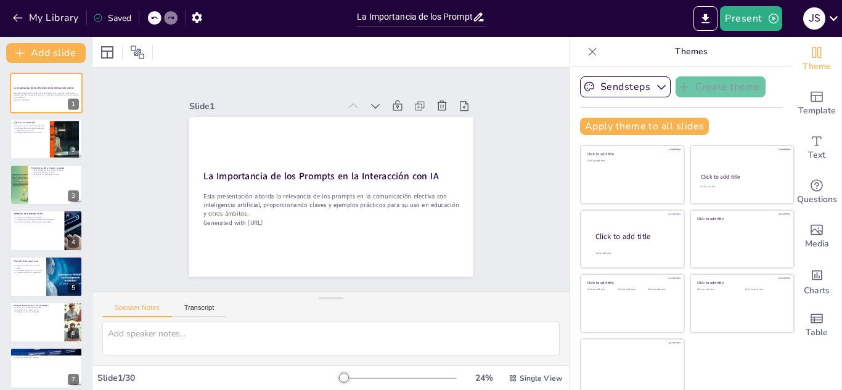
checkbox input "true"
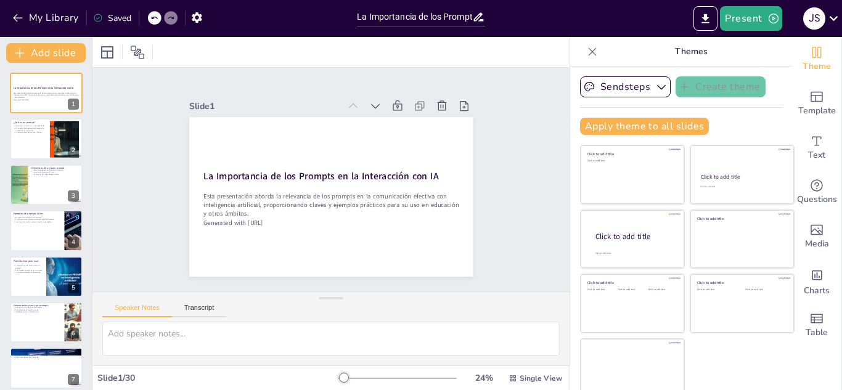
checkbox input "true"
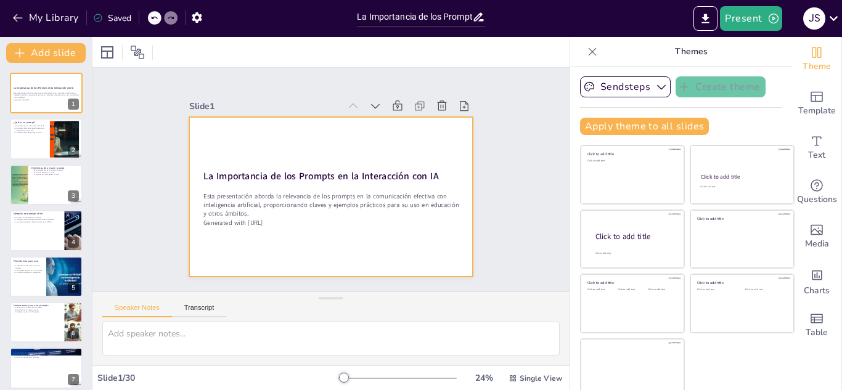
checkbox input "true"
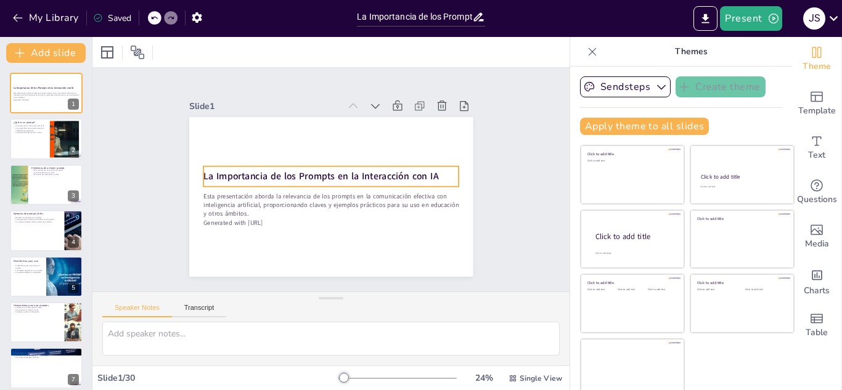
checkbox input "true"
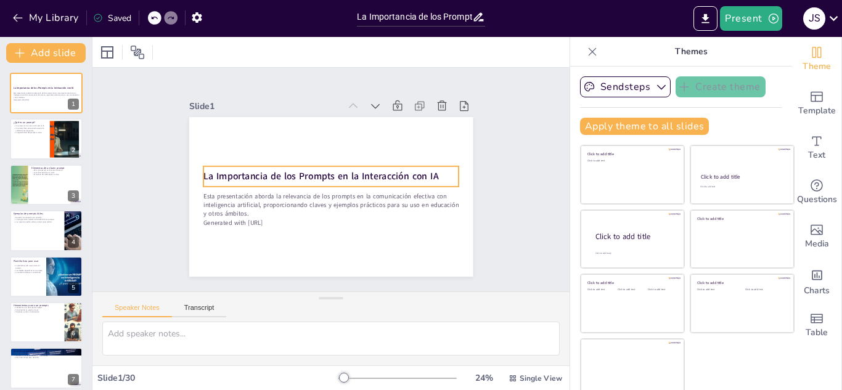
checkbox input "true"
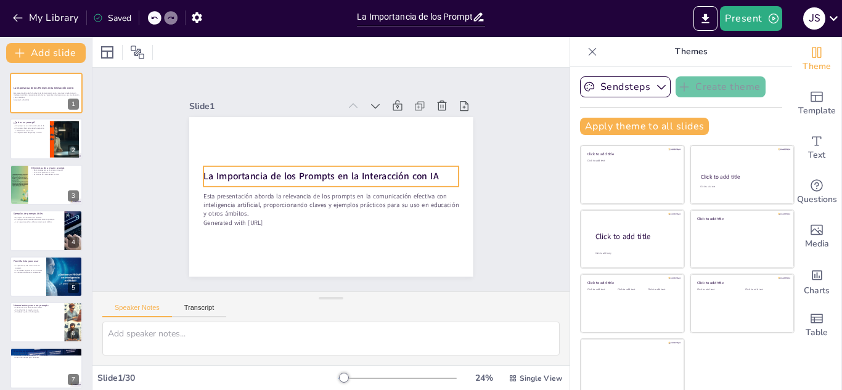
checkbox input "true"
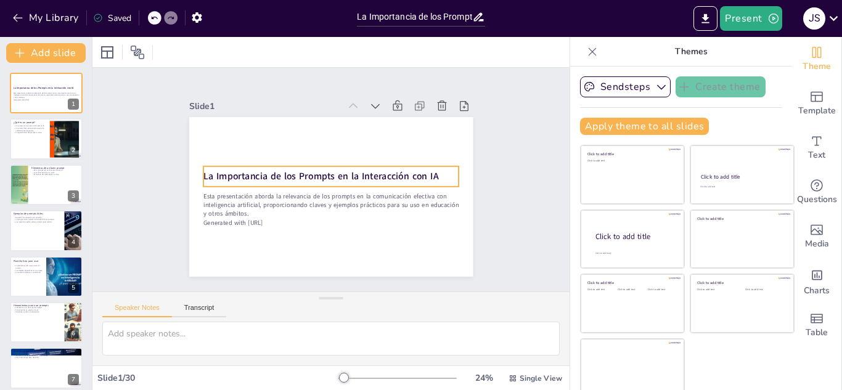
checkbox input "true"
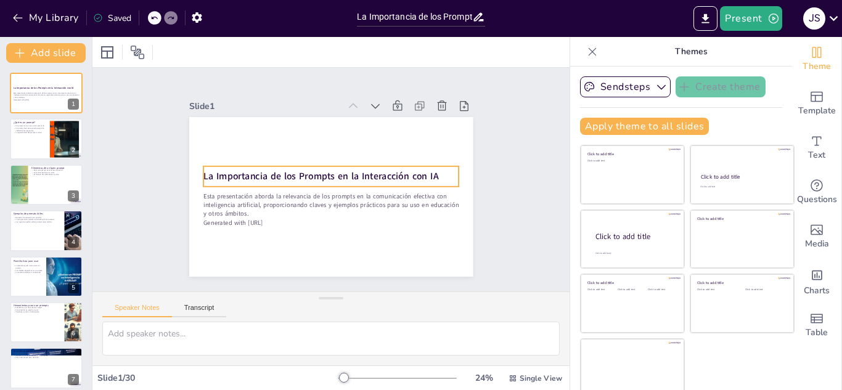
checkbox input "true"
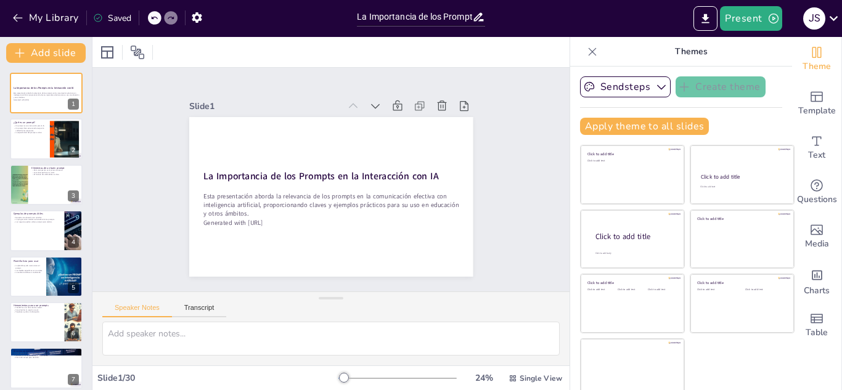
checkbox input "true"
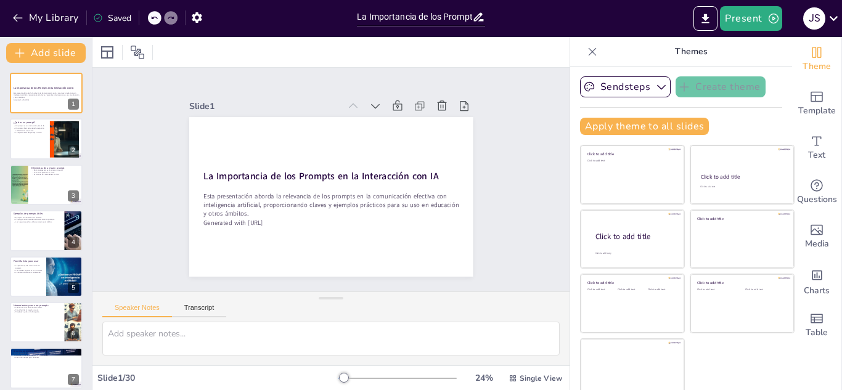
checkbox input "true"
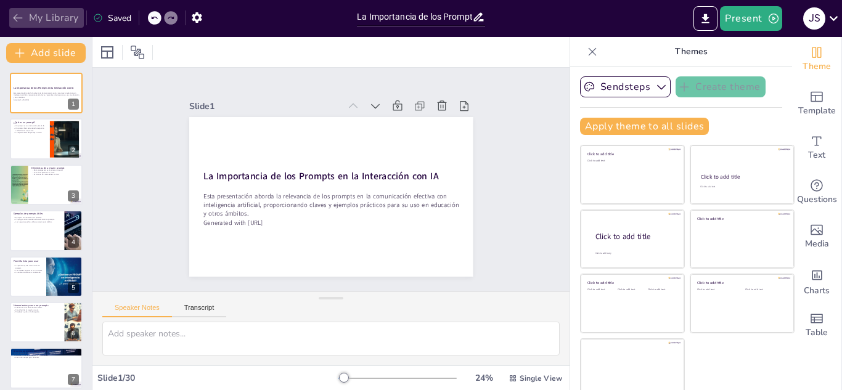
click at [20, 22] on icon "button" at bounding box center [18, 18] width 12 height 12
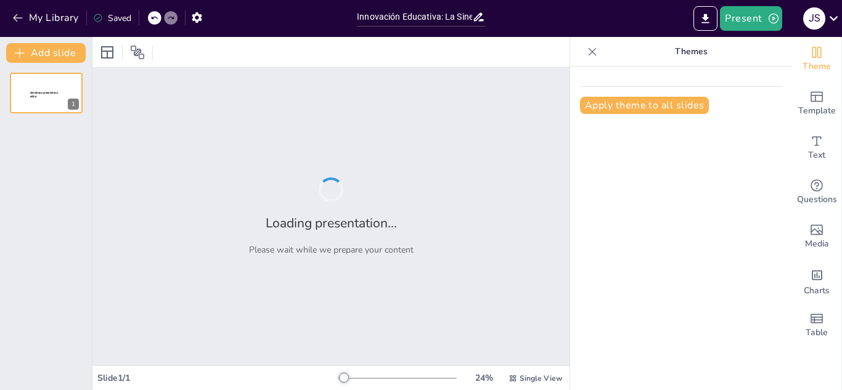
type input "Innovación Educativa: La Sinergia entre IA y Docencia"
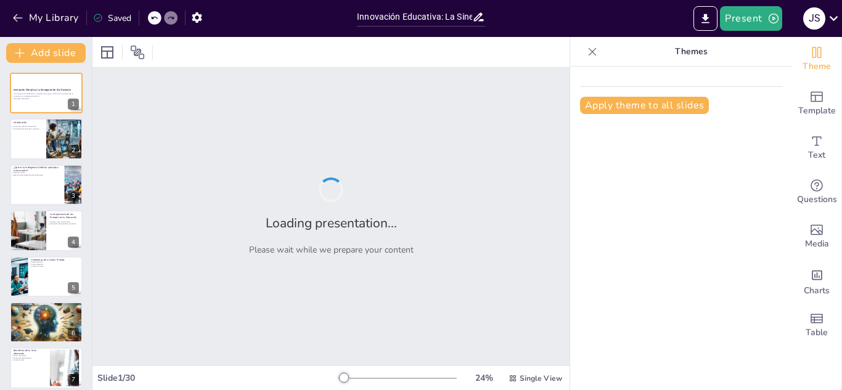
checkbox input "true"
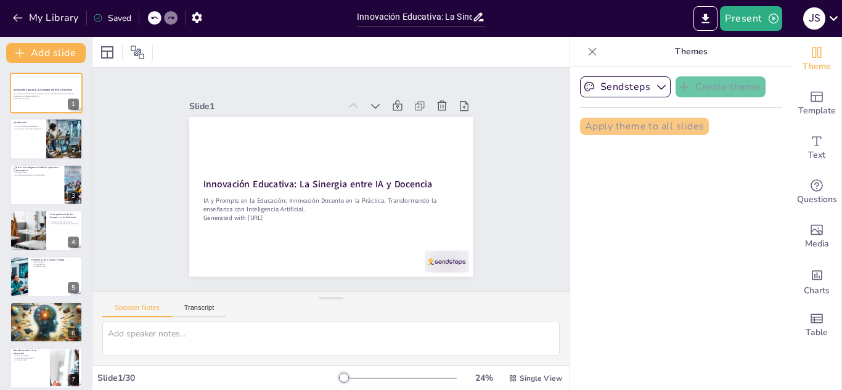
checkbox input "true"
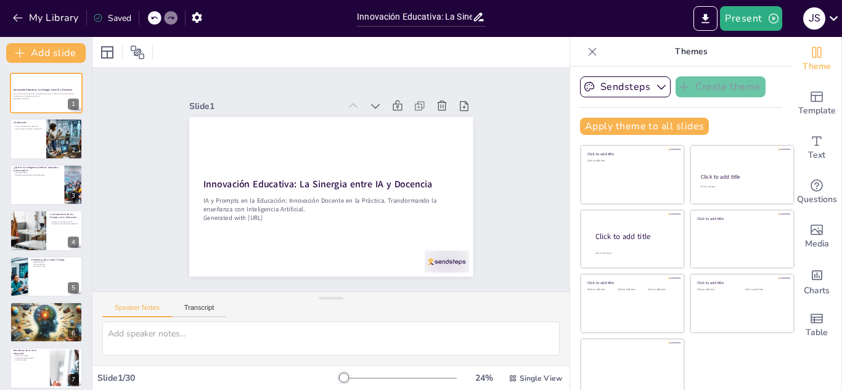
checkbox input "true"
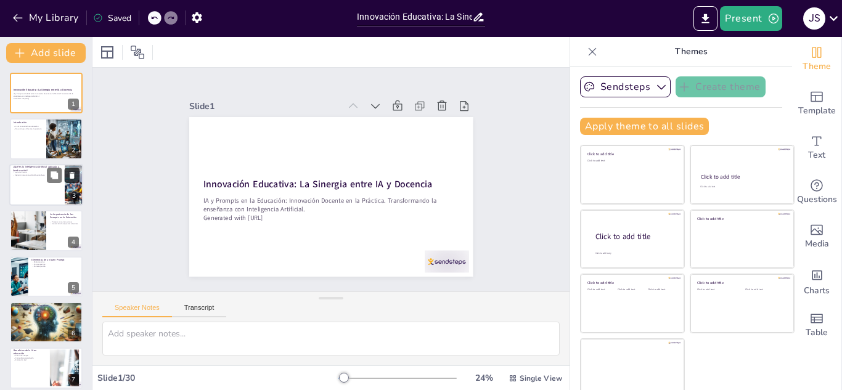
checkbox input "true"
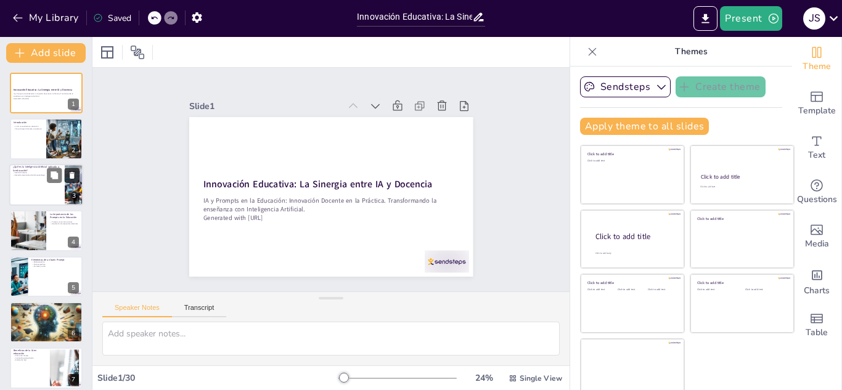
checkbox input "true"
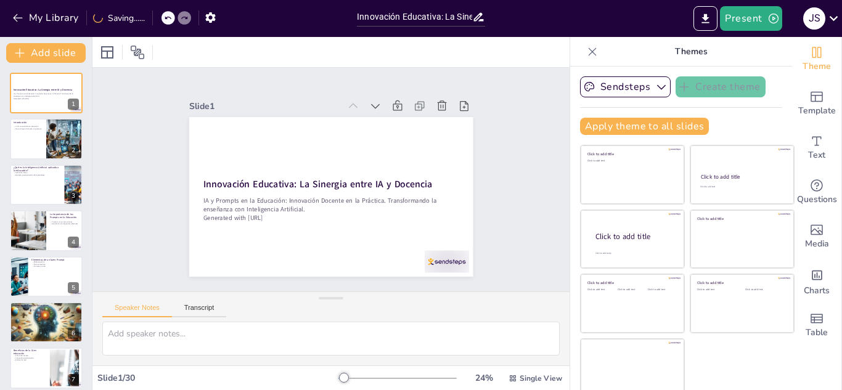
checkbox input "true"
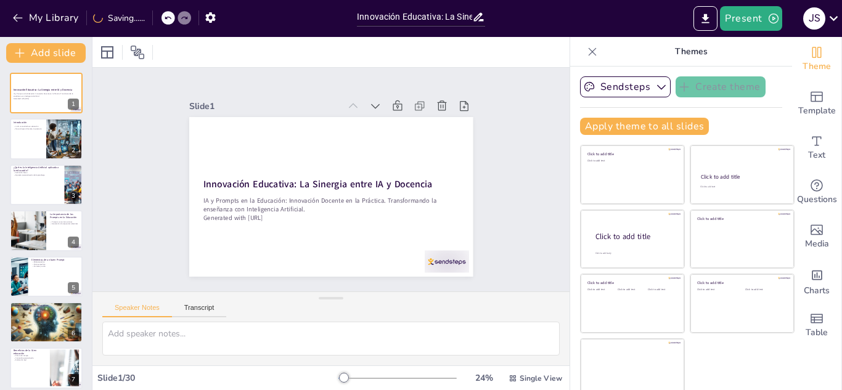
checkbox input "true"
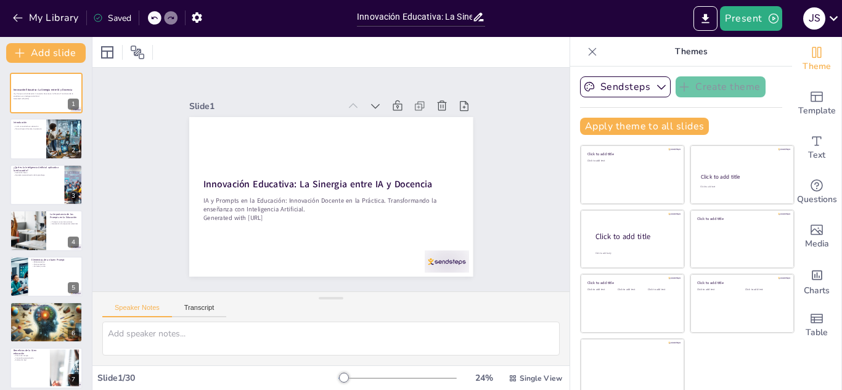
checkbox input "true"
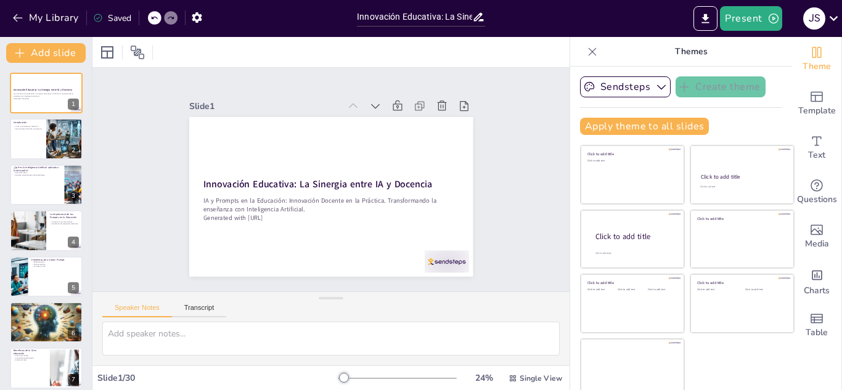
checkbox input "true"
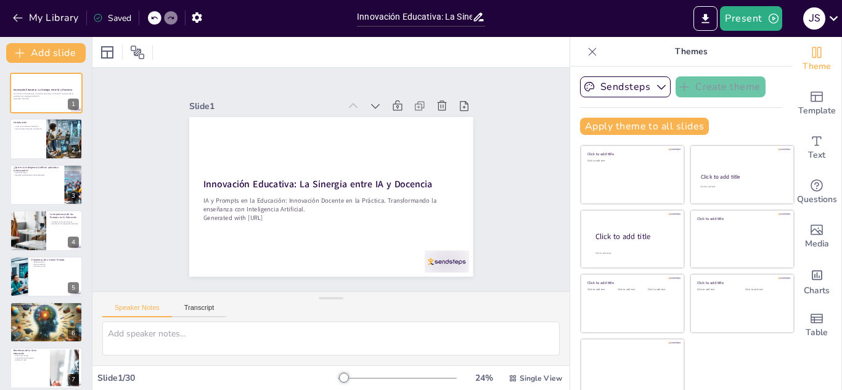
checkbox input "true"
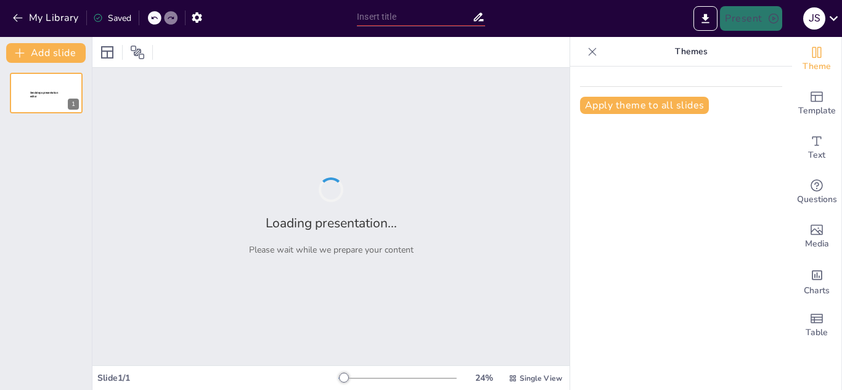
type input "Innovación Educativa: La Sinergia entre IA y Docencia"
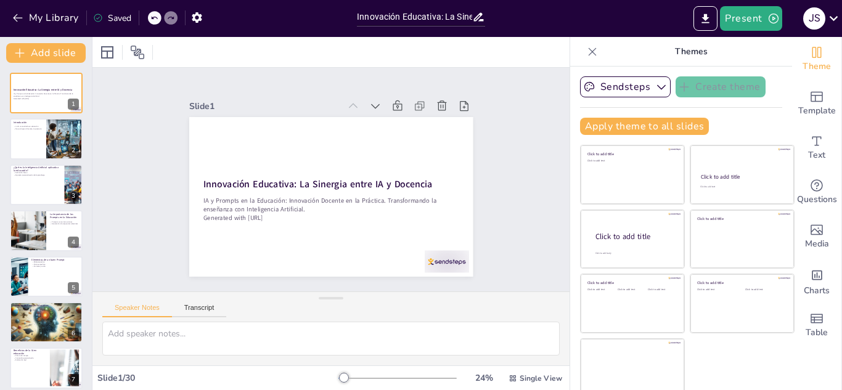
checkbox input "true"
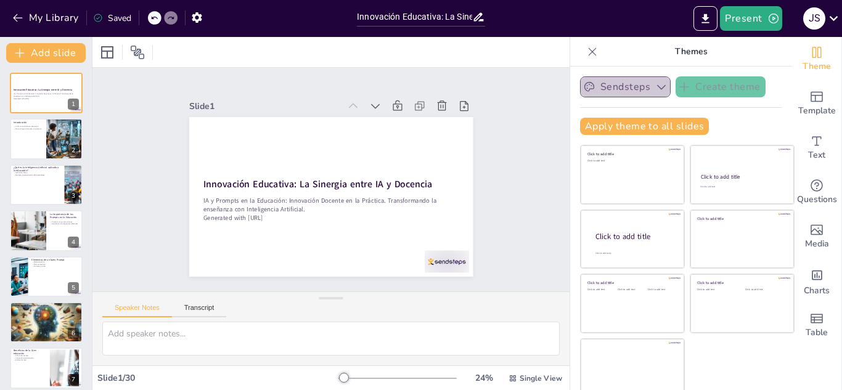
click at [627, 86] on button "Sendsteps" at bounding box center [625, 86] width 91 height 21
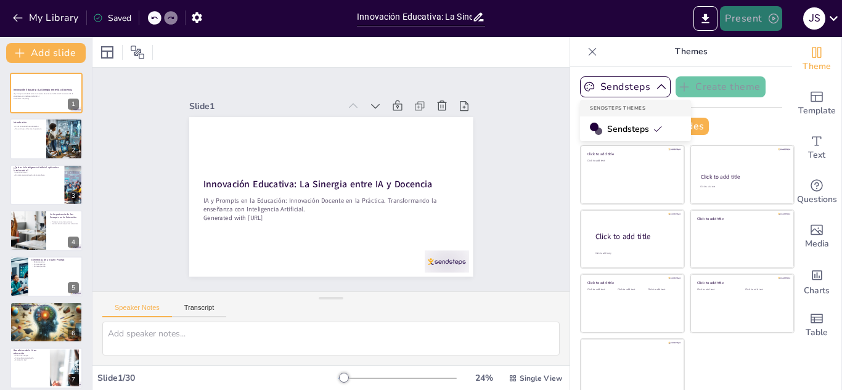
click at [752, 23] on button "Present" at bounding box center [751, 18] width 62 height 25
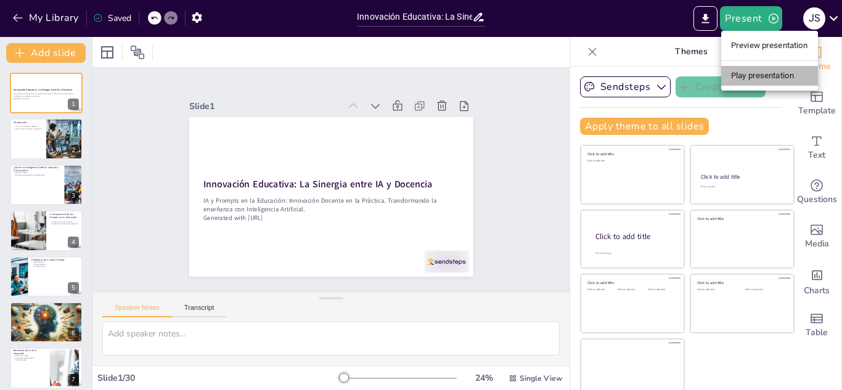
click at [751, 76] on li "Play presentation" at bounding box center [769, 76] width 97 height 20
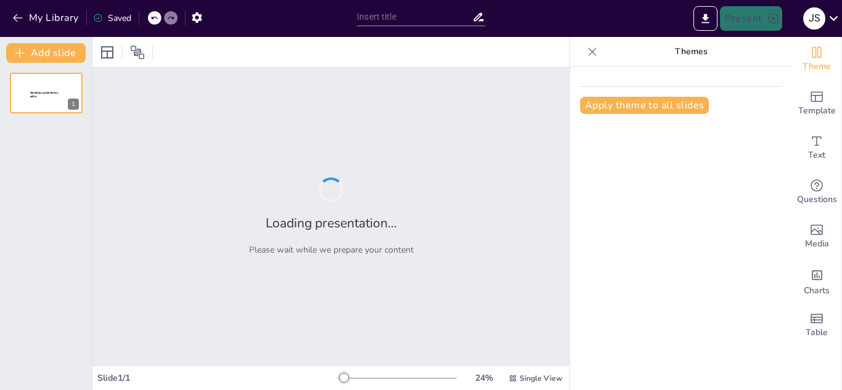
type input "Transformación Educativa: La IA y su Impacto en la Práctica Docente"
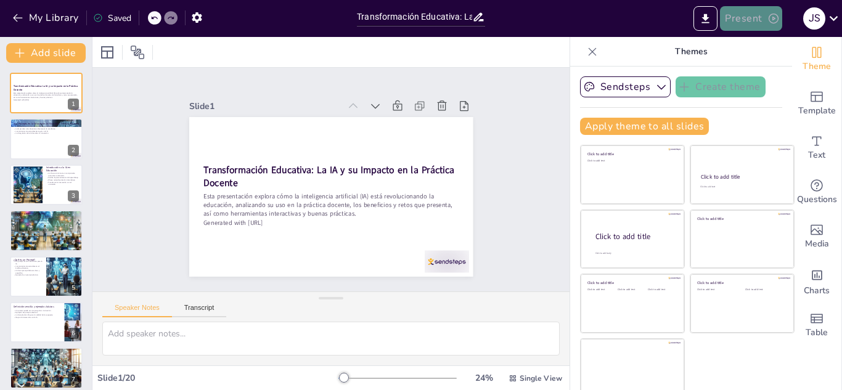
click at [765, 22] on button "Present" at bounding box center [751, 18] width 62 height 25
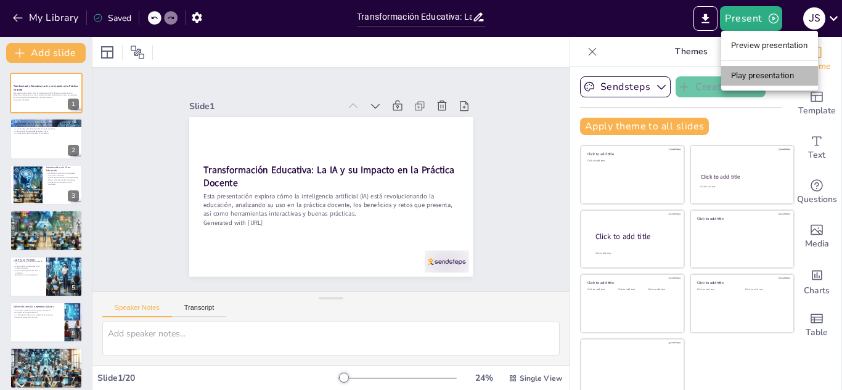
click at [767, 81] on li "Play presentation" at bounding box center [769, 76] width 97 height 20
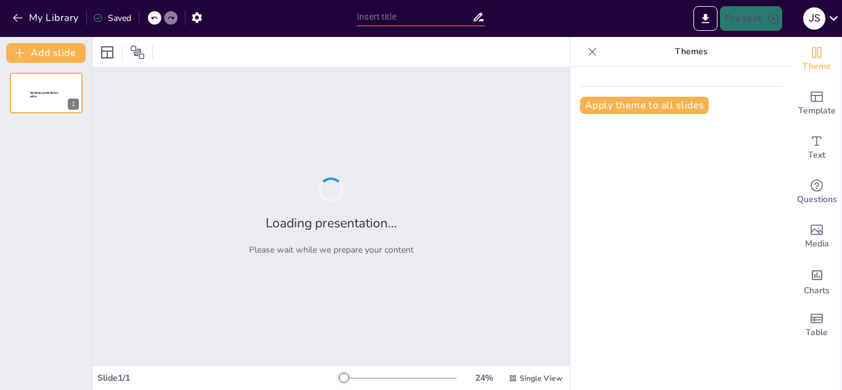
type input "Transformación Educativa: La IA y su Impacto en la Práctica Docente"
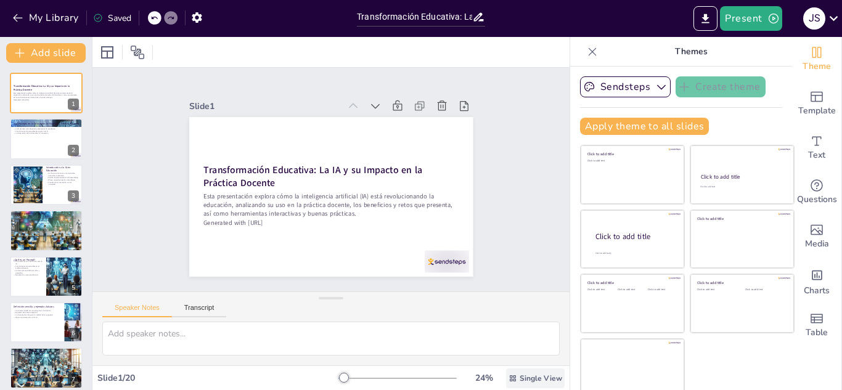
click at [519, 375] on span "Single View" at bounding box center [540, 378] width 43 height 10
click at [508, 349] on span "List View" at bounding box center [508, 351] width 65 height 12
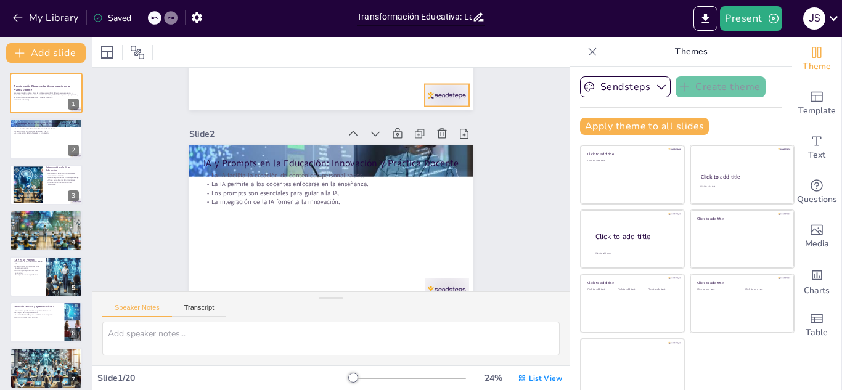
type textarea "La personalización es clave en la educación moderna. Con la IA, cada estudiante…"
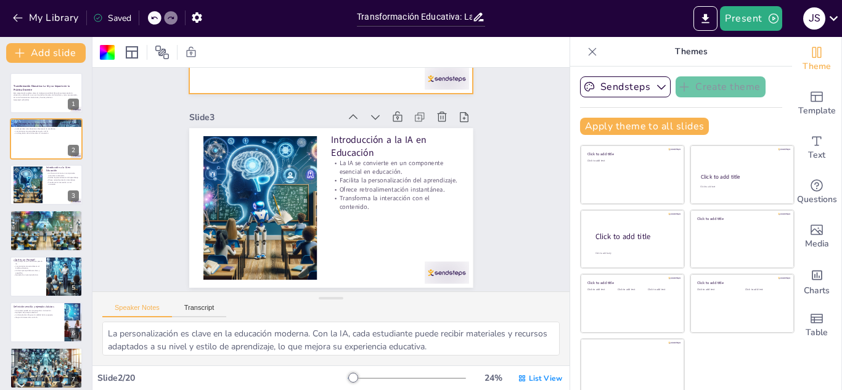
type textarea "La inteligencia artificial está revolucionando la educación, convirtiéndose en …"
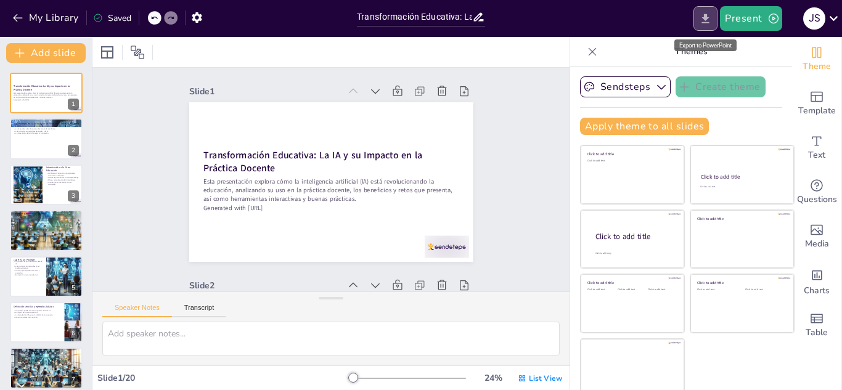
click at [706, 22] on icon "Export to PowerPoint" at bounding box center [705, 18] width 7 height 9
click at [704, 24] on icon "Export to PowerPoint" at bounding box center [705, 18] width 13 height 13
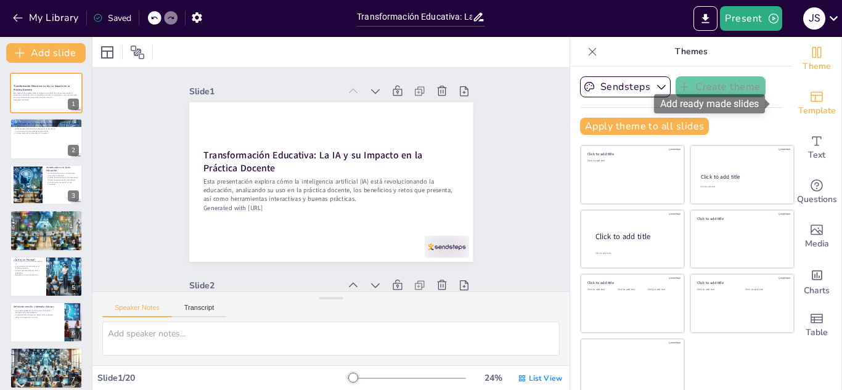
click at [809, 102] on icon "Add ready made slides" at bounding box center [816, 96] width 15 height 15
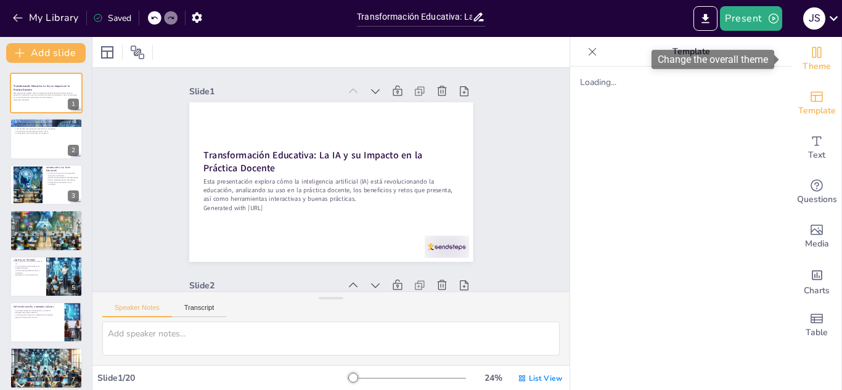
click at [808, 62] on span "Theme" at bounding box center [816, 67] width 28 height 14
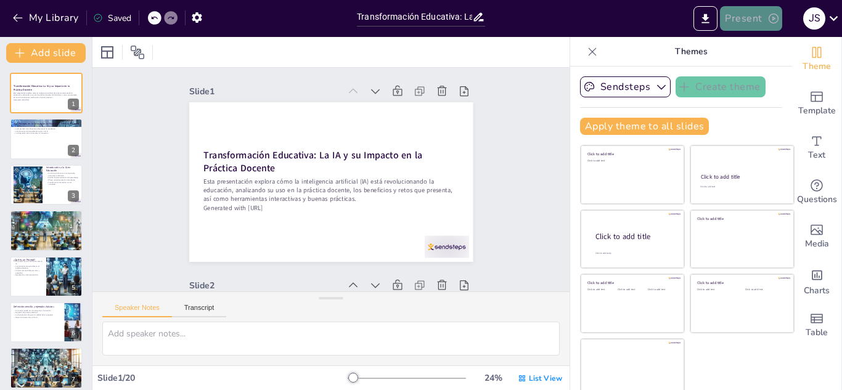
click at [775, 18] on icon "button" at bounding box center [773, 18] width 12 height 12
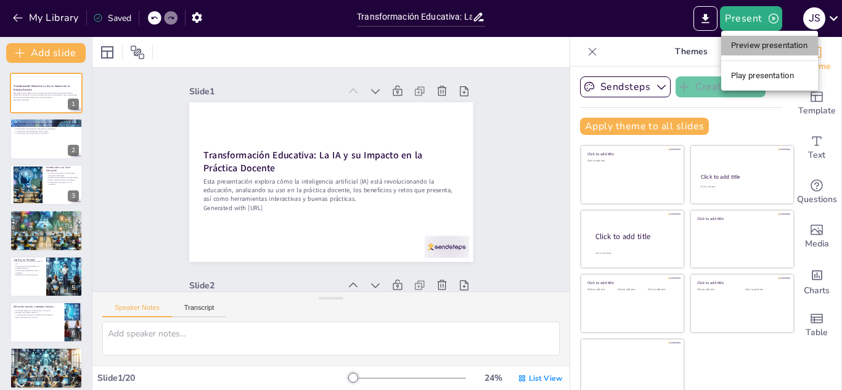
click at [785, 44] on li "Preview presentation" at bounding box center [769, 46] width 97 height 20
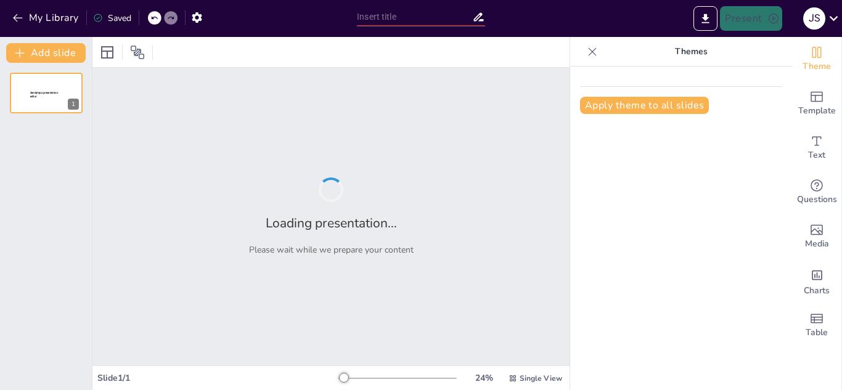
type input "Innovación Educativa: La Sinergia entre IA y Docencia"
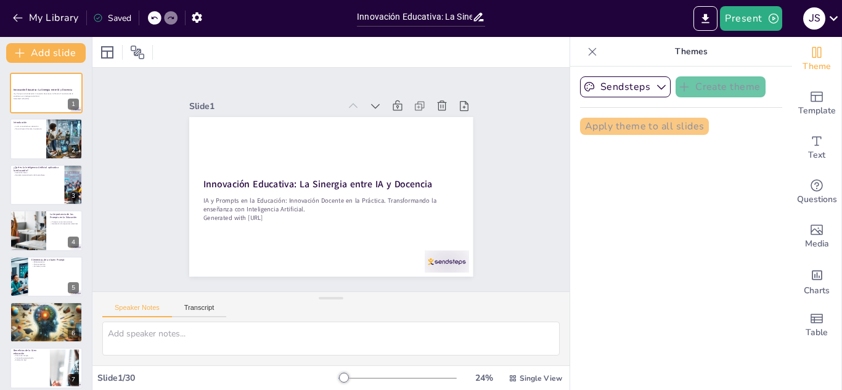
checkbox input "true"
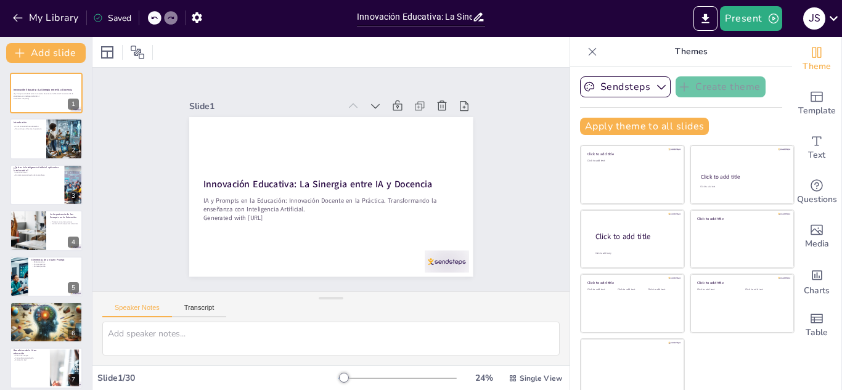
checkbox input "true"
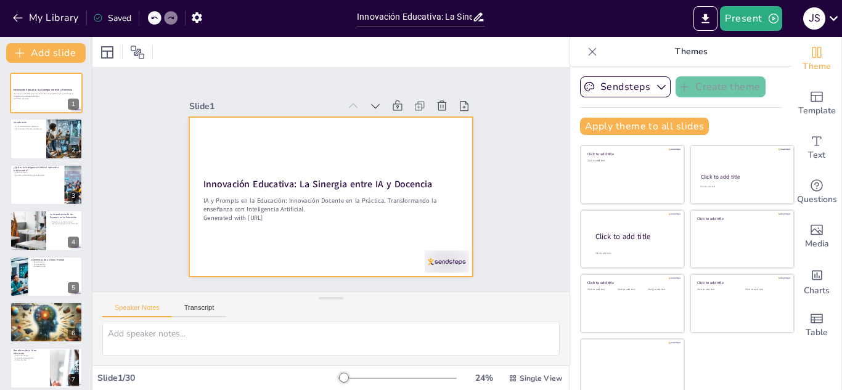
checkbox input "true"
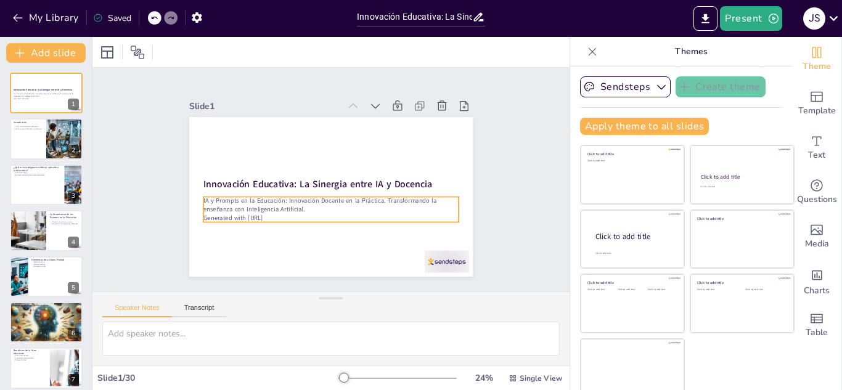
checkbox input "true"
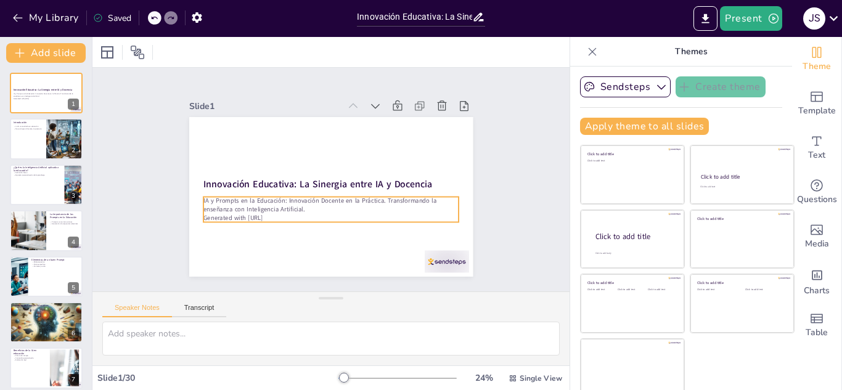
checkbox input "true"
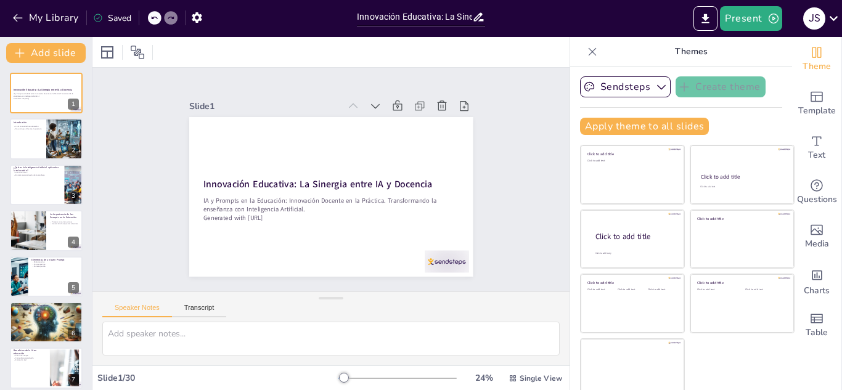
checkbox input "true"
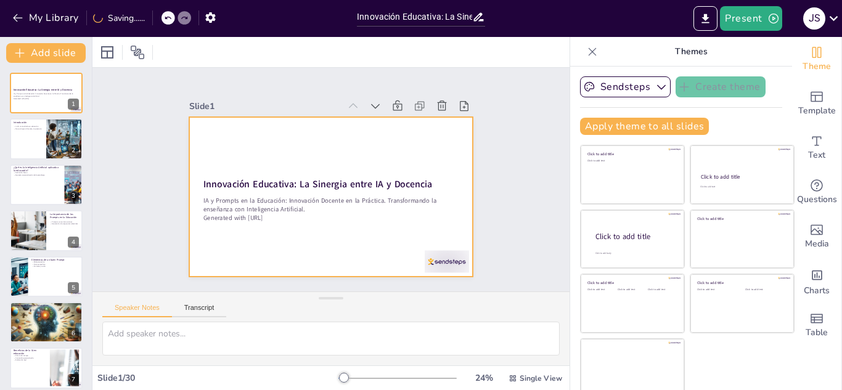
checkbox input "true"
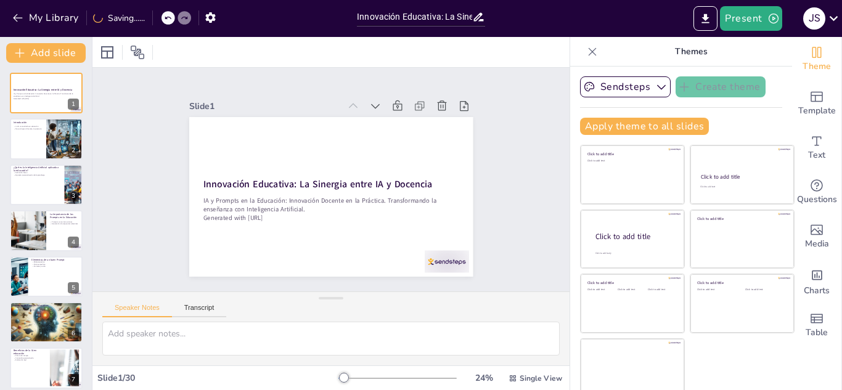
checkbox input "true"
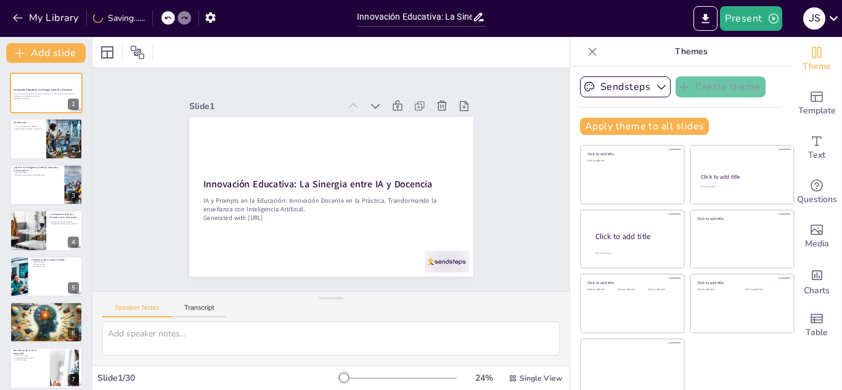
checkbox input "true"
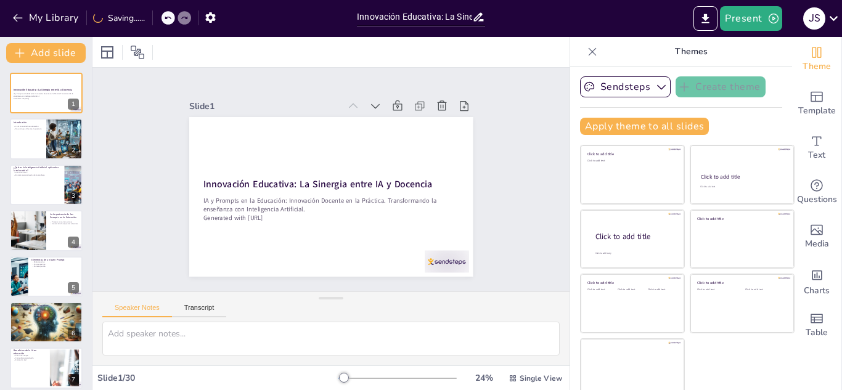
checkbox input "true"
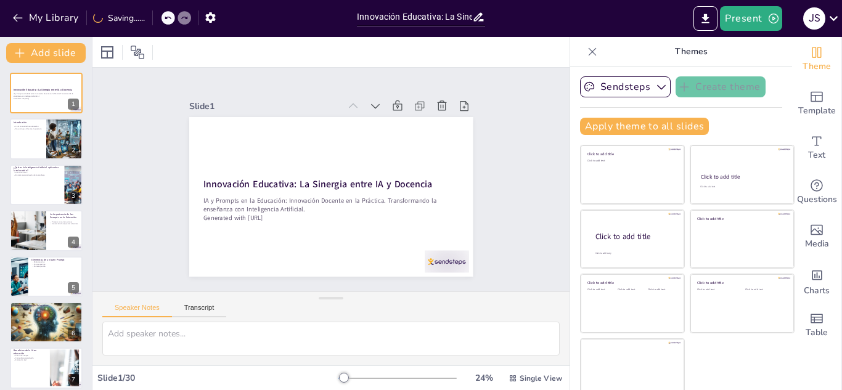
checkbox input "true"
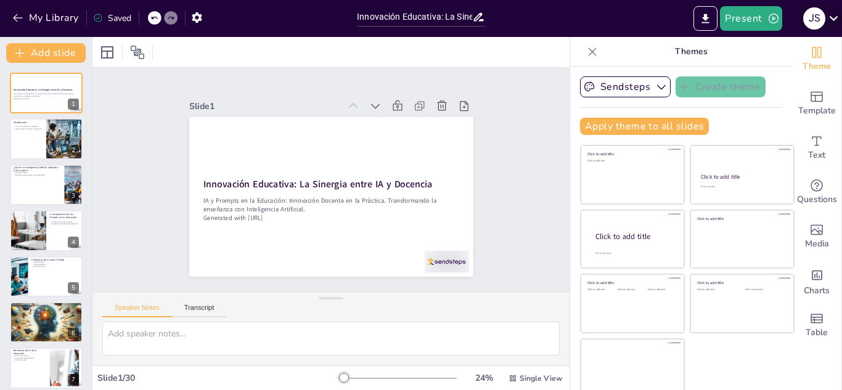
click at [830, 18] on icon at bounding box center [833, 18] width 17 height 17
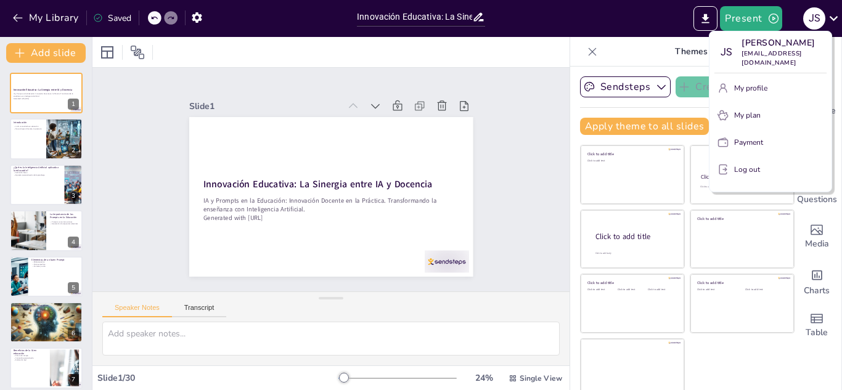
click at [673, 23] on div at bounding box center [421, 195] width 842 height 390
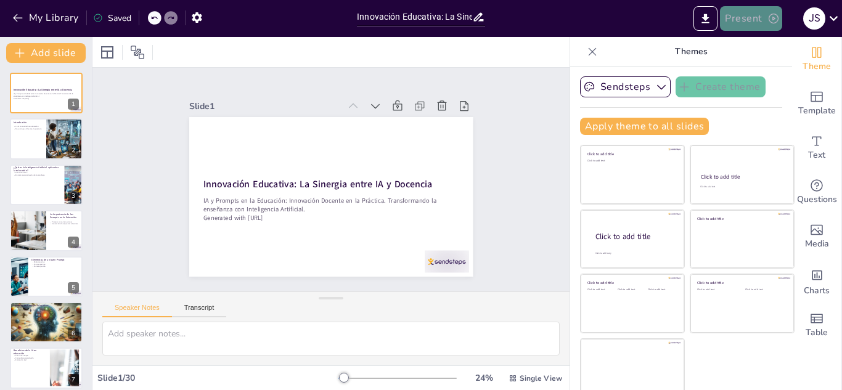
click at [770, 18] on icon "button" at bounding box center [773, 18] width 12 height 12
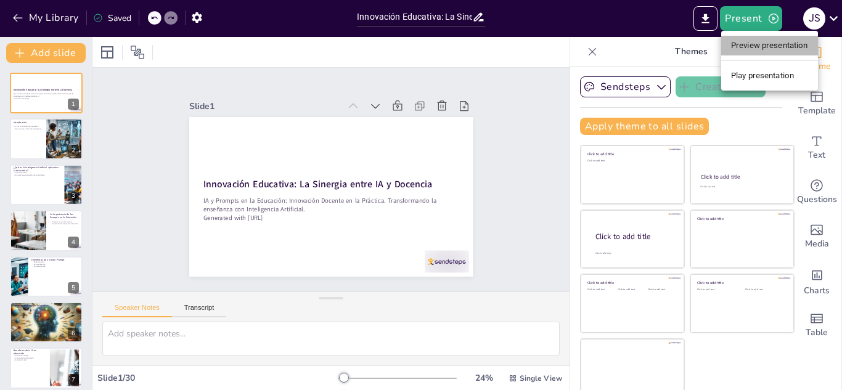
click at [759, 46] on li "Preview presentation" at bounding box center [769, 46] width 97 height 20
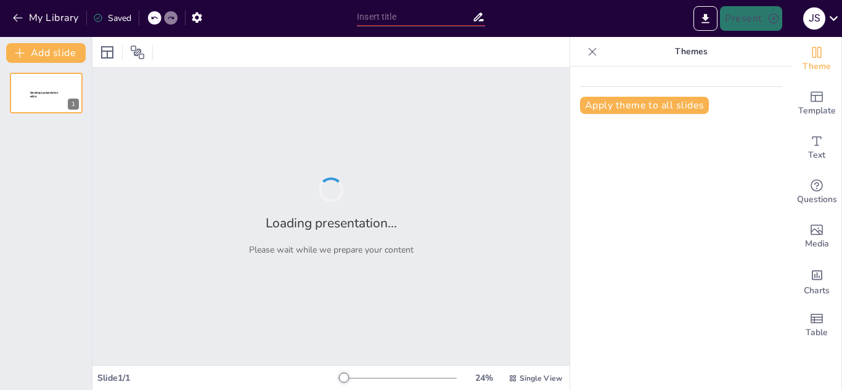
type input "Innovación Educativa: La Sinergia entre IA y Docencia"
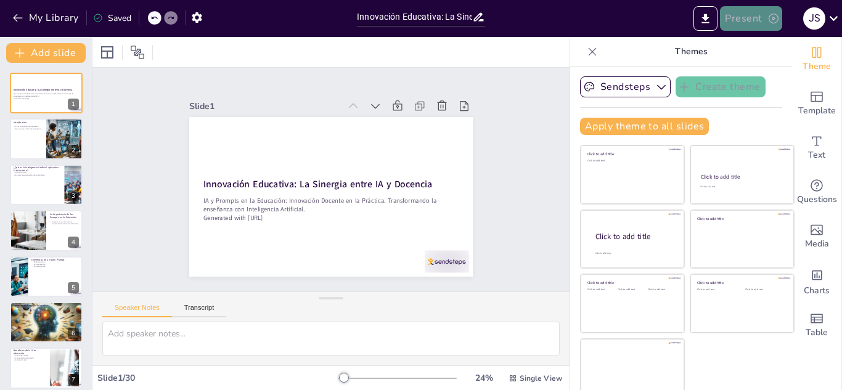
click at [768, 22] on icon "button" at bounding box center [773, 18] width 12 height 12
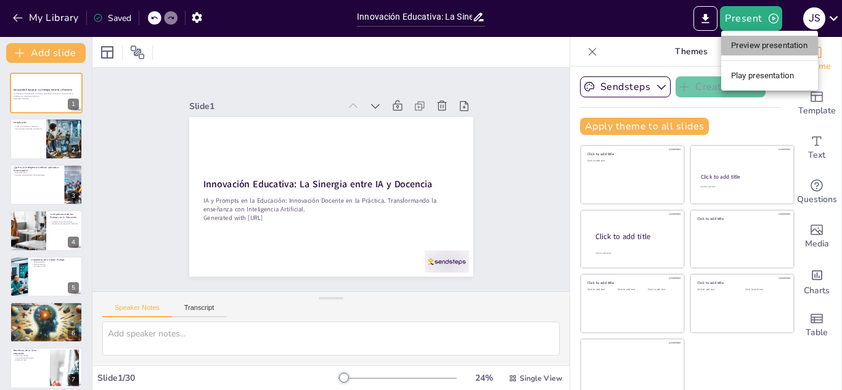
click at [777, 47] on li "Preview presentation" at bounding box center [769, 46] width 97 height 20
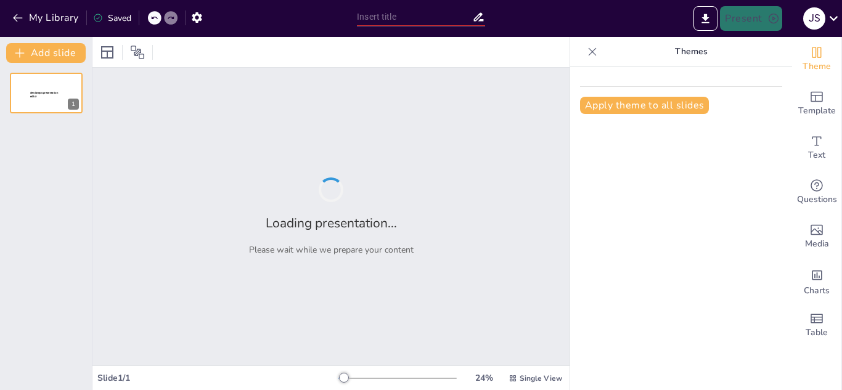
type input "Innovación Educativa: La Sinergia entre IA y Docencia"
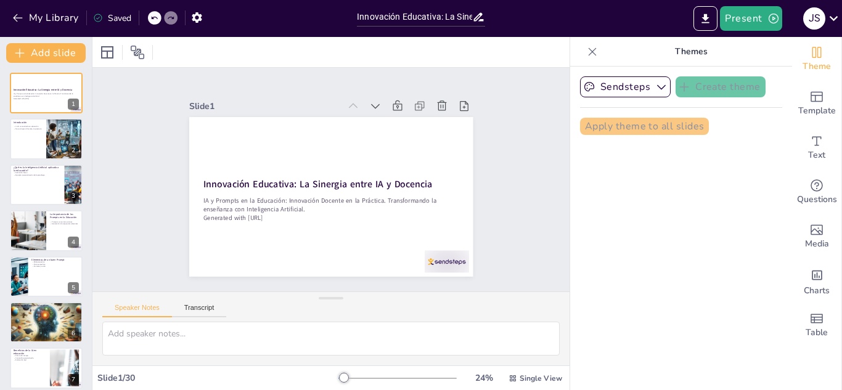
checkbox input "true"
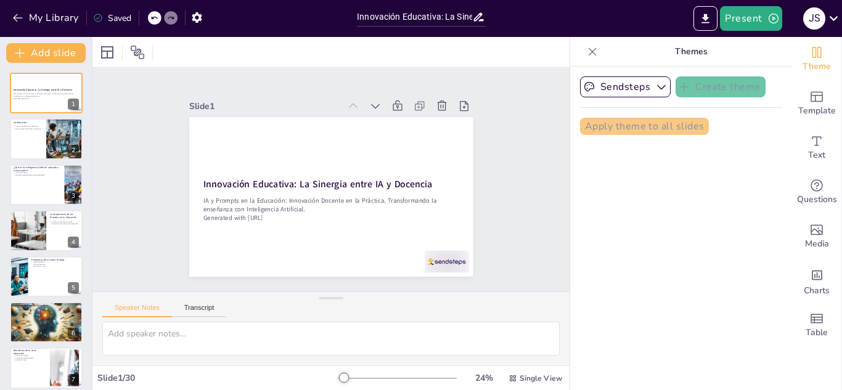
checkbox input "true"
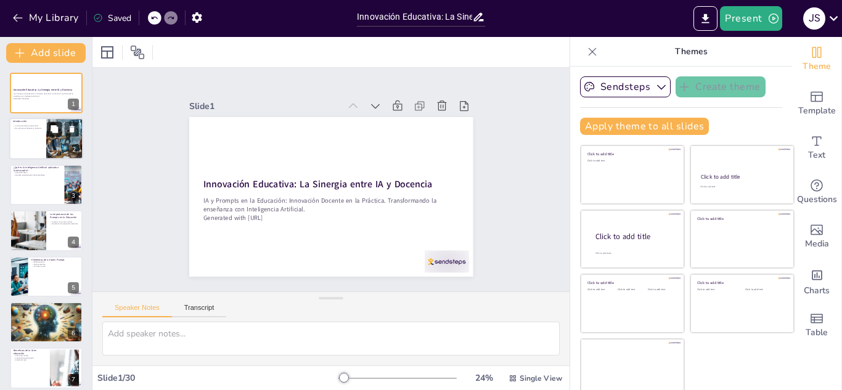
checkbox input "true"
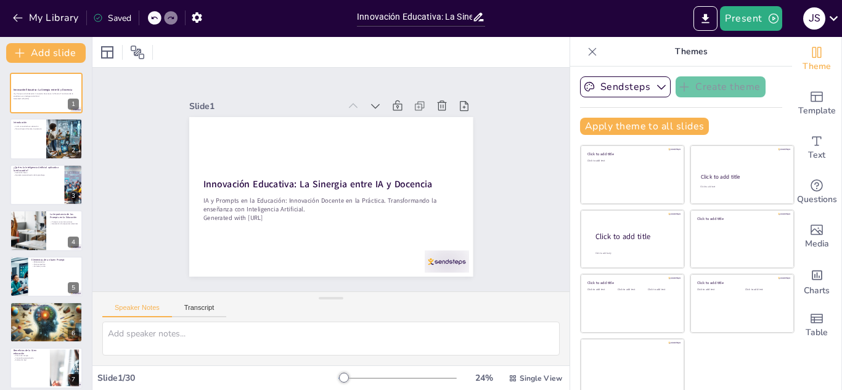
checkbox input "true"
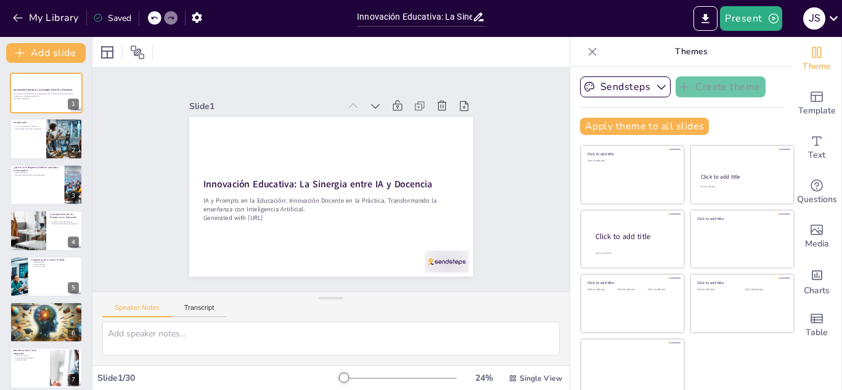
checkbox input "true"
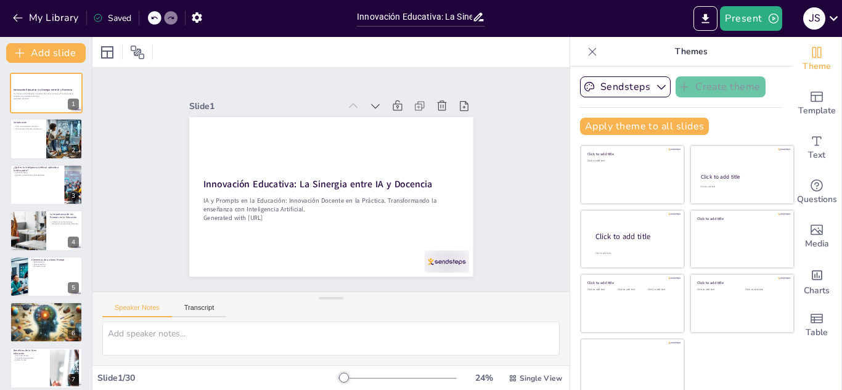
checkbox input "true"
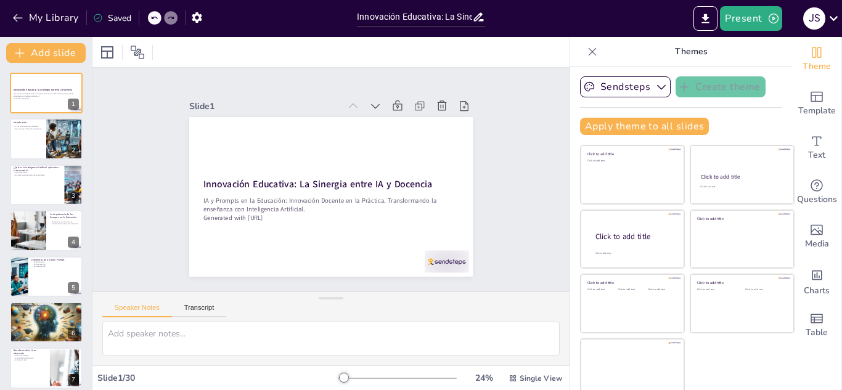
checkbox input "true"
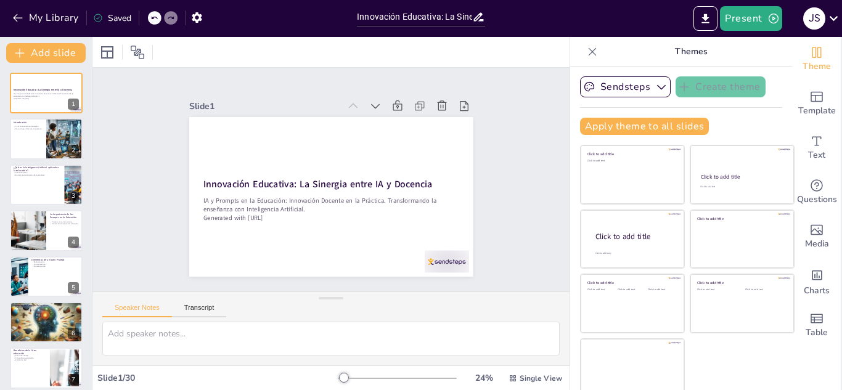
checkbox input "true"
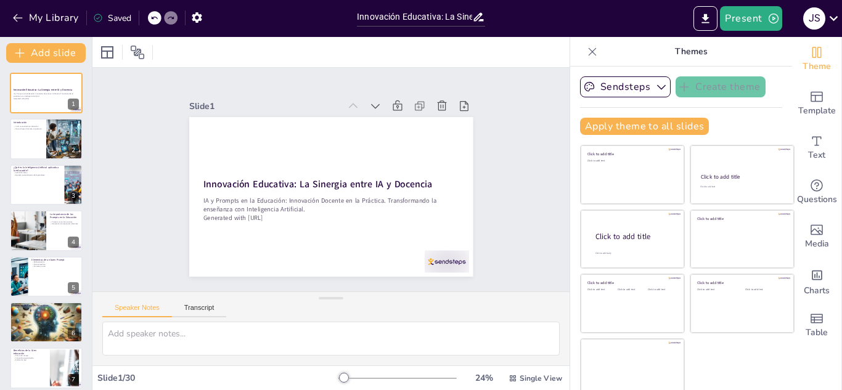
checkbox input "true"
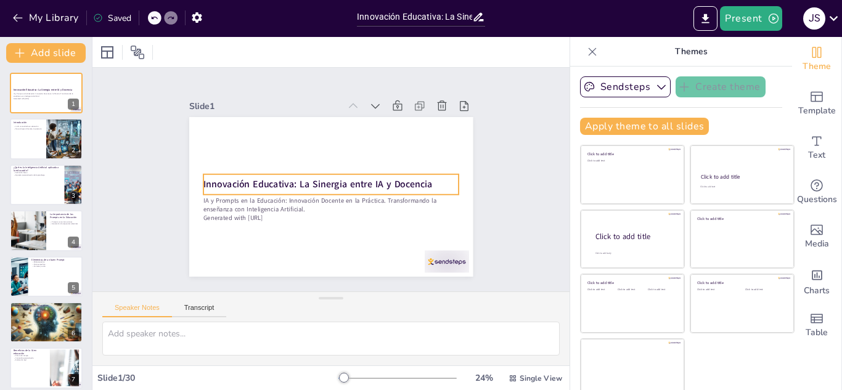
checkbox input "true"
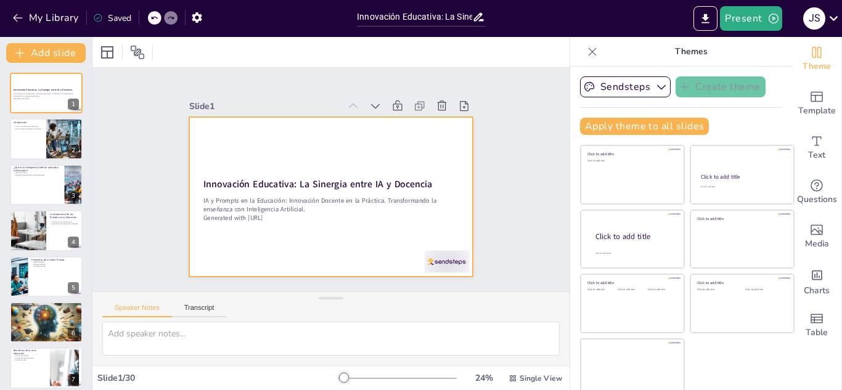
checkbox input "true"
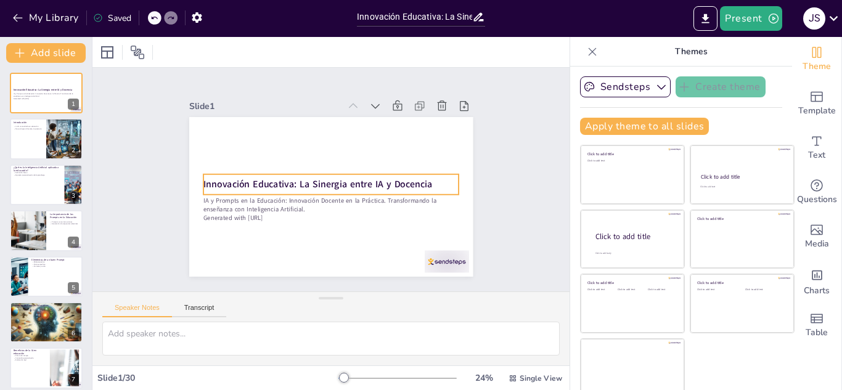
checkbox input "true"
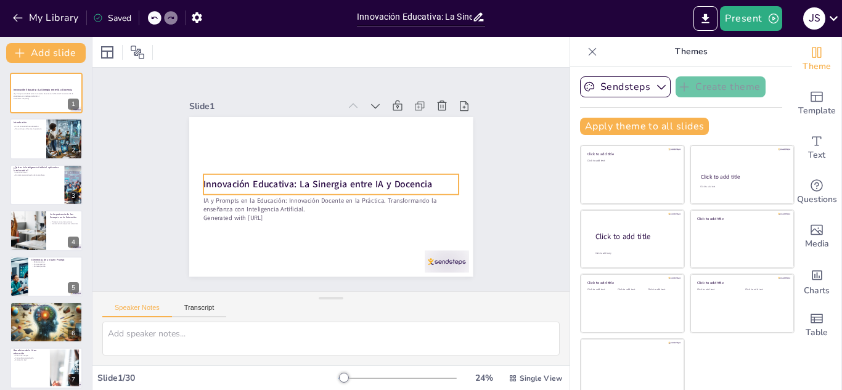
checkbox input "true"
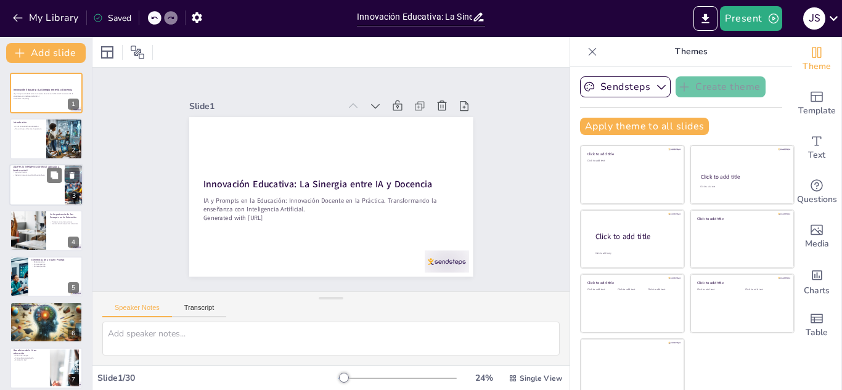
checkbox input "true"
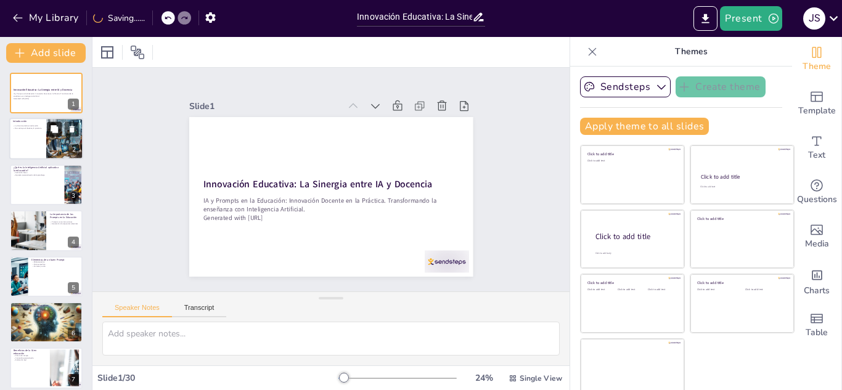
checkbox input "true"
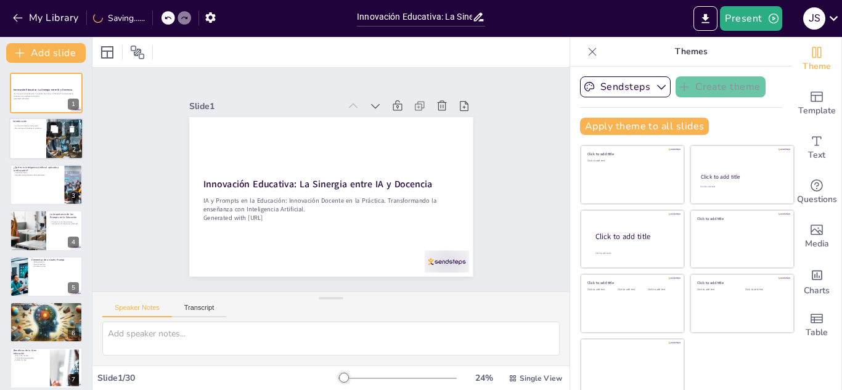
checkbox input "true"
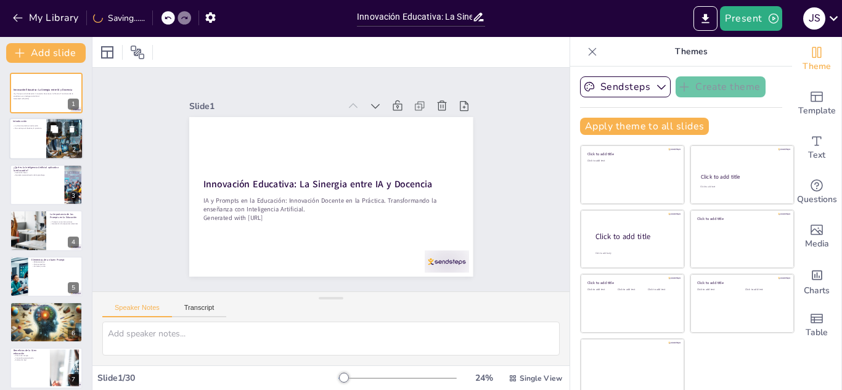
checkbox input "true"
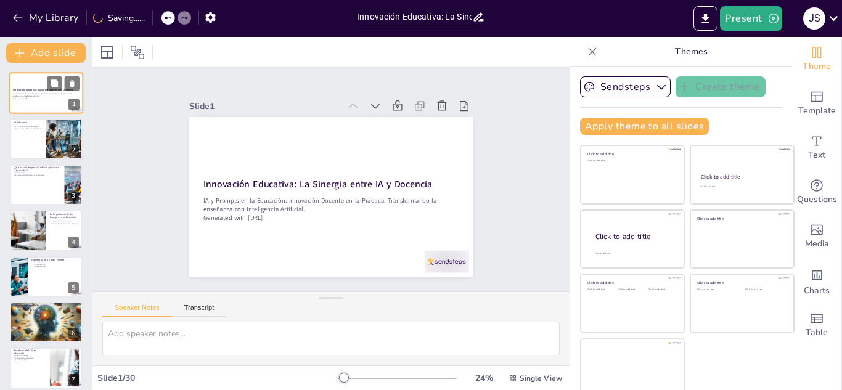
checkbox input "true"
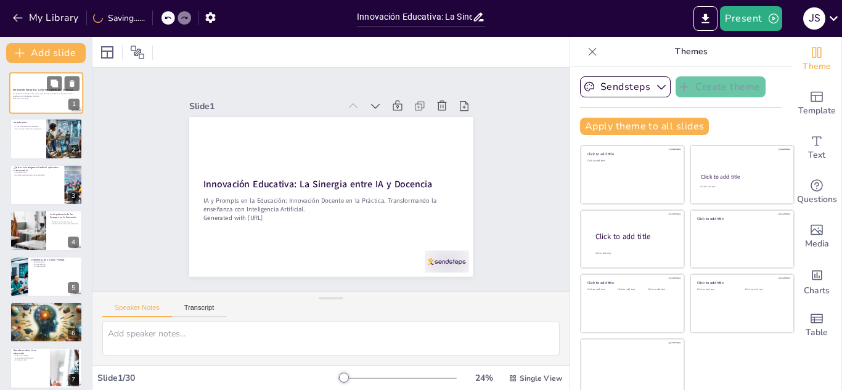
checkbox input "true"
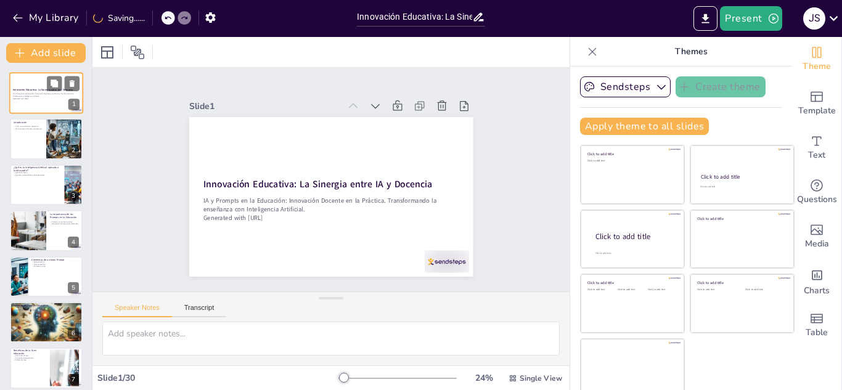
checkbox input "true"
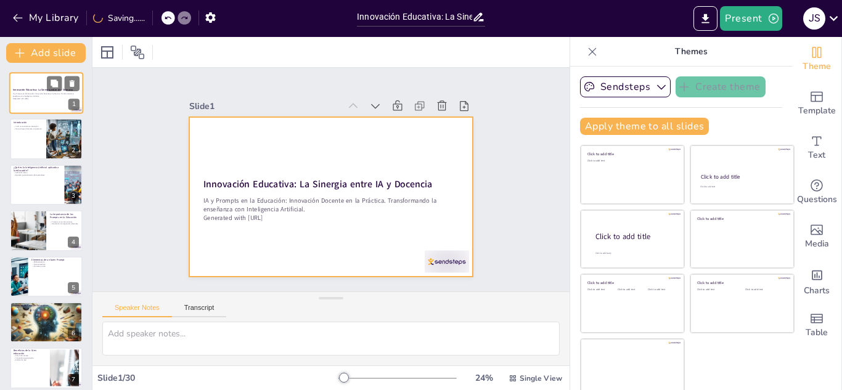
checkbox input "true"
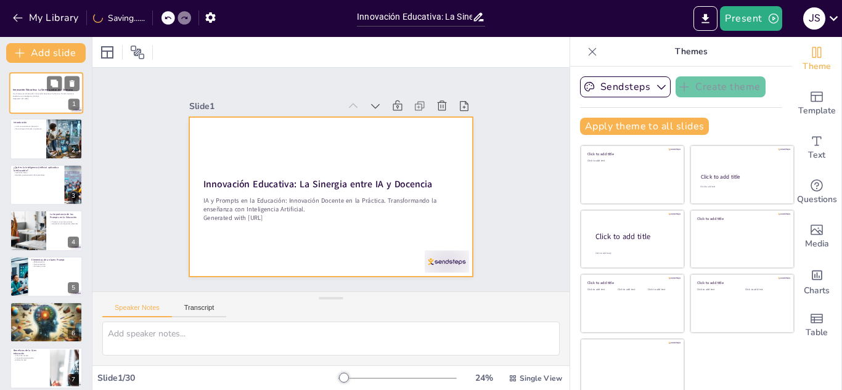
checkbox input "true"
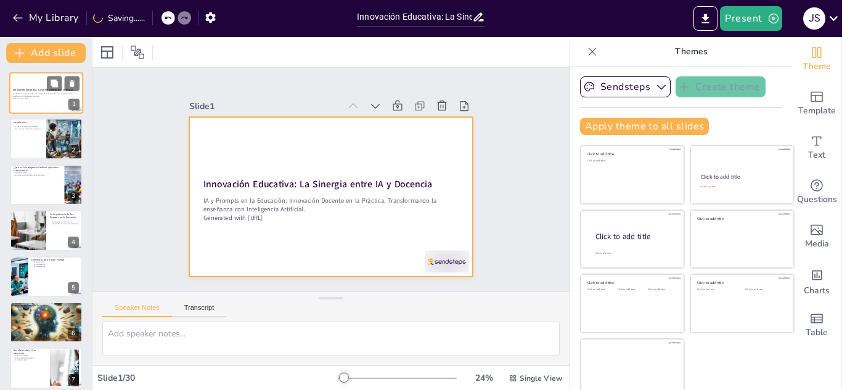
checkbox input "true"
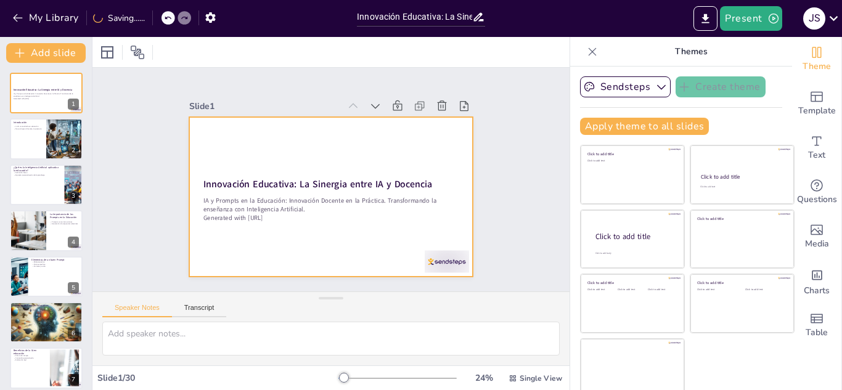
checkbox input "true"
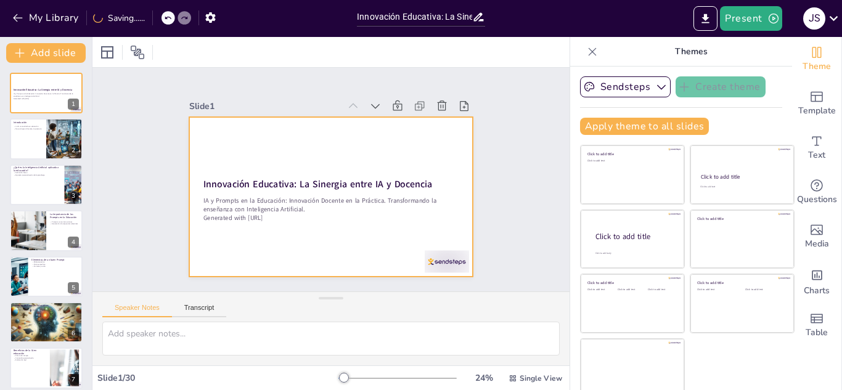
checkbox input "true"
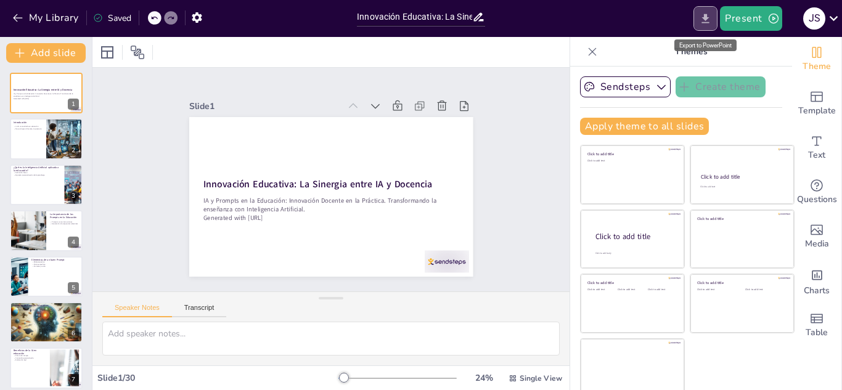
click at [707, 20] on icon "Export to PowerPoint" at bounding box center [705, 18] width 7 height 9
checkbox input "true"
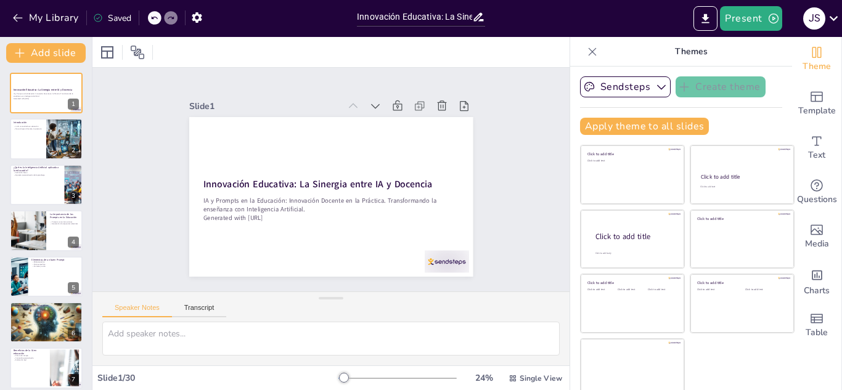
checkbox input "true"
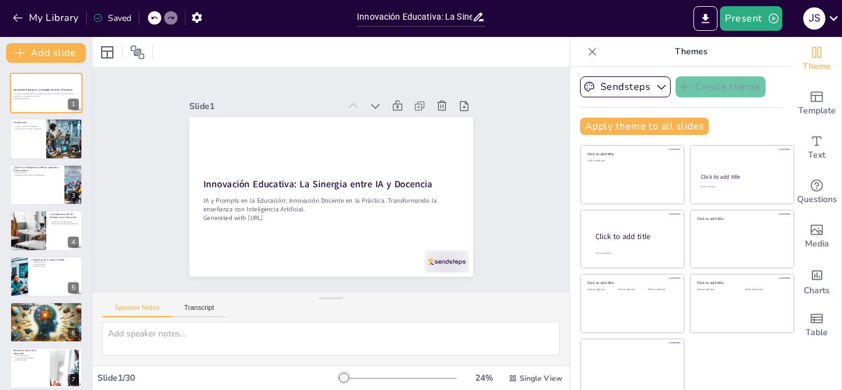
checkbox input "true"
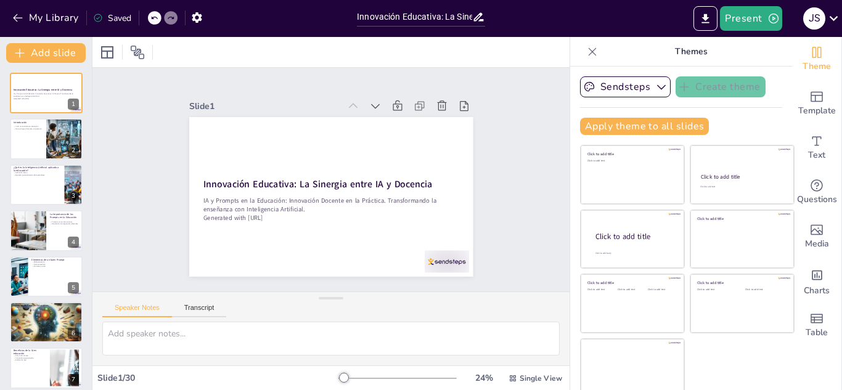
checkbox input "true"
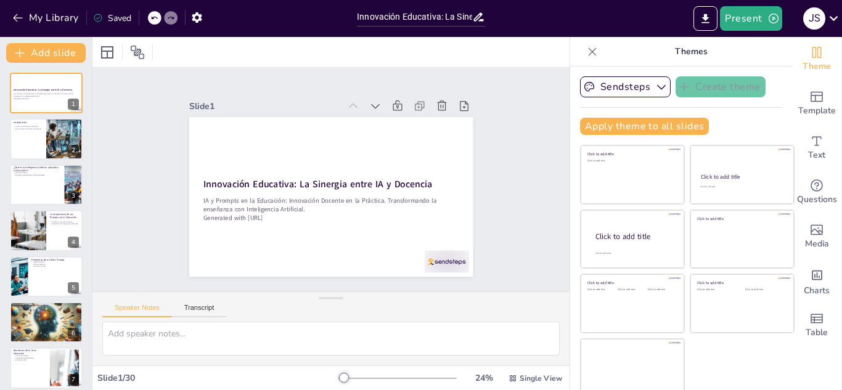
checkbox input "true"
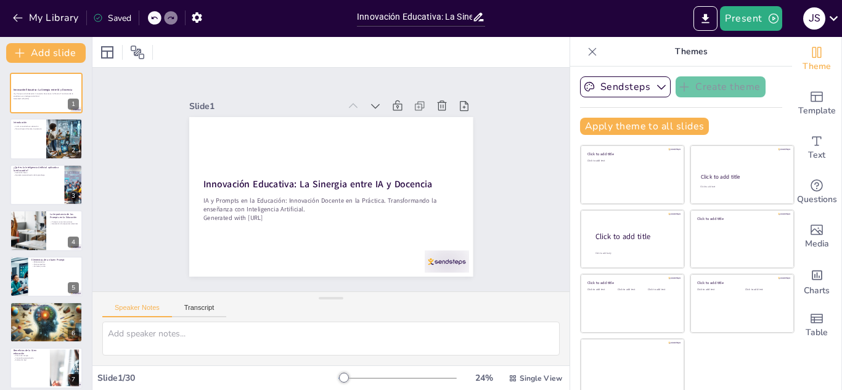
checkbox input "true"
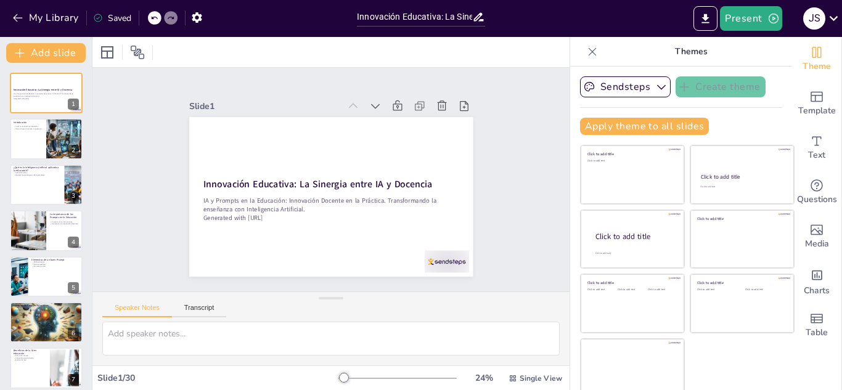
checkbox input "true"
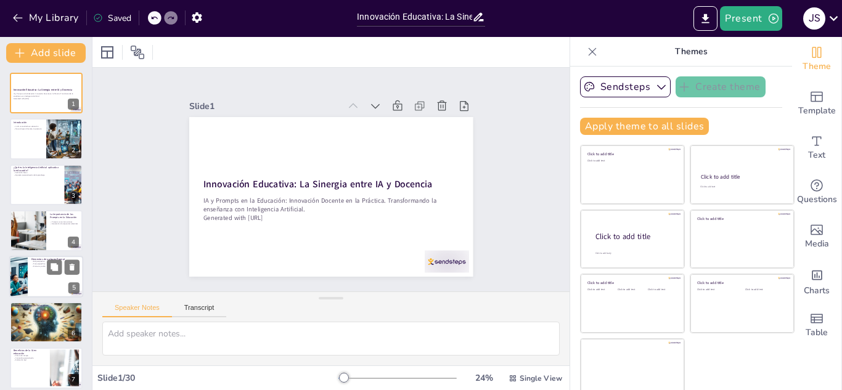
checkbox input "true"
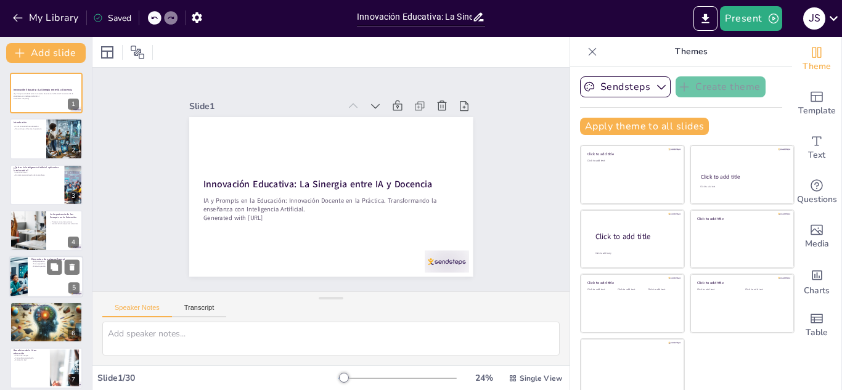
checkbox input "true"
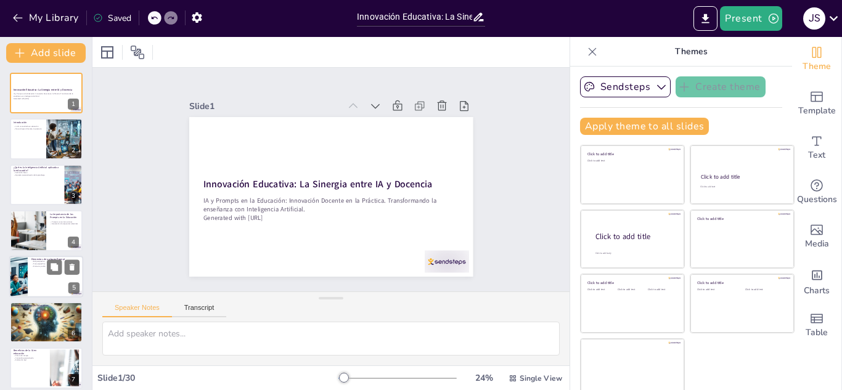
checkbox input "true"
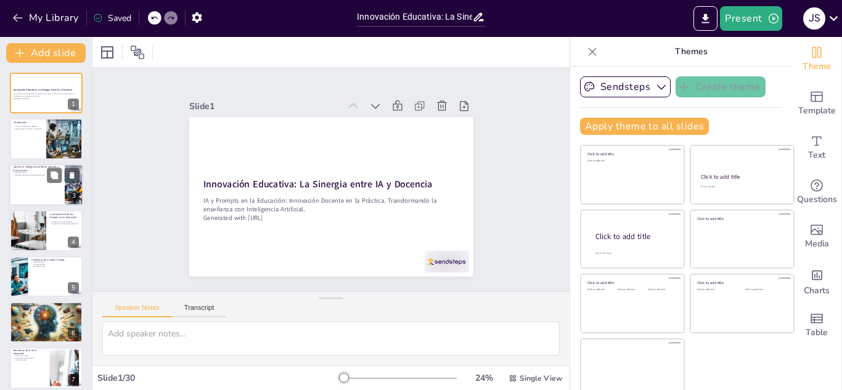
checkbox input "true"
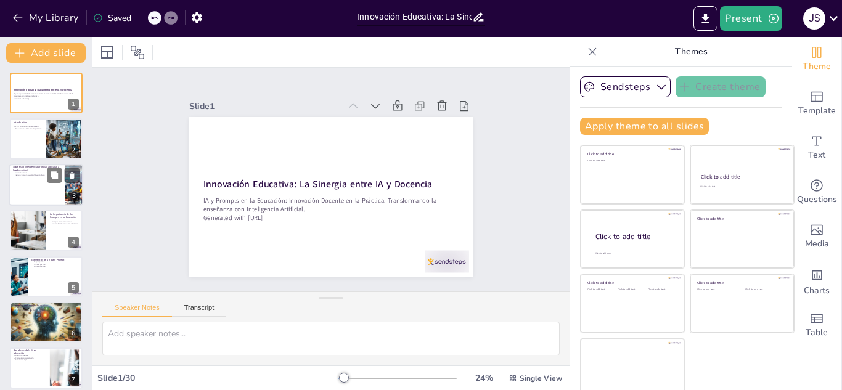
checkbox input "true"
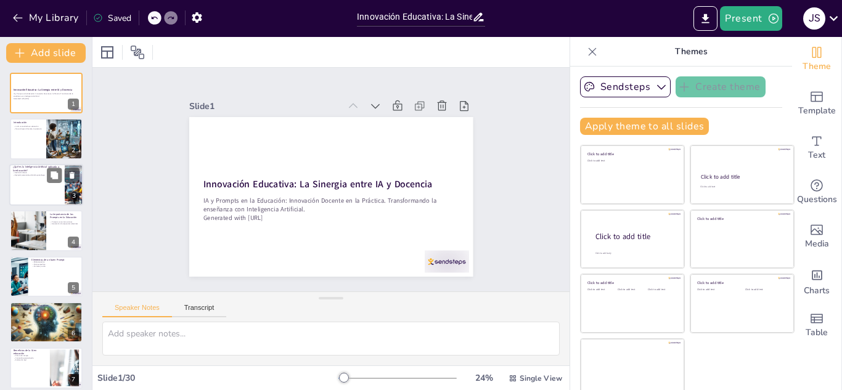
checkbox input "true"
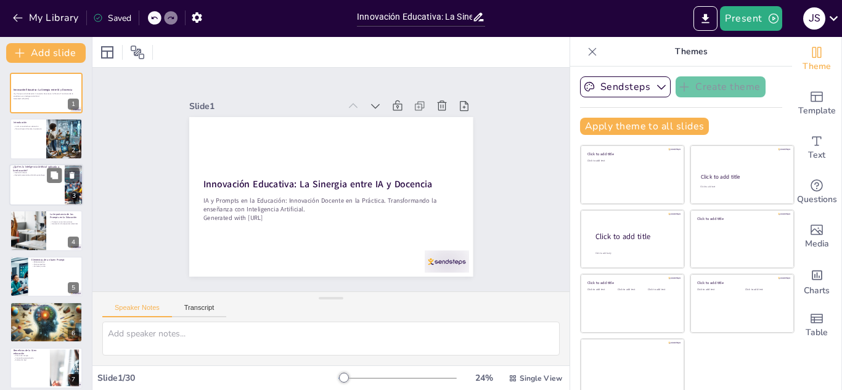
checkbox input "true"
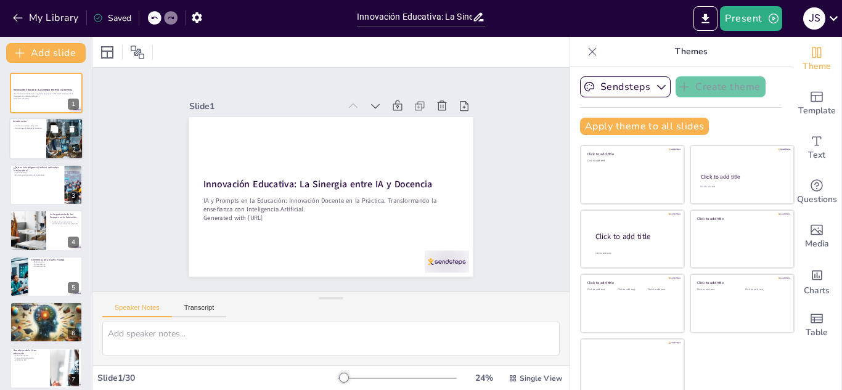
checkbox input "true"
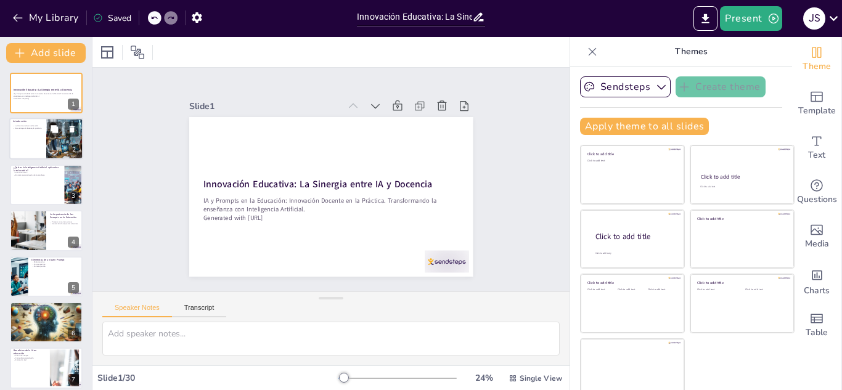
click at [38, 140] on div at bounding box center [46, 139] width 74 height 42
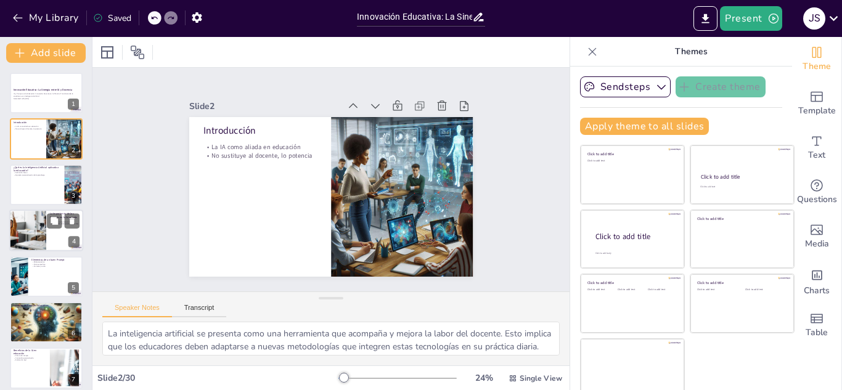
click at [37, 234] on div at bounding box center [27, 230] width 125 height 42
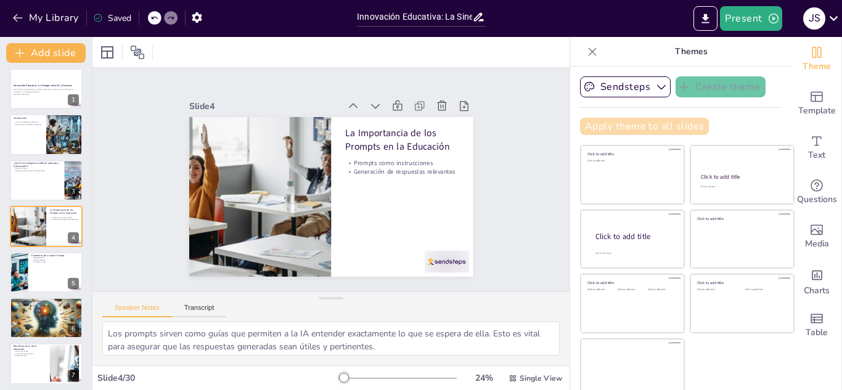
click at [635, 124] on button "Apply theme to all slides" at bounding box center [644, 126] width 129 height 17
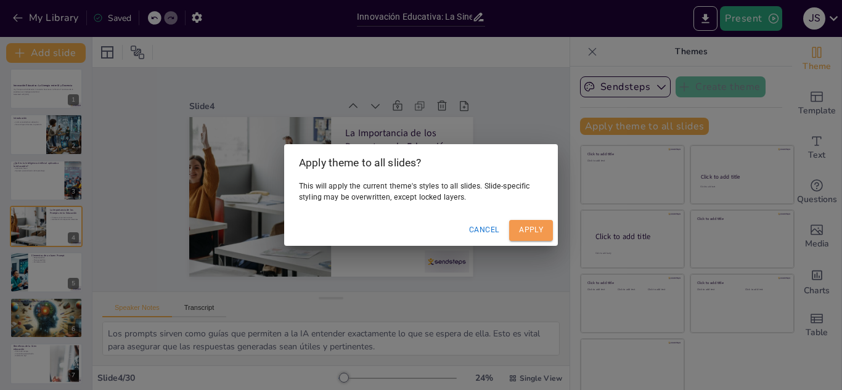
click at [531, 232] on button "Apply" at bounding box center [531, 230] width 44 height 20
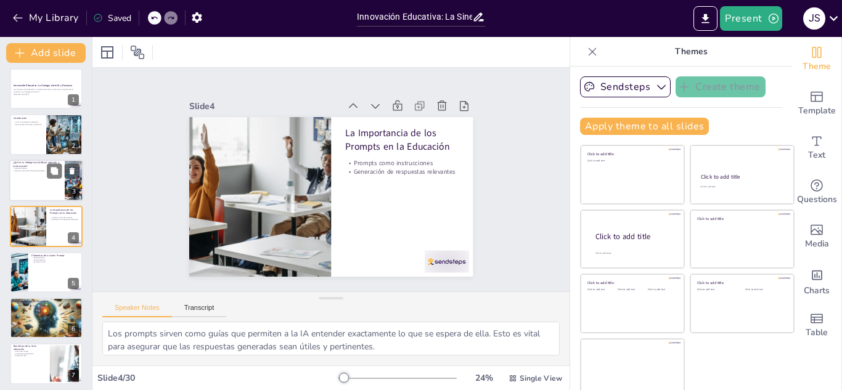
click at [46, 181] on div at bounding box center [46, 181] width 74 height 42
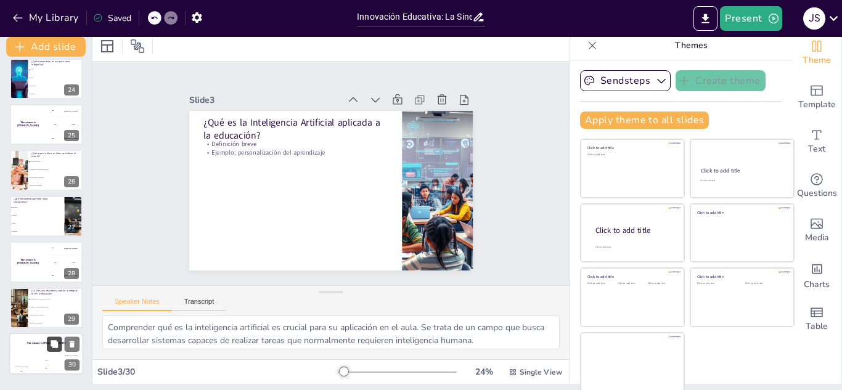
scroll to position [7, 0]
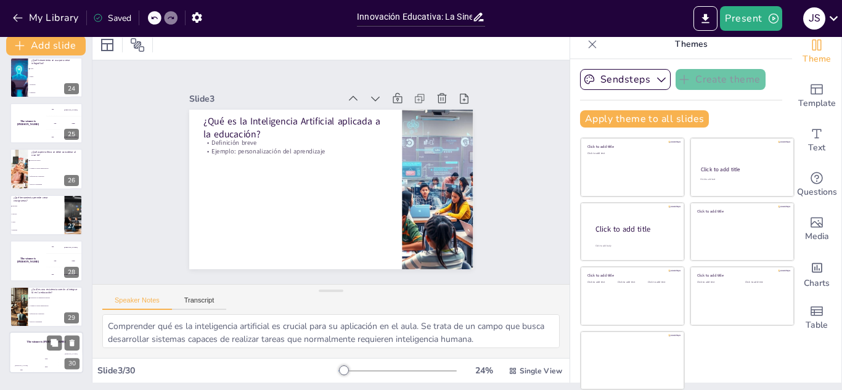
click at [33, 345] on div "The winner is Niels 🏆" at bounding box center [46, 341] width 74 height 21
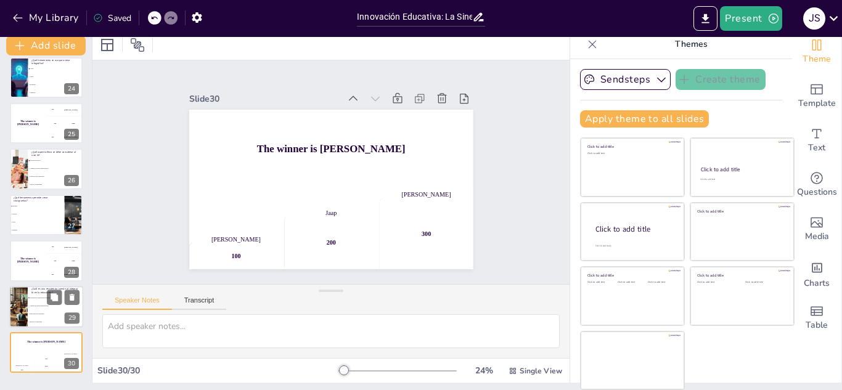
click at [32, 301] on li "Formación en competencias digitales" at bounding box center [55, 298] width 55 height 8
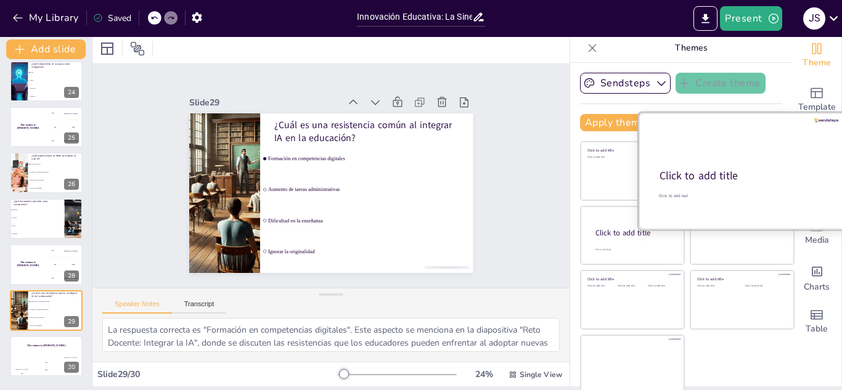
scroll to position [0, 0]
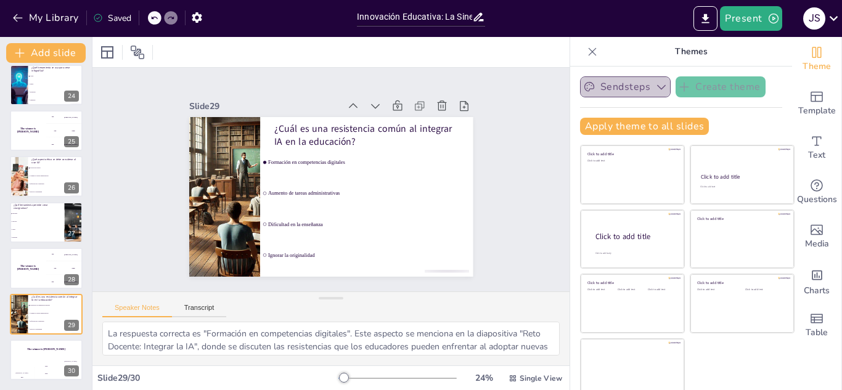
click at [655, 87] on icon "button" at bounding box center [661, 87] width 12 height 12
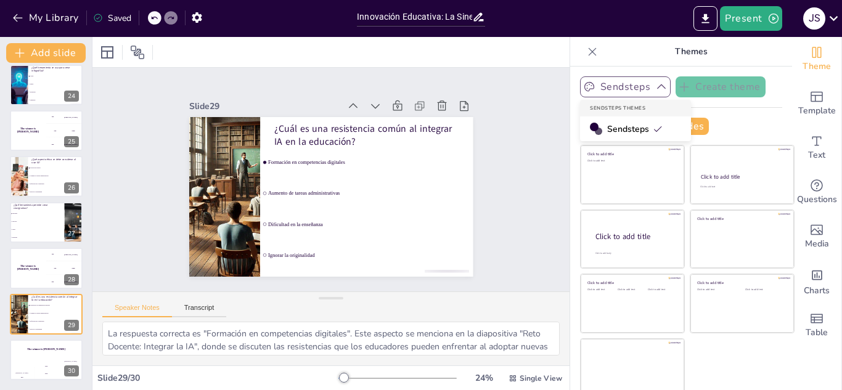
click at [612, 109] on div "Sendsteps Themes" at bounding box center [635, 108] width 111 height 17
click at [621, 126] on span "Sendsteps" at bounding box center [634, 129] width 55 height 12
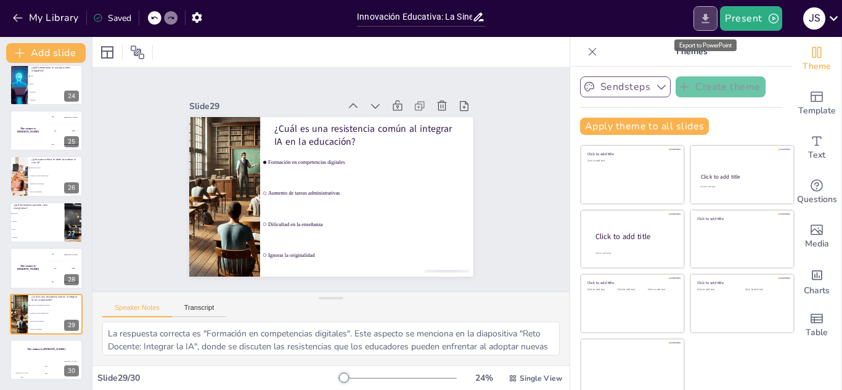
click at [701, 23] on icon "Export to PowerPoint" at bounding box center [705, 18] width 13 height 13
click at [772, 20] on icon "button" at bounding box center [773, 19] width 10 height 10
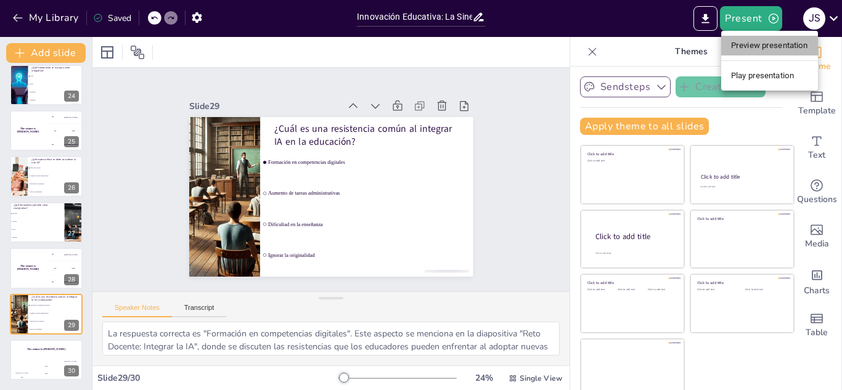
click at [773, 39] on li "Preview presentation" at bounding box center [769, 46] width 97 height 20
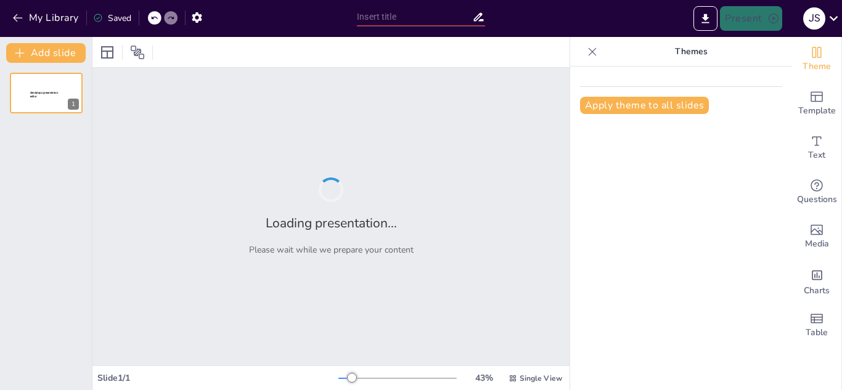
type input "Innovación Educativa: La Sinergia entre IA y Docencia"
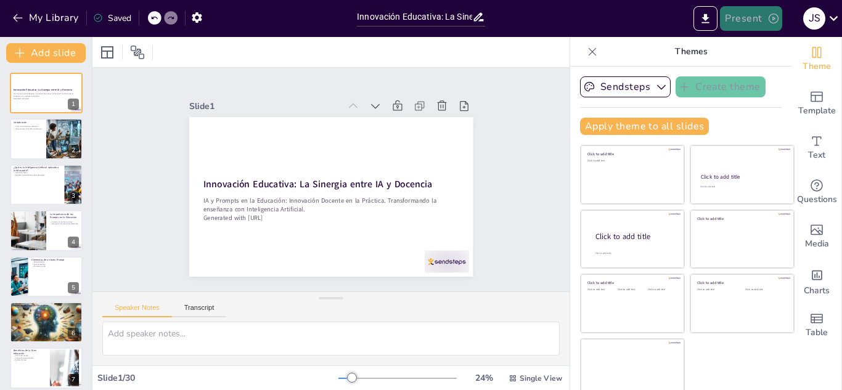
checkbox input "true"
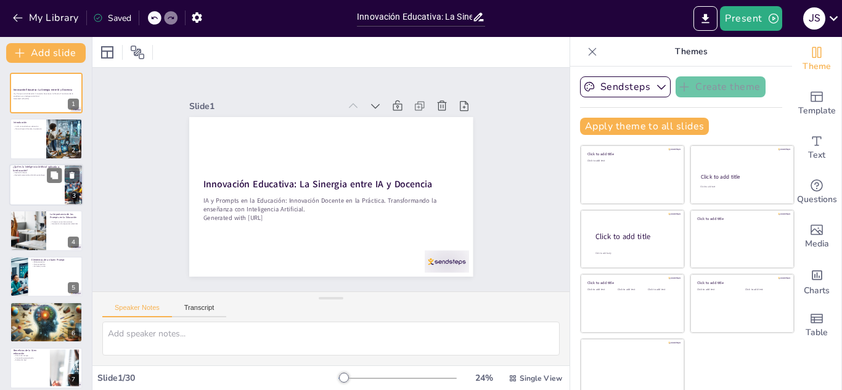
checkbox input "true"
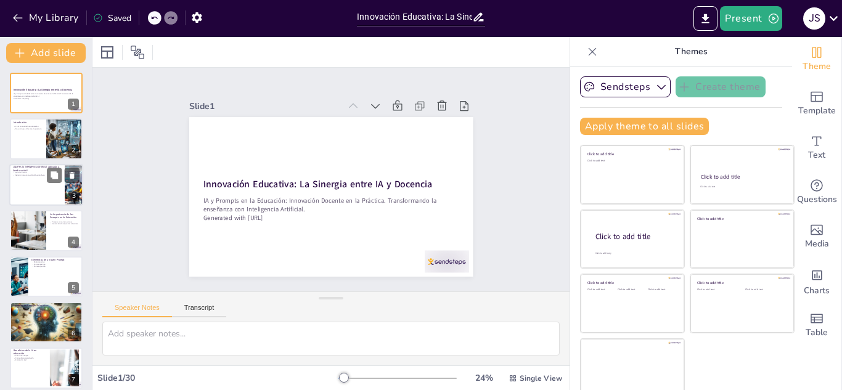
checkbox input "true"
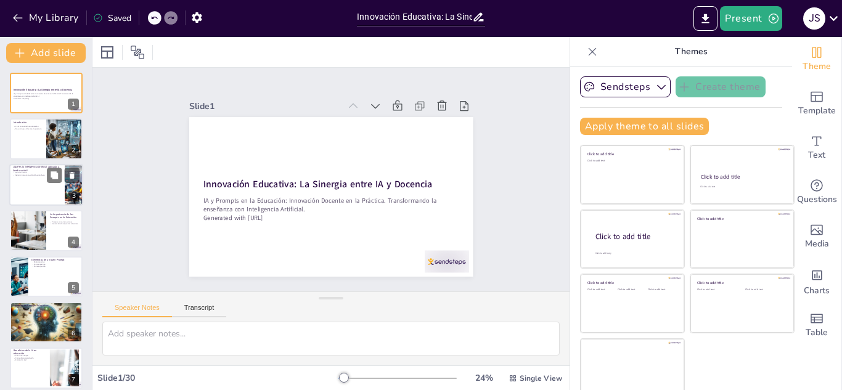
checkbox input "true"
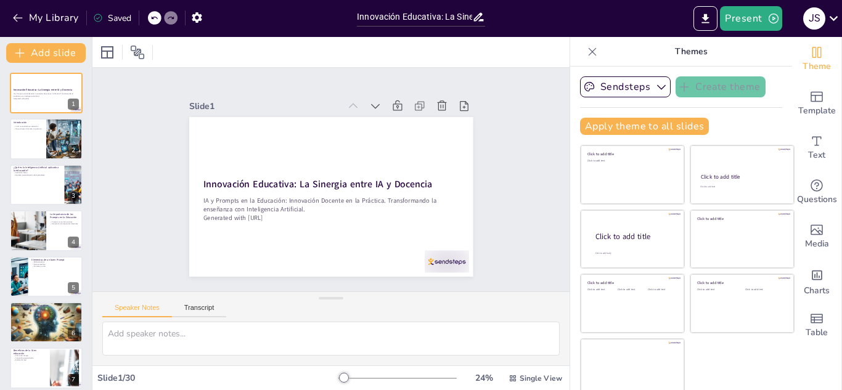
checkbox input "true"
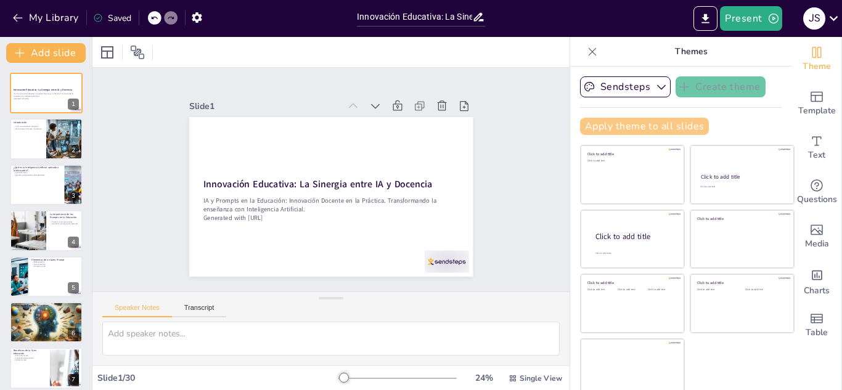
checkbox input "true"
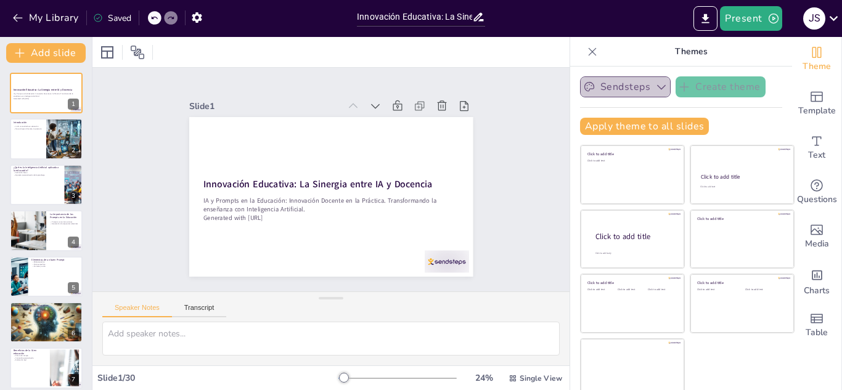
click at [628, 85] on button "Sendsteps" at bounding box center [625, 86] width 91 height 21
click at [755, 26] on button "Present" at bounding box center [751, 18] width 62 height 25
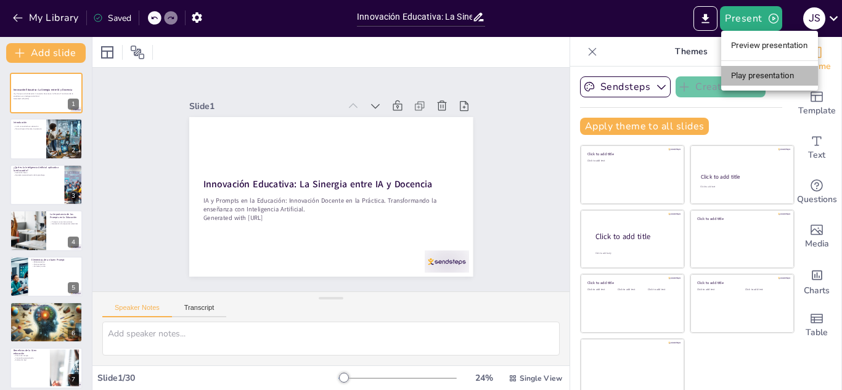
click at [755, 75] on li "Play presentation" at bounding box center [769, 76] width 97 height 20
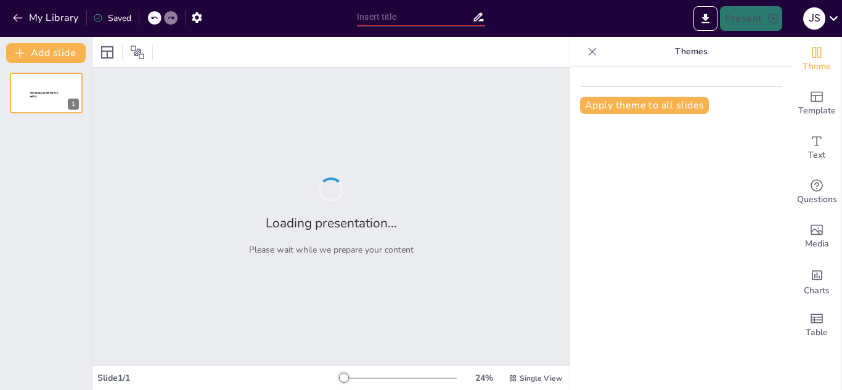
type input "Innovación Educativa: La Sinergia entre IA y Docencia"
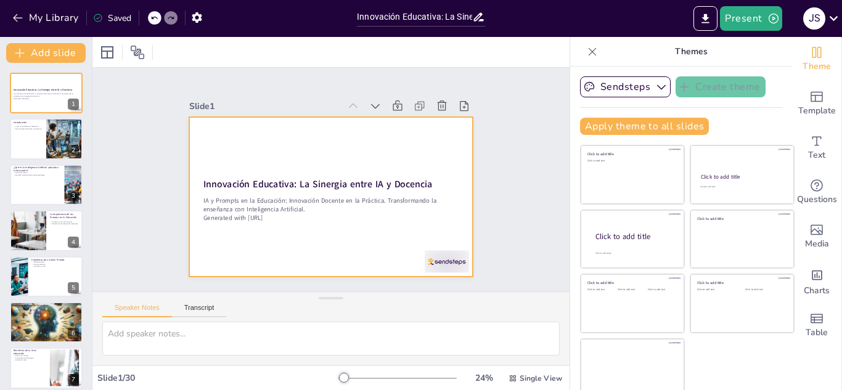
checkbox input "true"
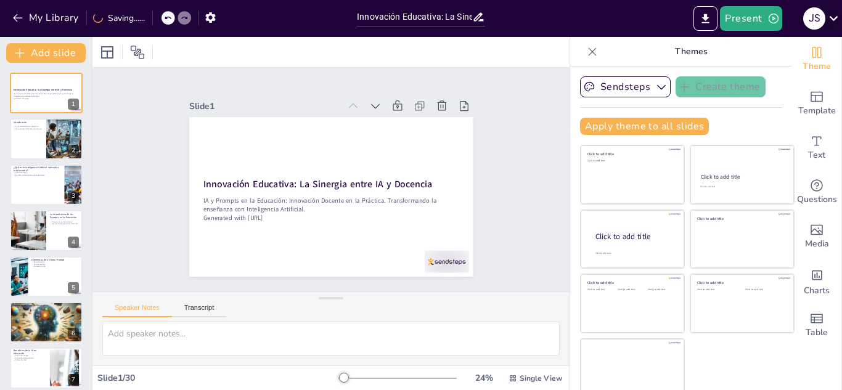
click at [828, 17] on icon at bounding box center [833, 18] width 17 height 17
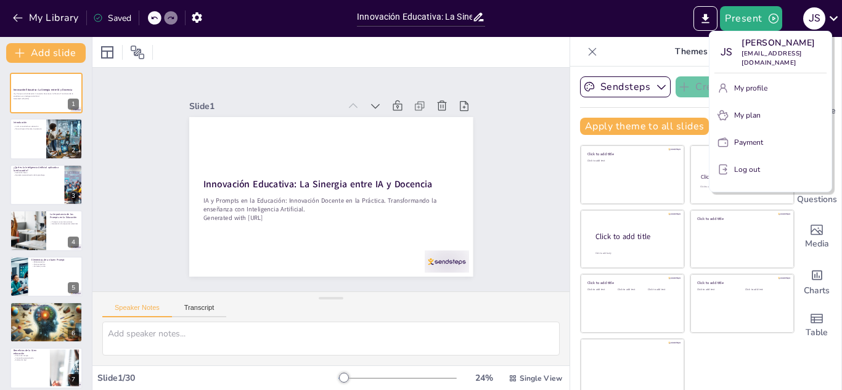
click at [197, 16] on div at bounding box center [421, 195] width 842 height 390
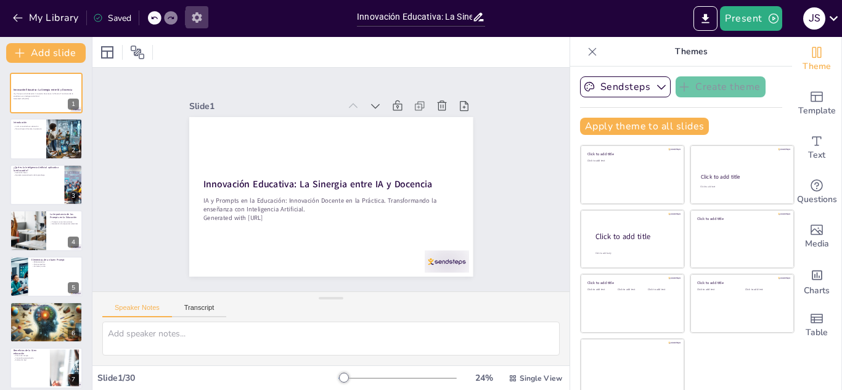
click at [199, 18] on icon "button" at bounding box center [196, 17] width 13 height 13
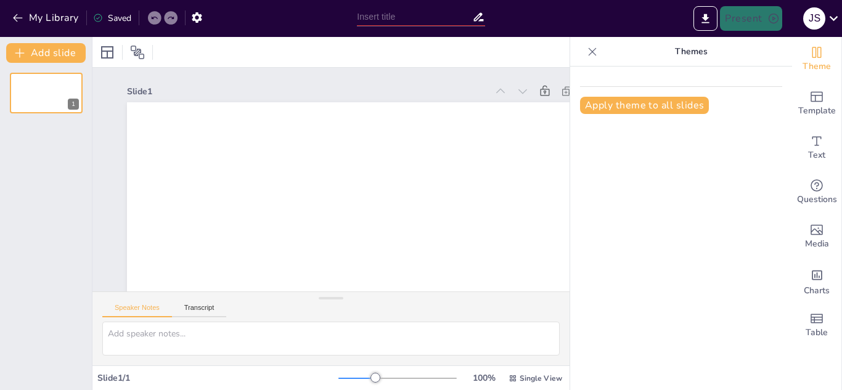
type input "Innovación Educativa: La Sinergia entre IA y Docencia"
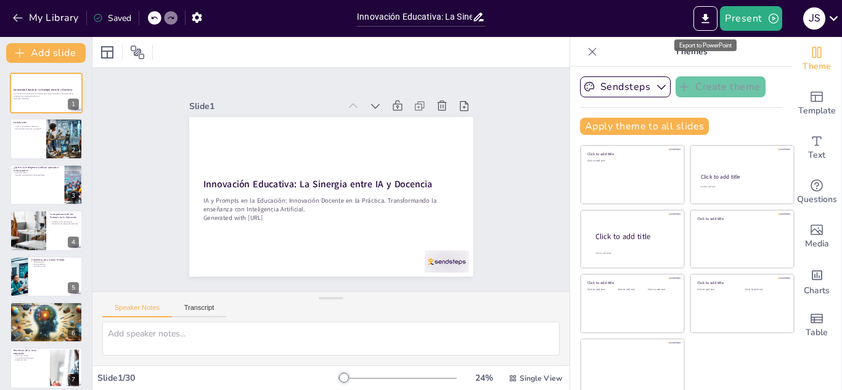
checkbox input "true"
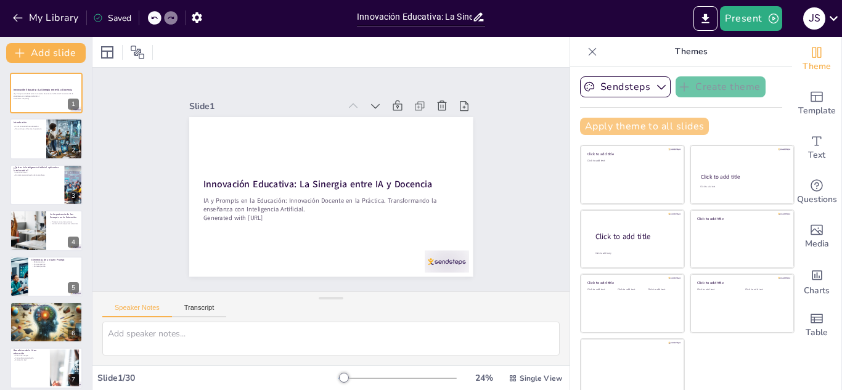
click at [638, 126] on button "Apply theme to all slides" at bounding box center [644, 126] width 129 height 17
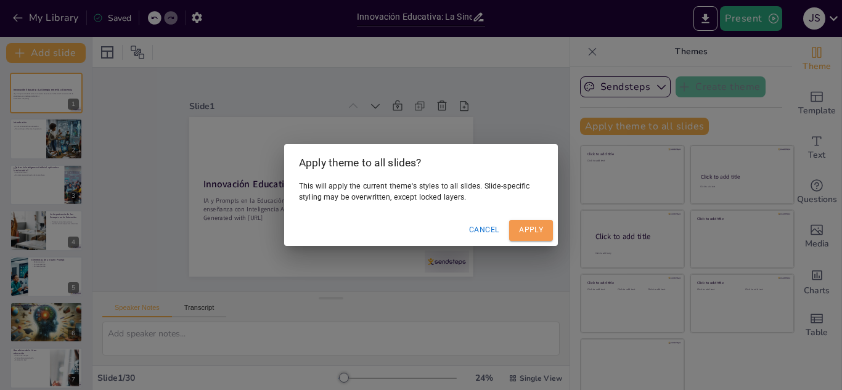
click at [539, 231] on button "Apply" at bounding box center [531, 230] width 44 height 20
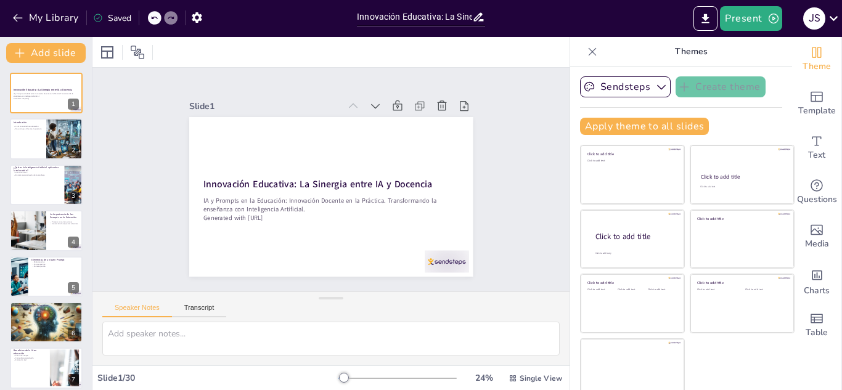
checkbox input "true"
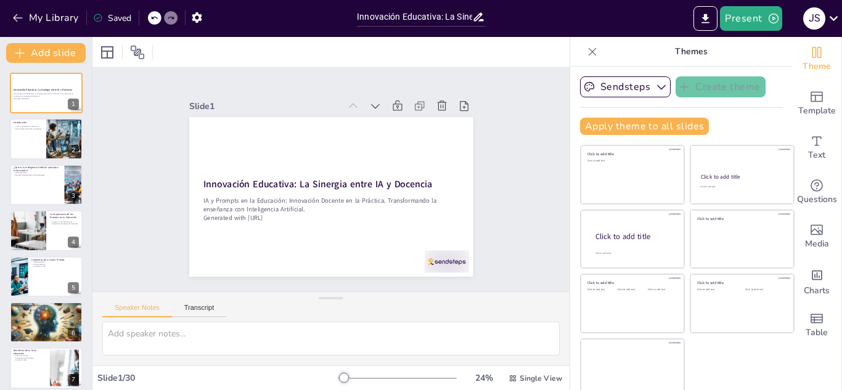
checkbox input "true"
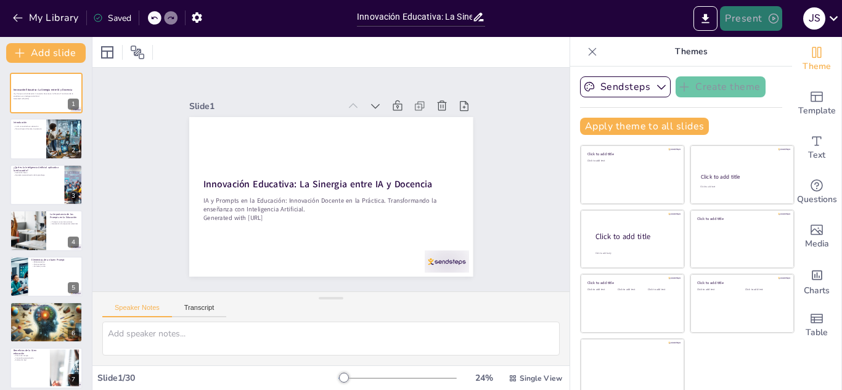
click at [756, 19] on button "Present" at bounding box center [751, 18] width 62 height 25
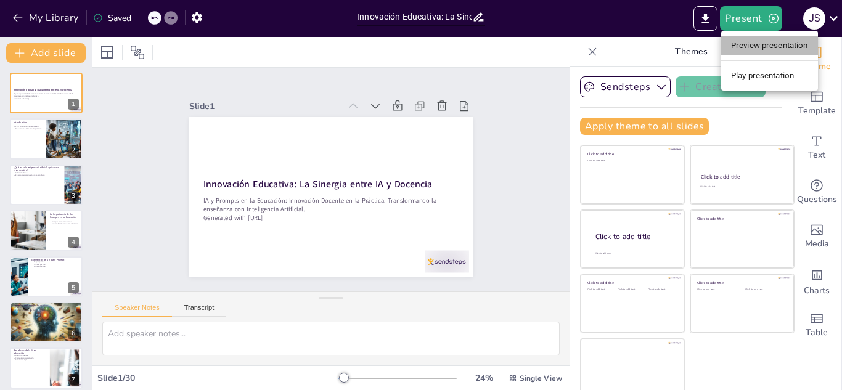
click at [776, 44] on li "Preview presentation" at bounding box center [769, 46] width 97 height 20
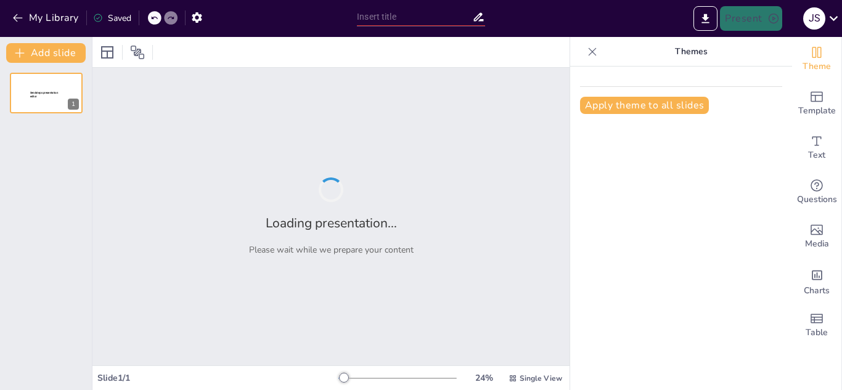
type input "Innovación Educativa: La Sinergia entre IA y Docencia"
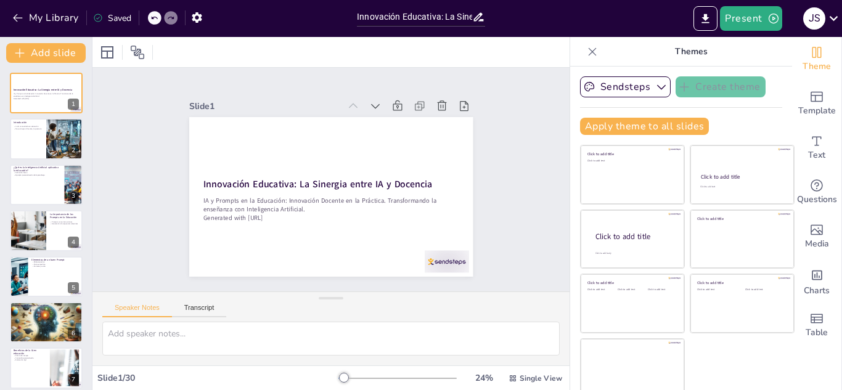
checkbox input "true"
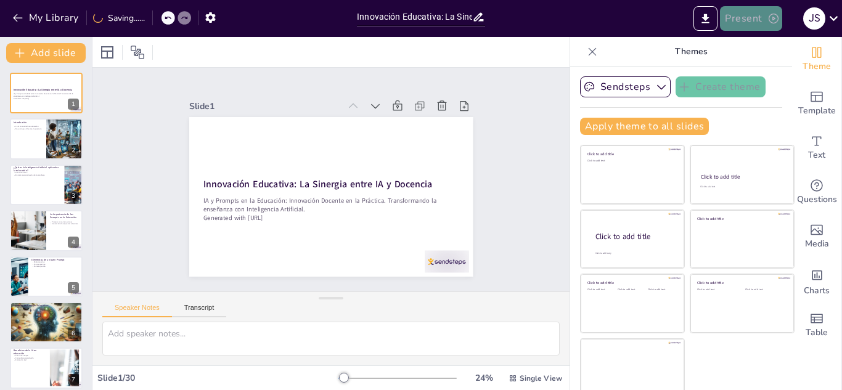
click at [760, 22] on button "Present" at bounding box center [751, 18] width 62 height 25
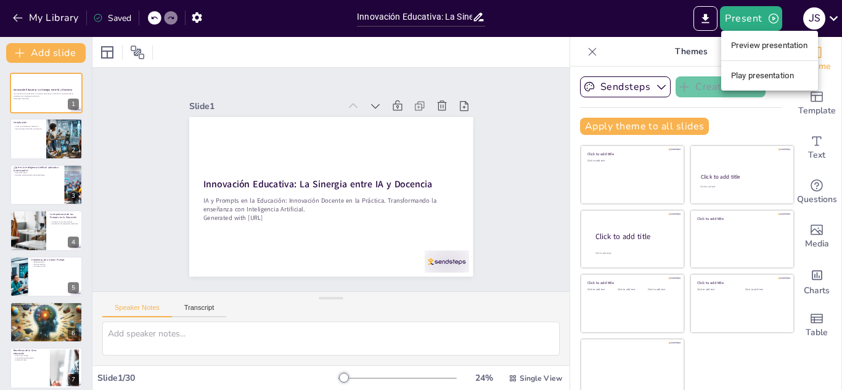
checkbox input "true"
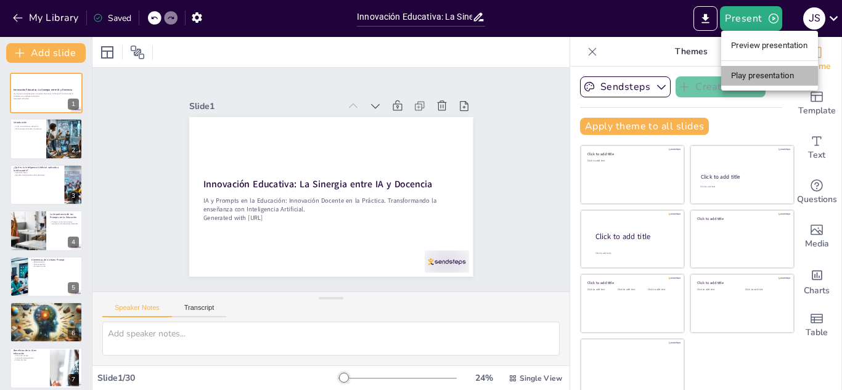
click at [778, 75] on li "Play presentation" at bounding box center [769, 76] width 97 height 20
